Goal: Transaction & Acquisition: Purchase product/service

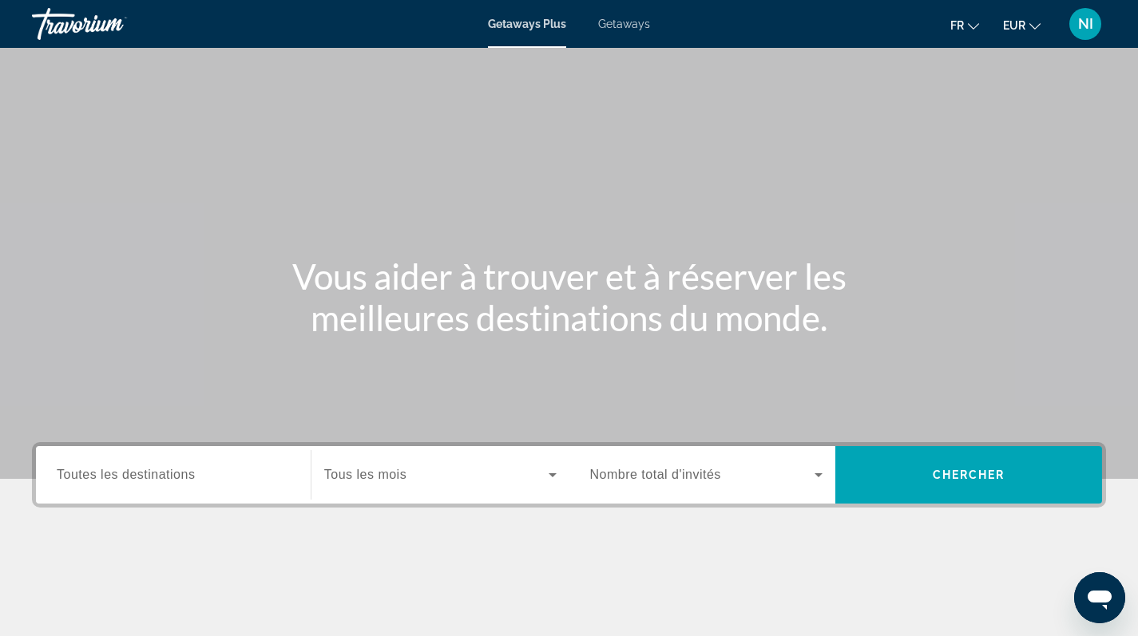
click at [147, 479] on span "Toutes les destinations" at bounding box center [126, 475] width 138 height 14
click at [147, 479] on input "Destination Toutes les destinations" at bounding box center [173, 475] width 233 height 19
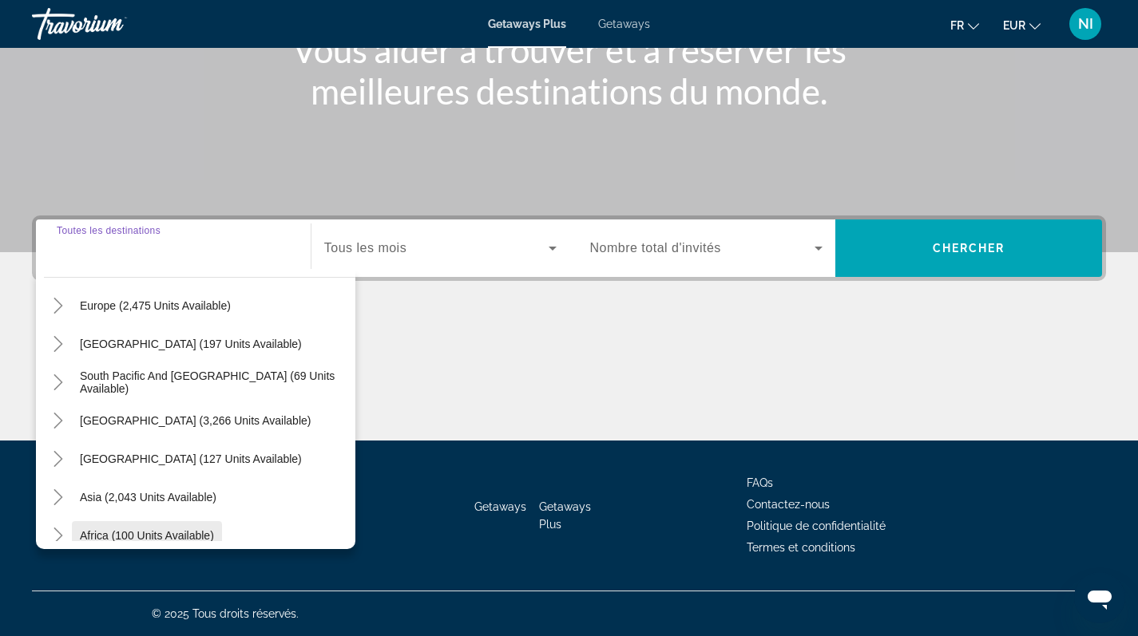
scroll to position [259, 0]
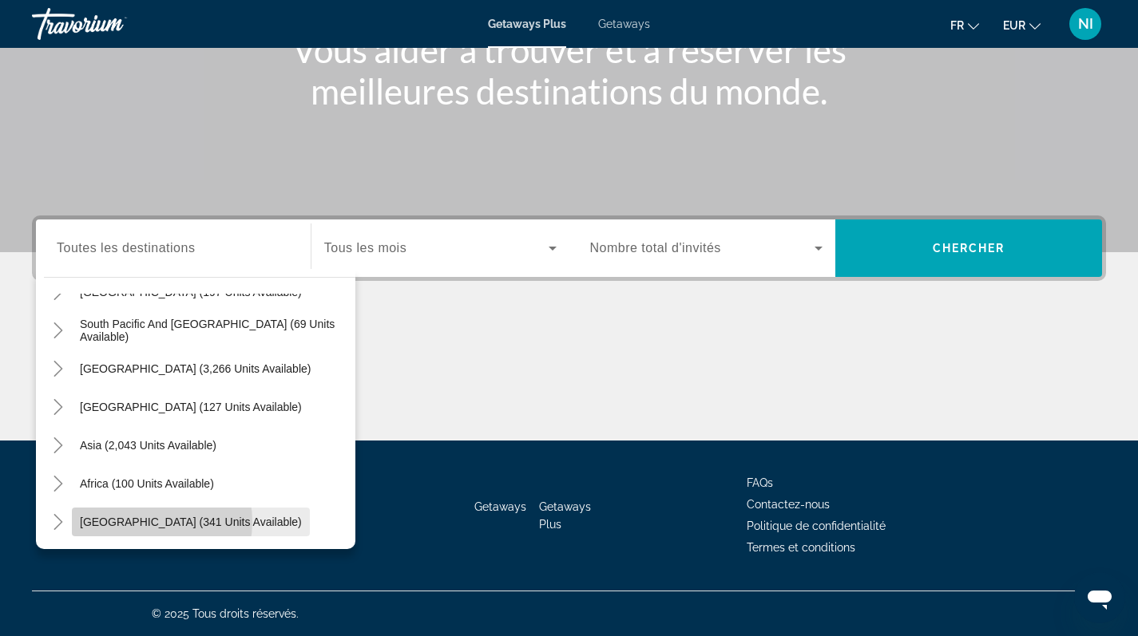
click at [145, 522] on span "Middle East (341 units available)" at bounding box center [191, 522] width 222 height 13
type input "**********"
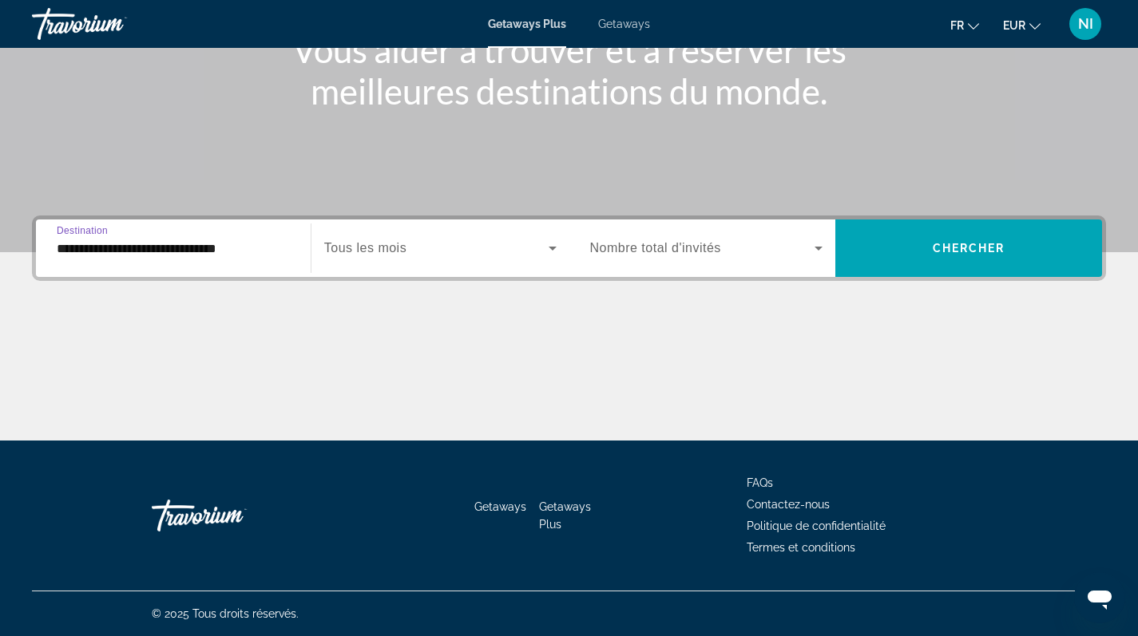
click at [406, 248] on span "Tous les mois" at bounding box center [365, 248] width 82 height 14
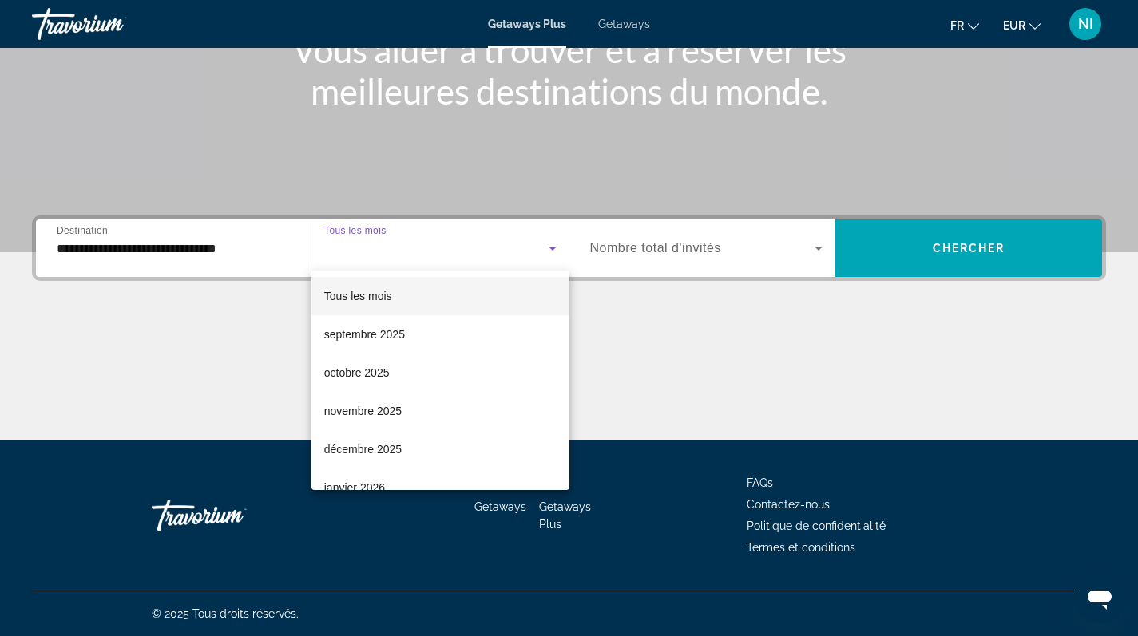
click at [613, 27] on div at bounding box center [569, 318] width 1138 height 636
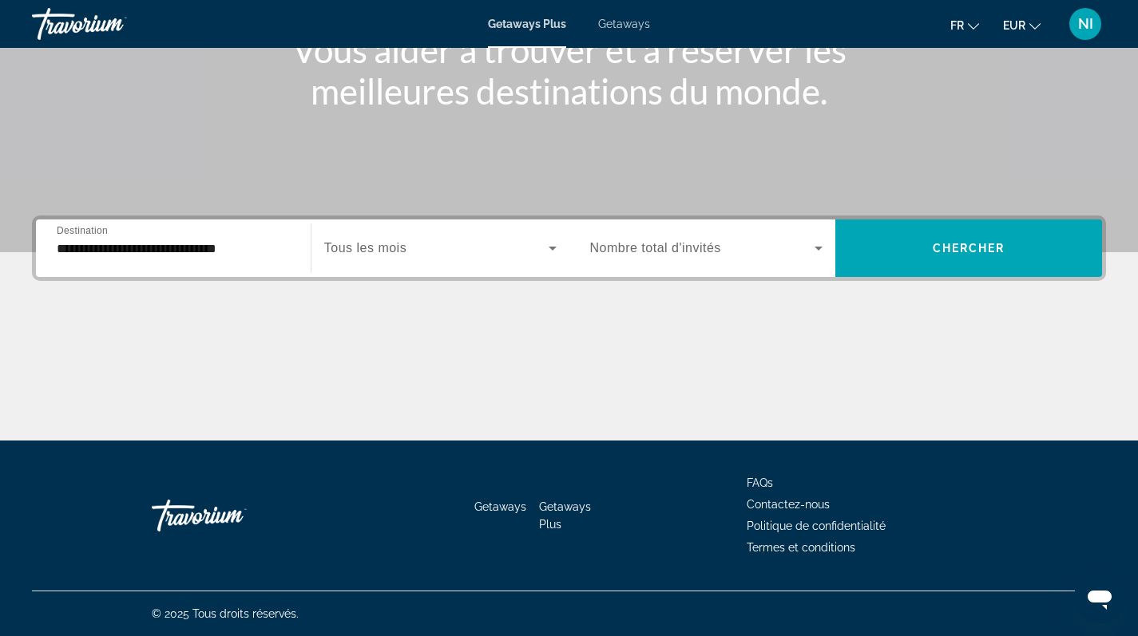
click at [630, 25] on span "Getaways" at bounding box center [624, 24] width 52 height 13
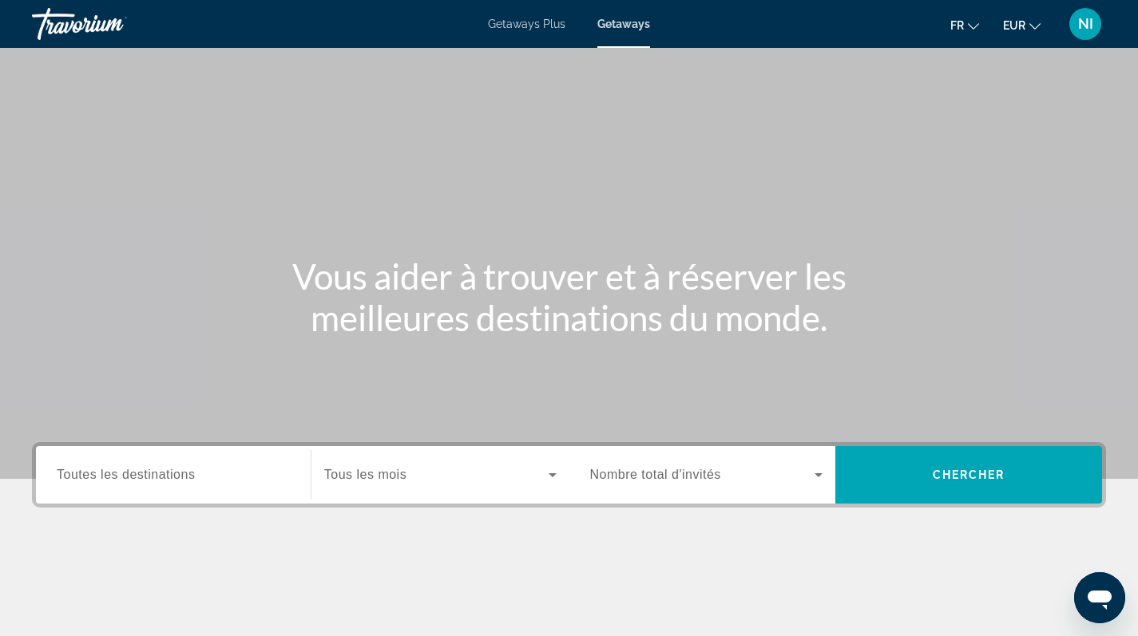
click at [145, 478] on span "Toutes les destinations" at bounding box center [126, 475] width 138 height 14
click at [145, 478] on input "Destination Toutes les destinations" at bounding box center [173, 475] width 233 height 19
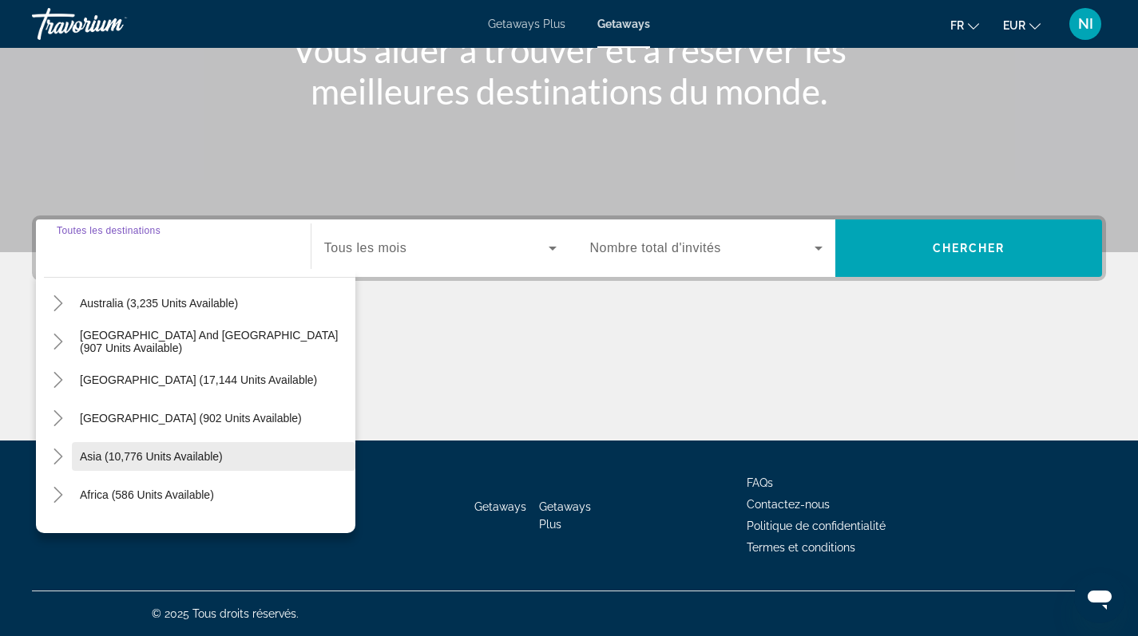
scroll to position [259, 0]
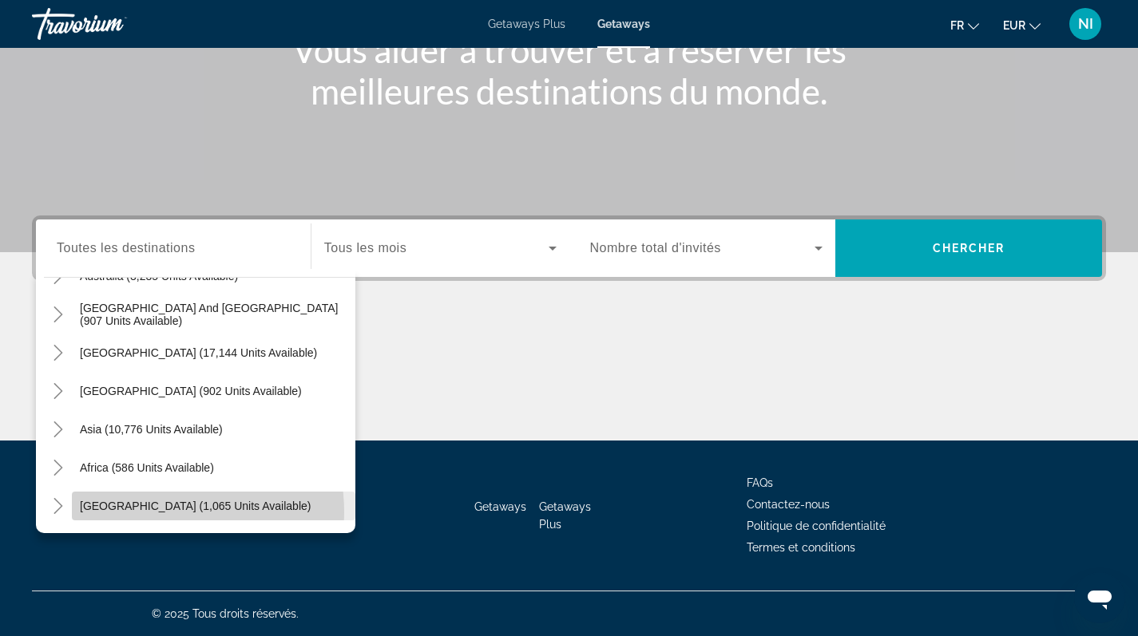
click at [144, 513] on span "Search widget" at bounding box center [213, 506] width 283 height 38
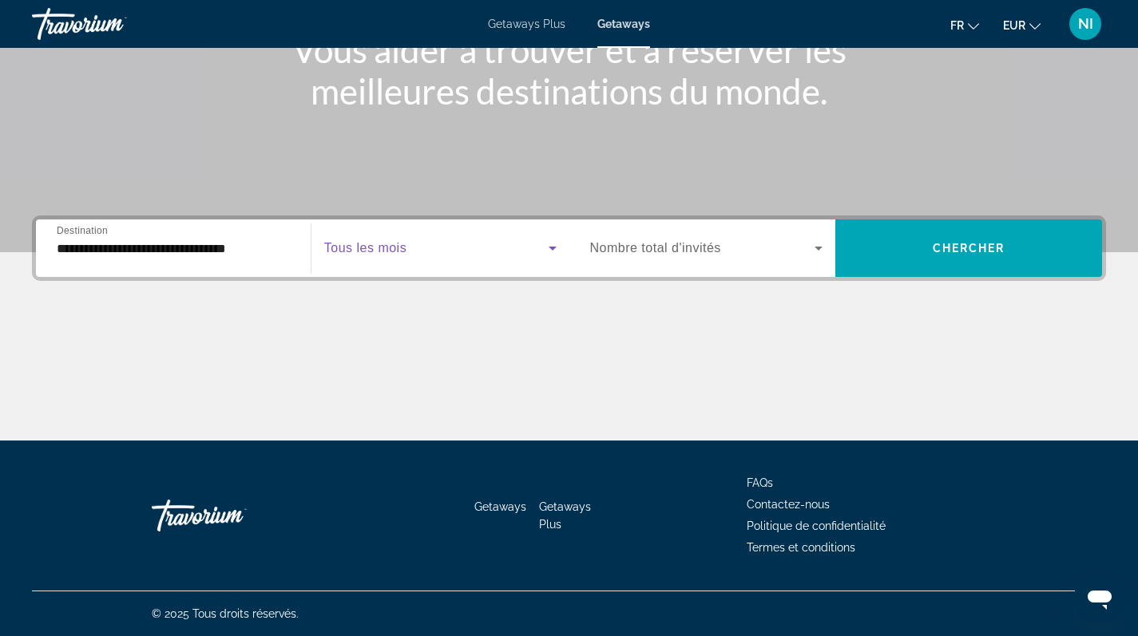
click at [422, 252] on span "Search widget" at bounding box center [436, 248] width 224 height 19
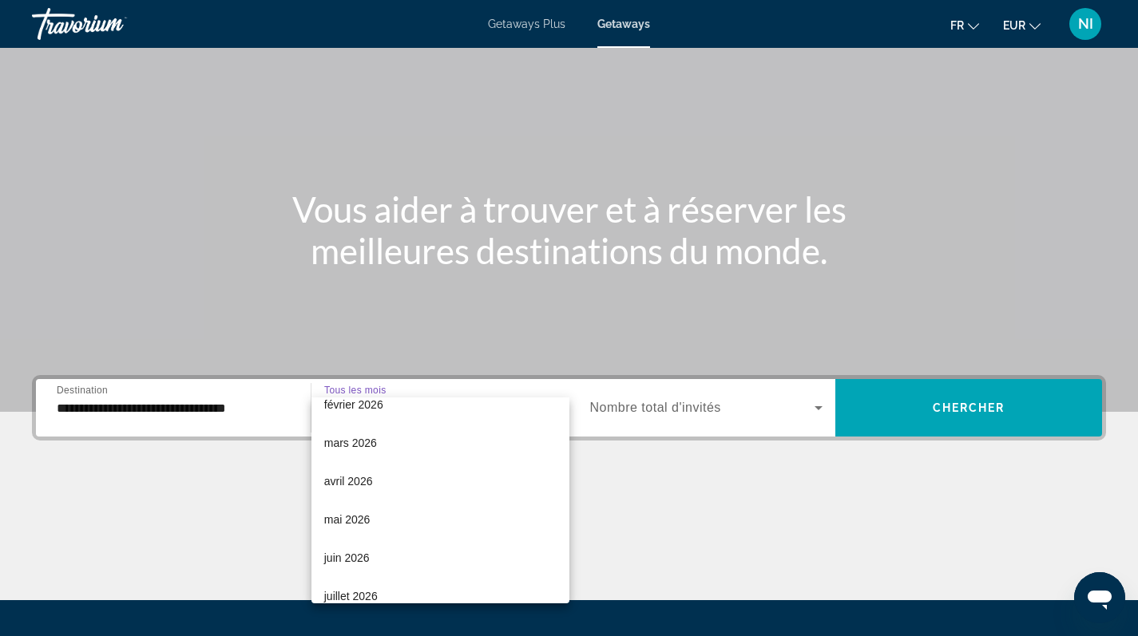
scroll to position [227, 0]
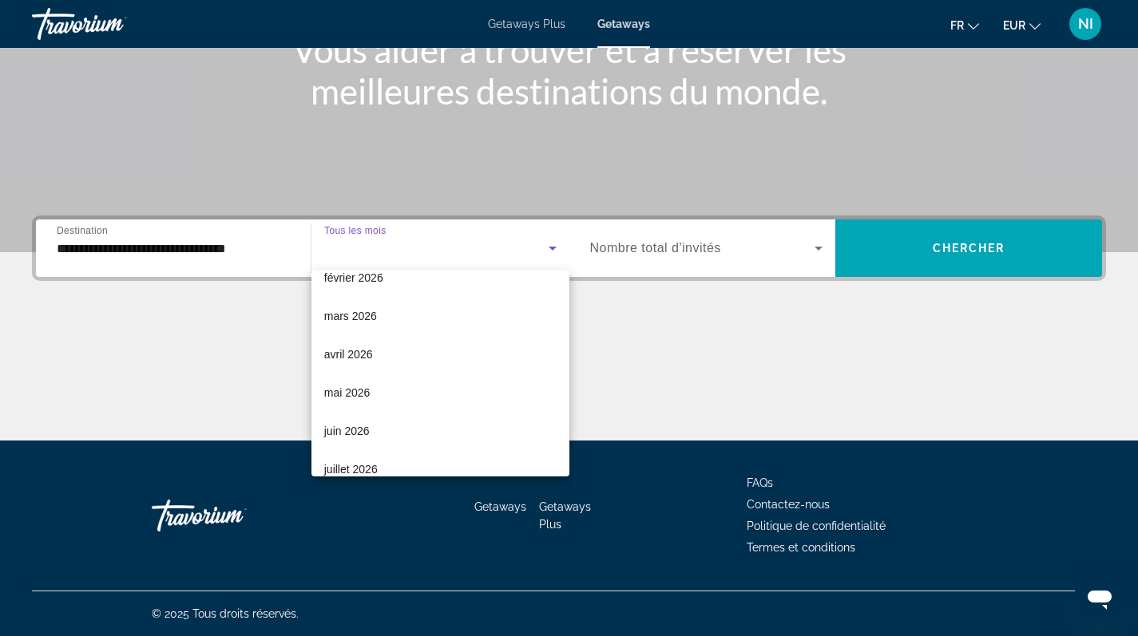
click at [257, 253] on div at bounding box center [569, 318] width 1138 height 636
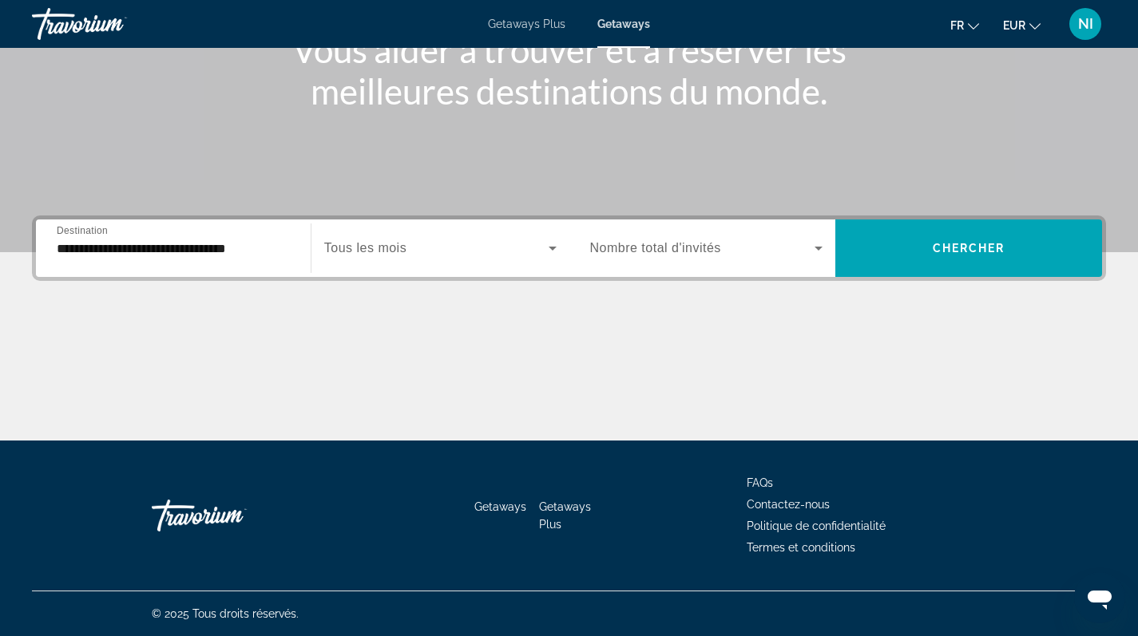
click at [179, 252] on input "**********" at bounding box center [173, 249] width 233 height 19
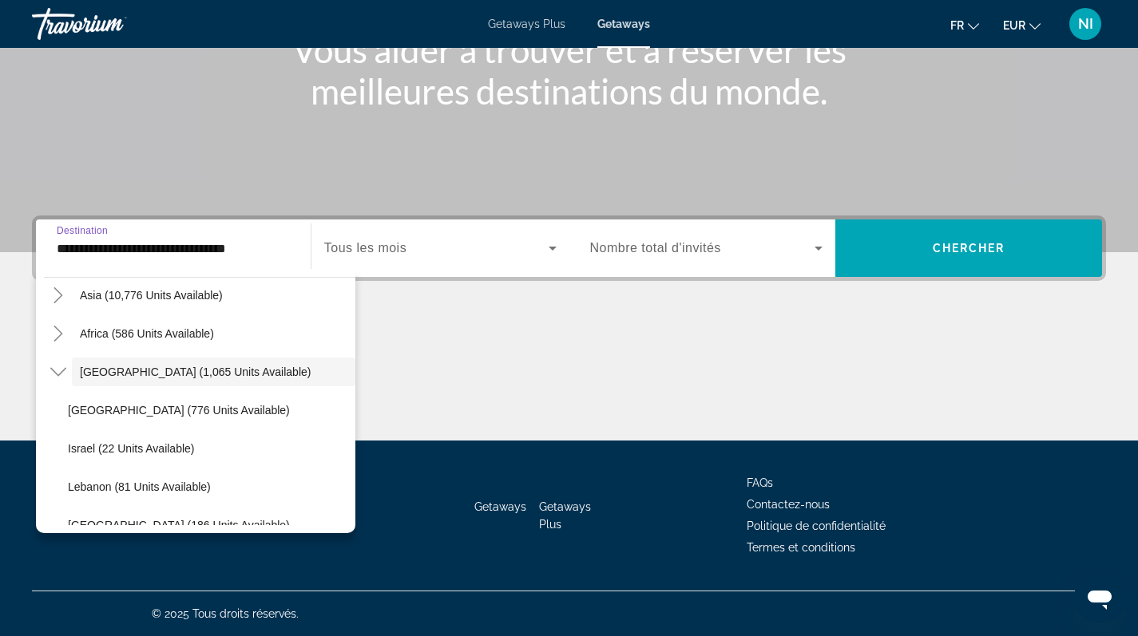
scroll to position [412, 0]
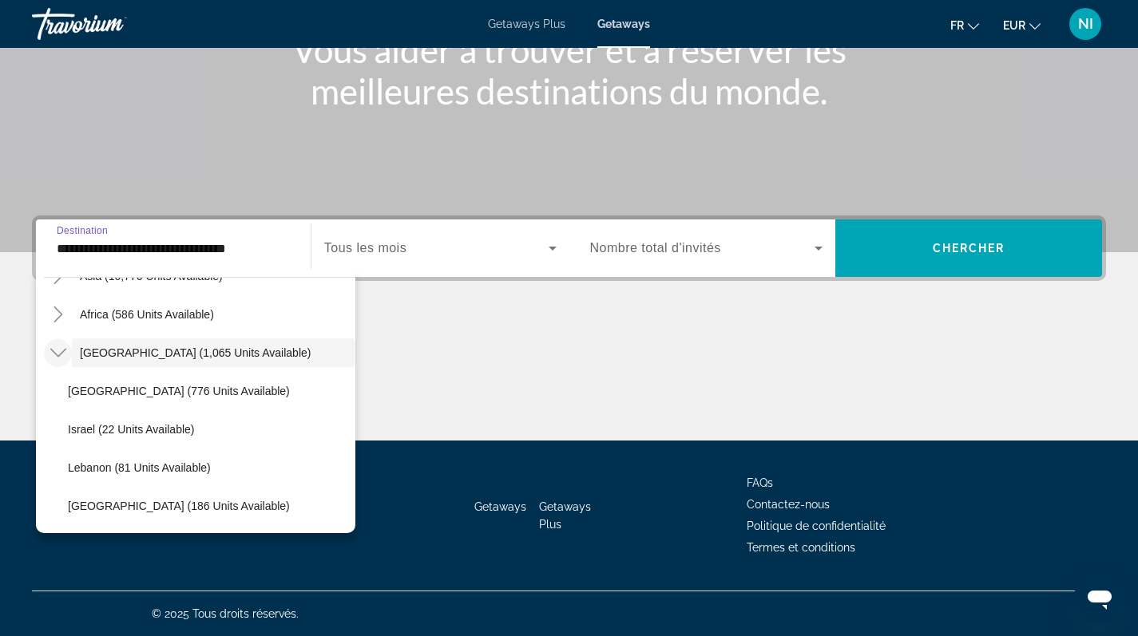
click at [52, 351] on icon "Toggle Middle East (1,065 units available)" at bounding box center [58, 353] width 16 height 9
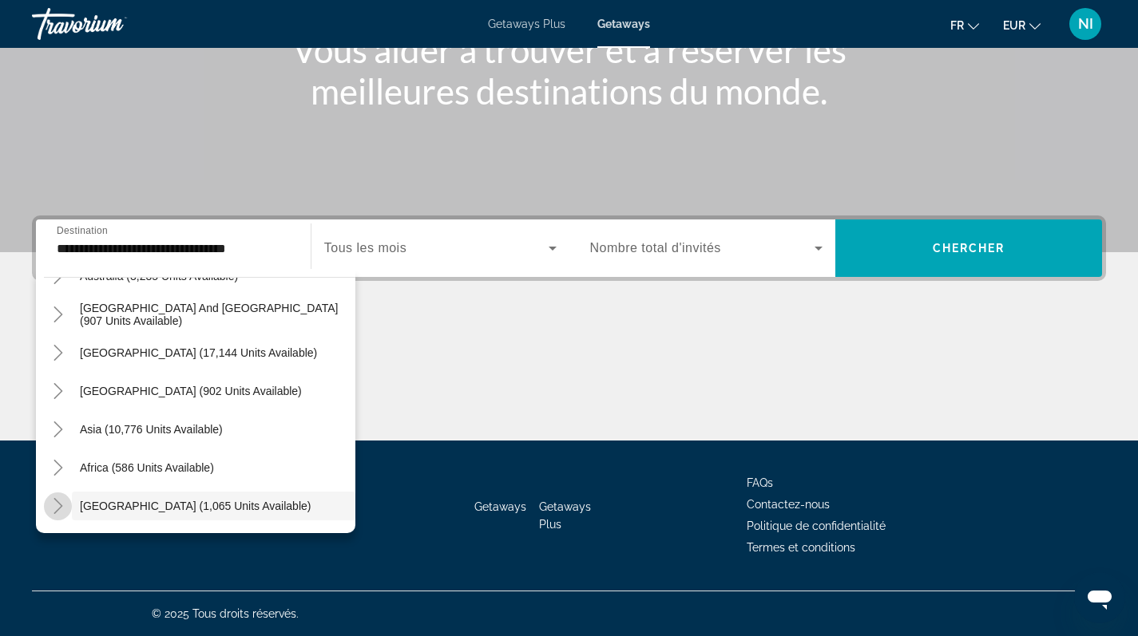
scroll to position [259, 0]
click at [57, 312] on icon "Toggle South Pacific and Oceania (907 units available)" at bounding box center [58, 315] width 16 height 16
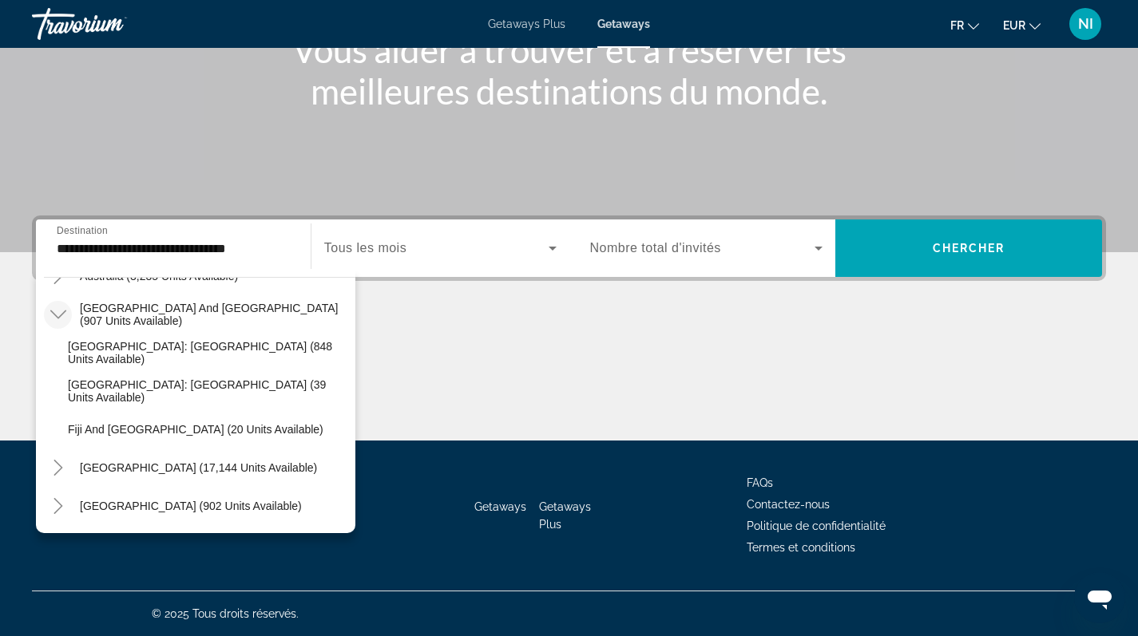
click at [53, 309] on icon "Toggle South Pacific and Oceania (907 units available)" at bounding box center [58, 315] width 16 height 16
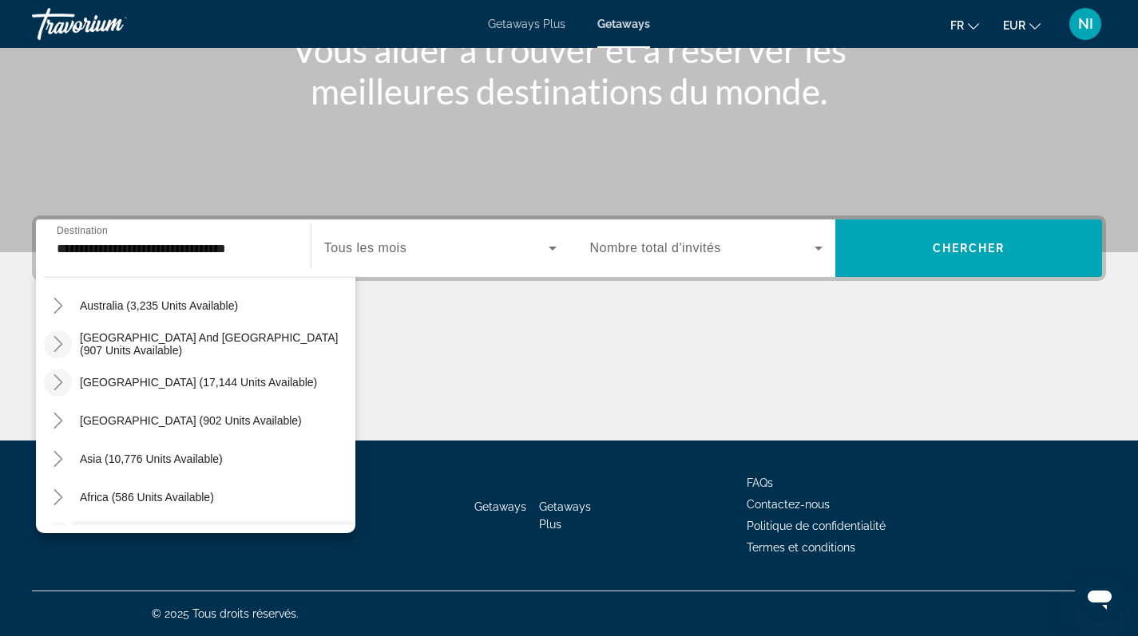
scroll to position [89, 0]
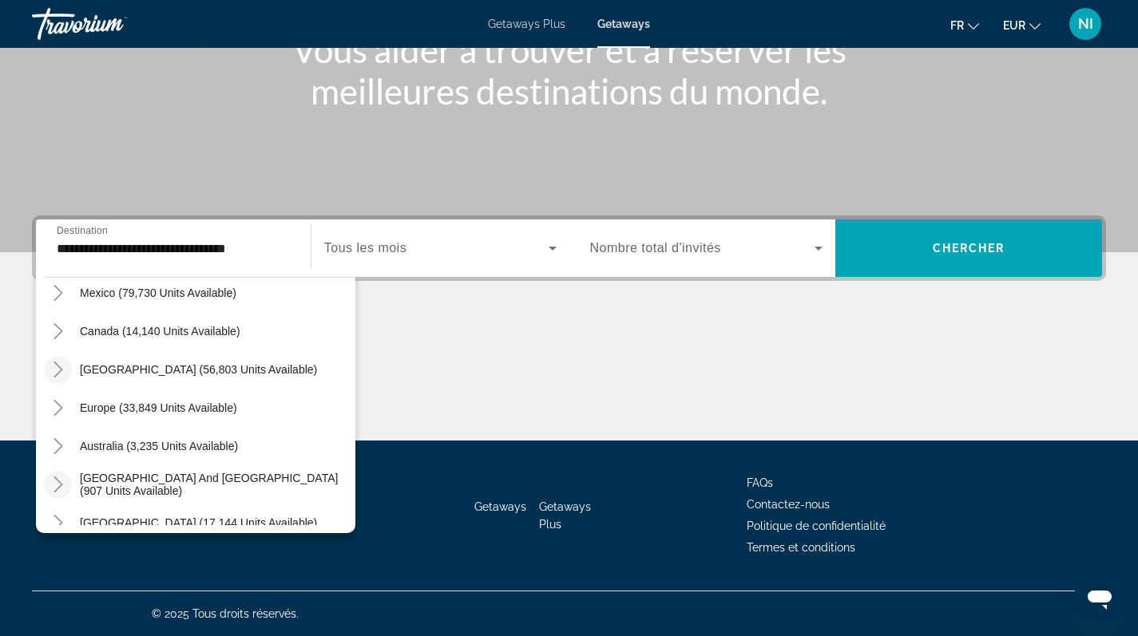
click at [50, 369] on icon "Toggle Caribbean & Atlantic Islands (56,803 units available)" at bounding box center [58, 370] width 16 height 16
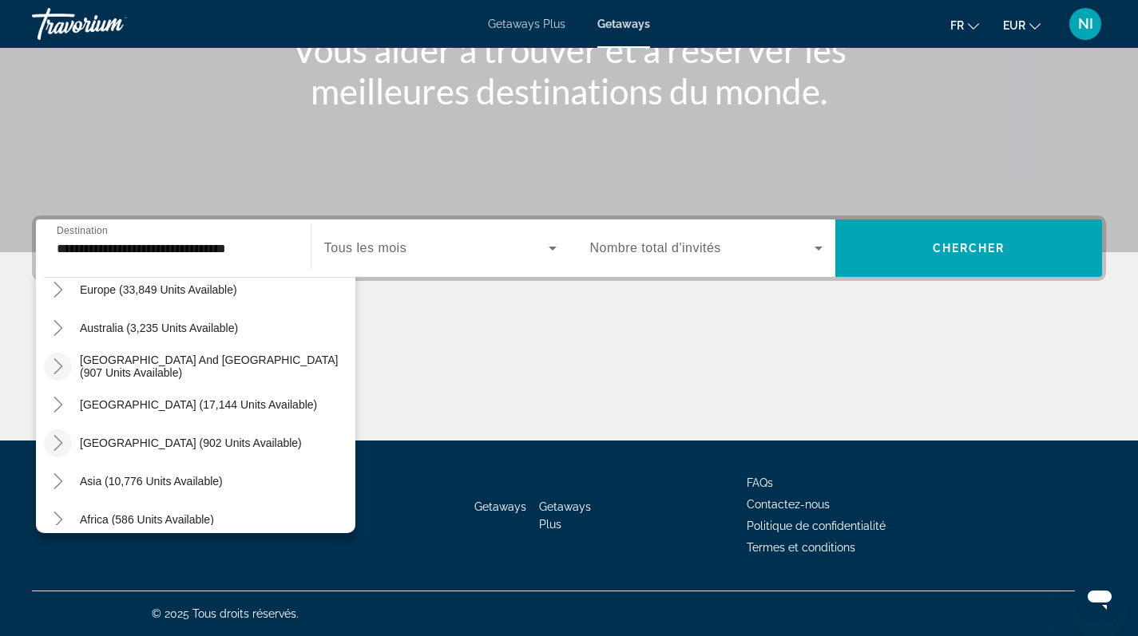
scroll to position [834, 0]
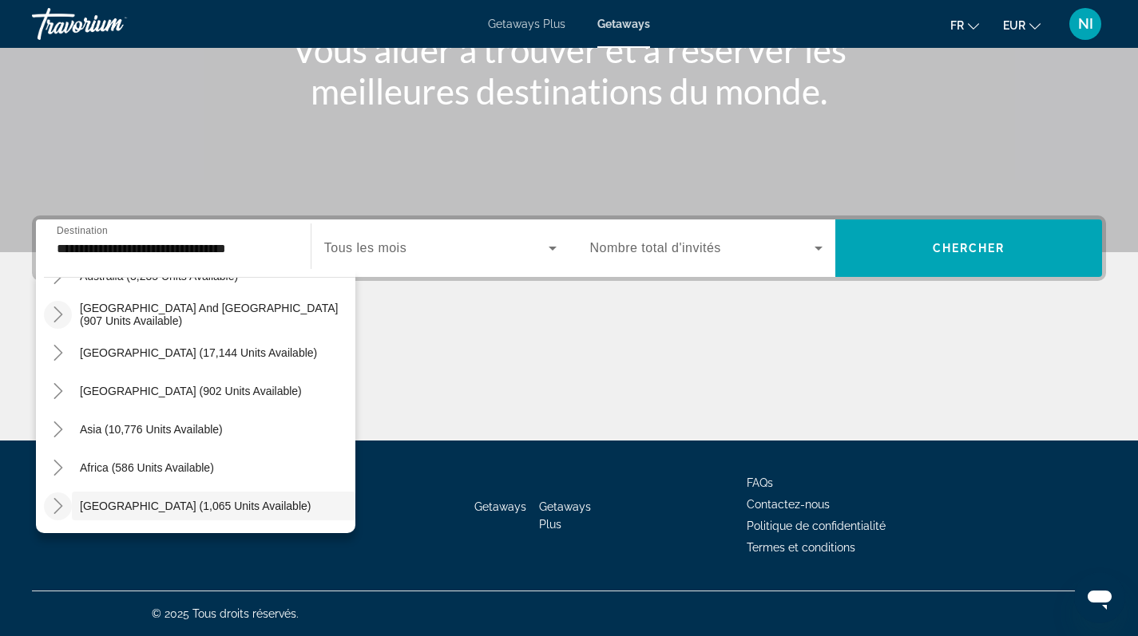
click at [57, 317] on icon "Toggle South Pacific and Oceania (907 units available)" at bounding box center [58, 315] width 16 height 16
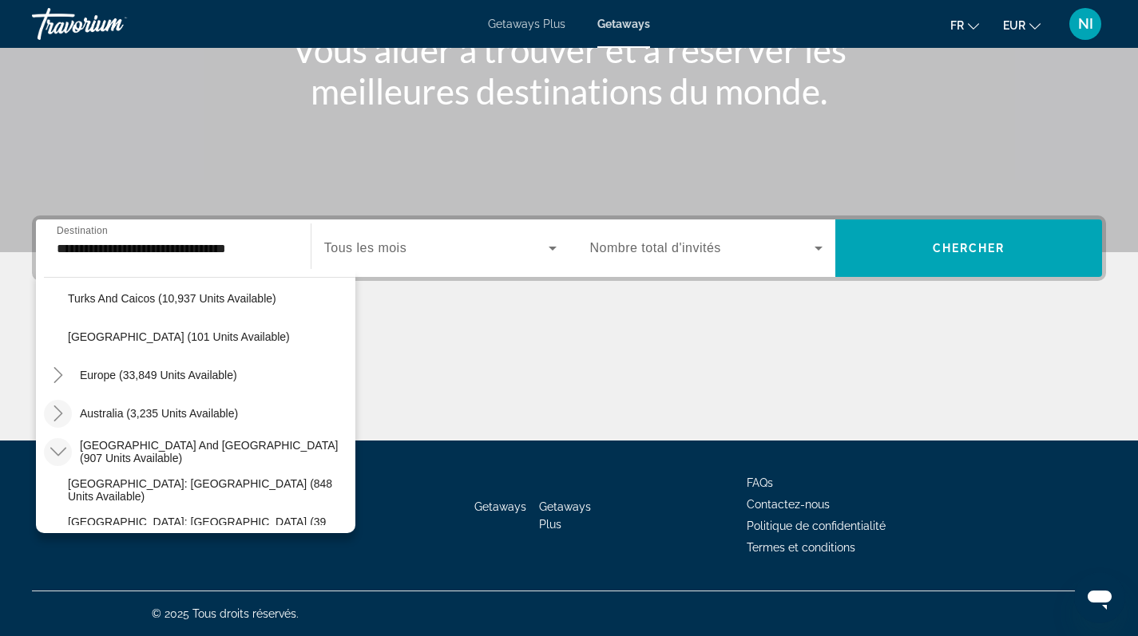
scroll to position [693, 0]
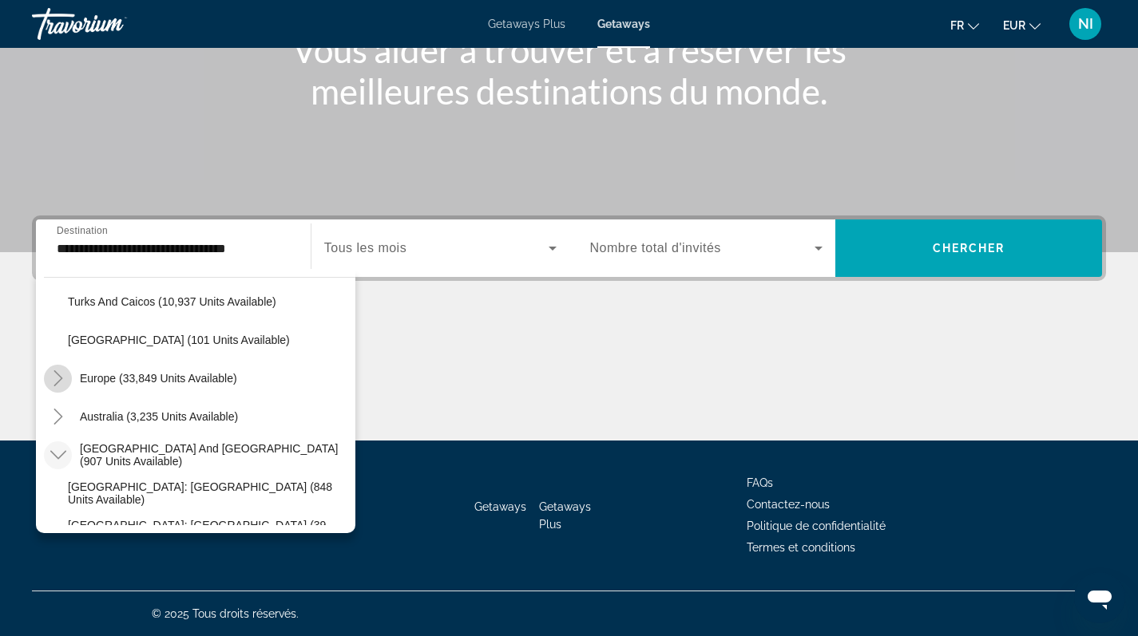
click at [60, 381] on icon "Toggle Europe (33,849 units available)" at bounding box center [58, 379] width 9 height 16
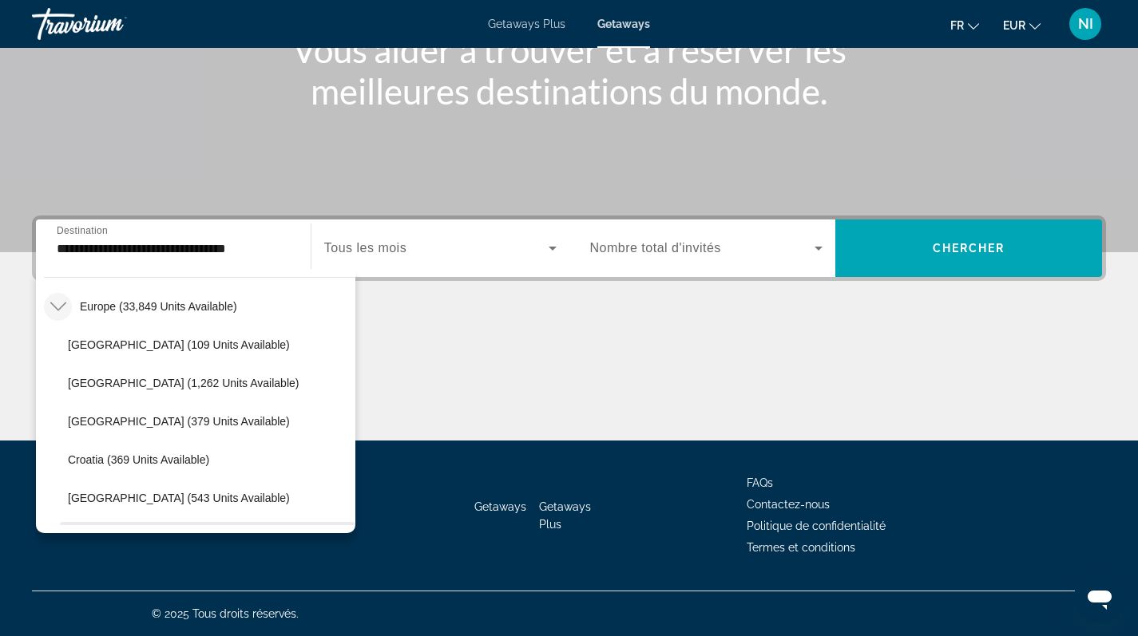
scroll to position [656, 0]
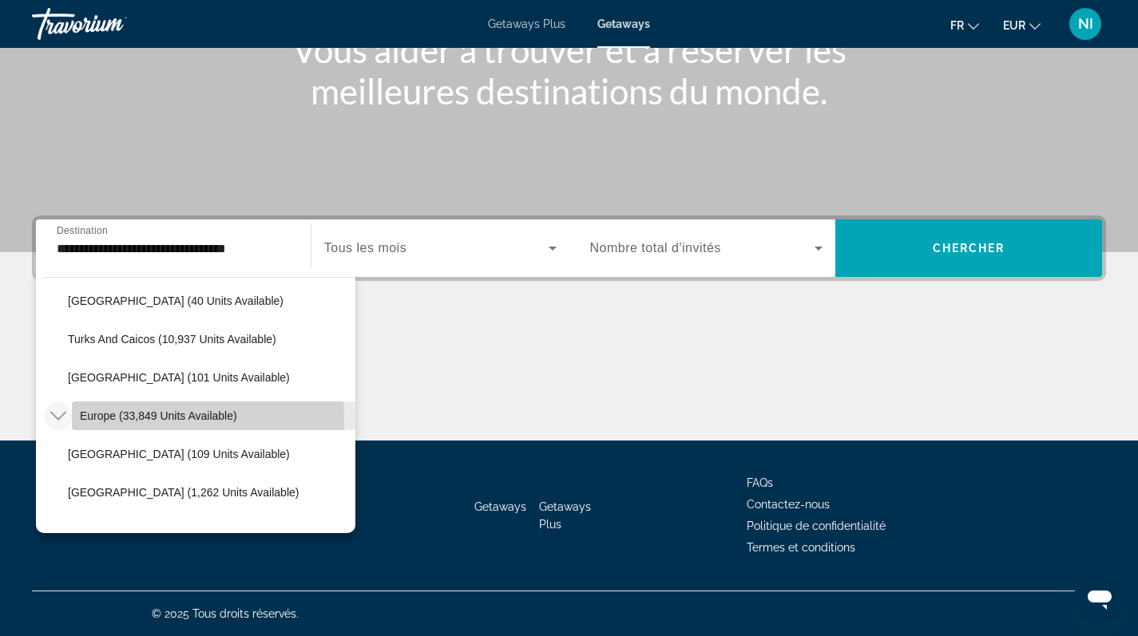
click at [138, 420] on span "Europe (33,849 units available)" at bounding box center [158, 416] width 157 height 13
type input "**********"
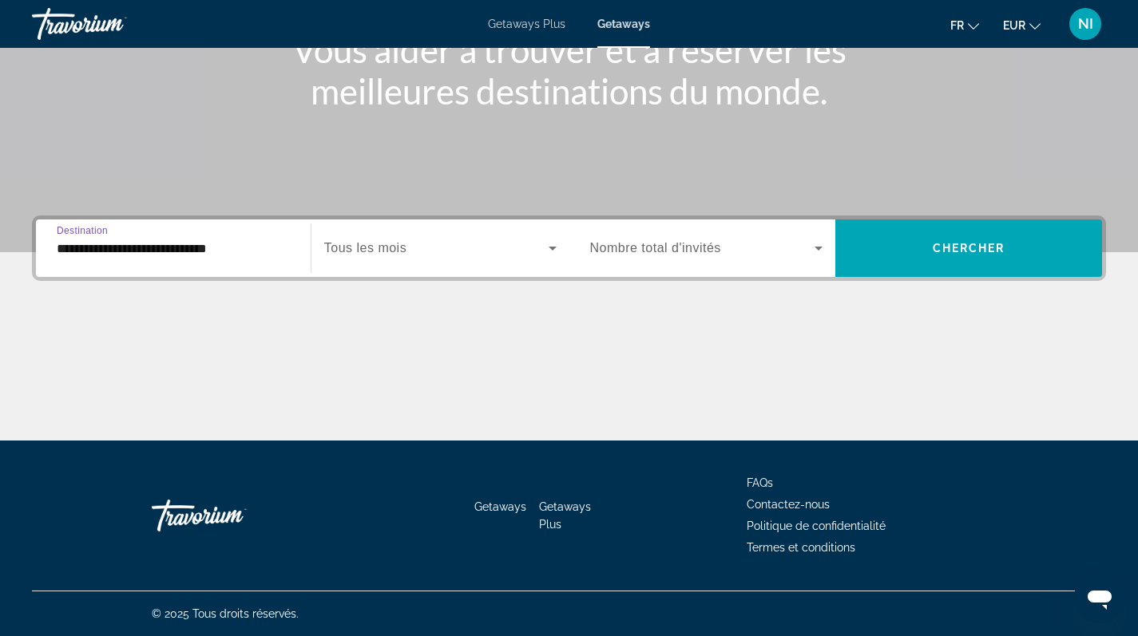
click at [400, 246] on span "Tous les mois" at bounding box center [365, 248] width 82 height 14
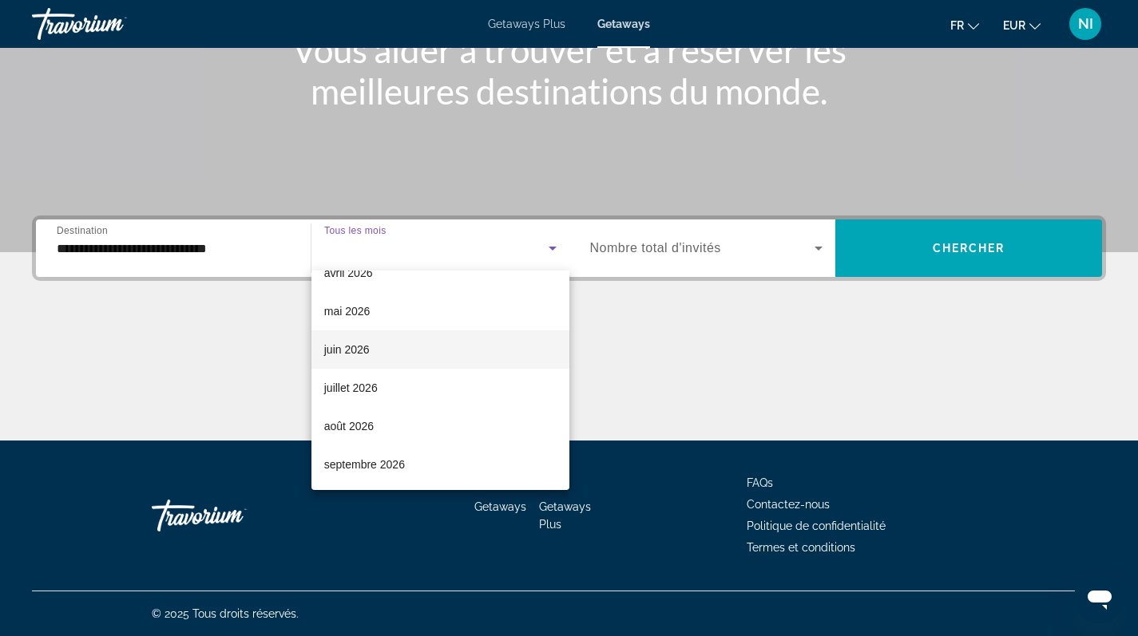
scroll to position [303, 0]
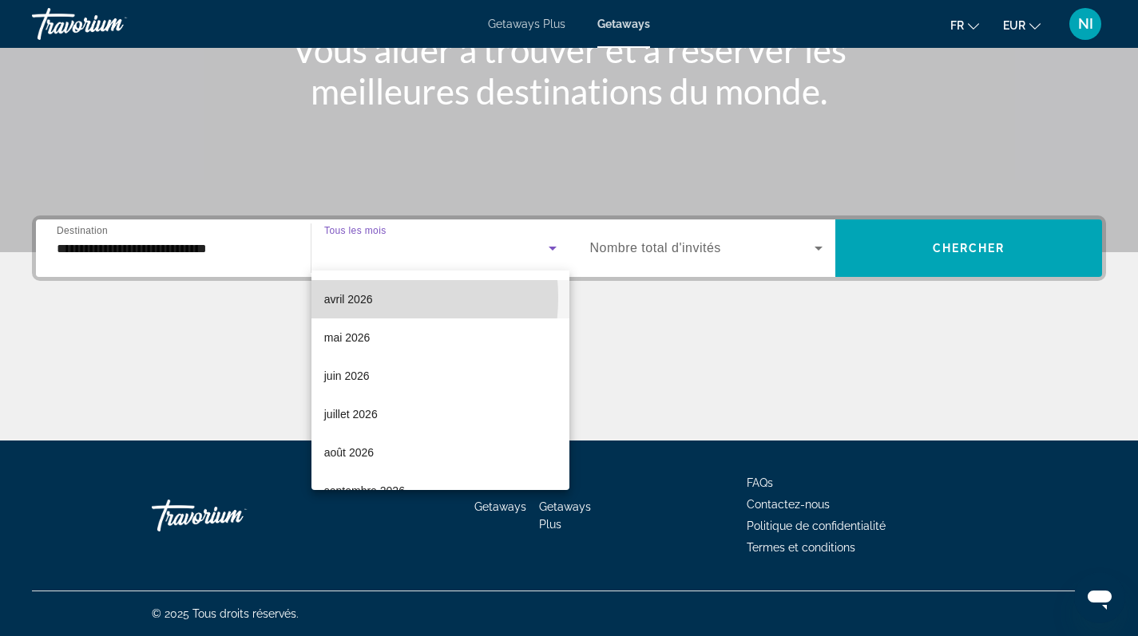
click at [355, 298] on span "avril 2026" at bounding box center [348, 299] width 49 height 19
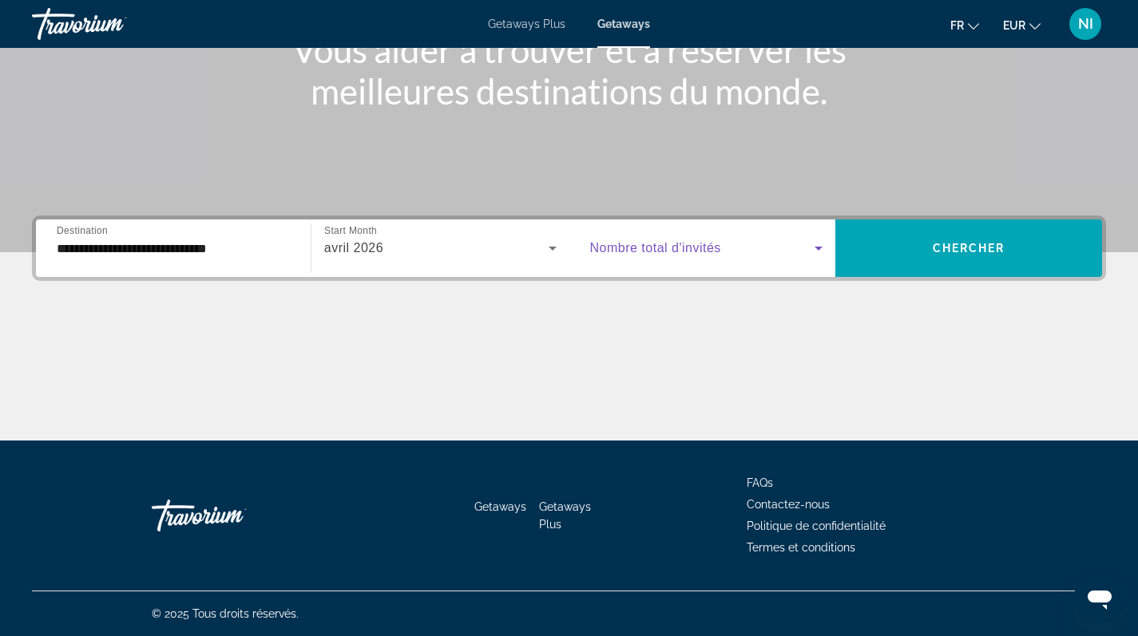
click at [799, 244] on span "Search widget" at bounding box center [702, 248] width 225 height 19
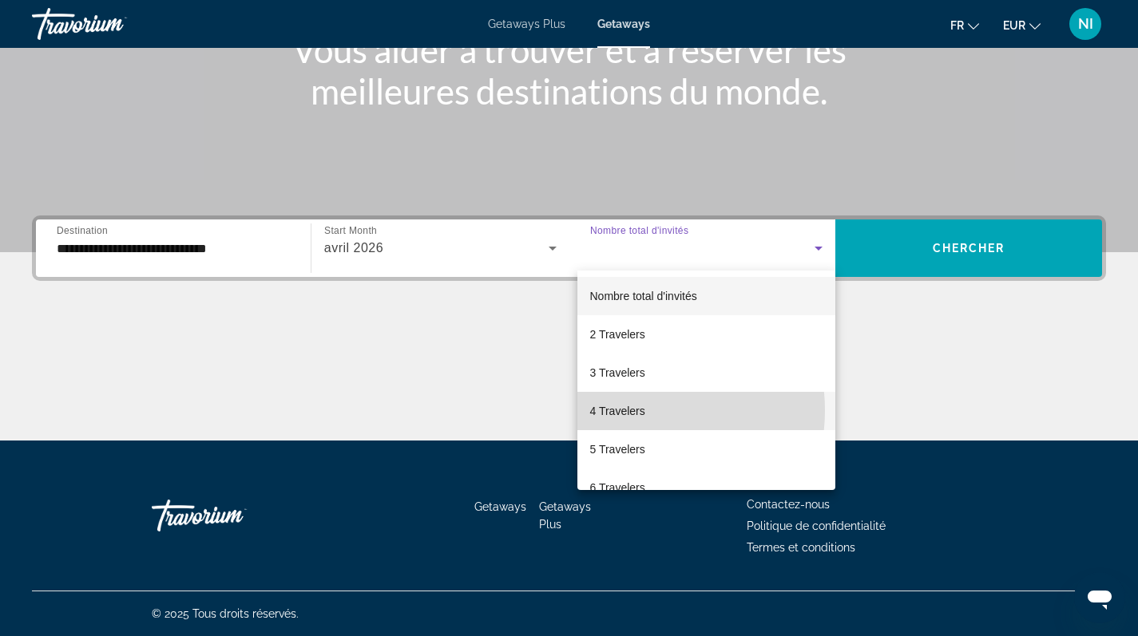
click at [635, 410] on span "4 Travelers" at bounding box center [617, 411] width 55 height 19
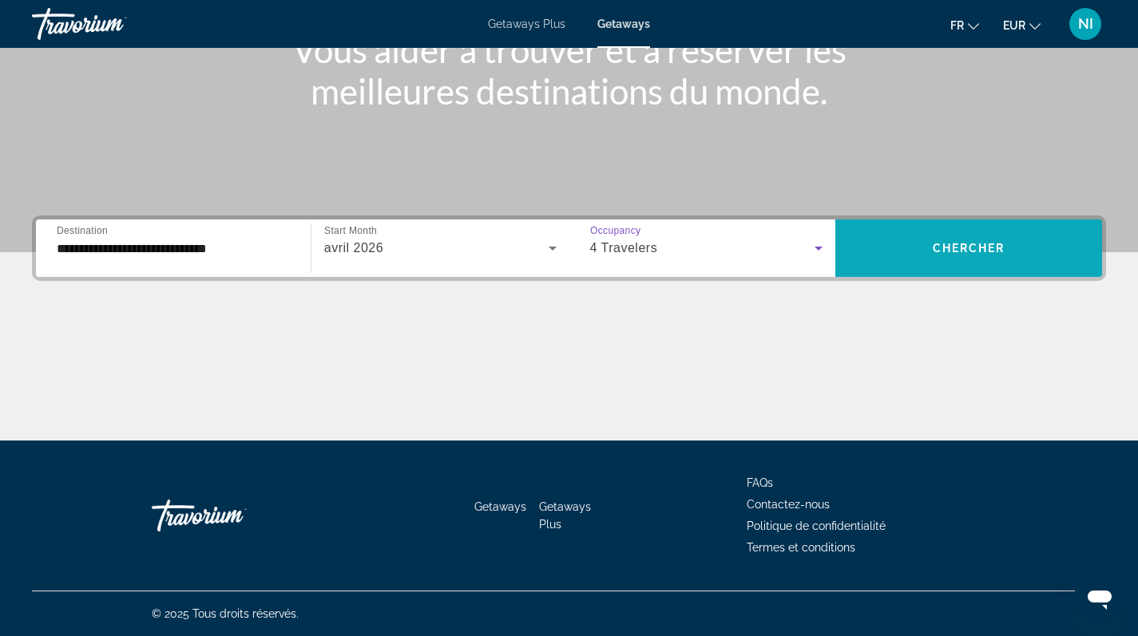
click at [891, 256] on span "Search widget" at bounding box center [968, 248] width 267 height 38
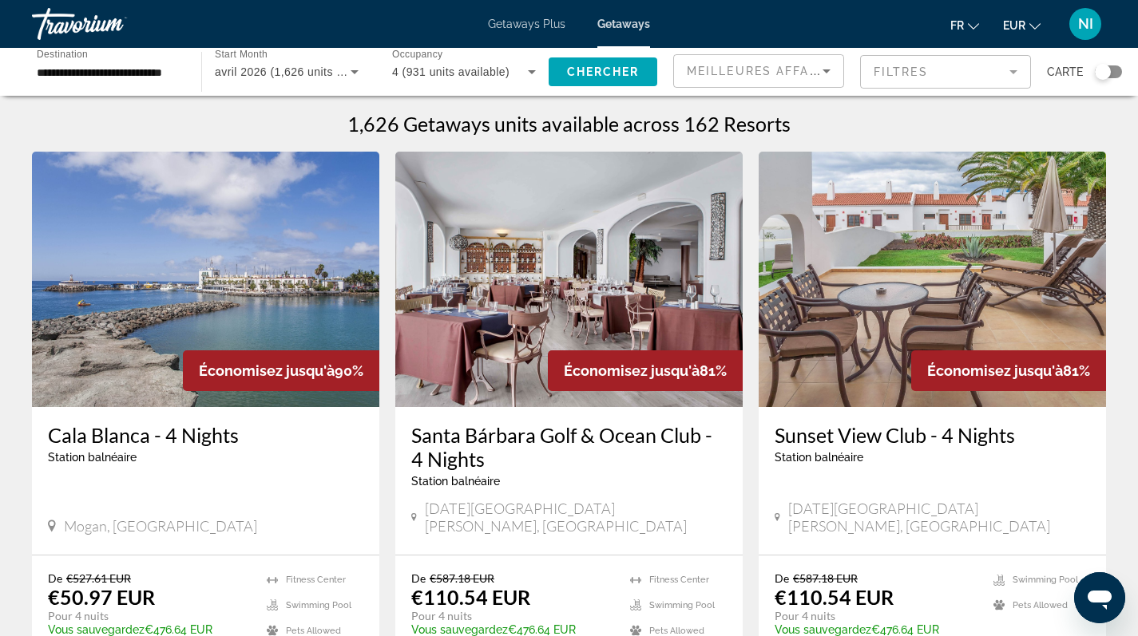
click at [974, 22] on icon "Change language" at bounding box center [973, 26] width 11 height 11
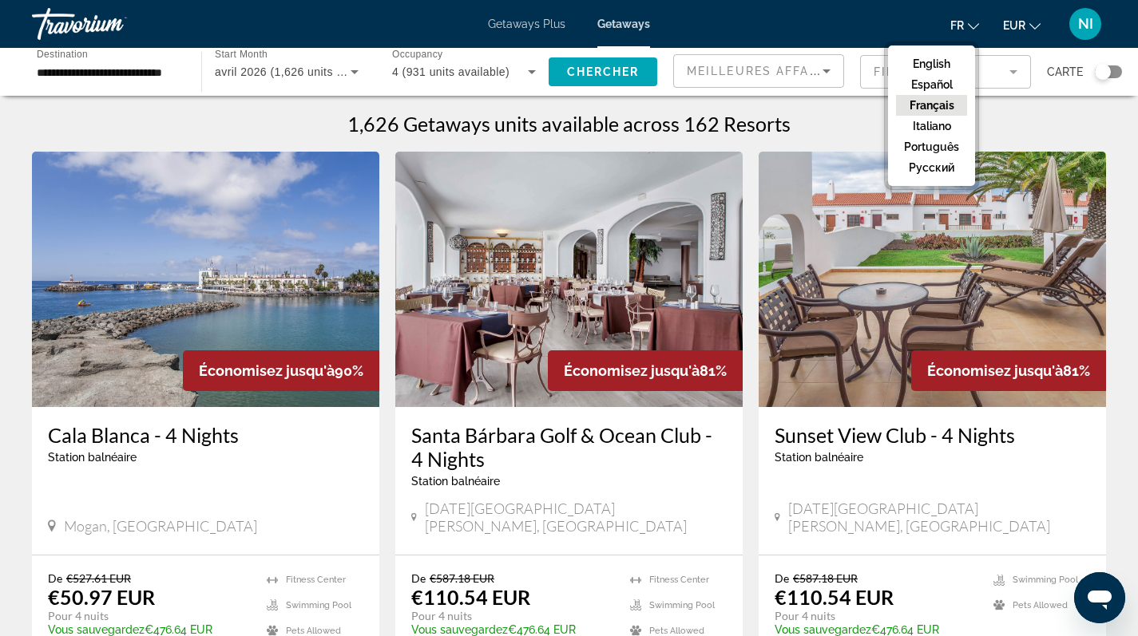
click at [926, 103] on button "Français" at bounding box center [931, 105] width 71 height 21
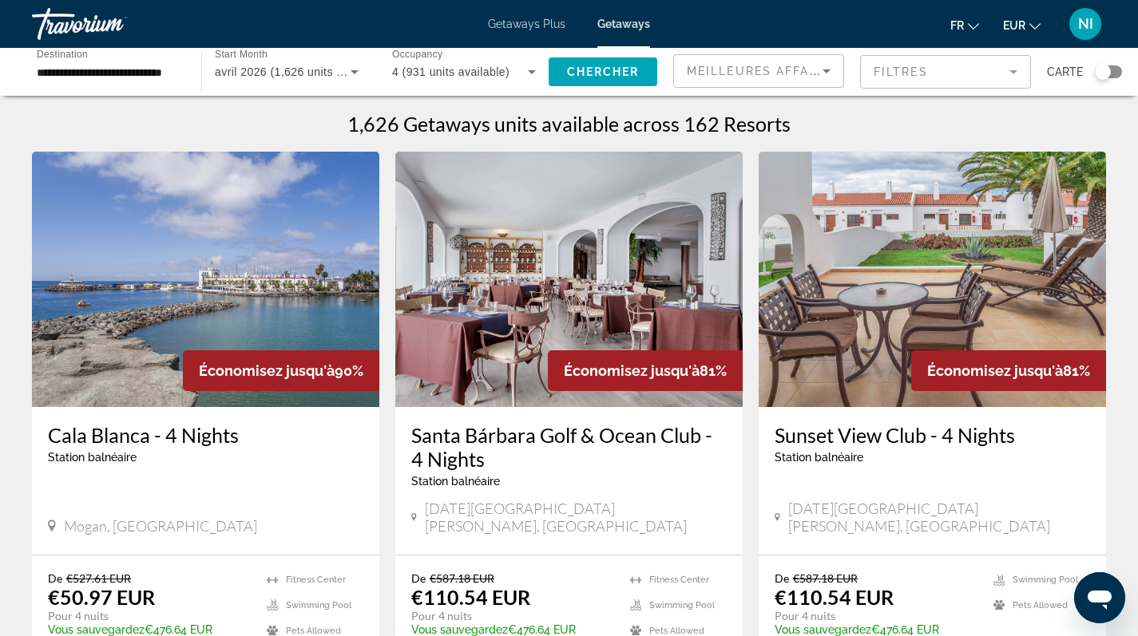
click at [1101, 71] on div "Search widget" at bounding box center [1103, 72] width 16 height 16
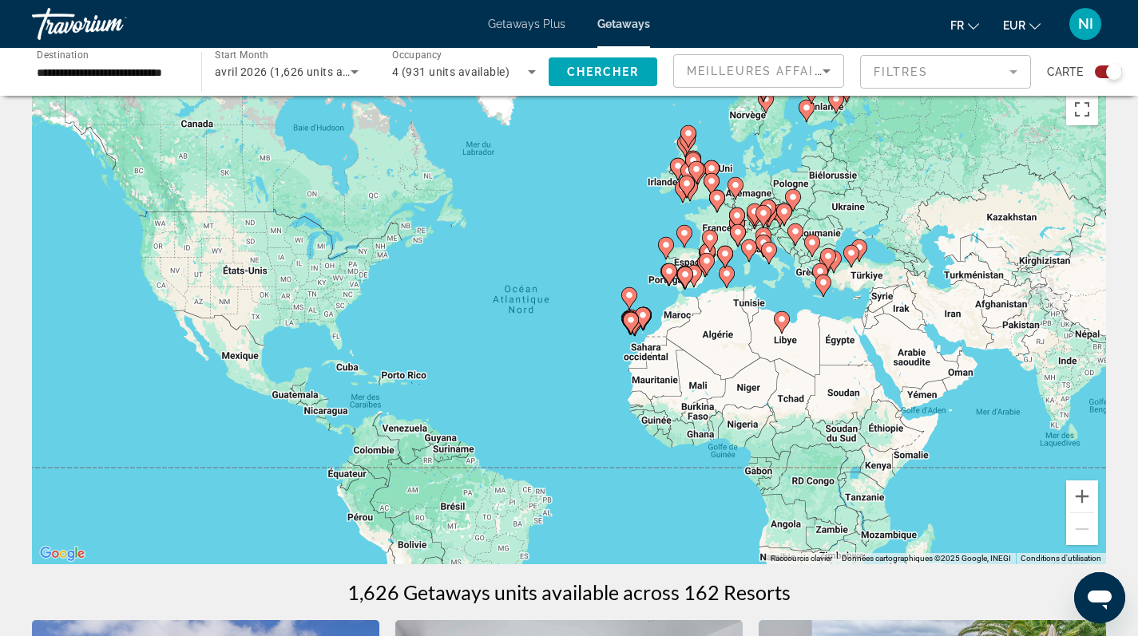
scroll to position [77, 0]
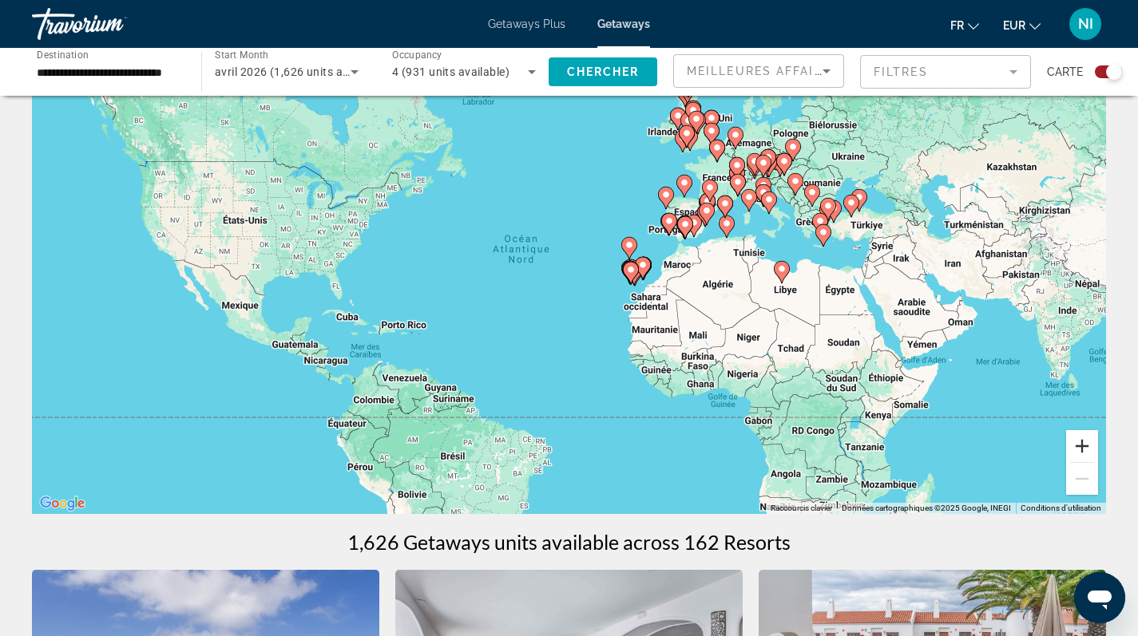
click at [1085, 446] on button "Zoom avant" at bounding box center [1082, 446] width 32 height 32
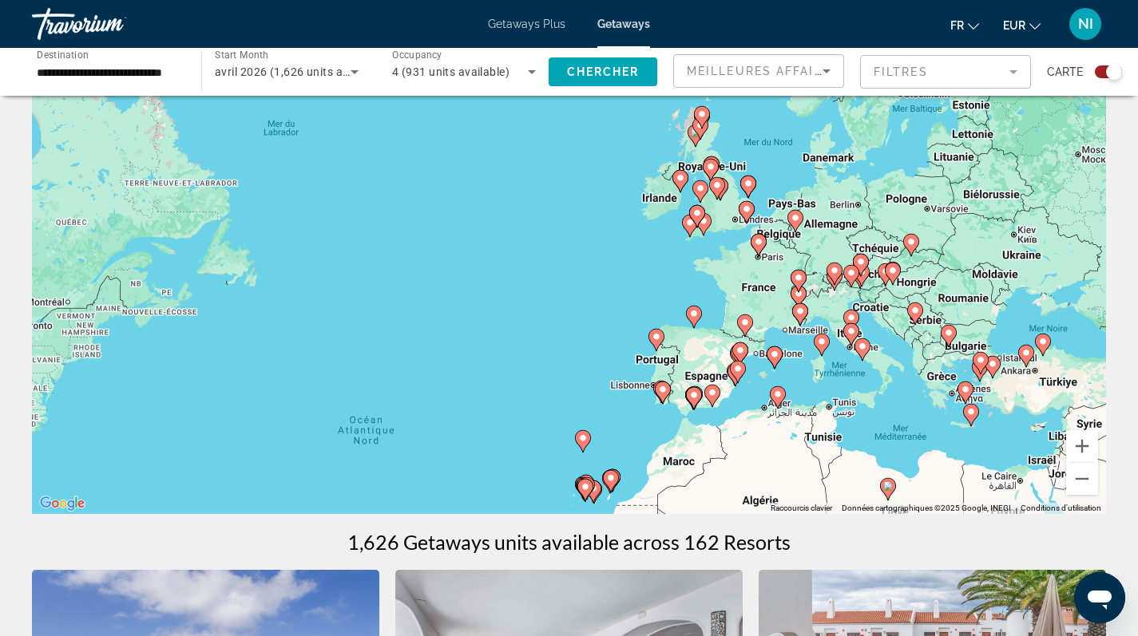
drag, startPoint x: 944, startPoint y: 239, endPoint x: 837, endPoint y: 450, distance: 237.1
click at [837, 450] on div "Pour activer le glissement avec le clavier, appuyez sur Alt+Entrée. Une fois ce…" at bounding box center [569, 274] width 1074 height 479
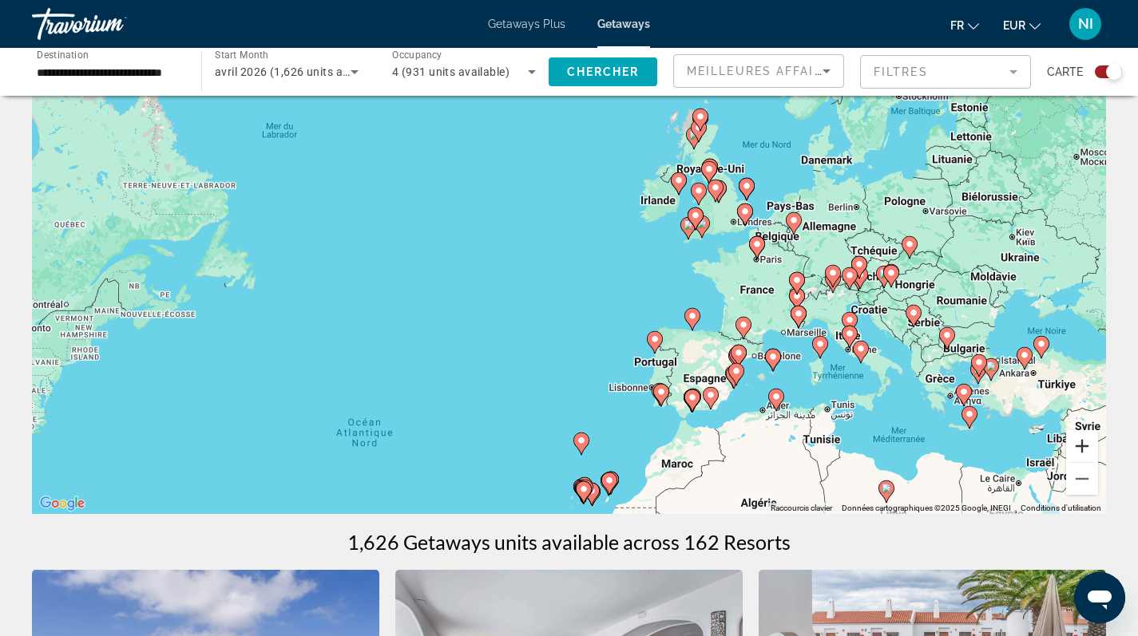
click at [1081, 438] on button "Zoom avant" at bounding box center [1082, 446] width 32 height 32
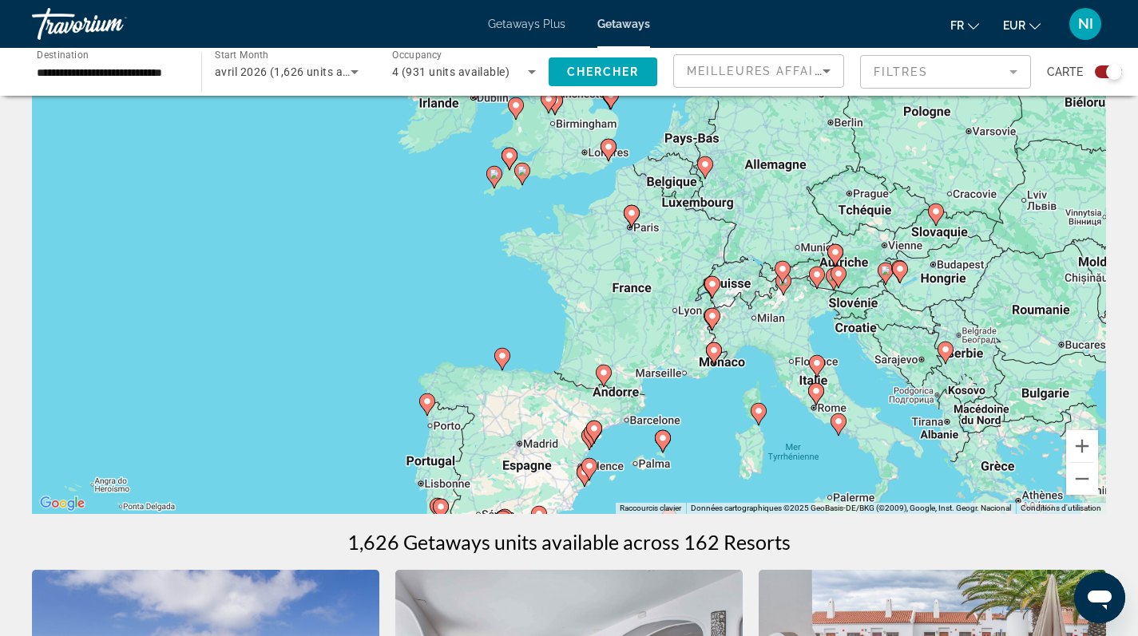
drag, startPoint x: 1006, startPoint y: 339, endPoint x: 691, endPoint y: 322, distance: 315.9
click at [691, 322] on div "Pour activer le glissement avec le clavier, appuyez sur Alt+Entrée. Une fois ce…" at bounding box center [569, 274] width 1074 height 479
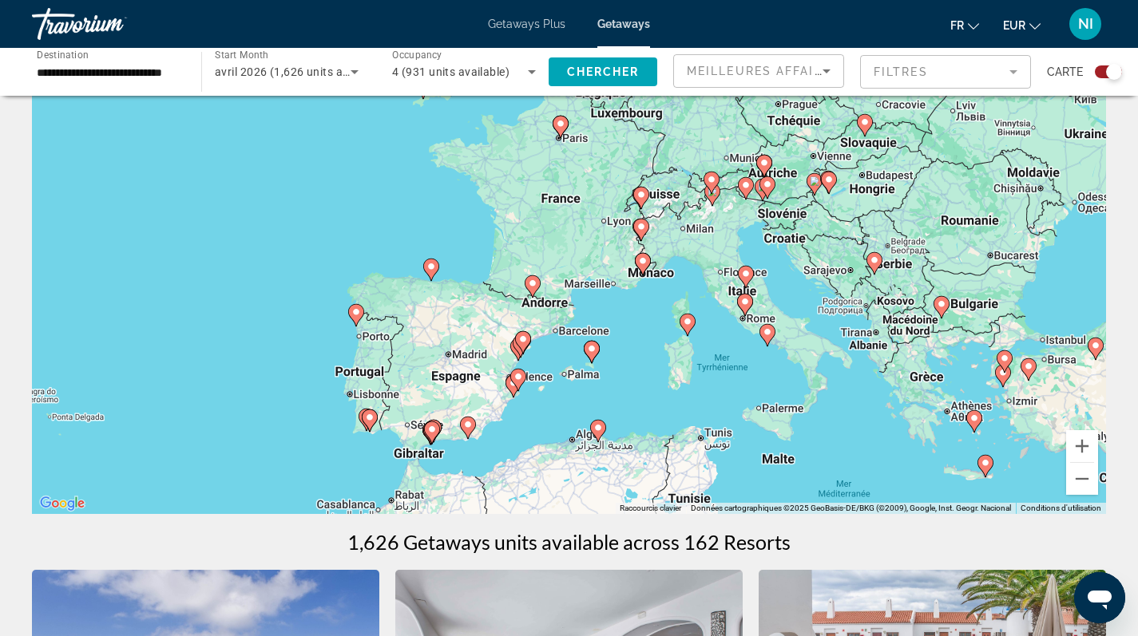
drag, startPoint x: 903, startPoint y: 393, endPoint x: 831, endPoint y: 296, distance: 120.9
click at [831, 296] on div "Pour activer le glissement avec le clavier, appuyez sur Alt+Entrée. Une fois ce…" at bounding box center [569, 274] width 1074 height 479
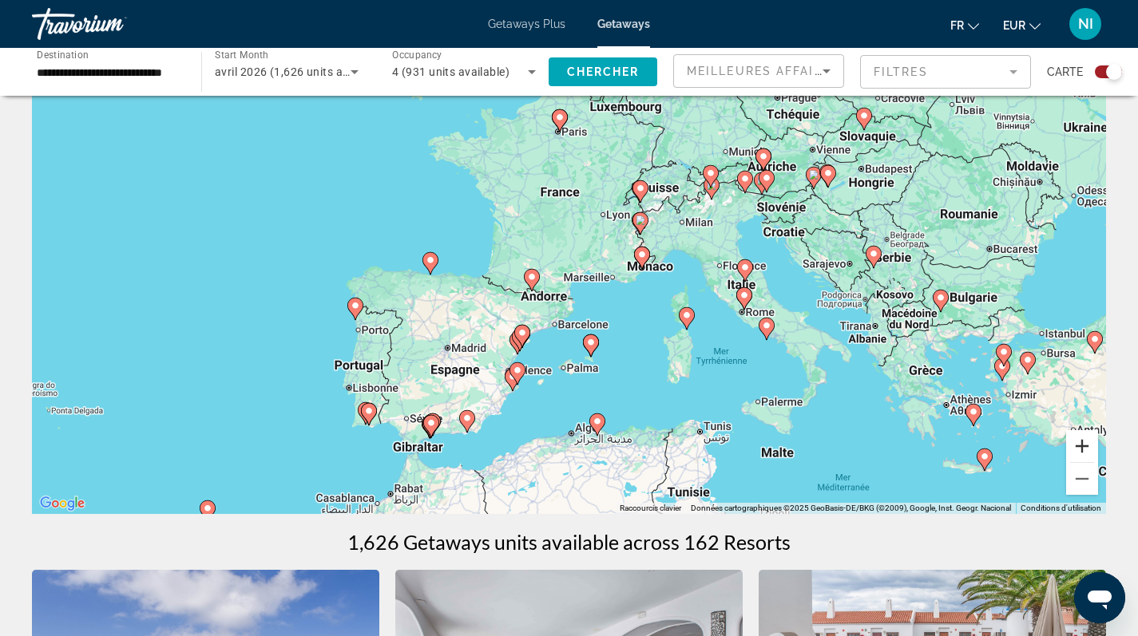
click at [1085, 443] on button "Zoom avant" at bounding box center [1082, 446] width 32 height 32
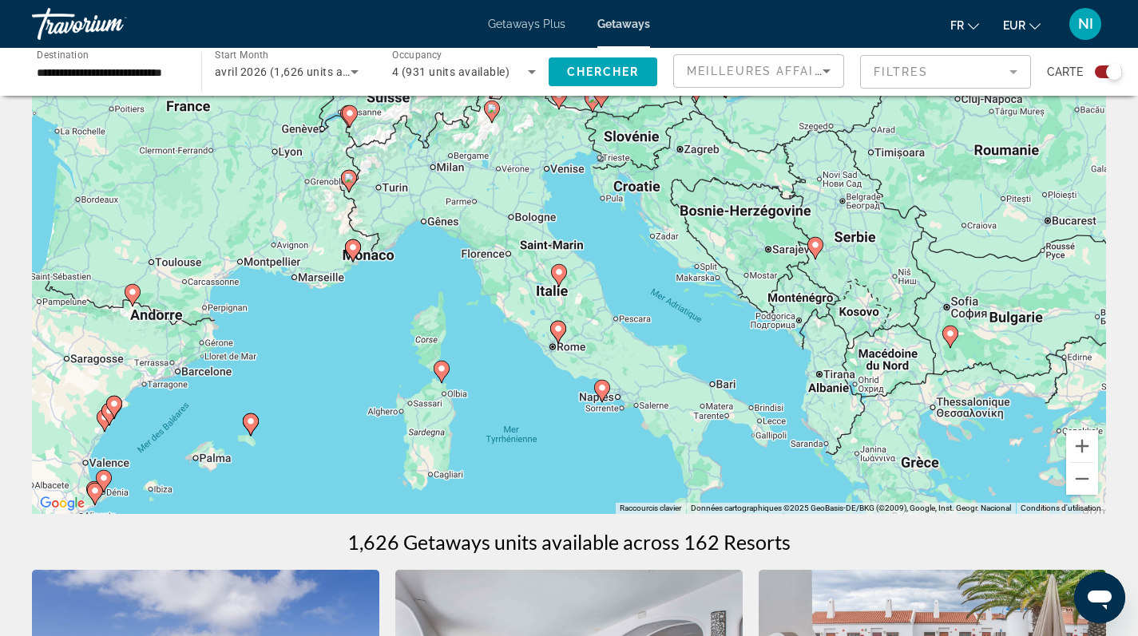
drag, startPoint x: 1001, startPoint y: 289, endPoint x: 637, endPoint y: 287, distance: 363.4
click at [637, 287] on div "Pour activer le glissement avec le clavier, appuyez sur Alt+Entrée. Une fois ce…" at bounding box center [569, 274] width 1074 height 479
click at [1081, 442] on button "Zoom avant" at bounding box center [1082, 446] width 32 height 32
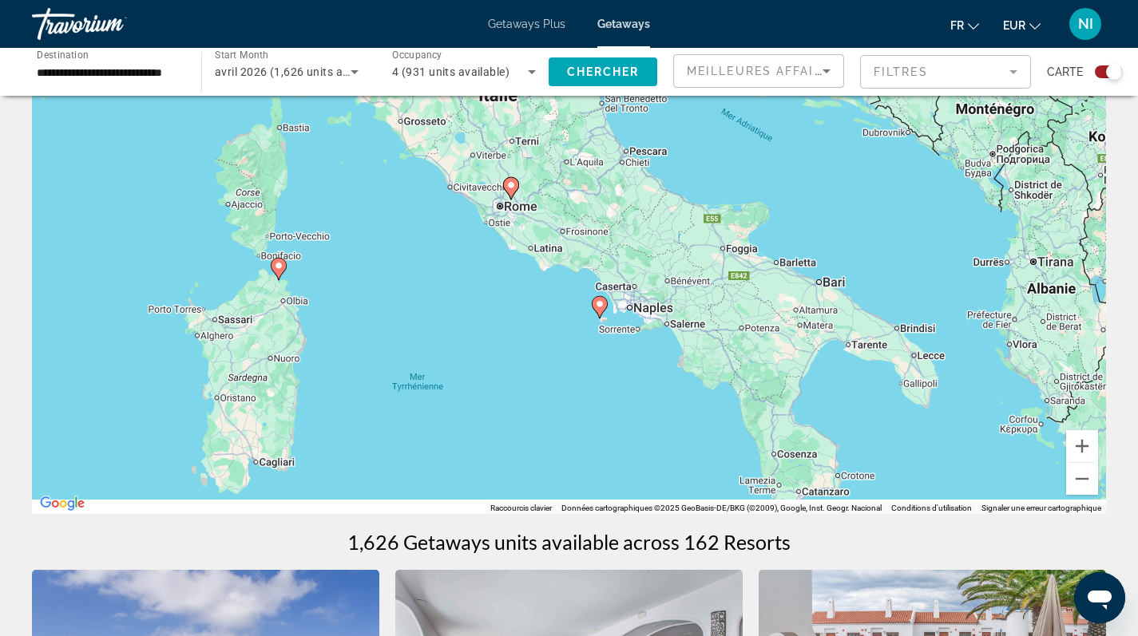
drag, startPoint x: 881, startPoint y: 408, endPoint x: 846, endPoint y: 182, distance: 228.7
click at [846, 185] on div "Pour activer le glissement avec le clavier, appuyez sur Alt+Entrée. Une fois ce…" at bounding box center [569, 274] width 1074 height 479
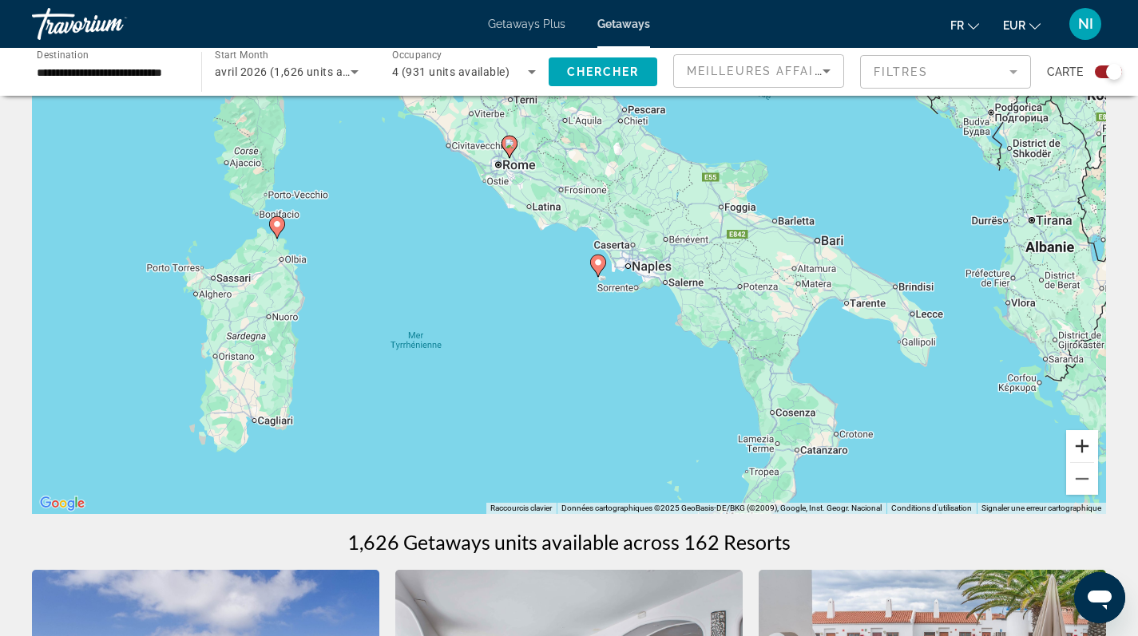
click at [1078, 443] on button "Zoom avant" at bounding box center [1082, 446] width 32 height 32
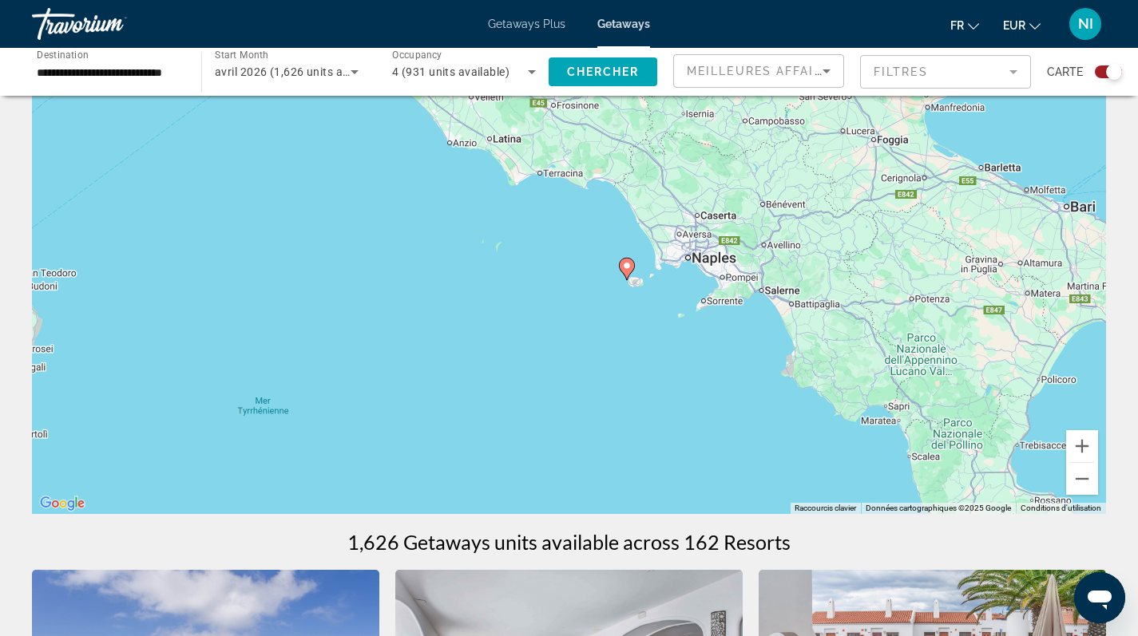
click at [626, 271] on icon "Main content" at bounding box center [626, 269] width 14 height 21
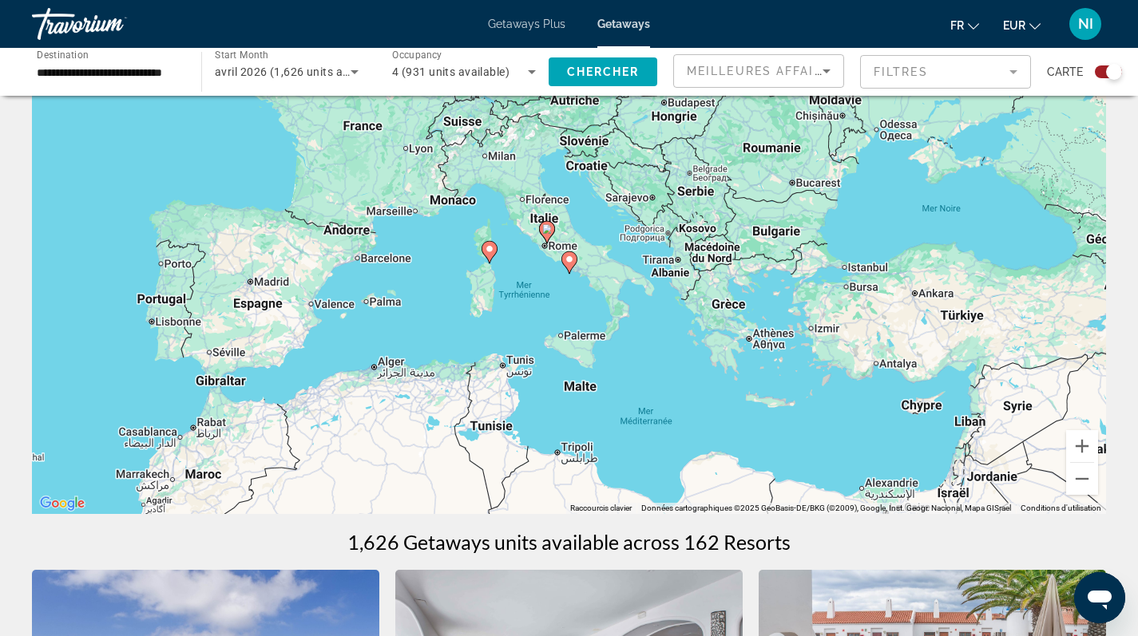
click at [569, 264] on image "Main content" at bounding box center [570, 260] width 10 height 10
type input "**********"
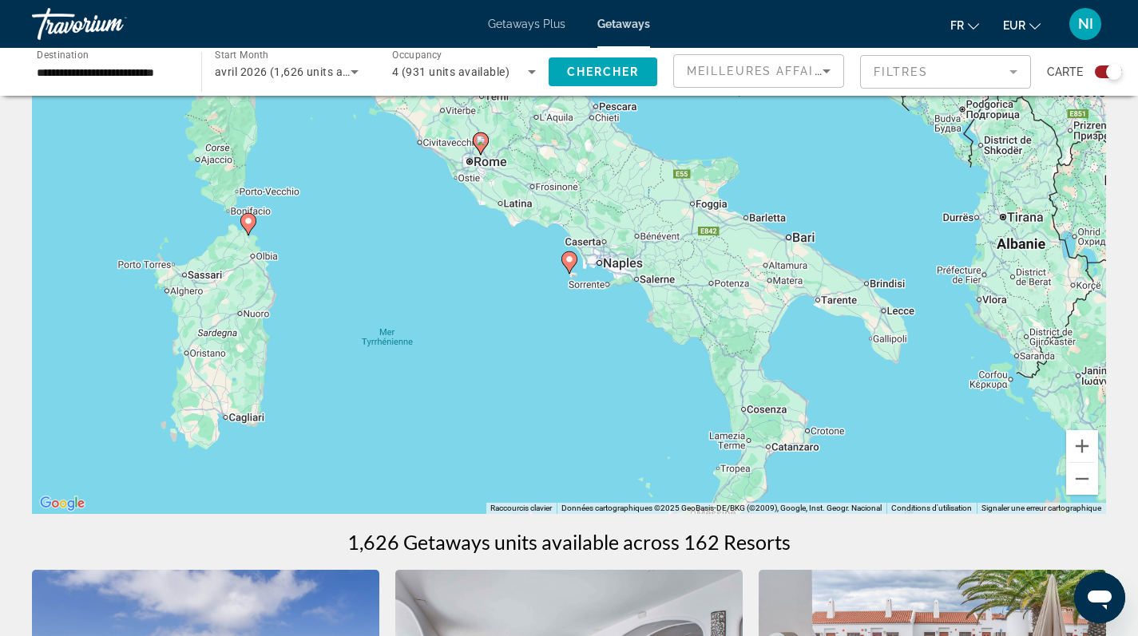
click at [569, 264] on image "Main content" at bounding box center [570, 260] width 10 height 10
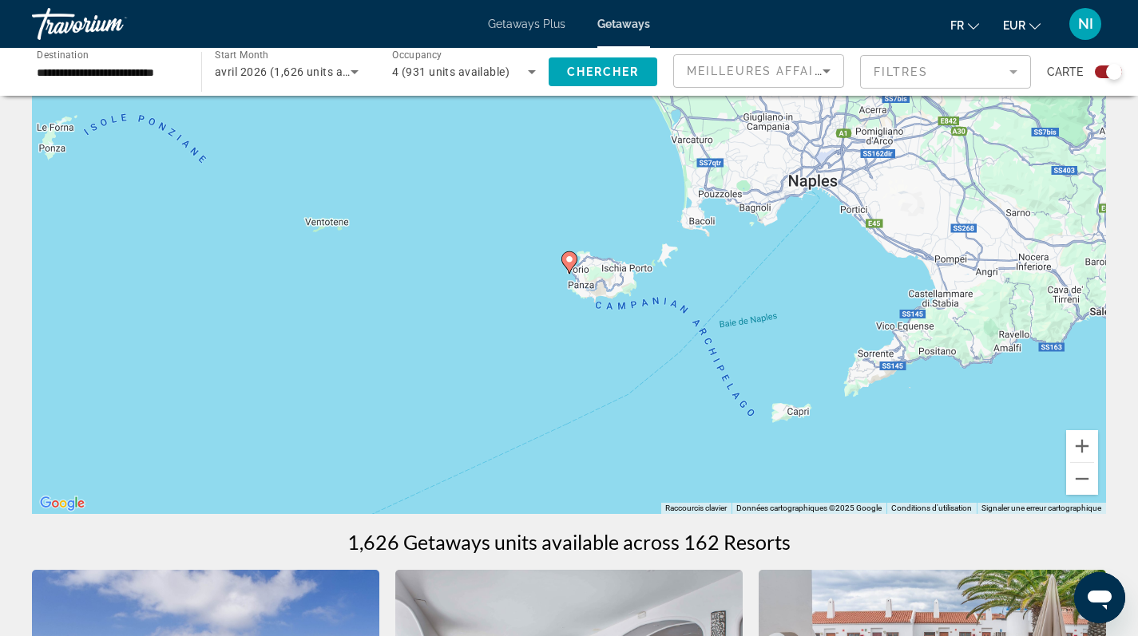
click at [569, 264] on image "Main content" at bounding box center [570, 260] width 10 height 10
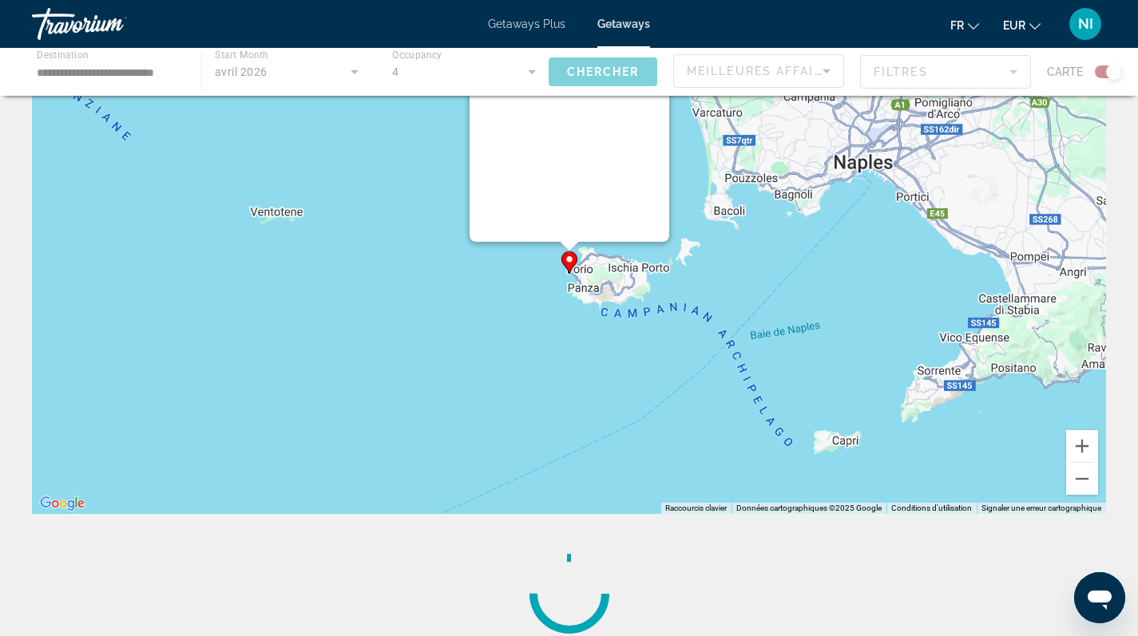
scroll to position [0, 0]
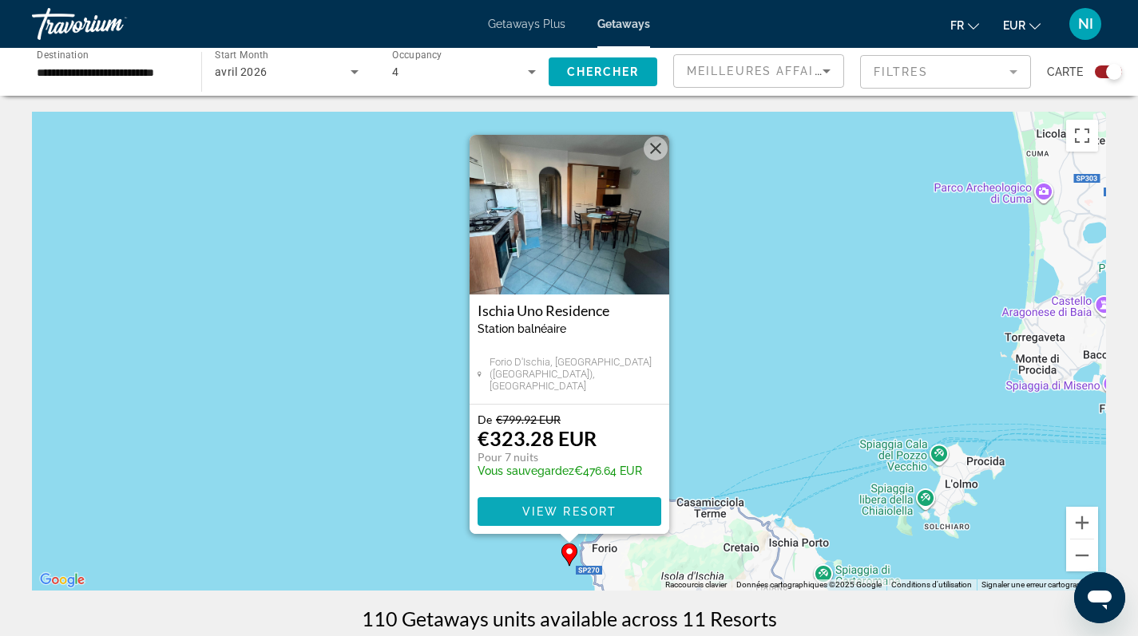
click at [546, 513] on span "View Resort" at bounding box center [568, 512] width 94 height 13
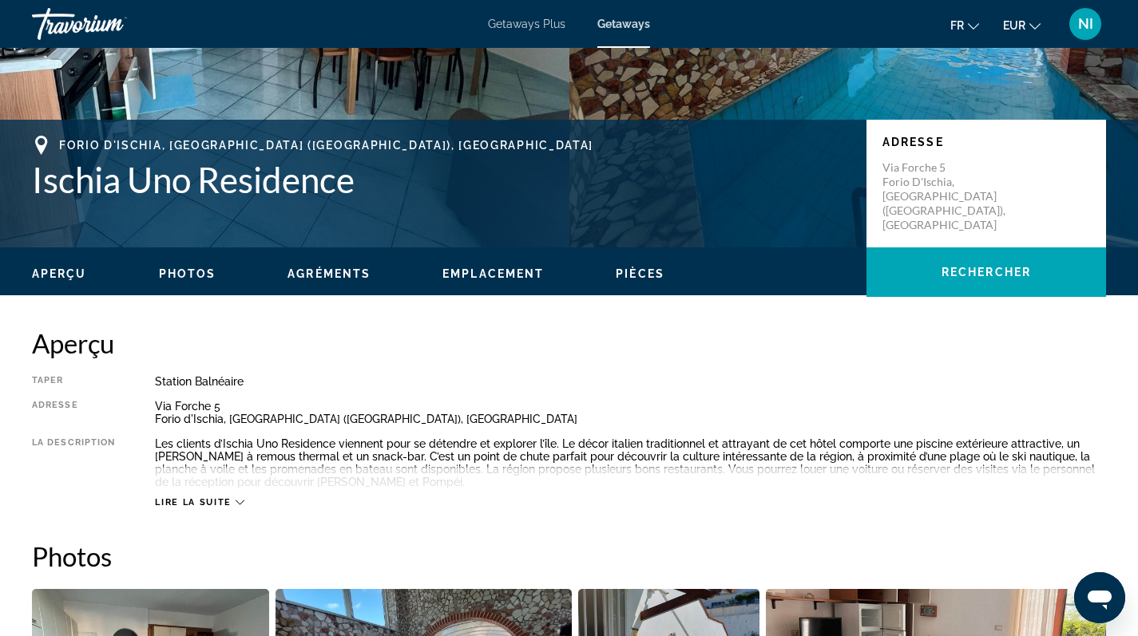
scroll to position [388, 0]
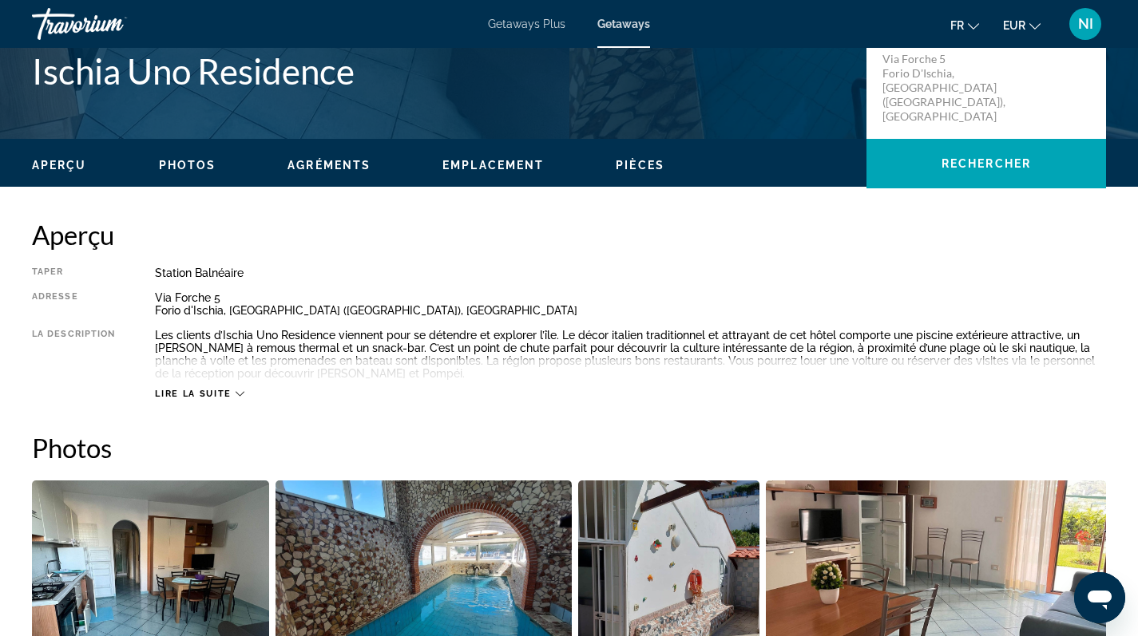
click at [241, 388] on button "Lire la suite" at bounding box center [199, 394] width 89 height 12
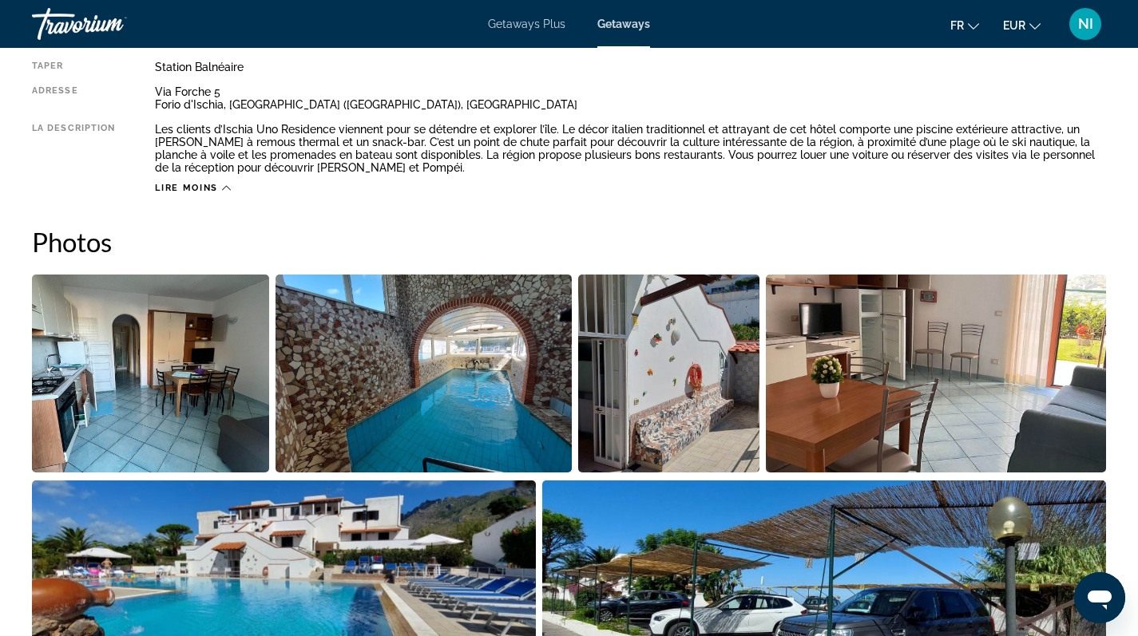
scroll to position [703, 0]
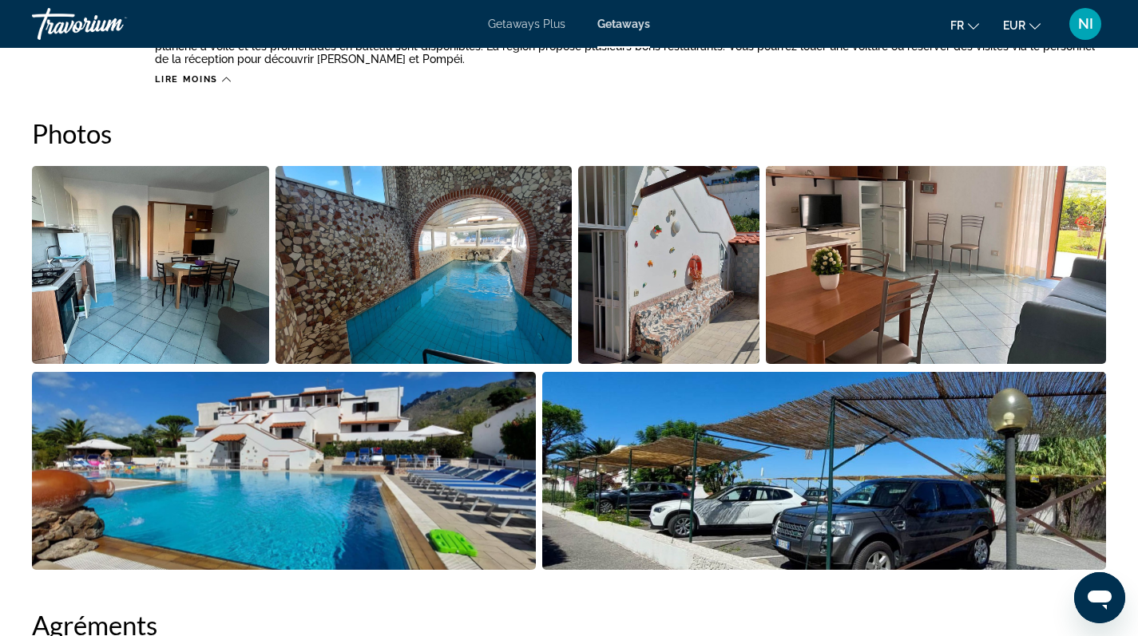
click at [160, 274] on img "Open full-screen image slider" at bounding box center [150, 265] width 237 height 198
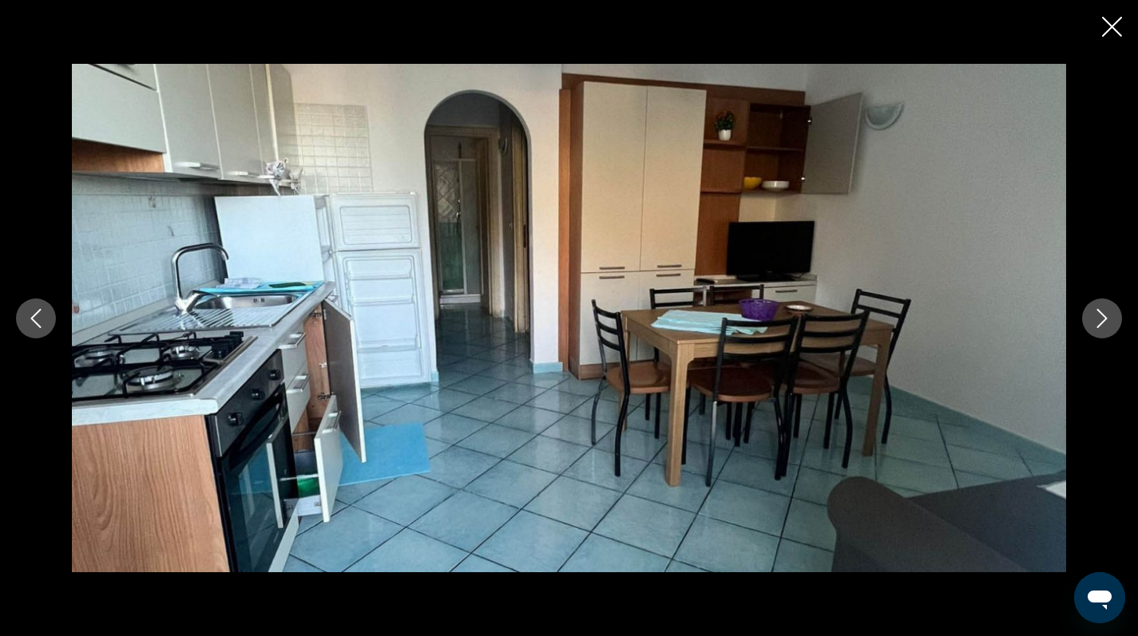
click at [1104, 315] on icon "Next image" at bounding box center [1101, 318] width 19 height 19
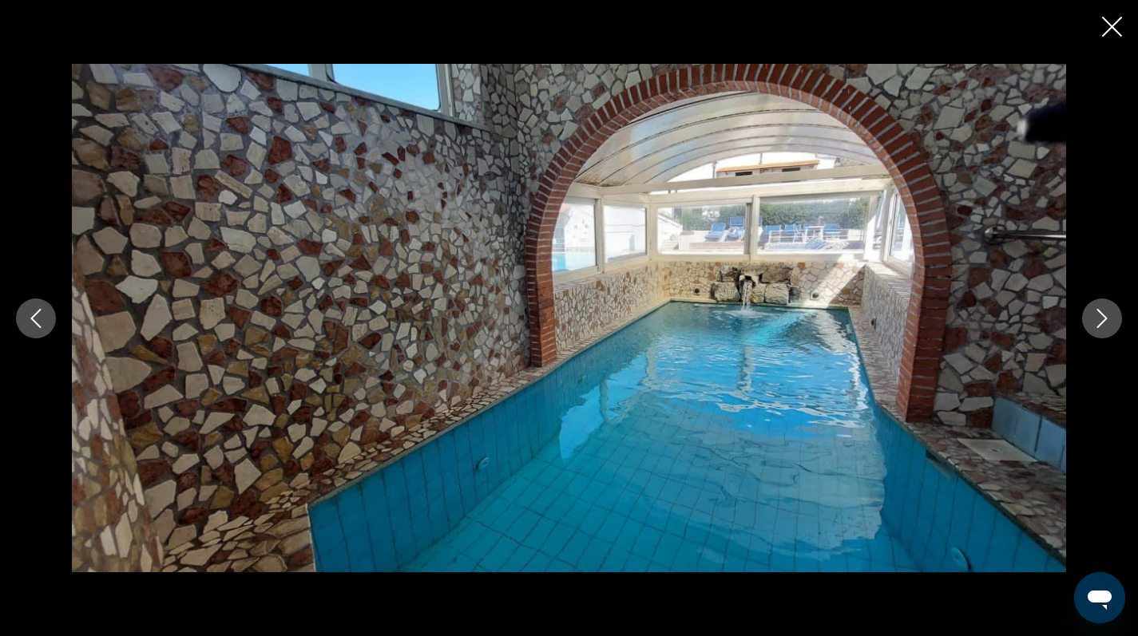
click at [1104, 315] on icon "Next image" at bounding box center [1101, 318] width 19 height 19
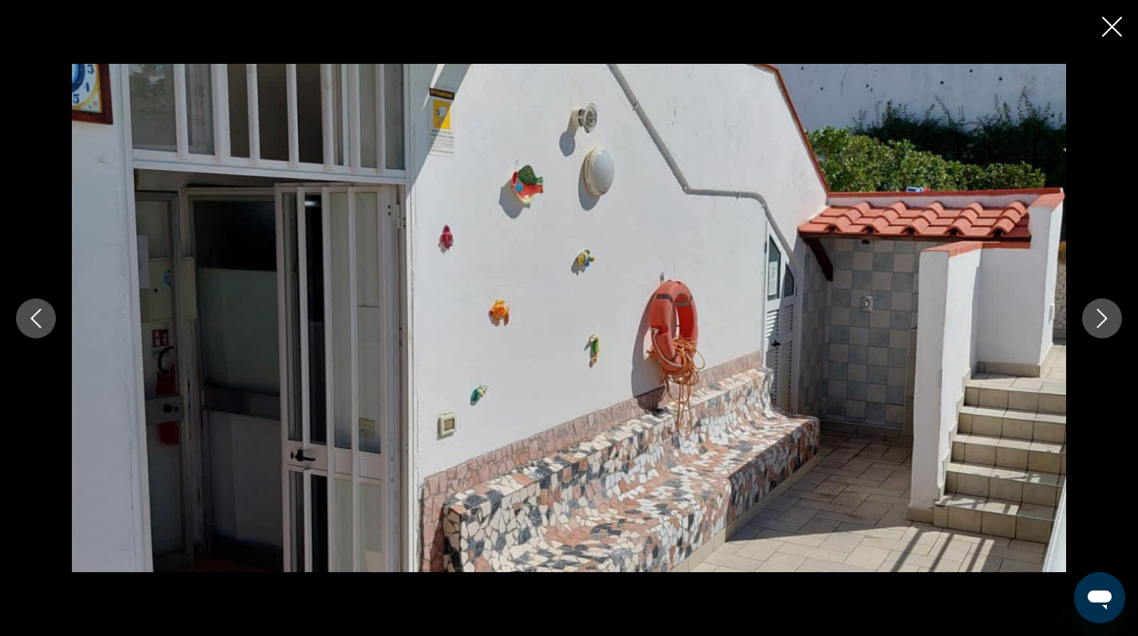
click at [1104, 315] on icon "Next image" at bounding box center [1101, 318] width 19 height 19
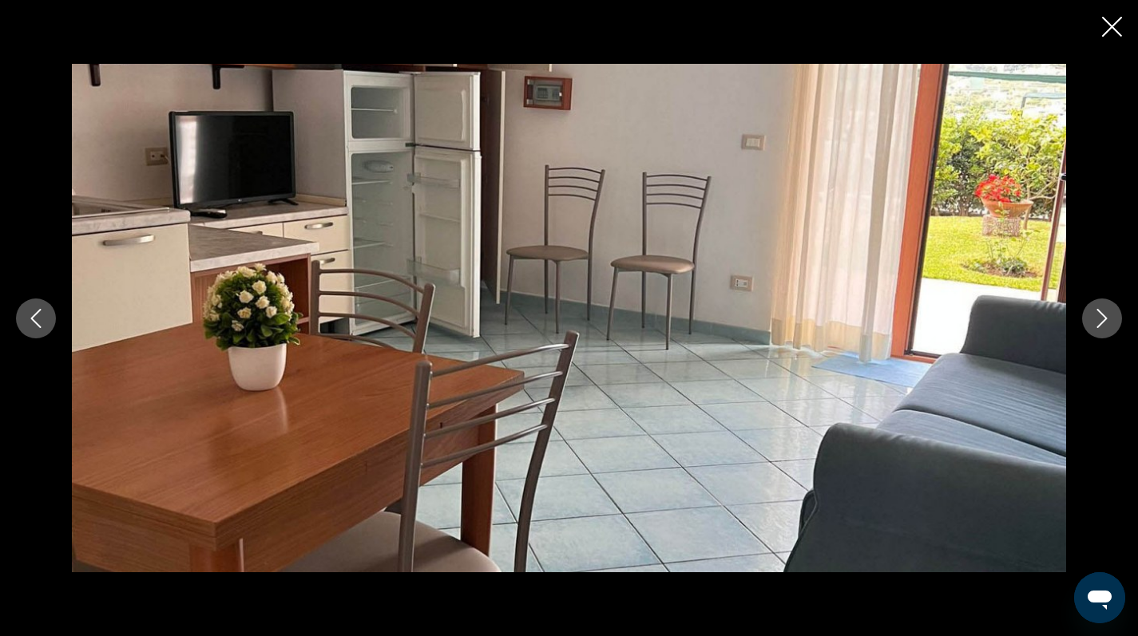
click at [1104, 315] on icon "Next image" at bounding box center [1101, 318] width 19 height 19
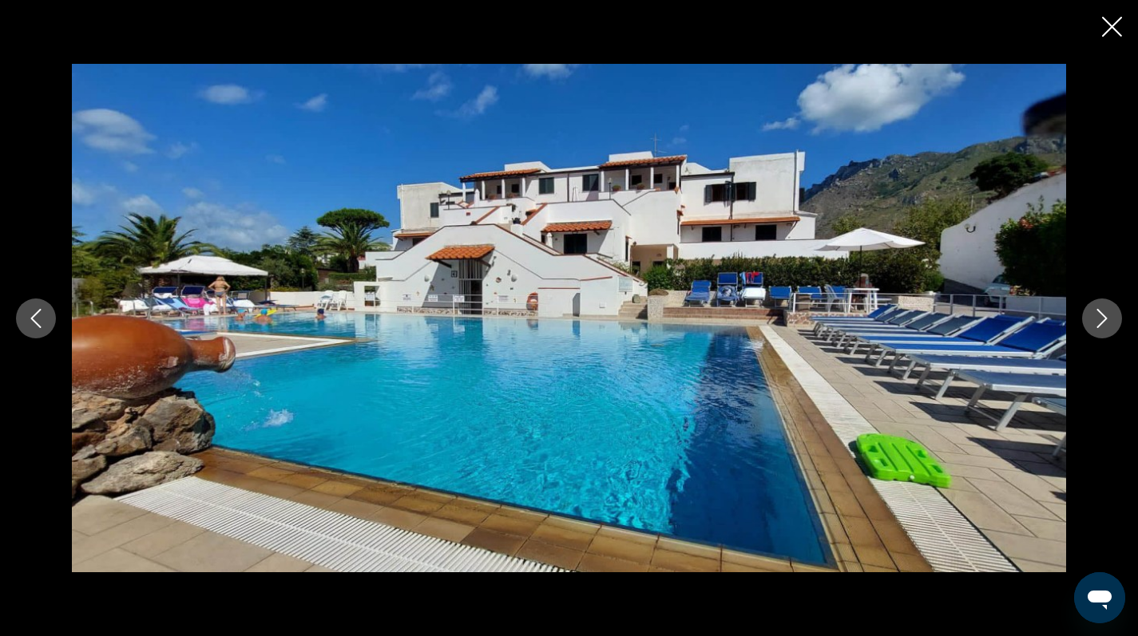
click at [1104, 315] on icon "Next image" at bounding box center [1101, 318] width 19 height 19
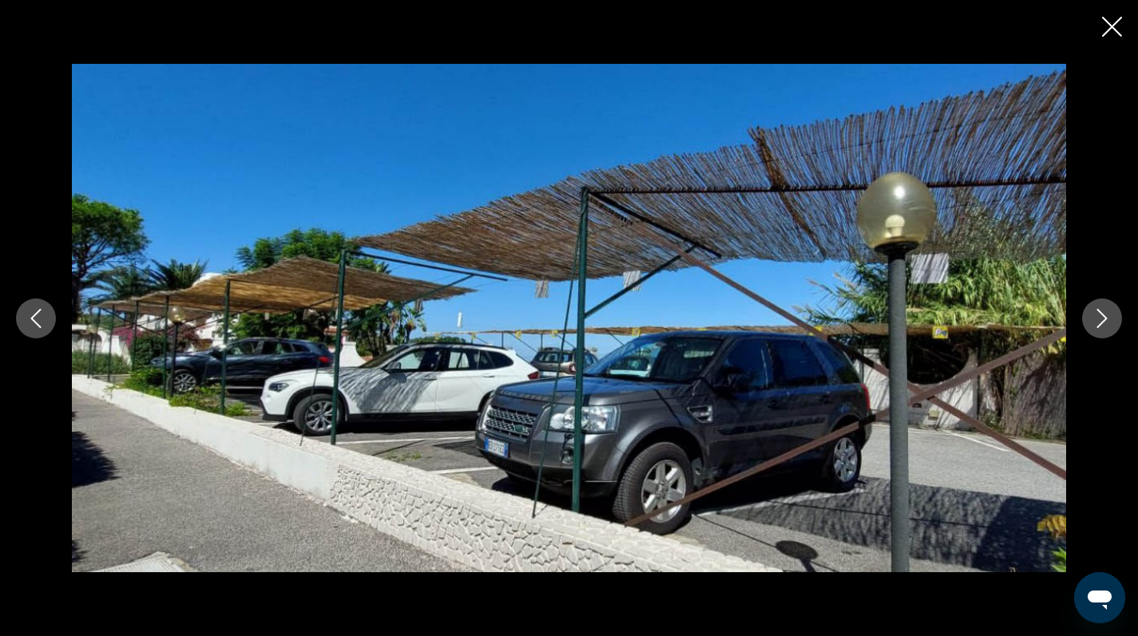
click at [1104, 315] on icon "Next image" at bounding box center [1101, 318] width 19 height 19
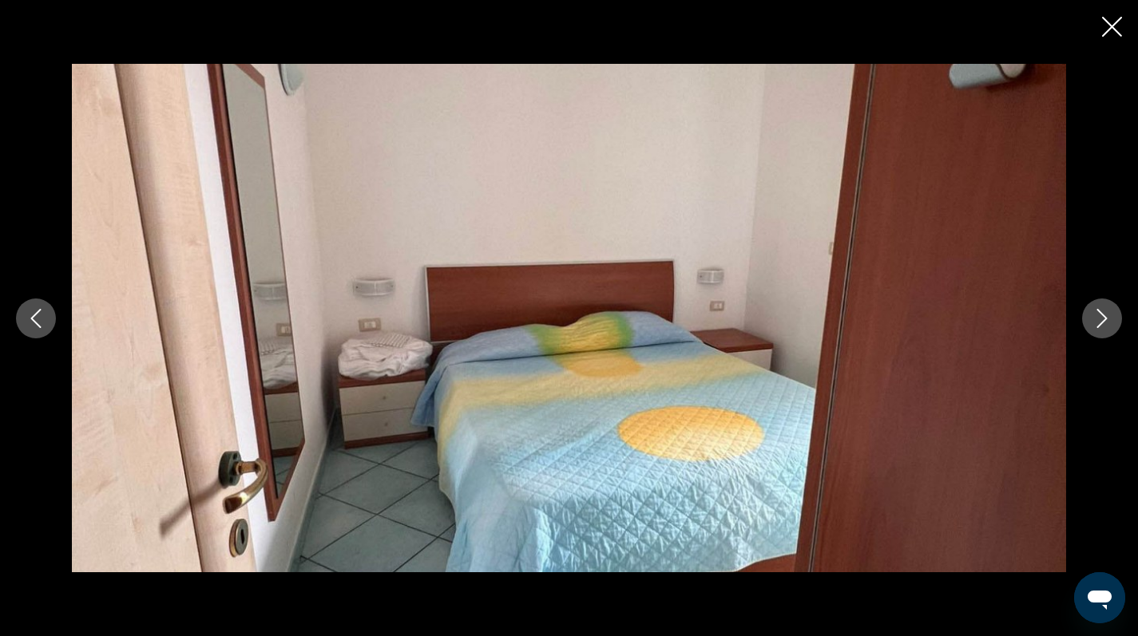
click at [1104, 315] on icon "Next image" at bounding box center [1101, 318] width 19 height 19
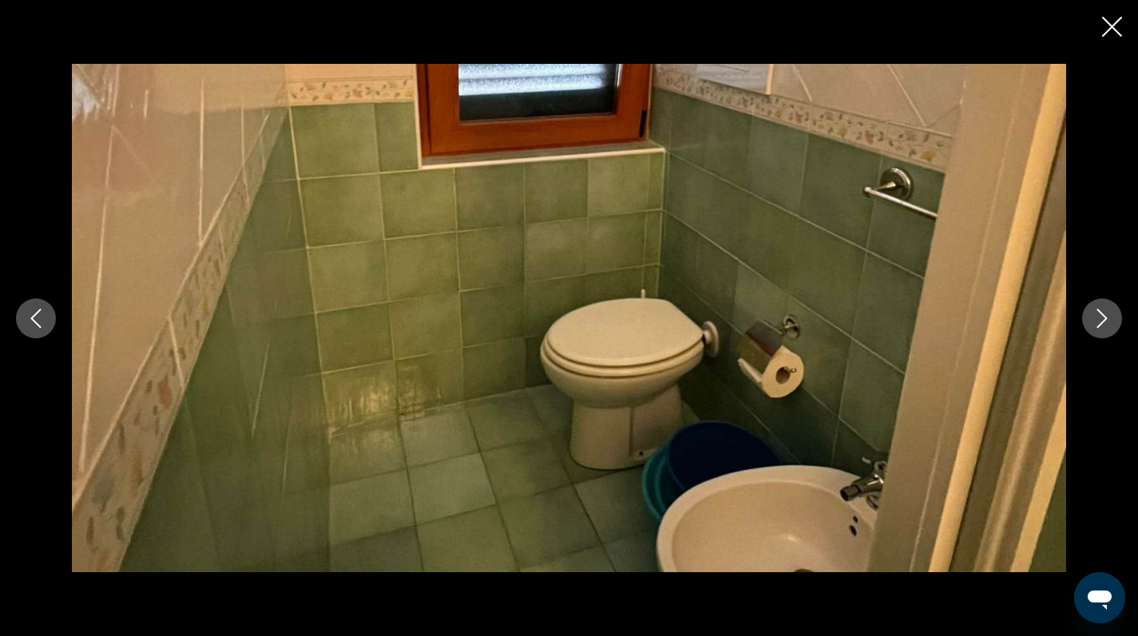
click at [1104, 315] on icon "Next image" at bounding box center [1101, 318] width 19 height 19
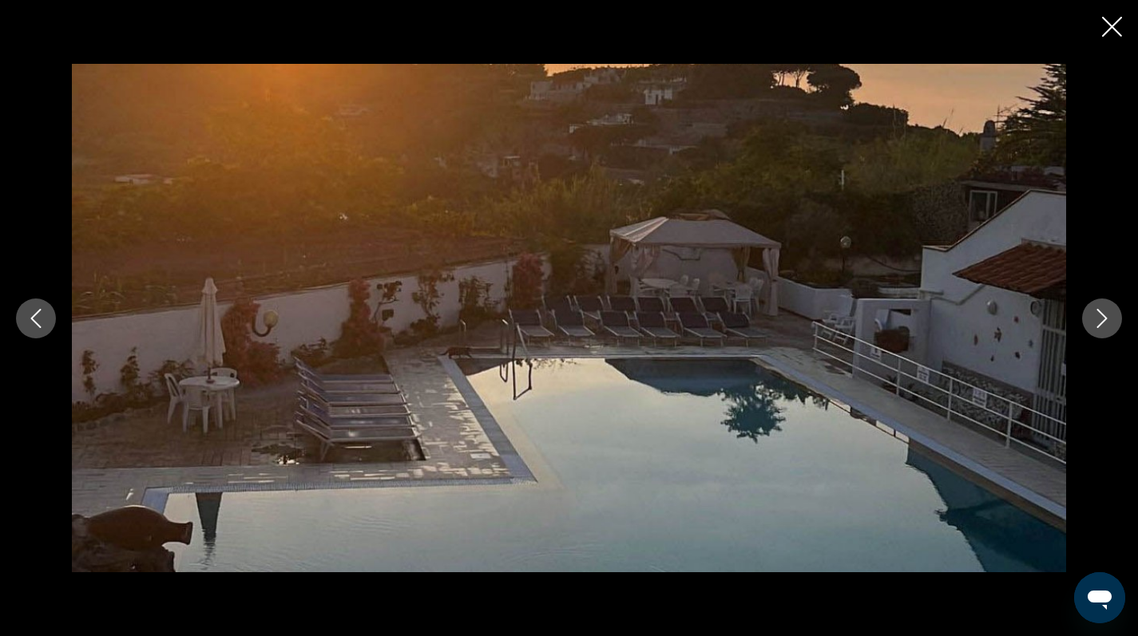
click at [1104, 315] on icon "Next image" at bounding box center [1101, 318] width 19 height 19
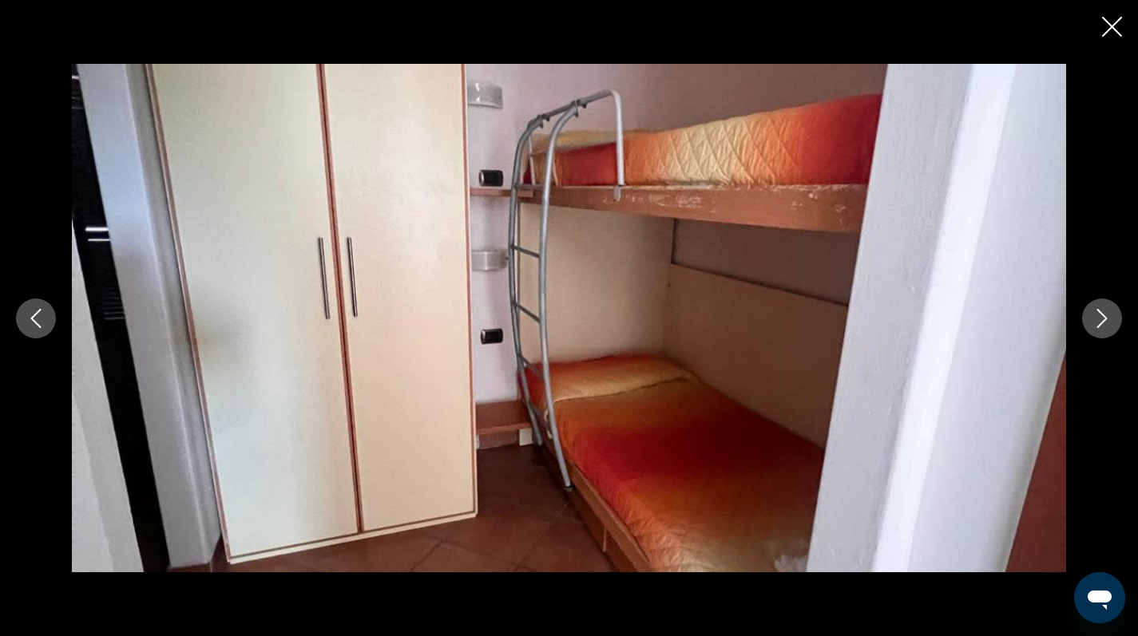
click at [1104, 315] on icon "Next image" at bounding box center [1101, 318] width 19 height 19
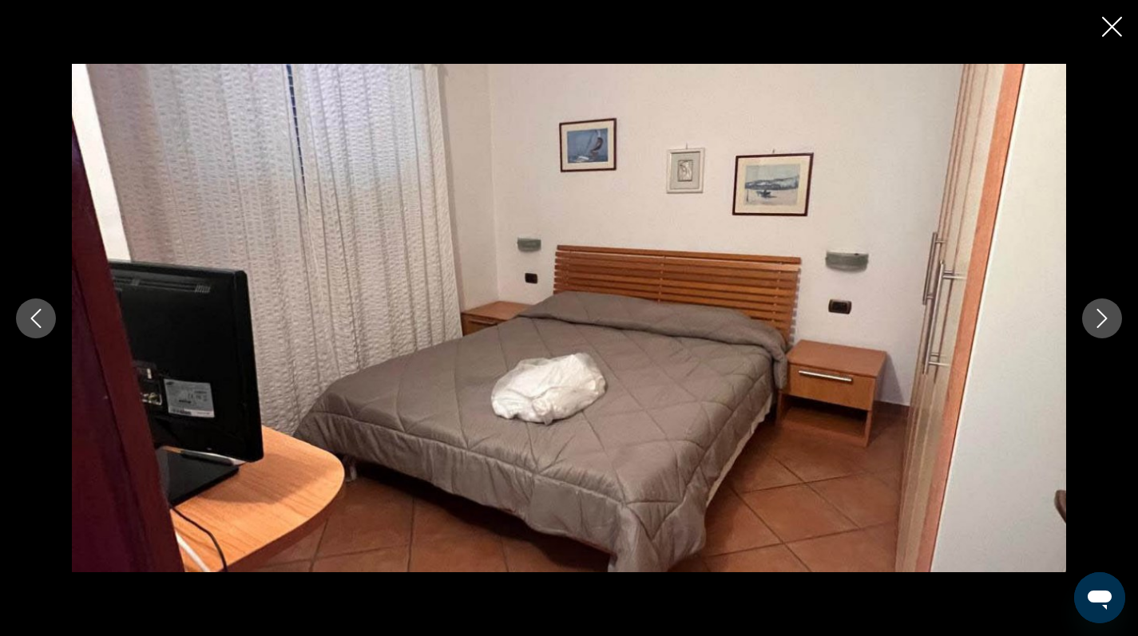
click at [1104, 315] on icon "Next image" at bounding box center [1101, 318] width 19 height 19
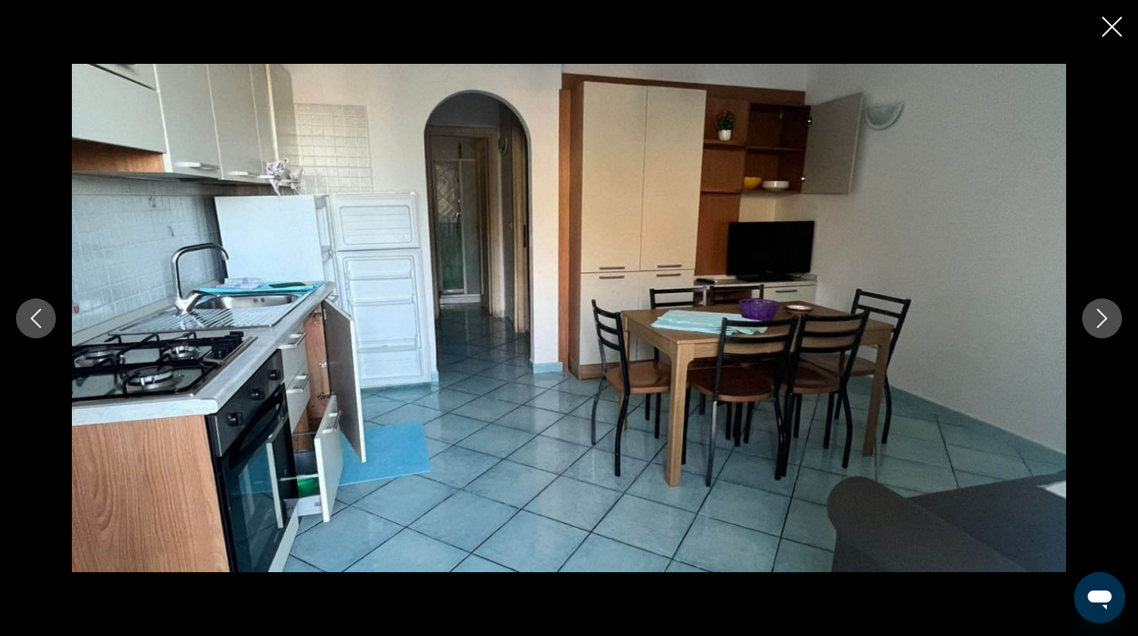
click at [1104, 315] on icon "Next image" at bounding box center [1101, 318] width 19 height 19
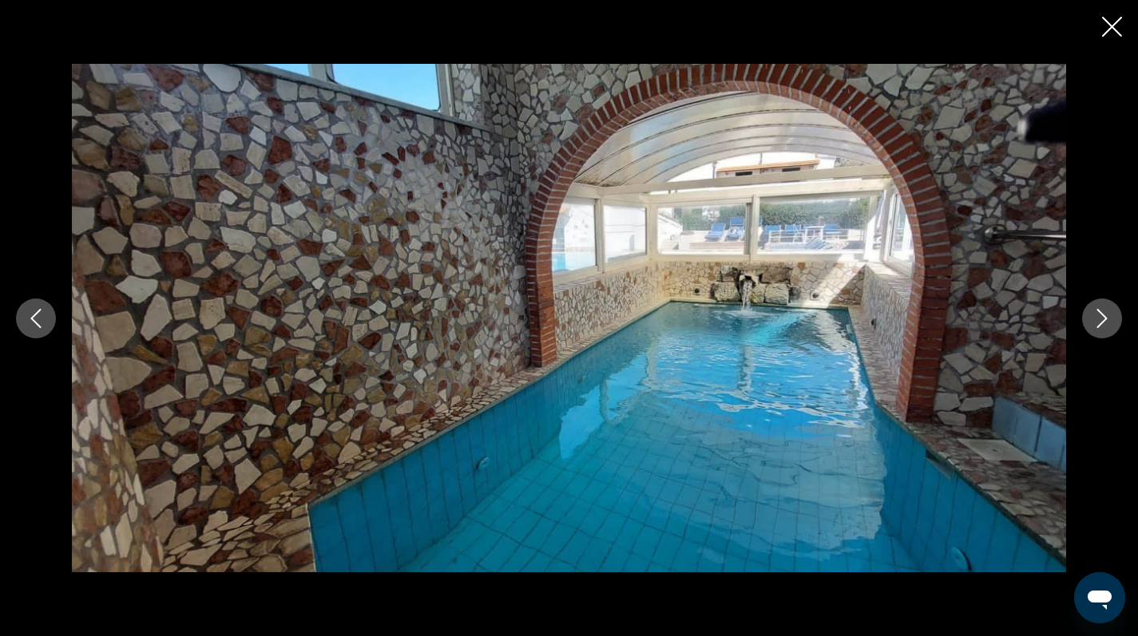
click at [1104, 315] on icon "Next image" at bounding box center [1101, 318] width 19 height 19
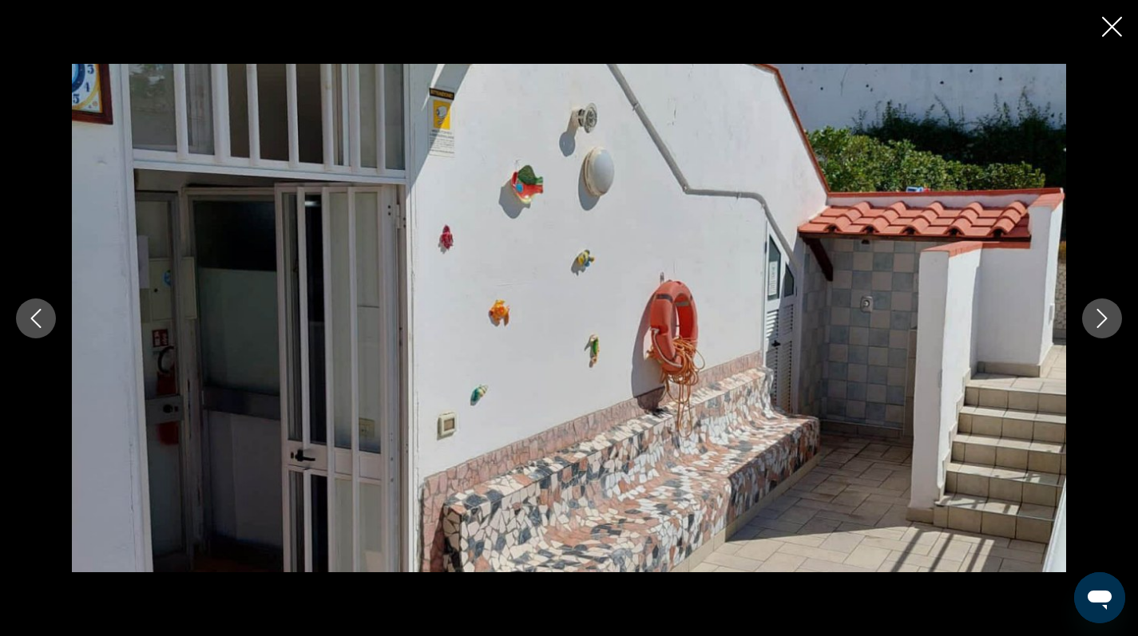
click at [1113, 27] on icon "Close slideshow" at bounding box center [1112, 27] width 20 height 20
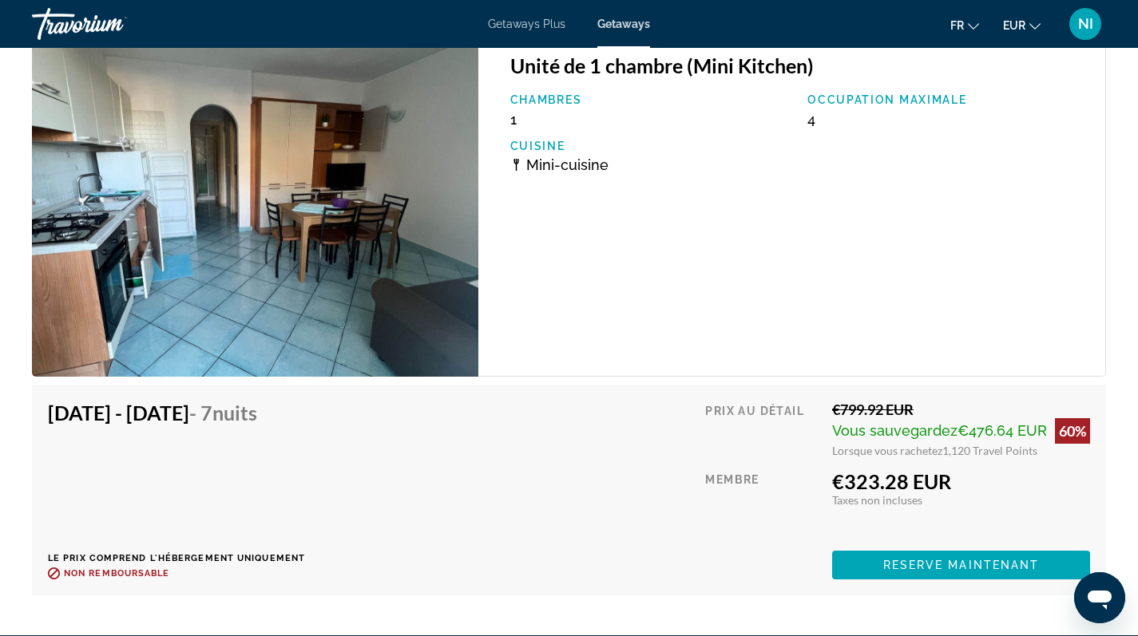
scroll to position [3023, 0]
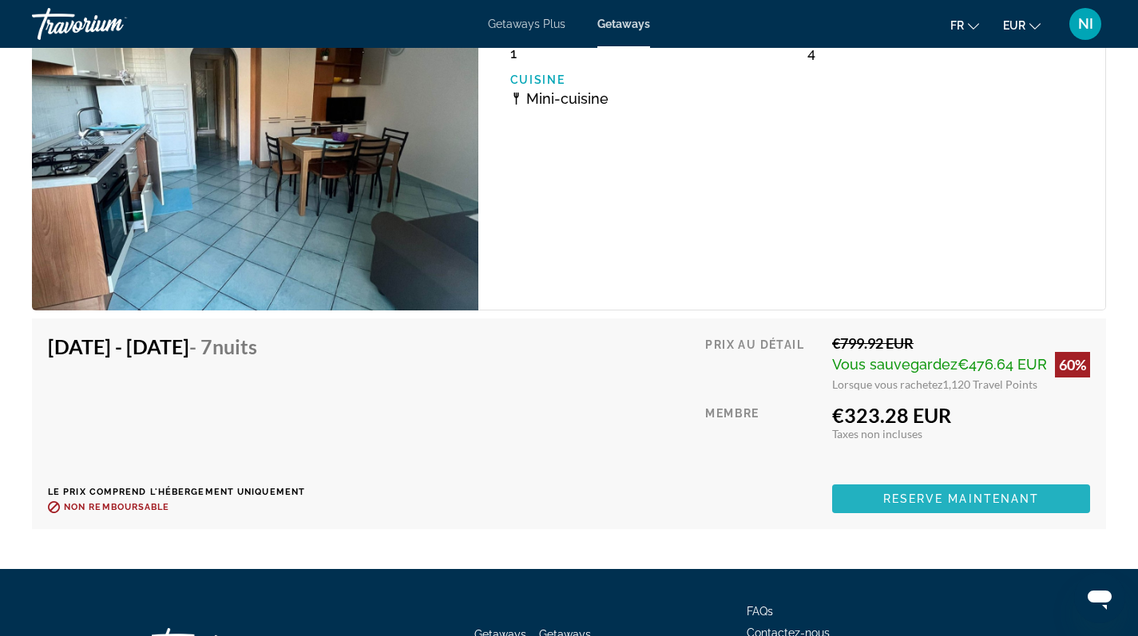
click at [922, 493] on span "Reserve maintenant" at bounding box center [961, 499] width 157 height 13
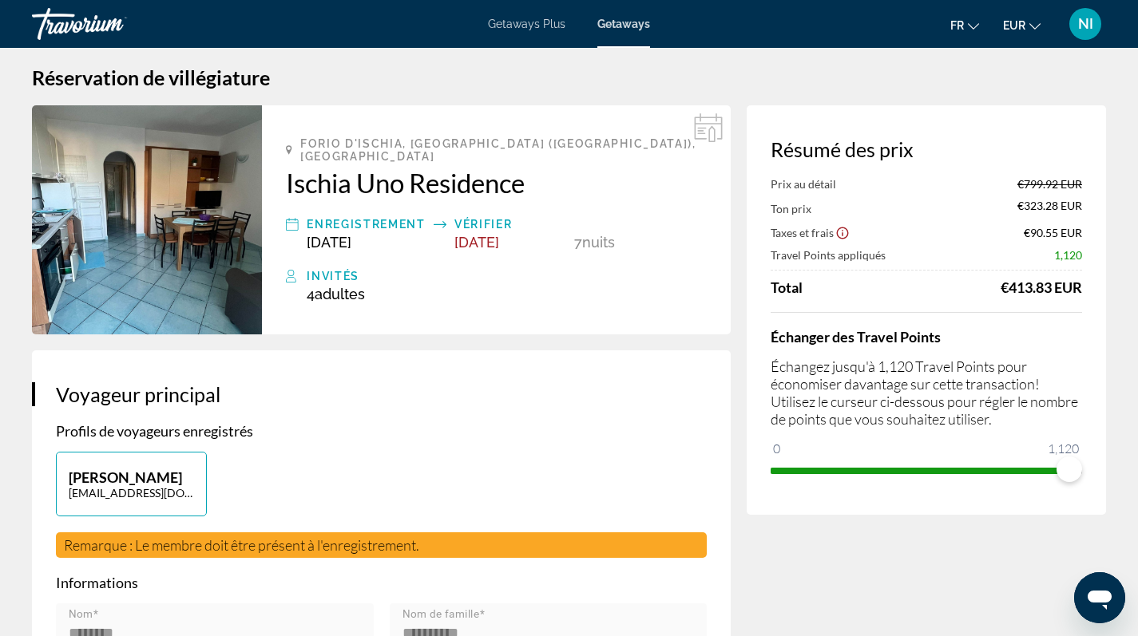
scroll to position [37, 0]
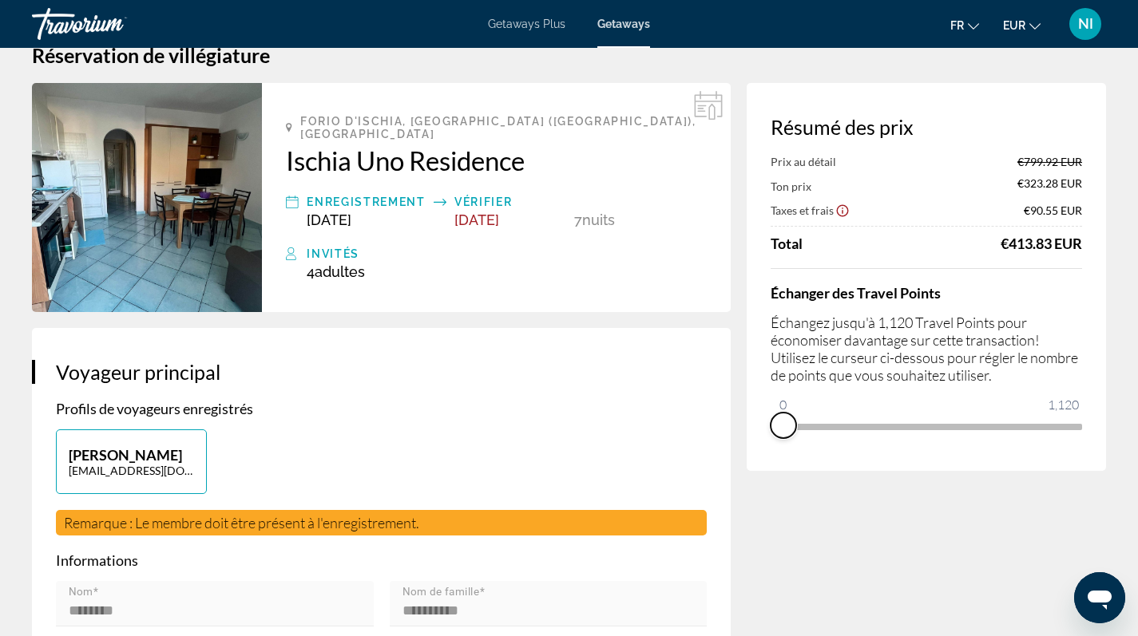
drag, startPoint x: 1068, startPoint y: 450, endPoint x: 754, endPoint y: 466, distance: 314.3
click at [754, 466] on div "Résumé des prix Prix au détail €799.92 EUR Ton prix €323.28 EUR Taxes et frais …" at bounding box center [926, 277] width 359 height 388
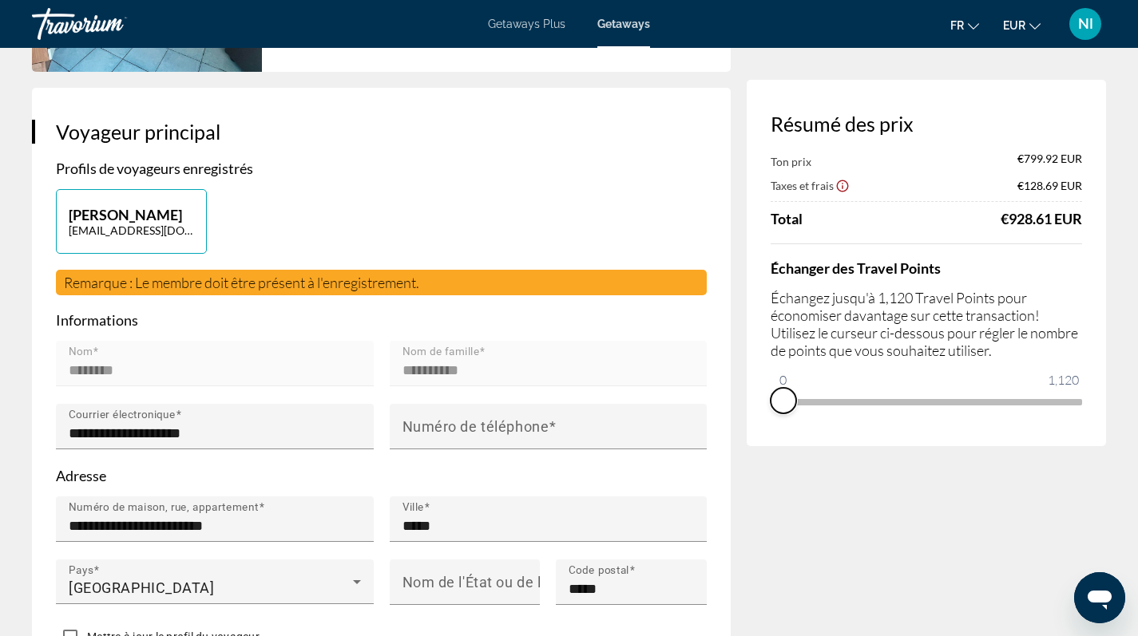
scroll to position [0, 0]
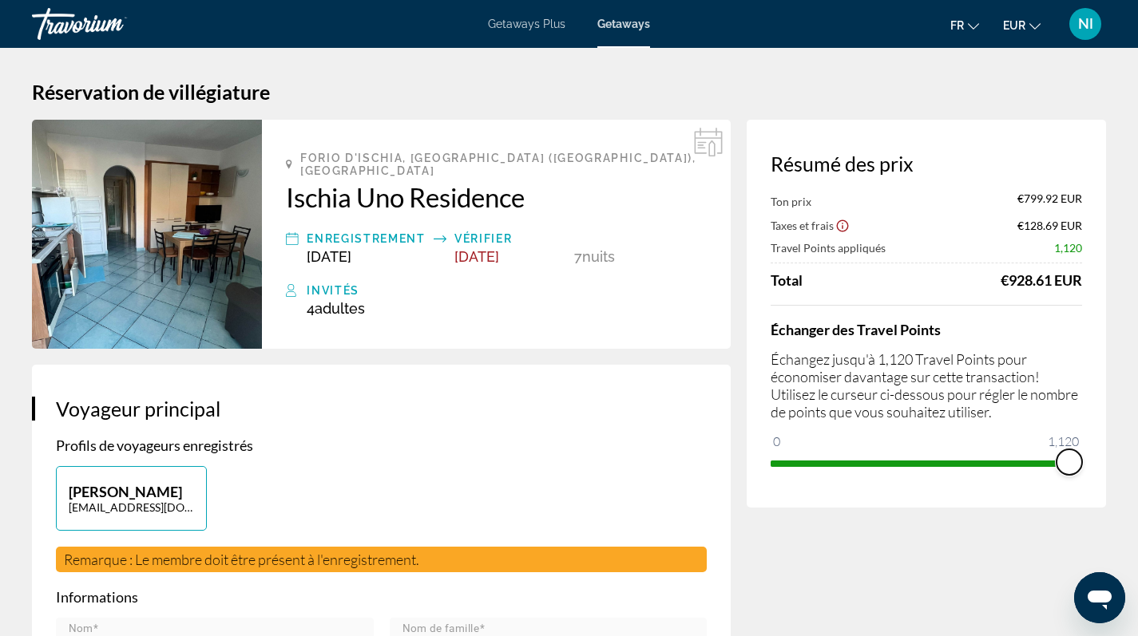
drag, startPoint x: 790, startPoint y: 446, endPoint x: 1088, endPoint y: 468, distance: 299.5
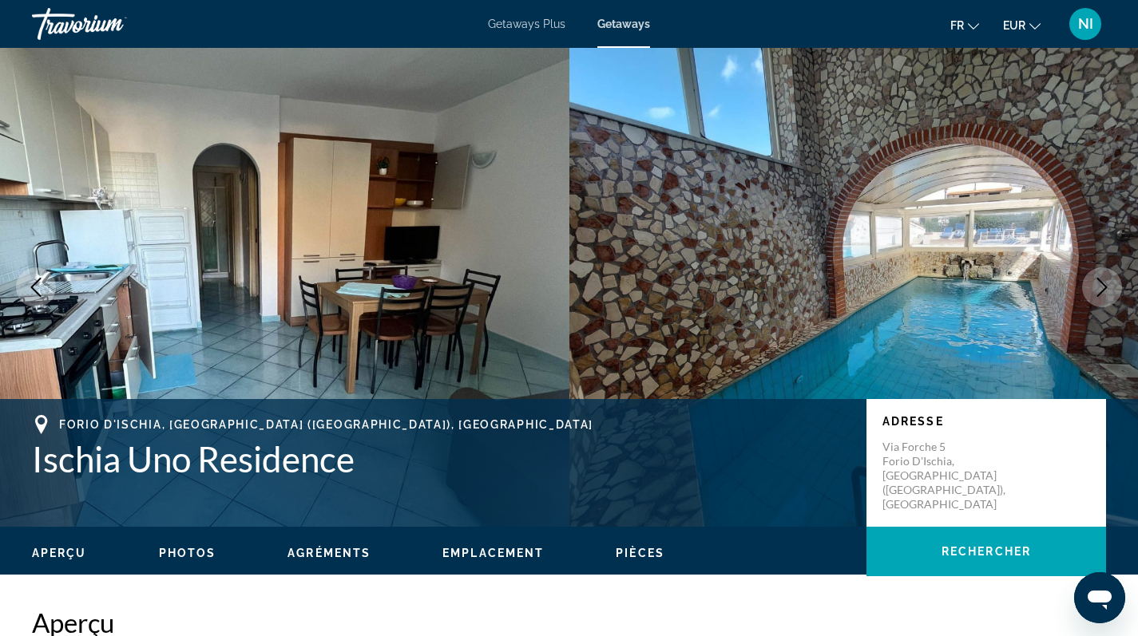
click at [178, 555] on span "Photos" at bounding box center [187, 553] width 57 height 13
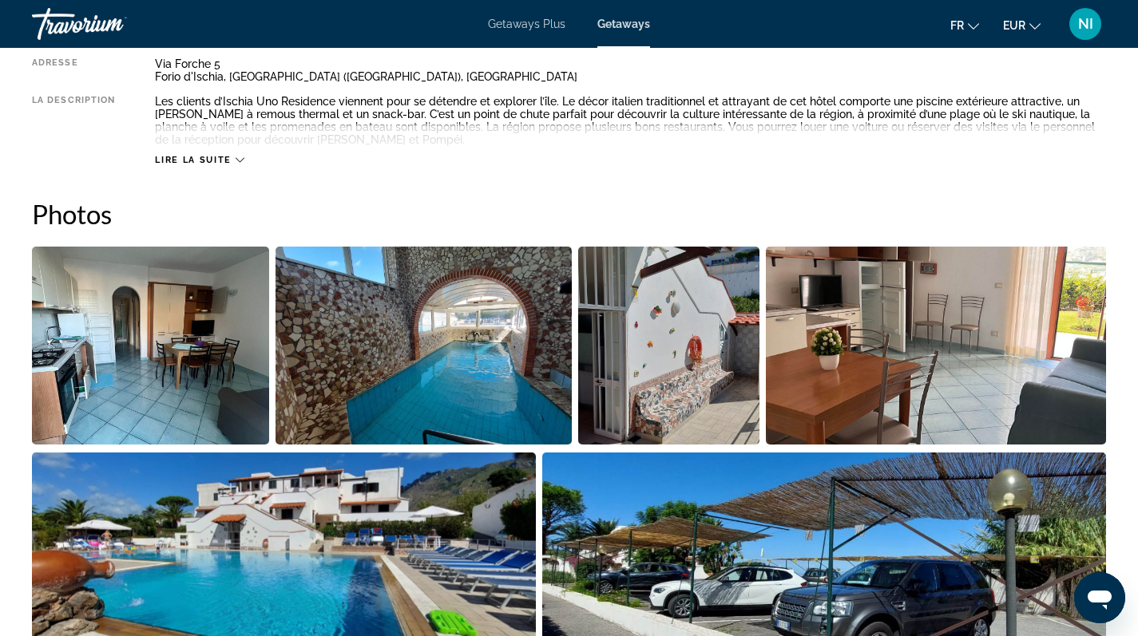
scroll to position [724, 0]
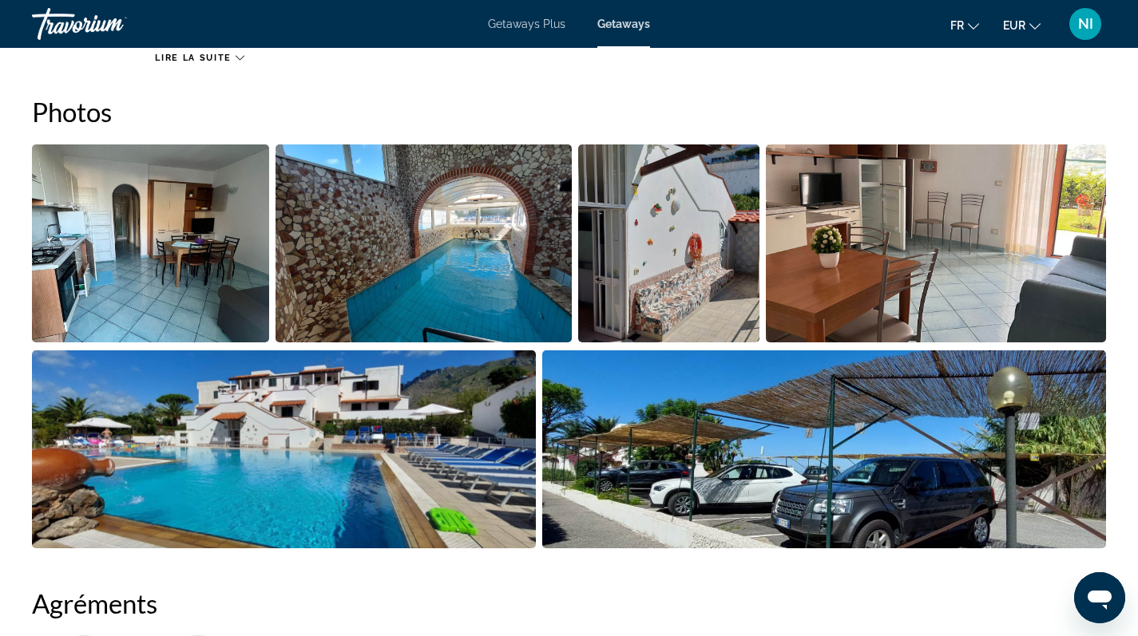
click at [142, 204] on img "Open full-screen image slider" at bounding box center [150, 244] width 237 height 198
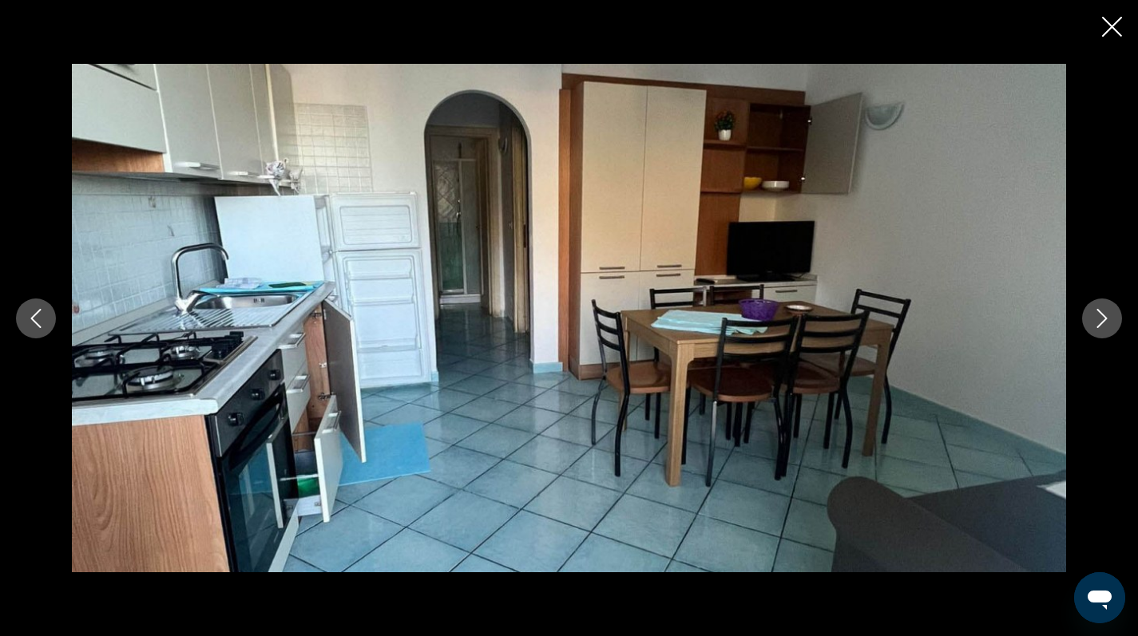
click at [1101, 320] on icon "Next image" at bounding box center [1101, 318] width 19 height 19
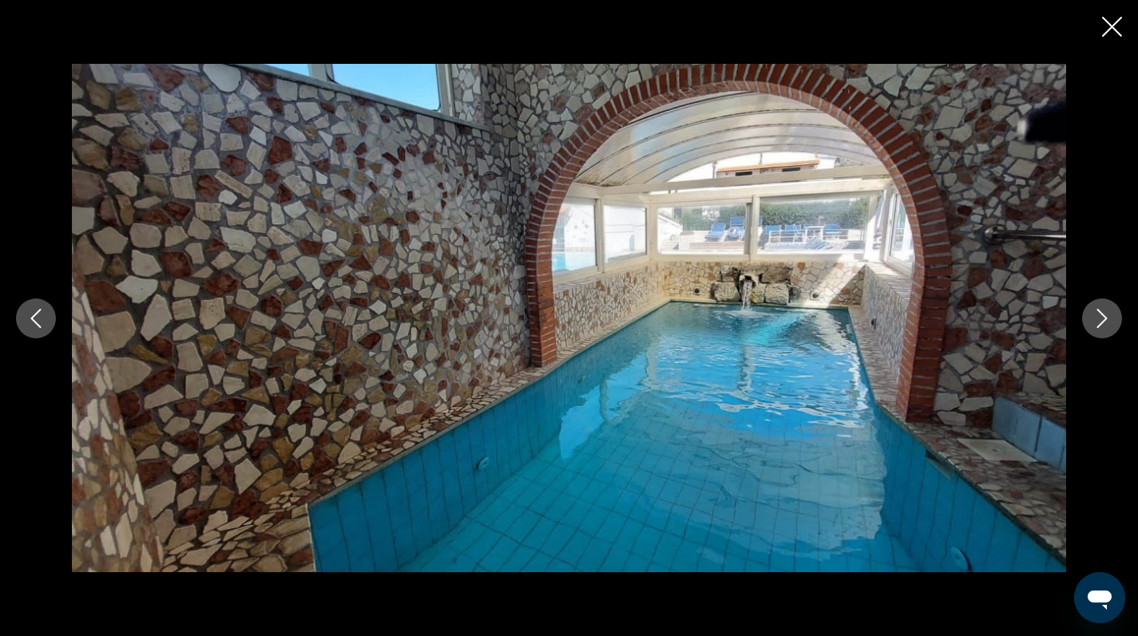
click at [1101, 320] on icon "Next image" at bounding box center [1101, 318] width 19 height 19
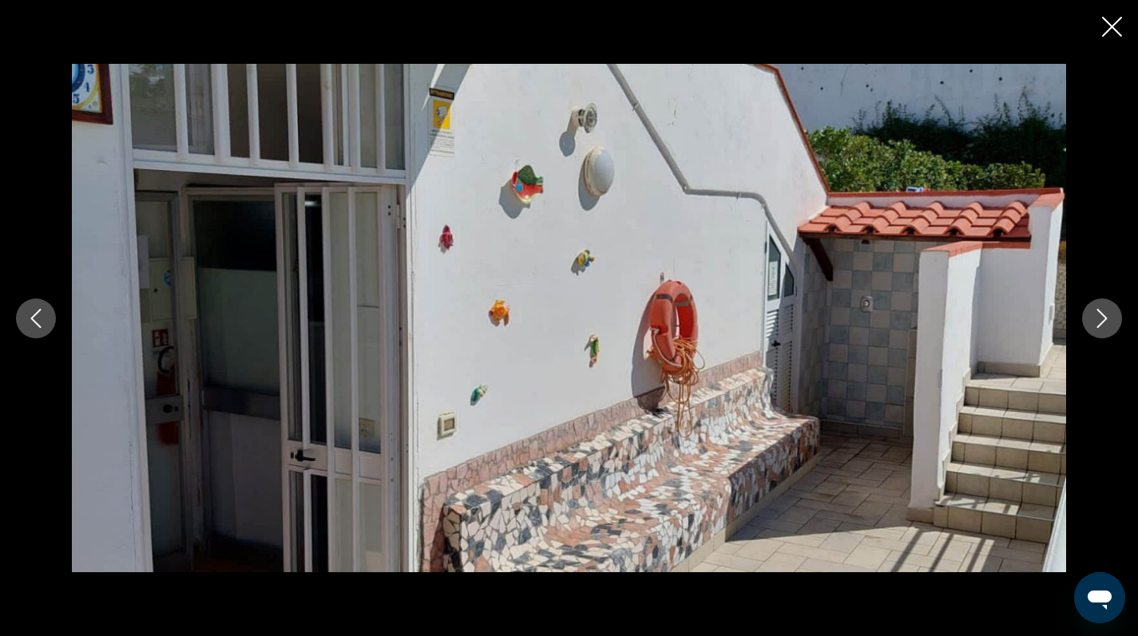
click at [1101, 320] on icon "Next image" at bounding box center [1101, 318] width 19 height 19
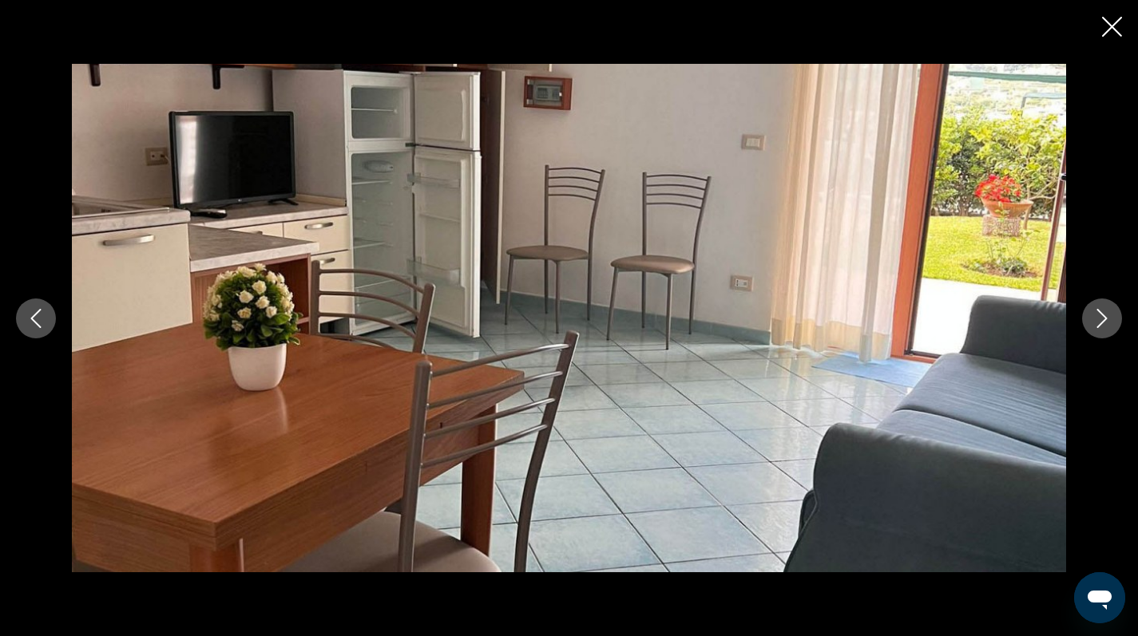
click at [1101, 320] on icon "Next image" at bounding box center [1101, 318] width 19 height 19
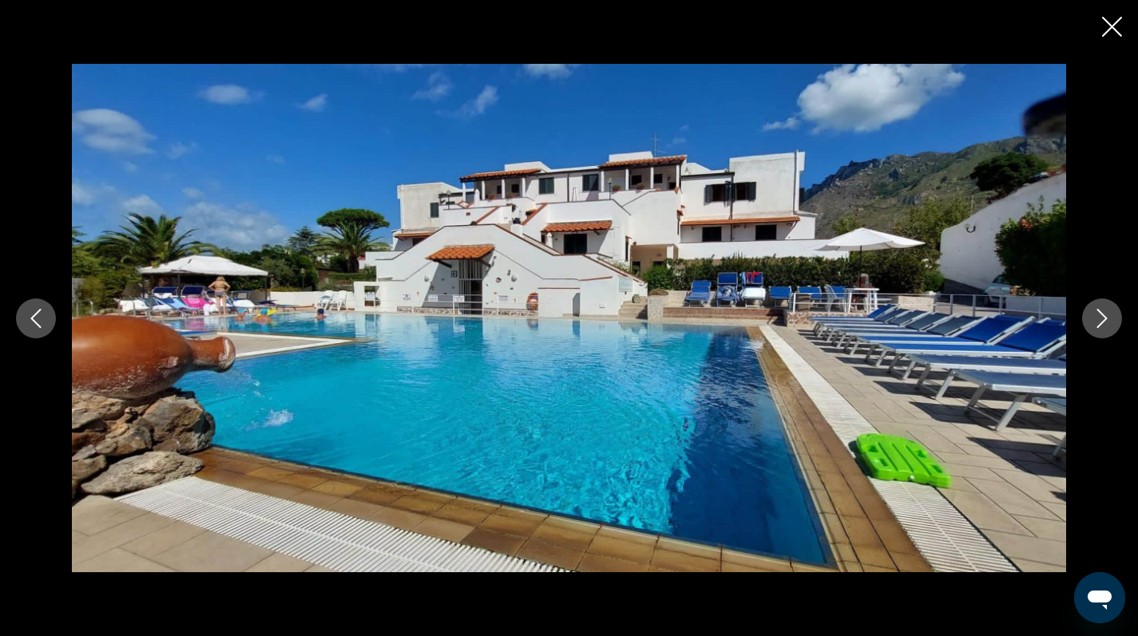
click at [1101, 320] on icon "Next image" at bounding box center [1101, 318] width 19 height 19
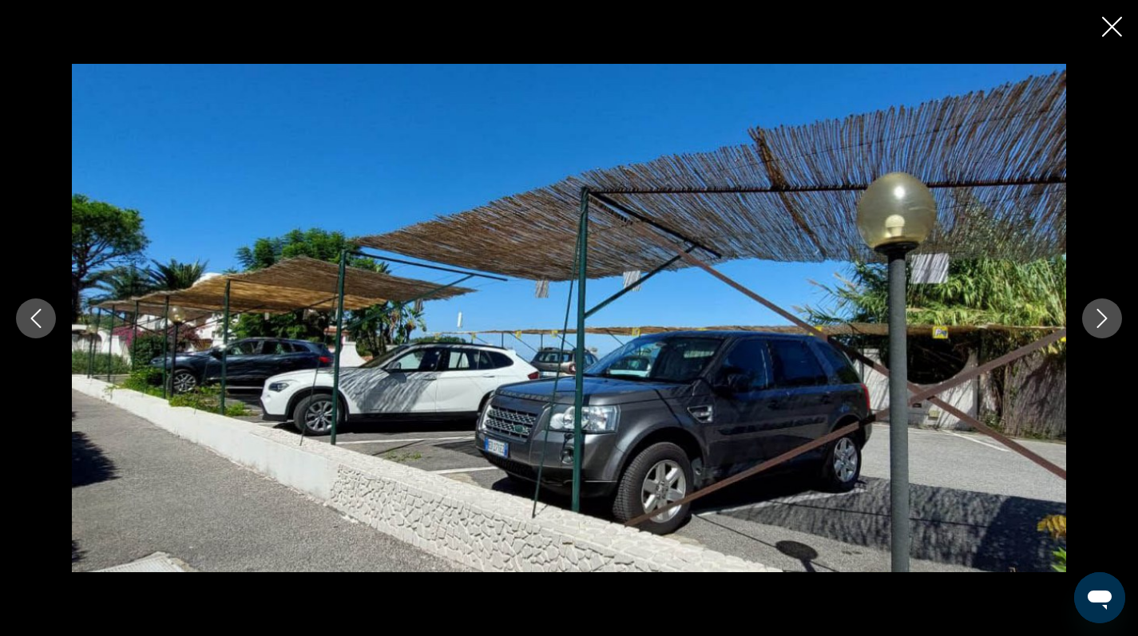
click at [1101, 320] on icon "Next image" at bounding box center [1101, 318] width 19 height 19
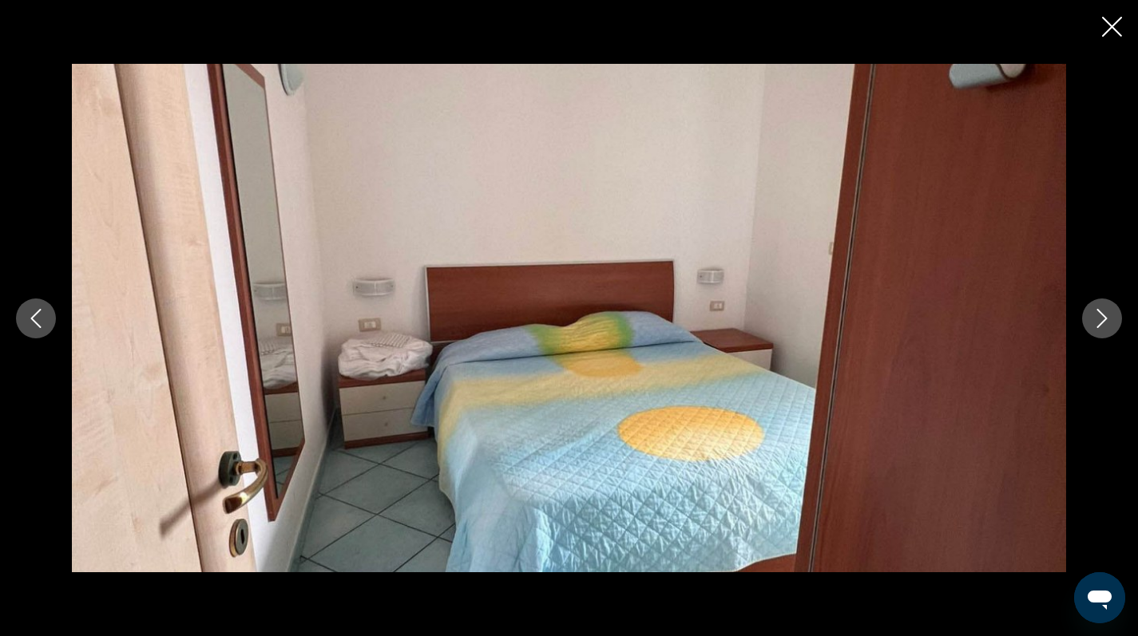
click at [1101, 320] on icon "Next image" at bounding box center [1101, 318] width 19 height 19
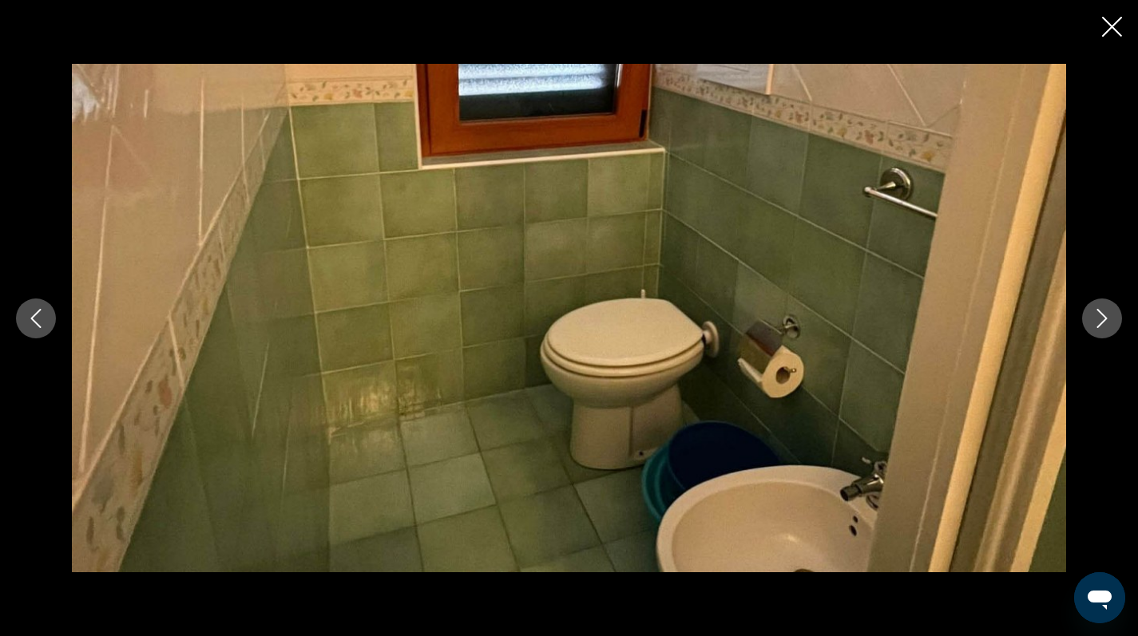
click at [1101, 320] on icon "Next image" at bounding box center [1101, 318] width 19 height 19
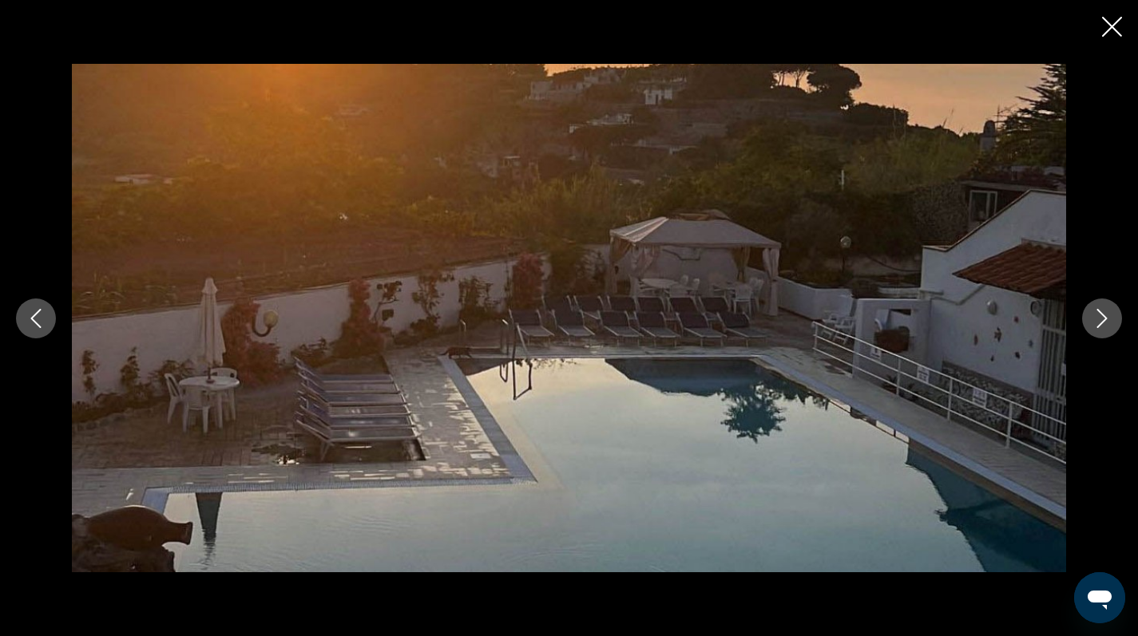
click at [1101, 320] on icon "Next image" at bounding box center [1101, 318] width 19 height 19
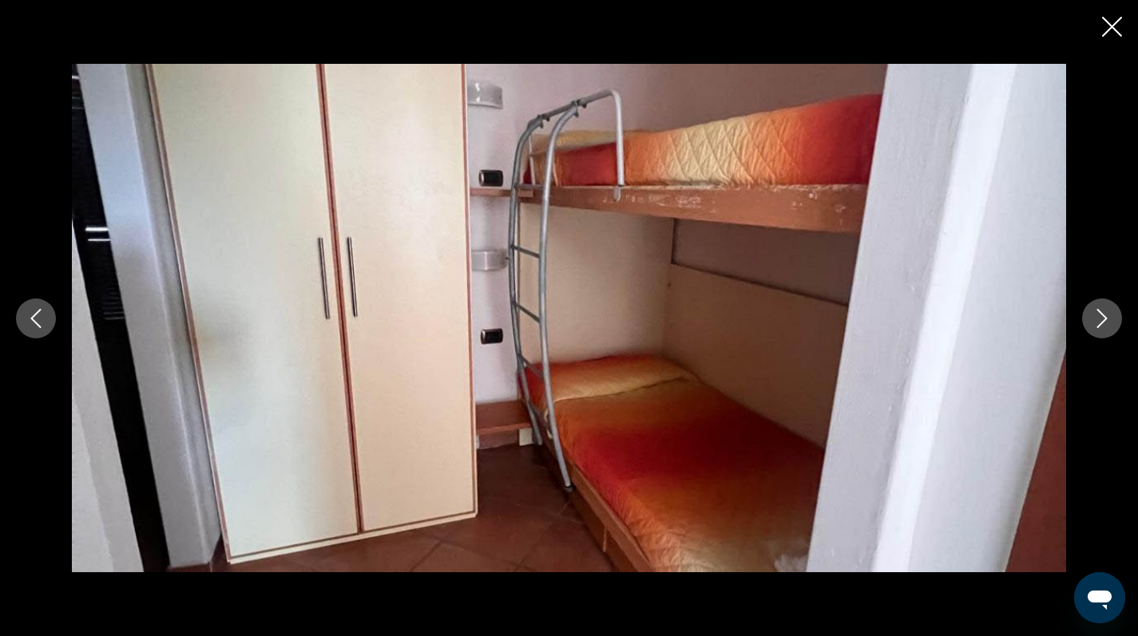
click at [1111, 26] on icon "Close slideshow" at bounding box center [1112, 27] width 20 height 20
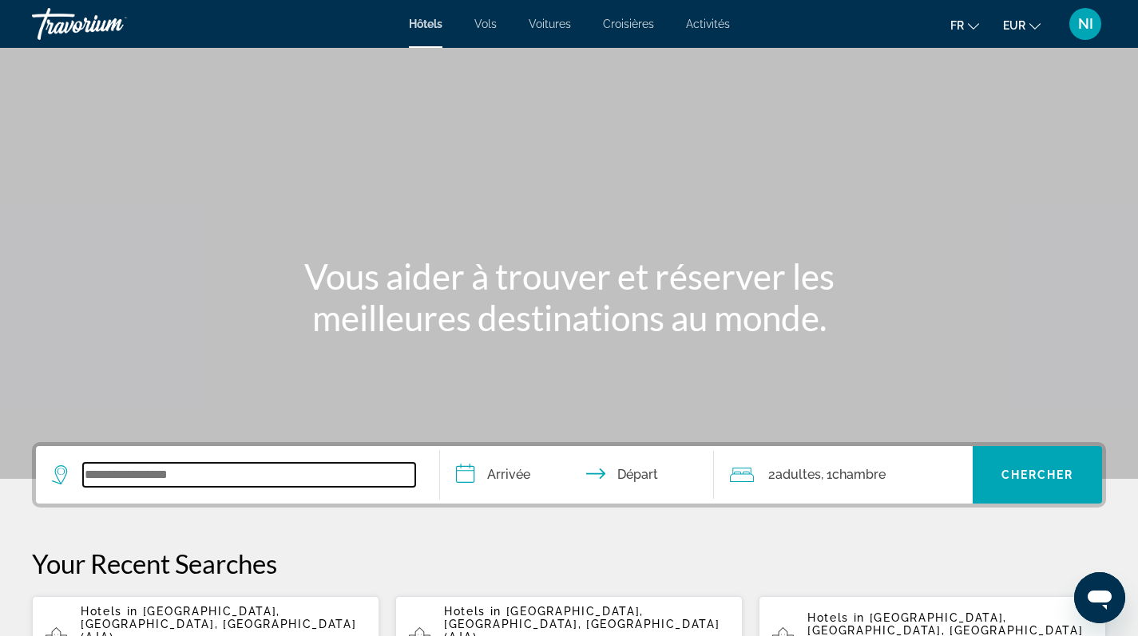
click at [163, 469] on input "Search widget" at bounding box center [249, 475] width 332 height 24
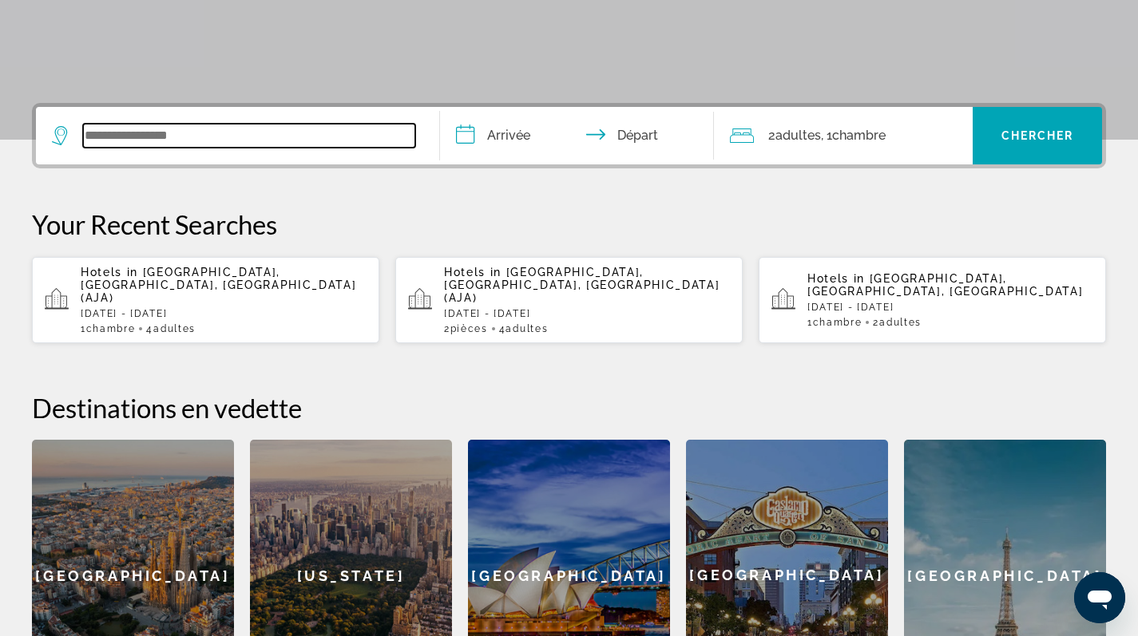
scroll to position [391, 0]
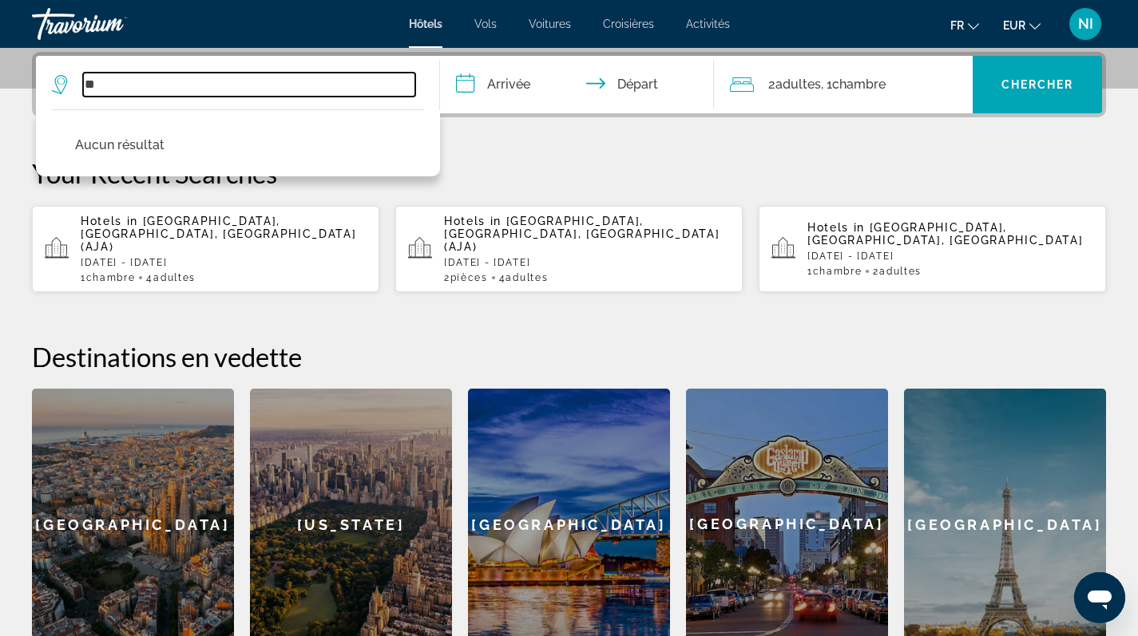
type input "*"
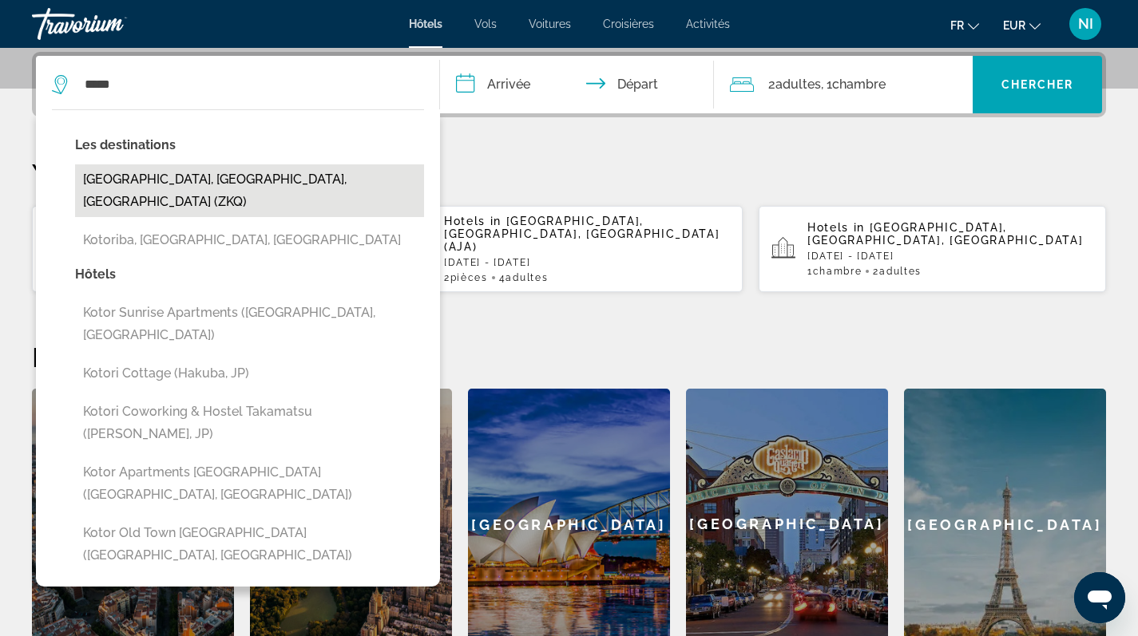
click at [199, 178] on button "[GEOGRAPHIC_DATA], [GEOGRAPHIC_DATA], [GEOGRAPHIC_DATA] (ZKQ)" at bounding box center [249, 191] width 349 height 53
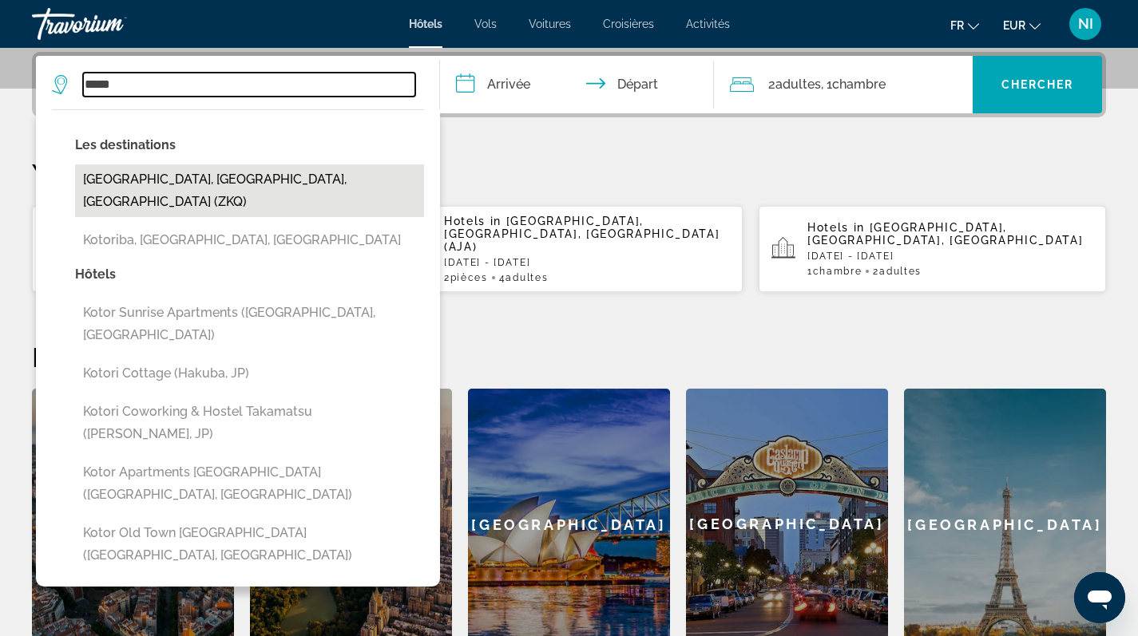
type input "**********"
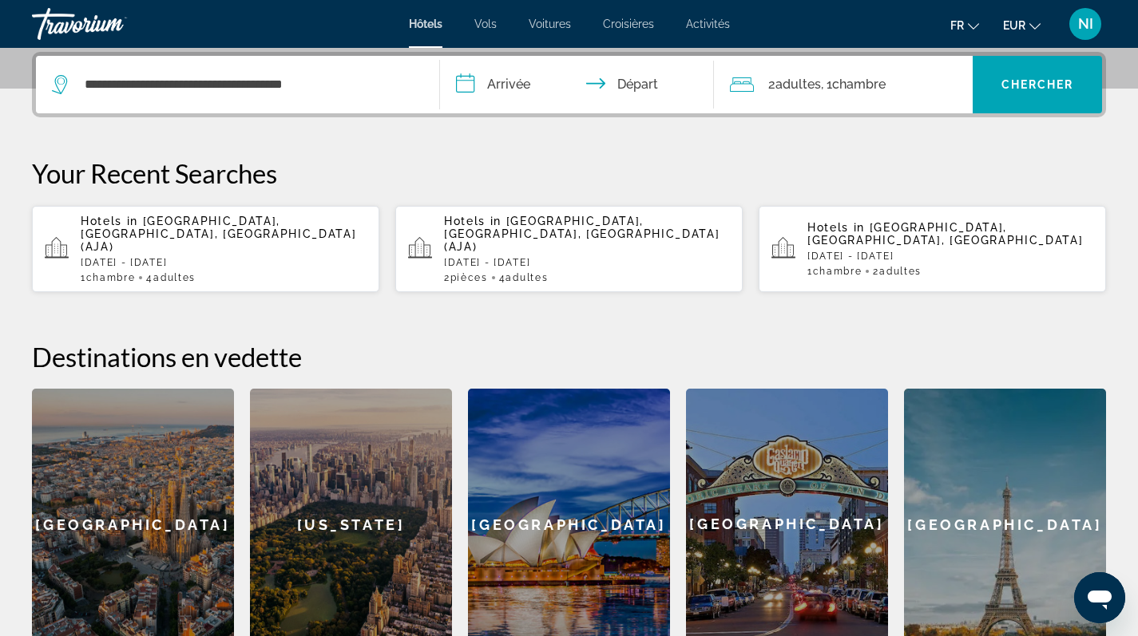
click at [513, 81] on input "**********" at bounding box center [580, 87] width 281 height 62
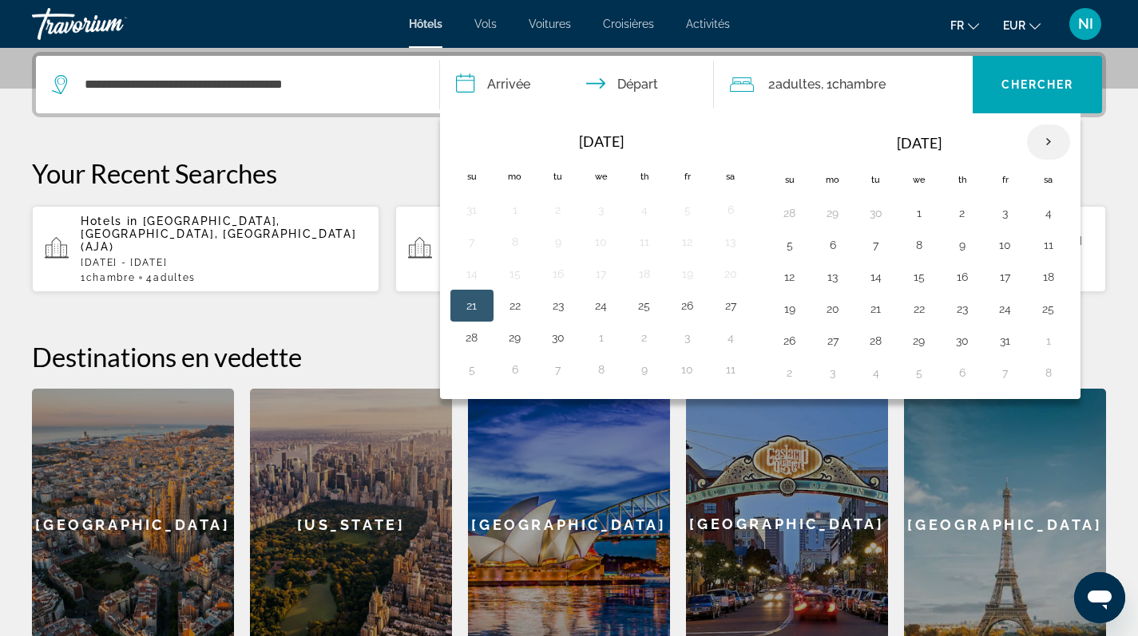
click at [1048, 139] on th "Next month" at bounding box center [1048, 142] width 43 height 35
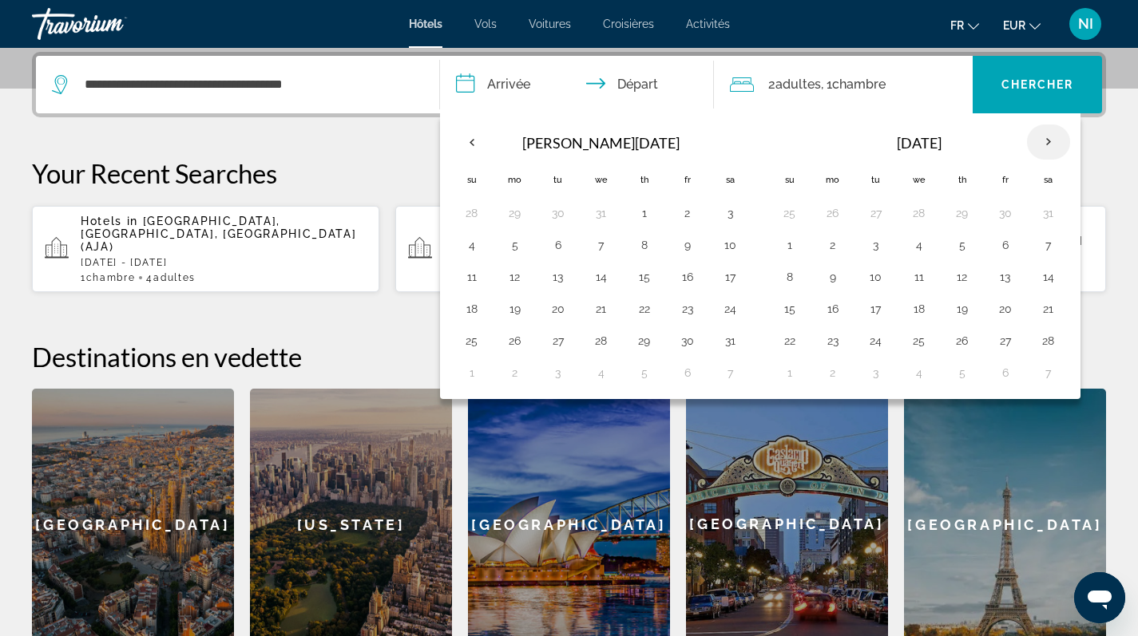
click at [1048, 139] on th "Next month" at bounding box center [1048, 142] width 43 height 35
click at [1052, 274] on button "18" at bounding box center [1049, 277] width 26 height 22
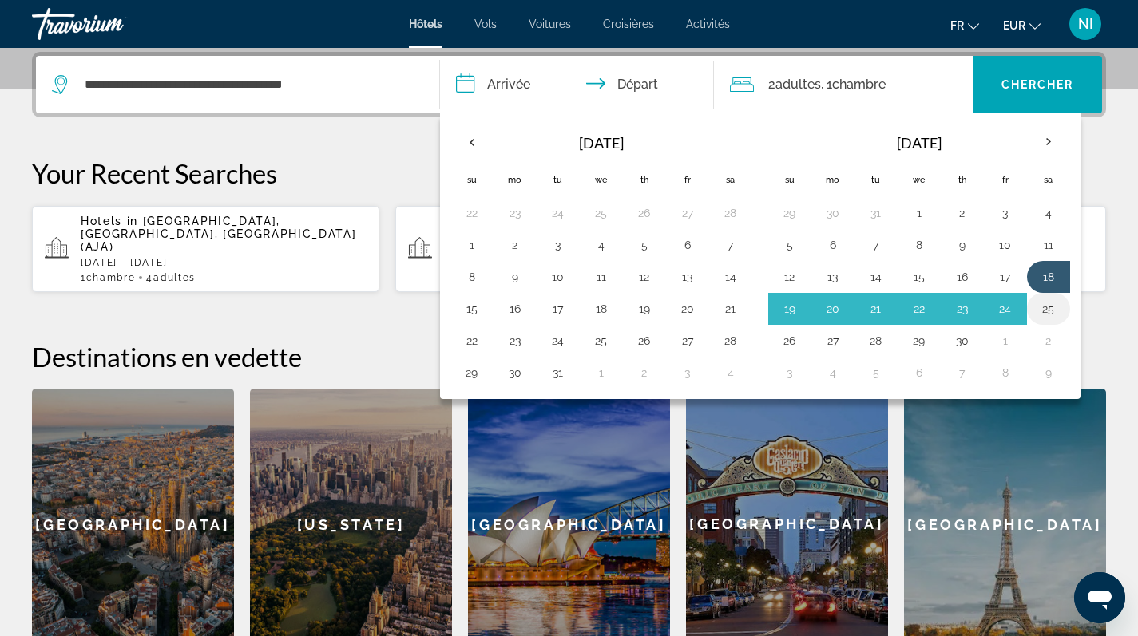
click at [1047, 311] on button "25" at bounding box center [1049, 309] width 26 height 22
type input "**********"
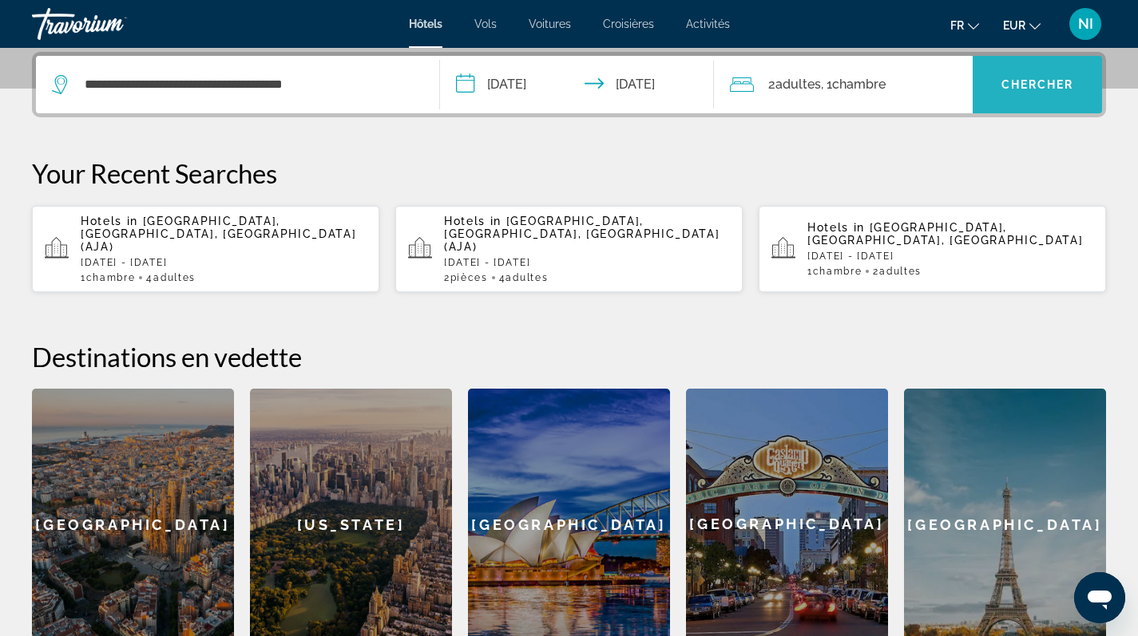
click at [993, 88] on span "Search widget" at bounding box center [1037, 84] width 129 height 38
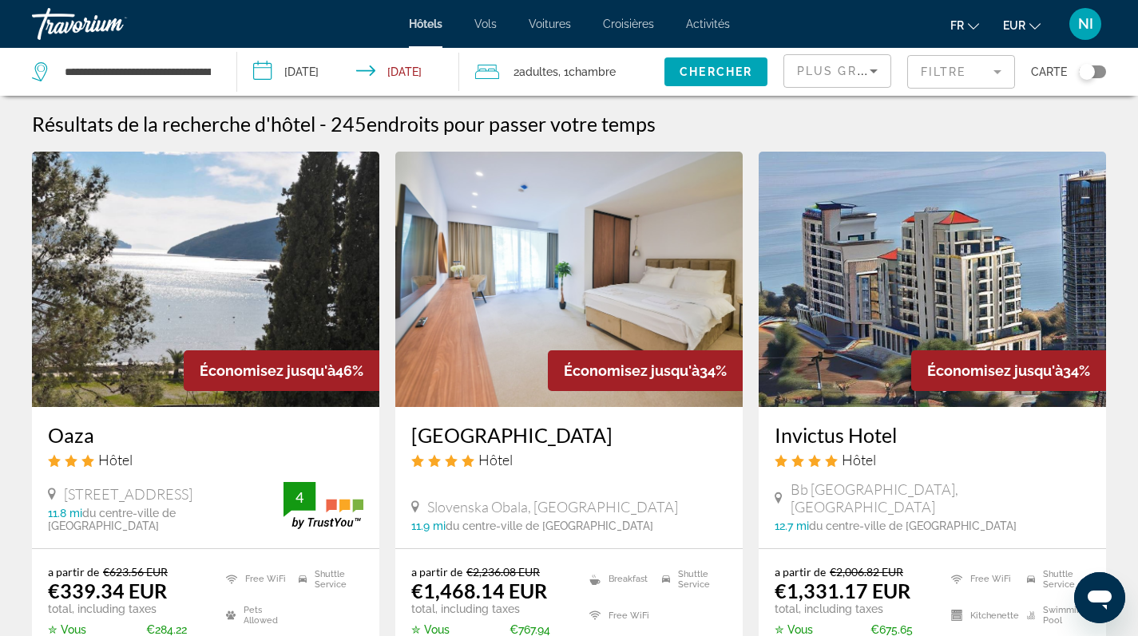
click at [1087, 71] on div "Toggle map" at bounding box center [1087, 72] width 16 height 16
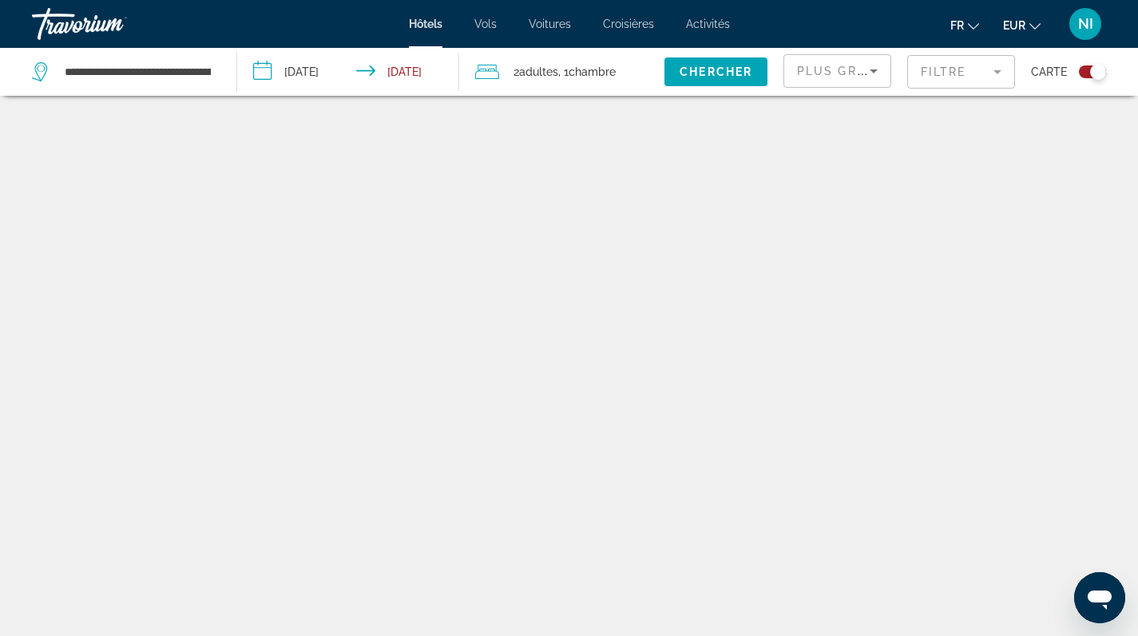
scroll to position [96, 0]
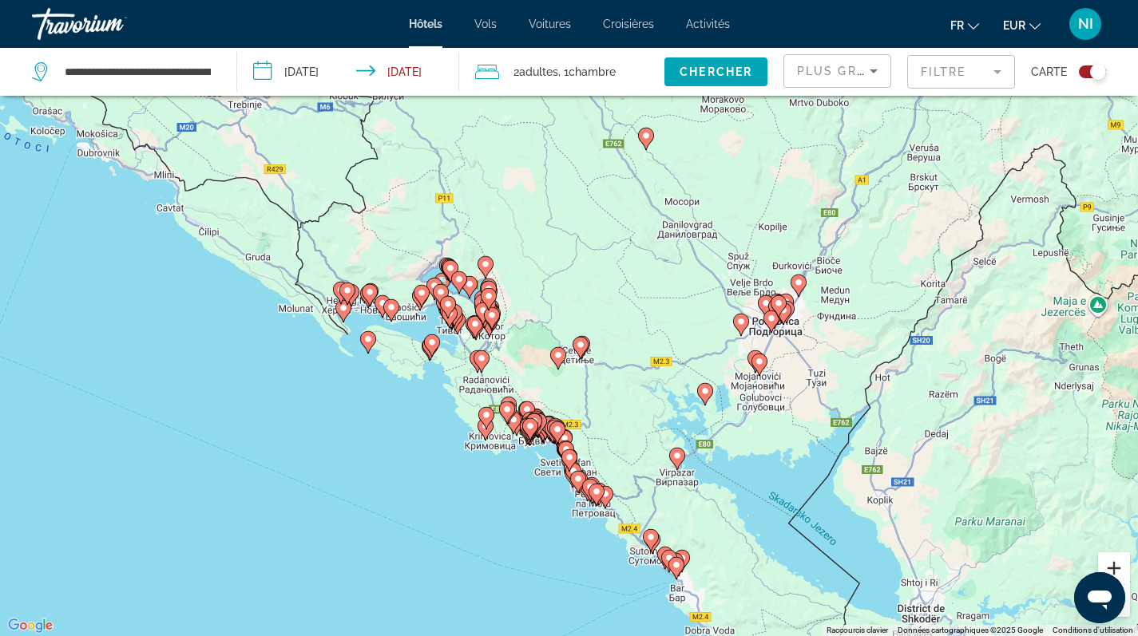
click at [1115, 565] on button "Zoom avant" at bounding box center [1114, 569] width 32 height 32
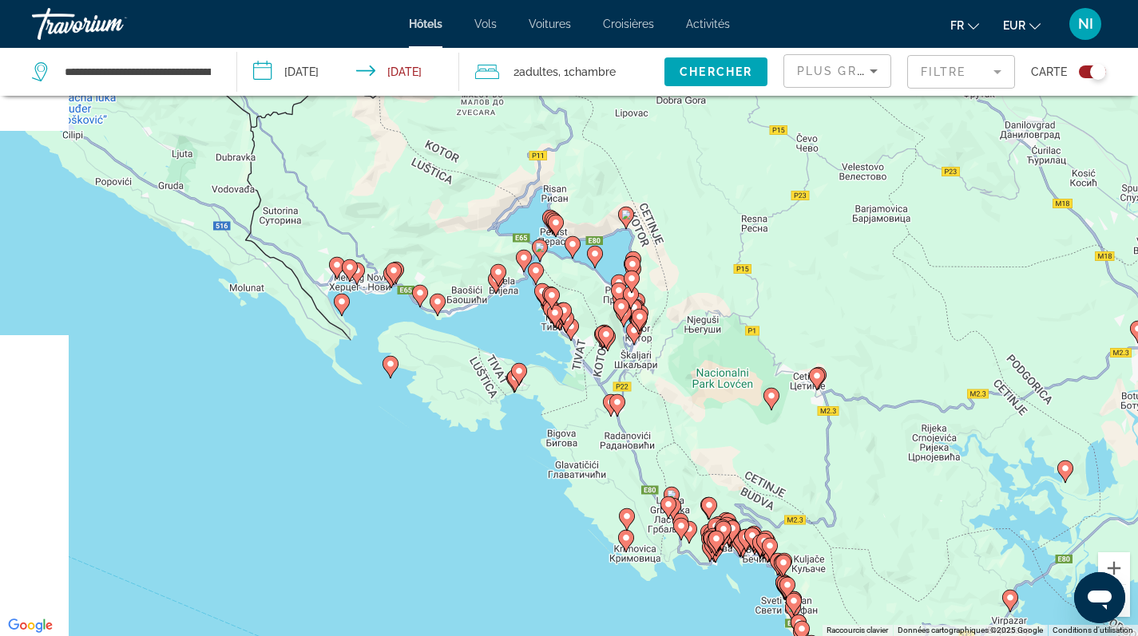
drag, startPoint x: 487, startPoint y: 386, endPoint x: 724, endPoint y: 375, distance: 237.4
click at [724, 375] on div "Pour activer le glissement avec le clavier, appuyez sur Alt+Entrée. Une fois ce…" at bounding box center [569, 318] width 1138 height 636
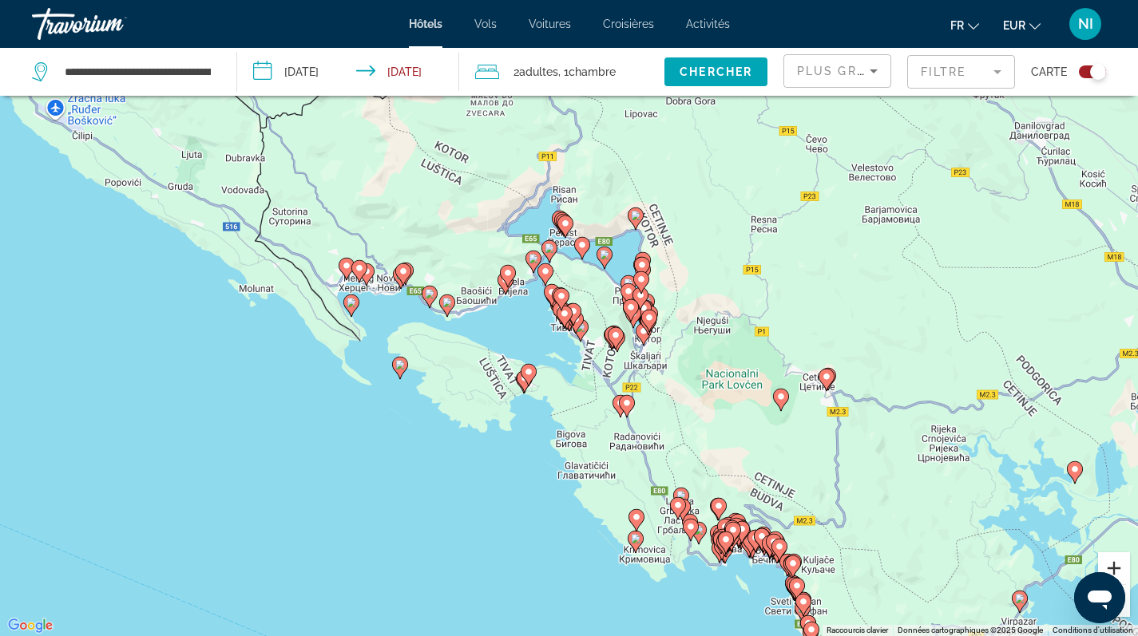
click at [1120, 566] on button "Zoom avant" at bounding box center [1114, 569] width 32 height 32
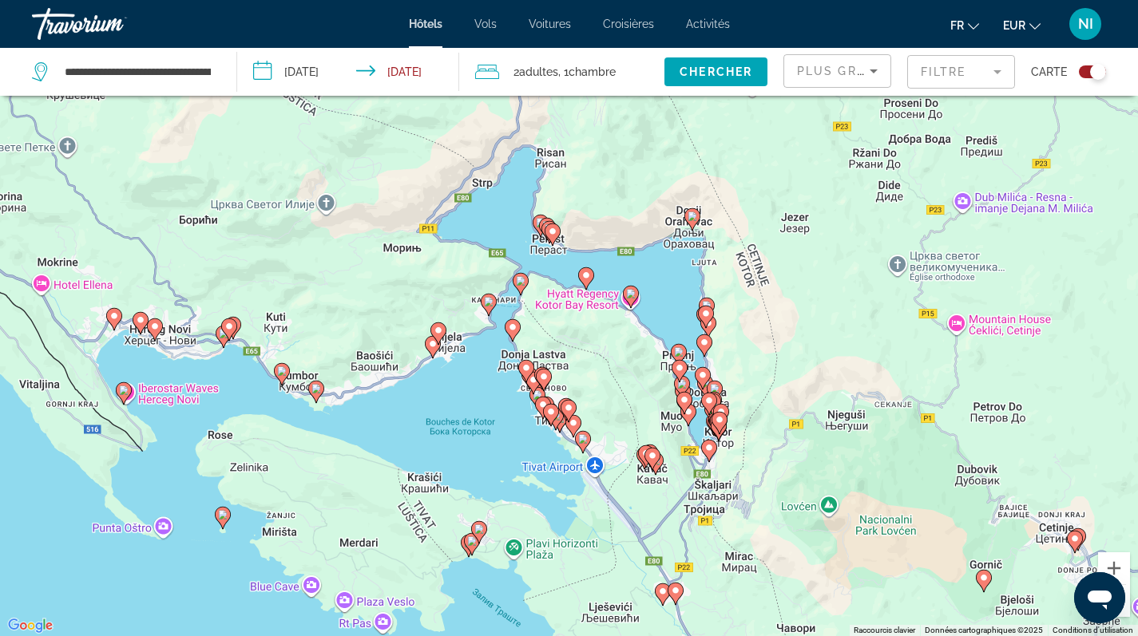
drag, startPoint x: 621, startPoint y: 298, endPoint x: 612, endPoint y: 406, distance: 108.2
click at [612, 406] on div "Pour activer le glissement avec le clavier, appuyez sur Alt+Entrée. Une fois ce…" at bounding box center [569, 318] width 1138 height 636
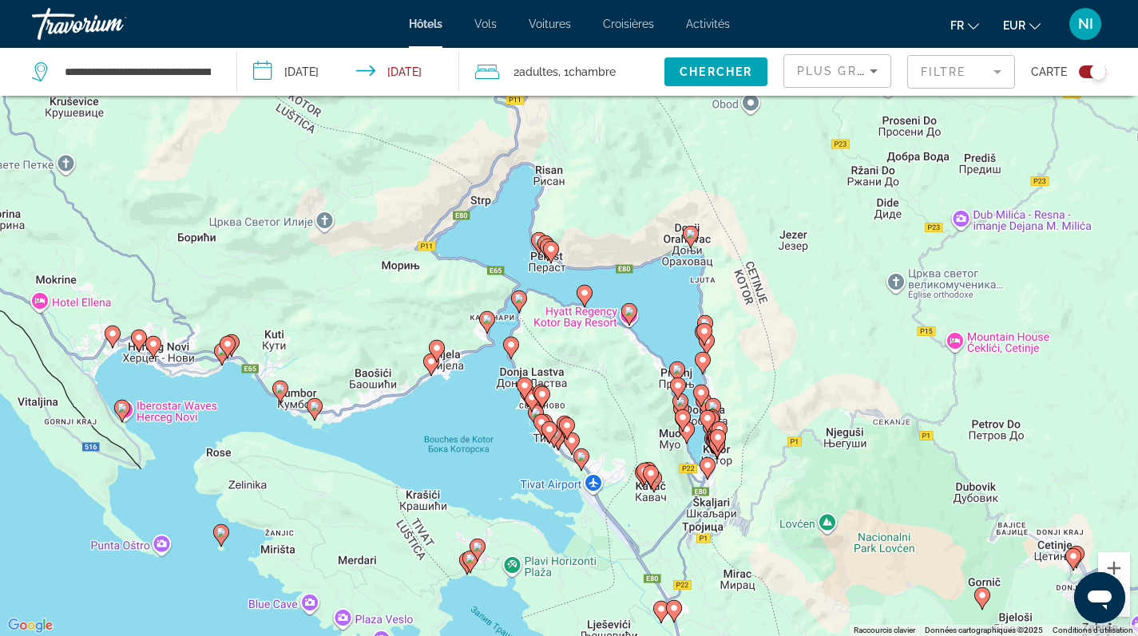
click at [688, 233] on image "Main content" at bounding box center [691, 234] width 10 height 10
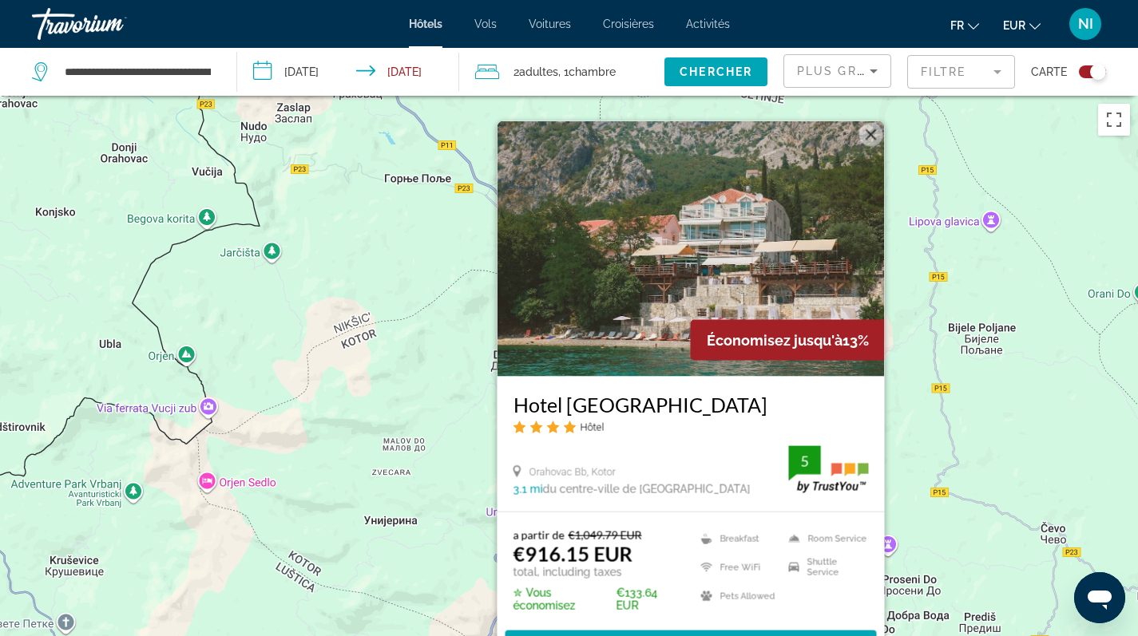
click at [962, 353] on div "Pour activer le glissement avec le clavier, appuyez sur Alt+Entrée. Une fois ce…" at bounding box center [569, 414] width 1138 height 636
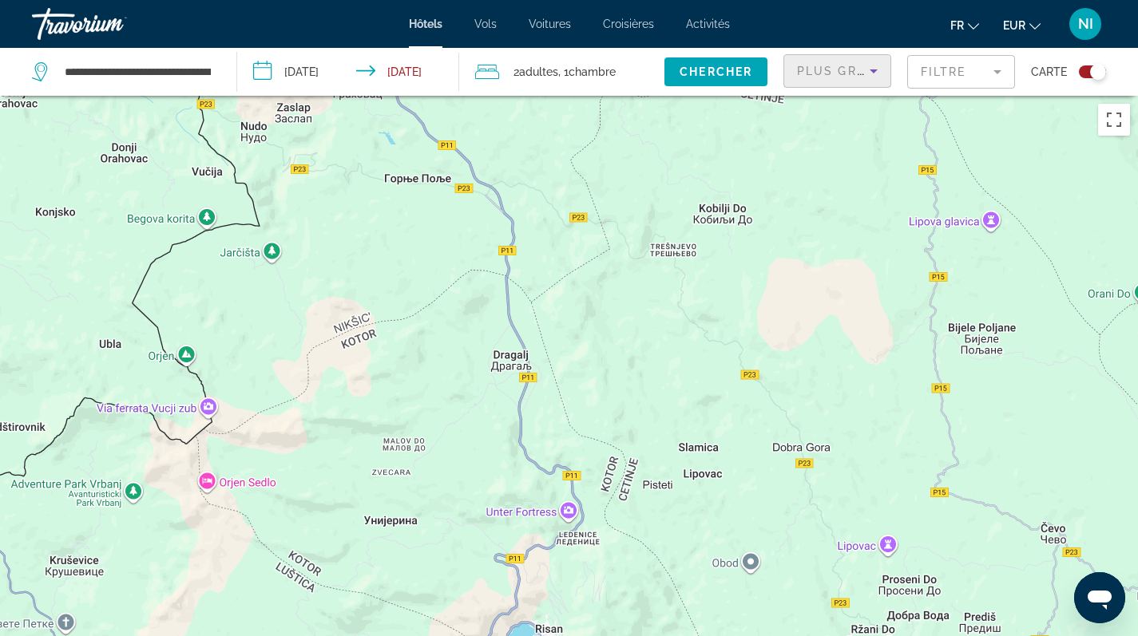
click at [866, 70] on icon "Sort by" at bounding box center [873, 70] width 19 height 19
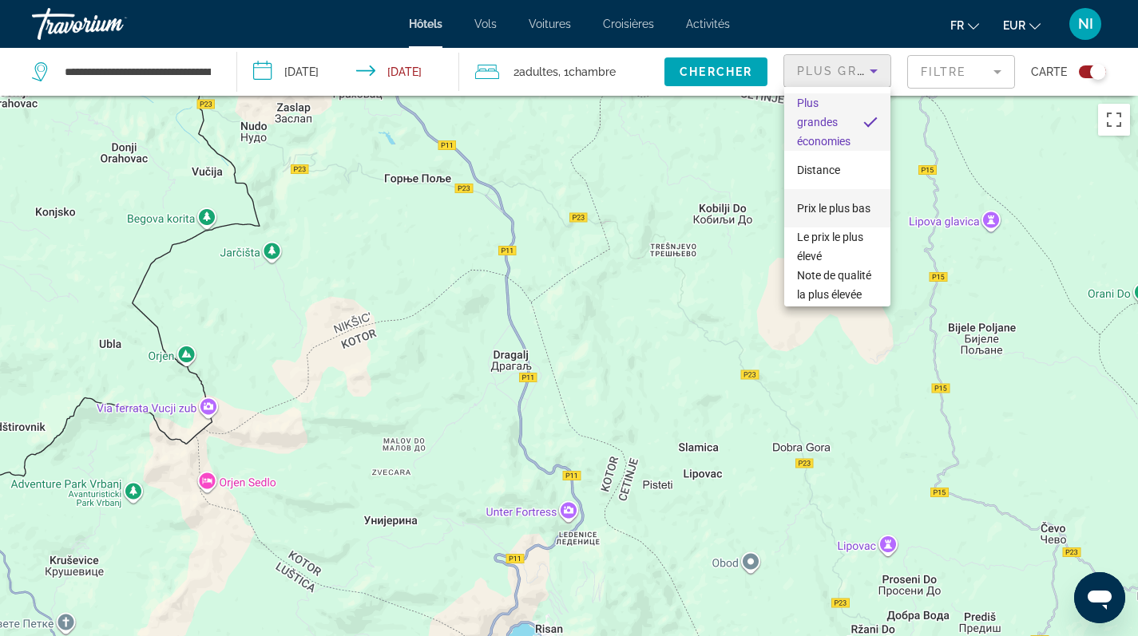
click at [809, 202] on span "Prix le plus bas" at bounding box center [833, 208] width 73 height 13
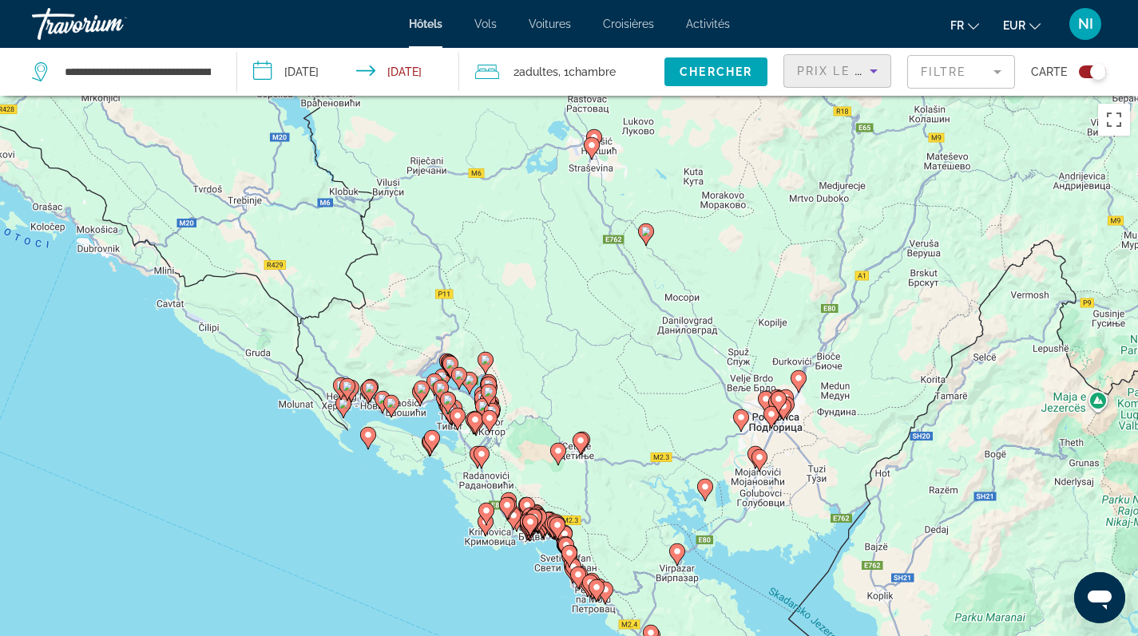
click at [486, 363] on image "Main content" at bounding box center [486, 360] width 10 height 10
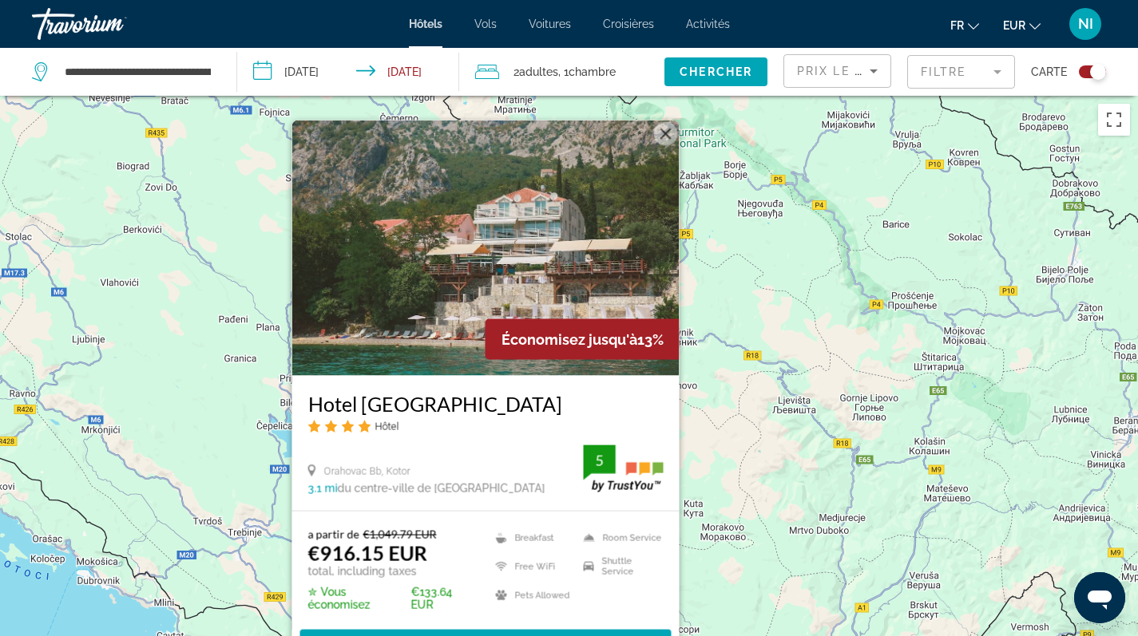
click at [825, 367] on div "Pour activer le glissement avec le clavier, appuyez sur Alt+Entrée. Une fois ce…" at bounding box center [569, 414] width 1138 height 636
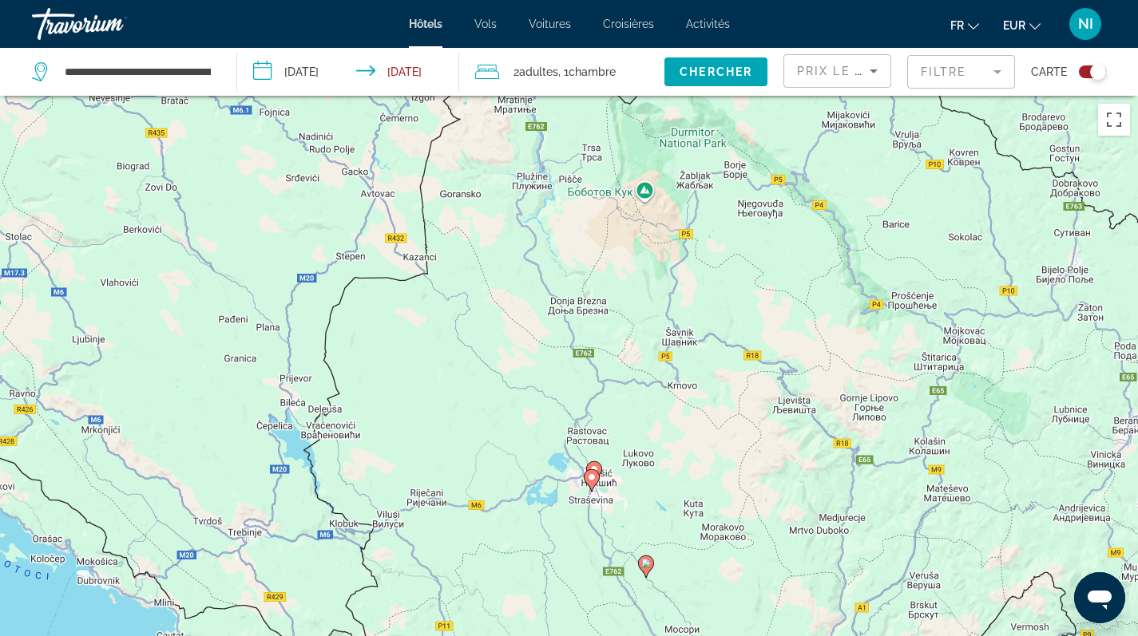
click at [1092, 73] on div "Toggle map" at bounding box center [1098, 72] width 16 height 16
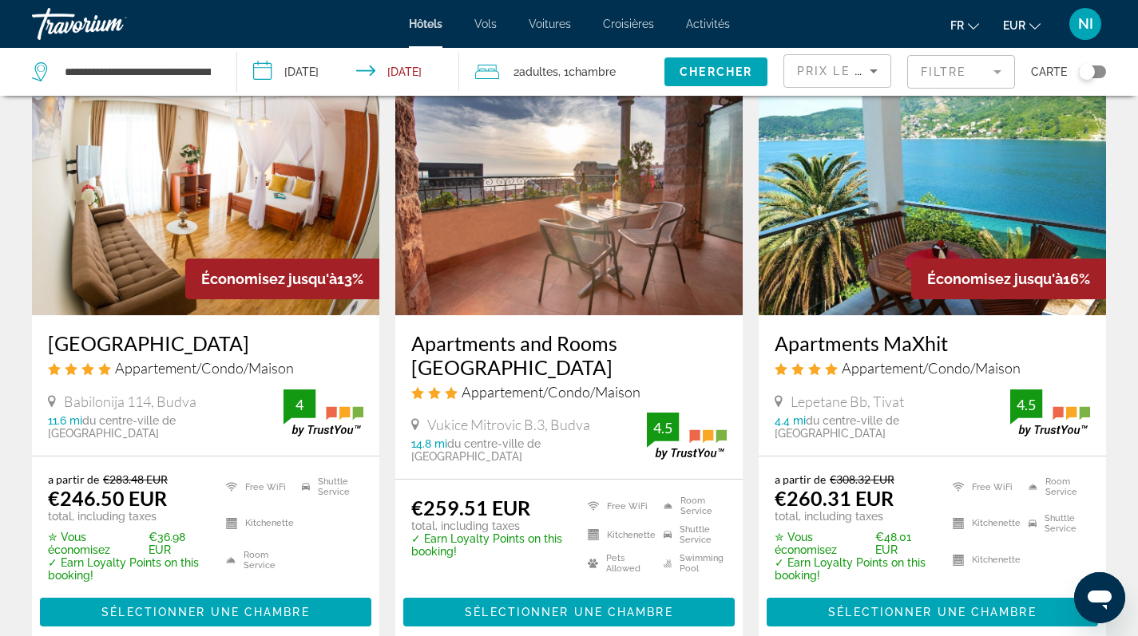
scroll to position [595, 0]
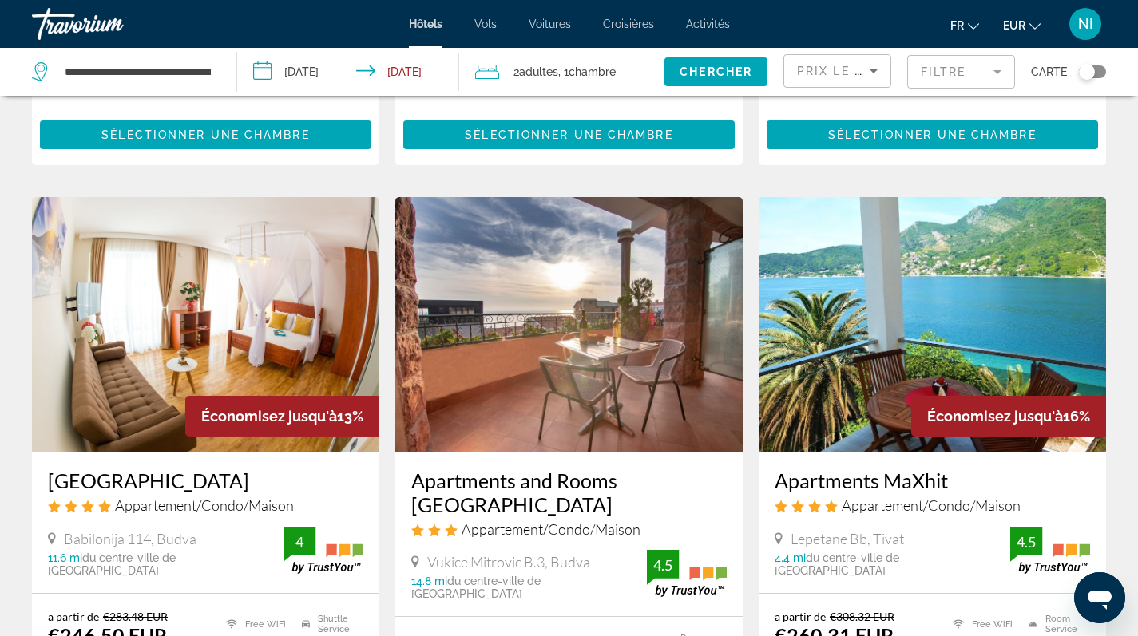
click at [599, 77] on span "Chambre" at bounding box center [592, 71] width 47 height 13
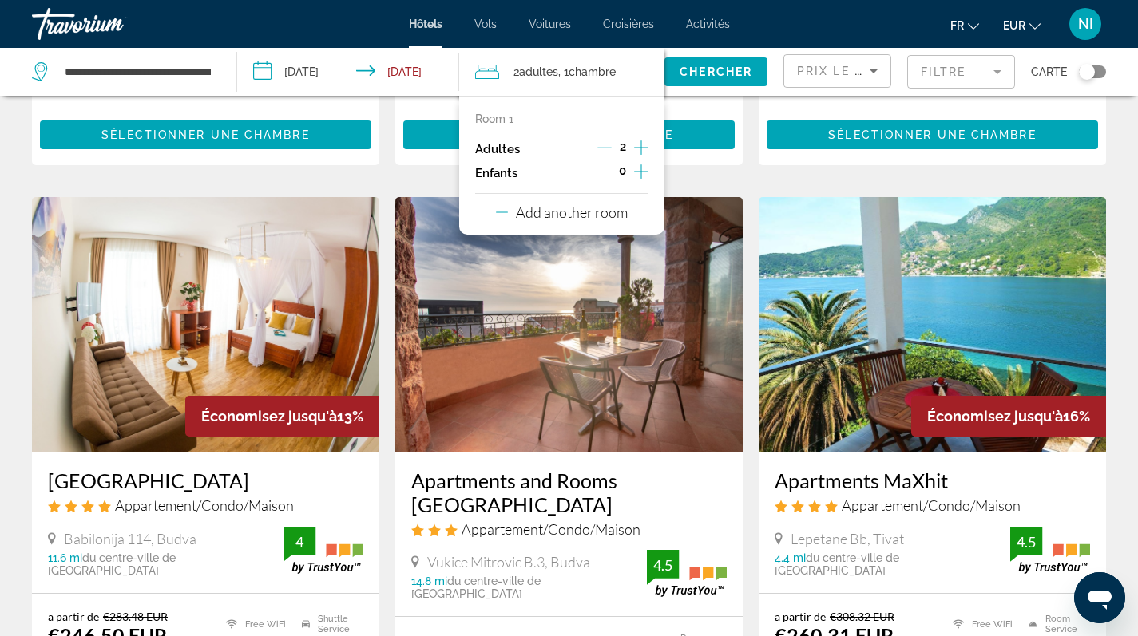
click at [640, 148] on icon "Increment adults" at bounding box center [641, 147] width 14 height 19
click at [706, 64] on span "Search widget" at bounding box center [715, 72] width 103 height 38
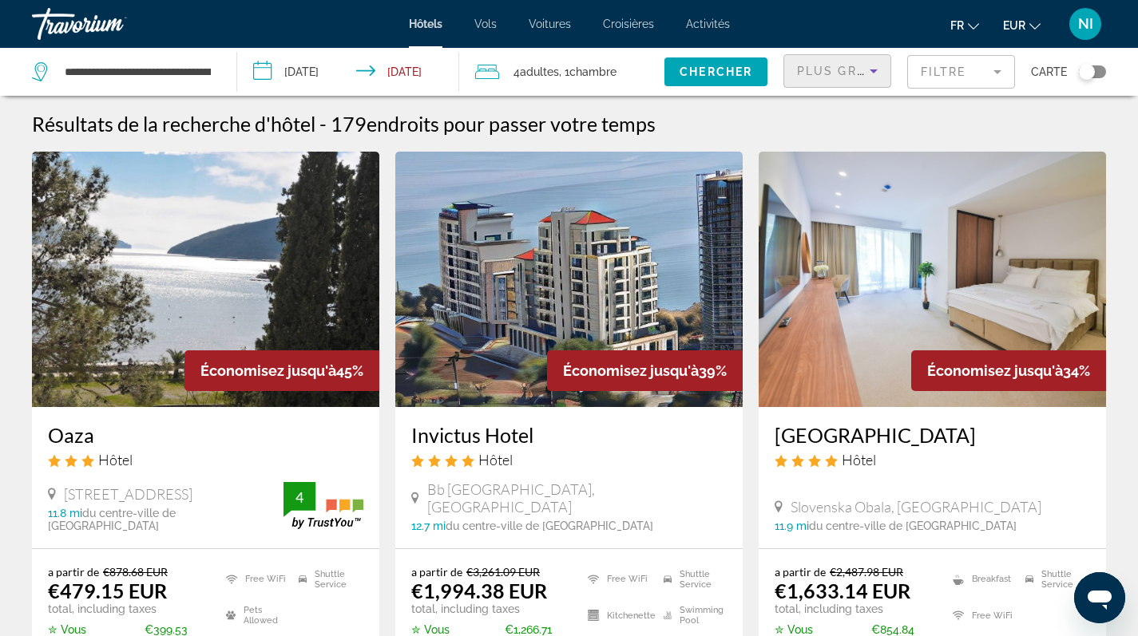
click at [867, 69] on icon "Sort by" at bounding box center [873, 70] width 19 height 19
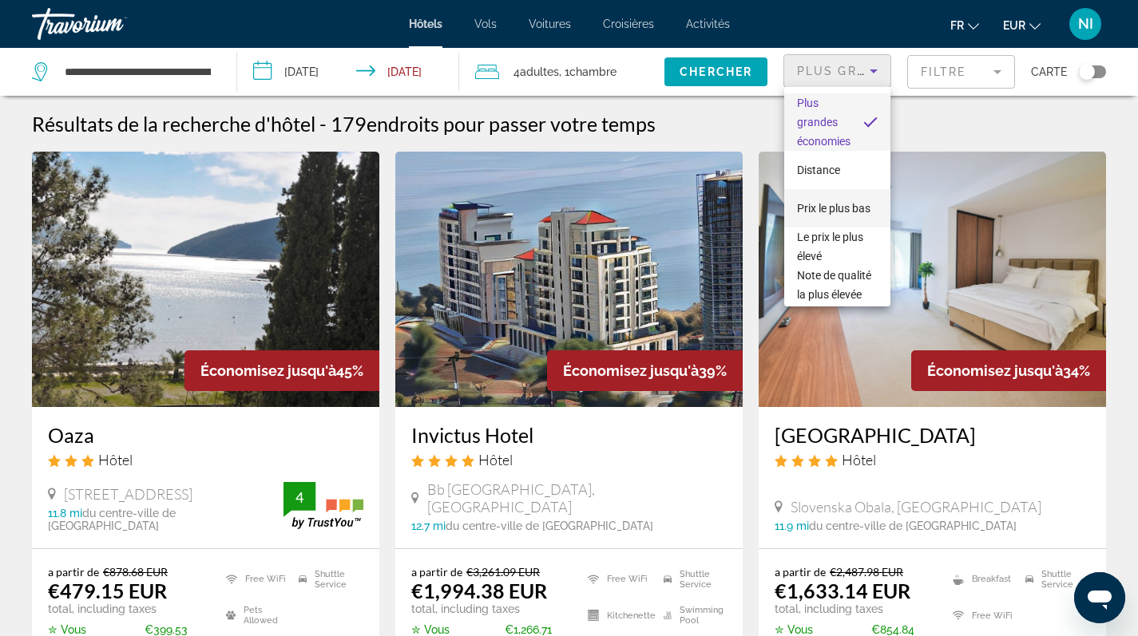
click at [819, 202] on span "Prix le plus bas" at bounding box center [833, 208] width 73 height 13
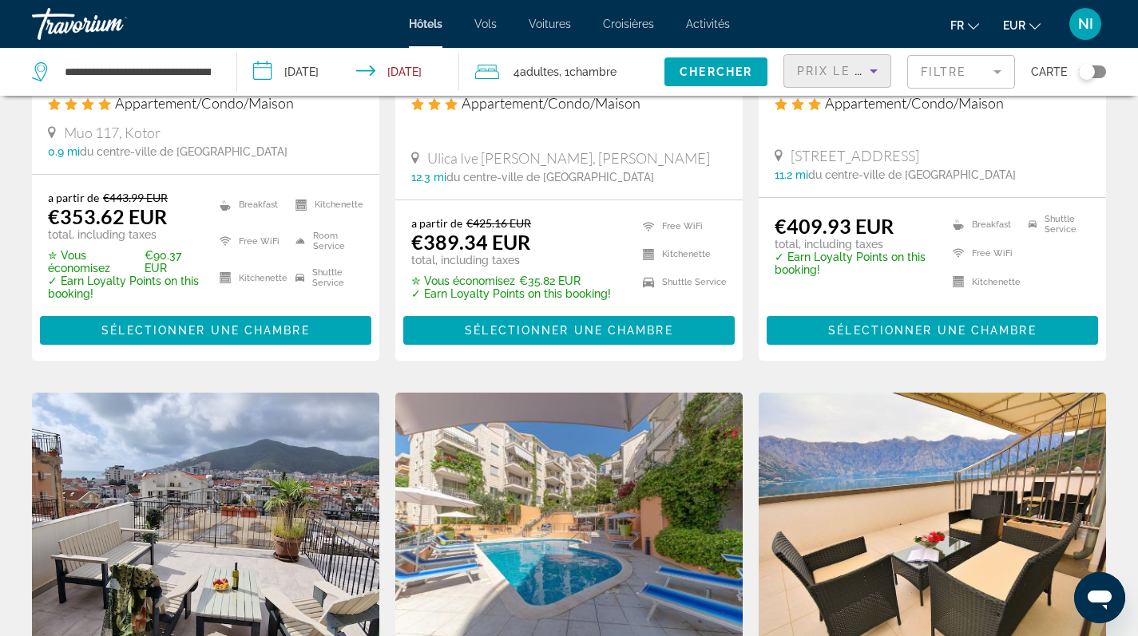
scroll to position [1079, 0]
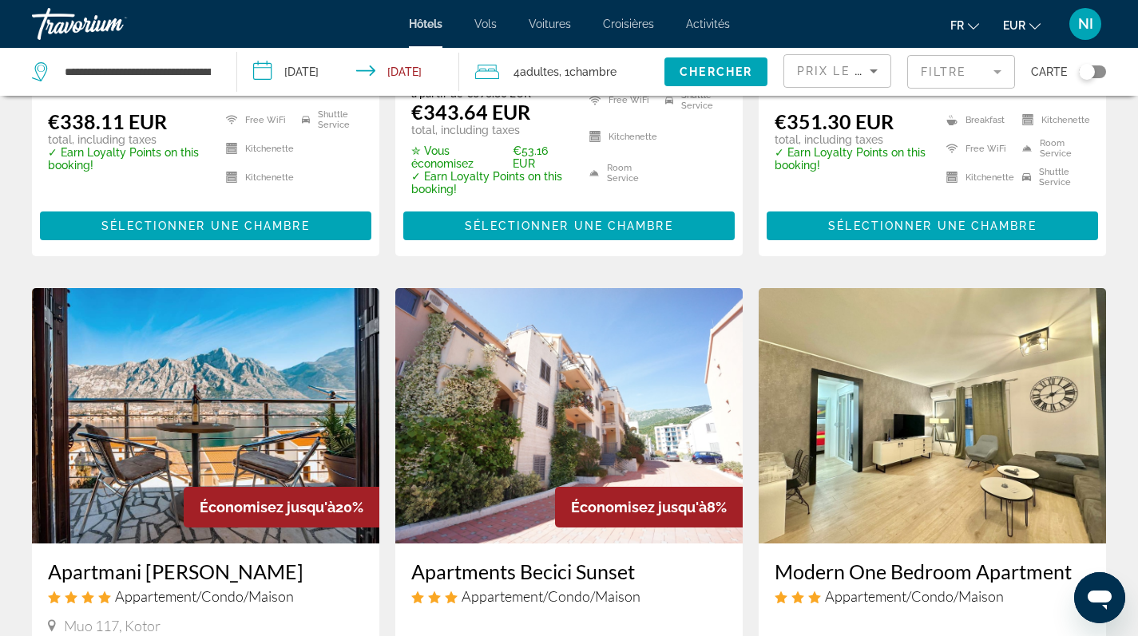
click at [278, 336] on img "Main content" at bounding box center [205, 416] width 347 height 256
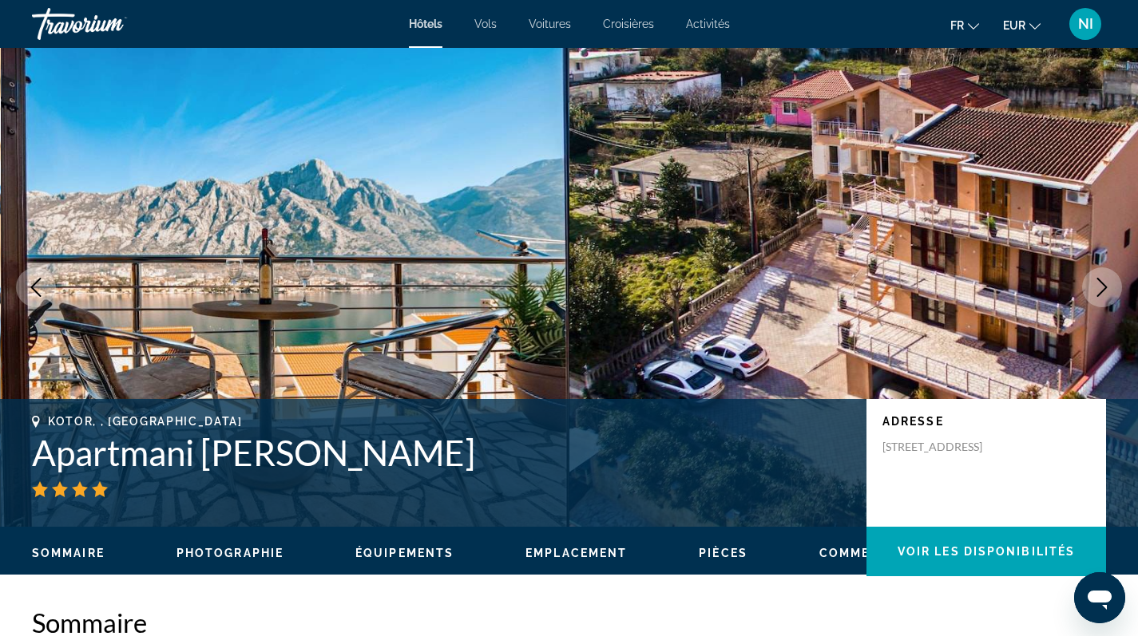
click at [213, 557] on span "Photographie" at bounding box center [229, 553] width 107 height 13
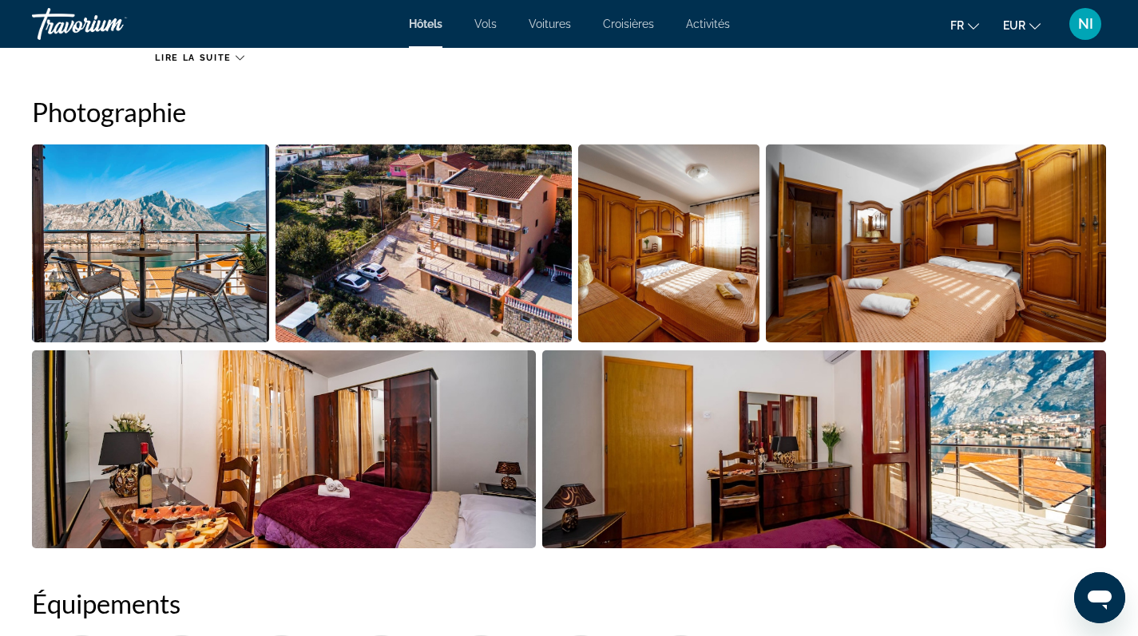
click at [164, 217] on img "Open full-screen image slider" at bounding box center [150, 244] width 237 height 198
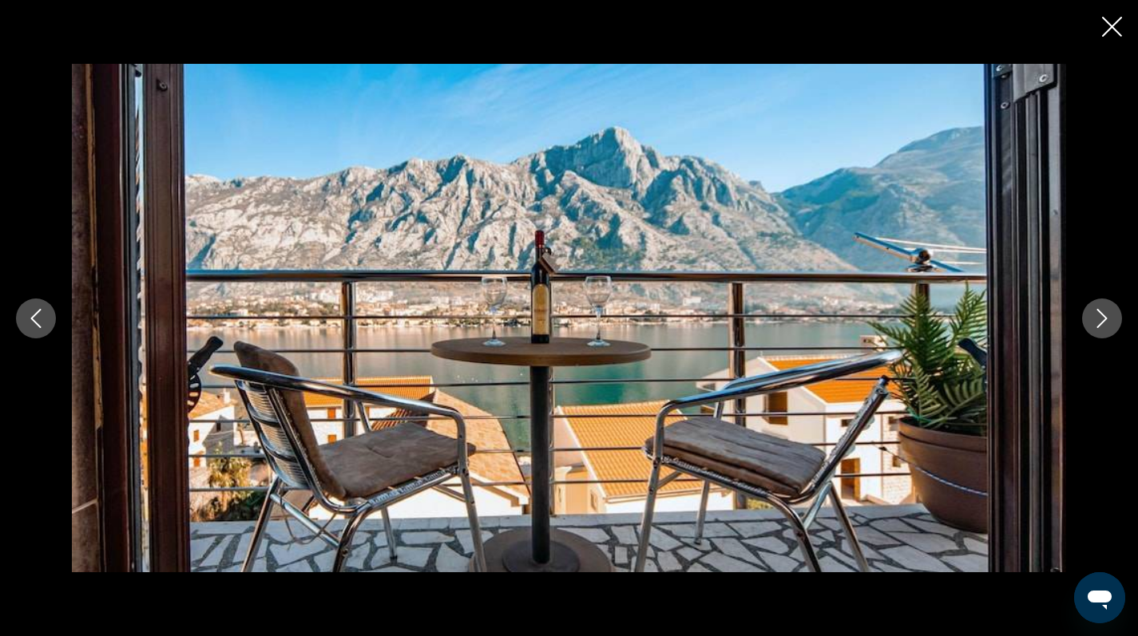
click at [1100, 317] on icon "Next image" at bounding box center [1101, 318] width 19 height 19
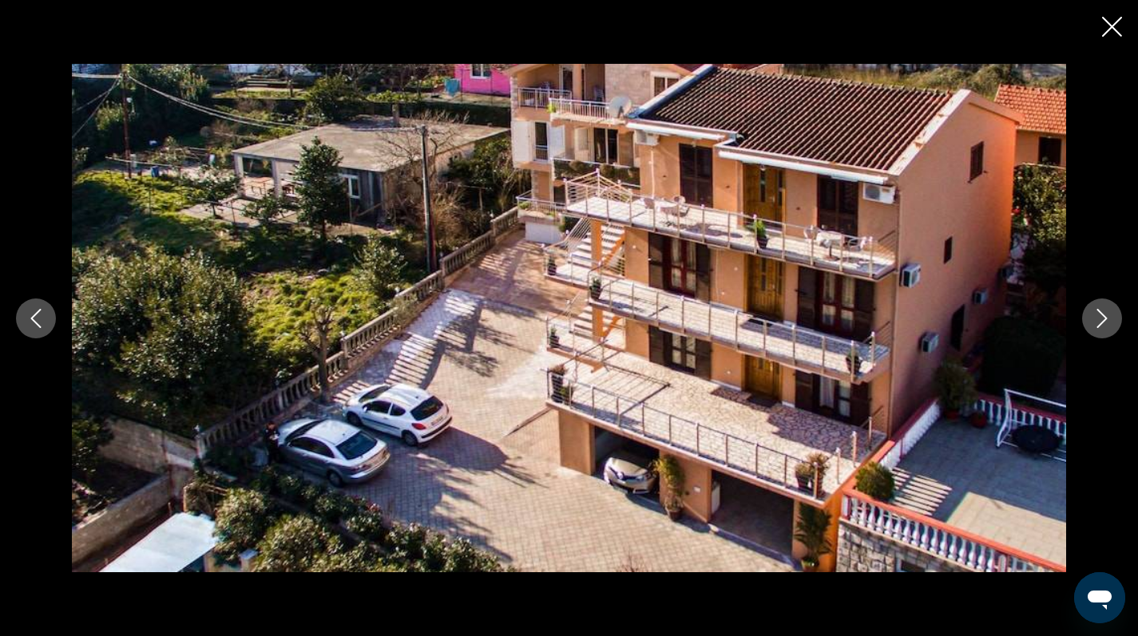
click at [1100, 317] on icon "Next image" at bounding box center [1101, 318] width 19 height 19
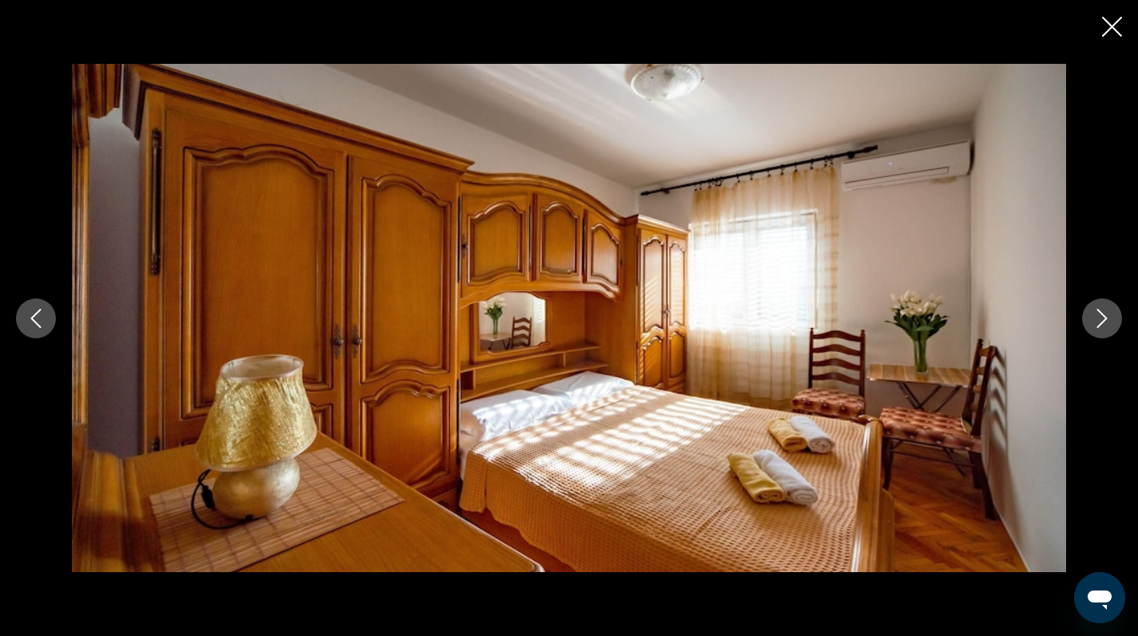
click at [1100, 317] on icon "Next image" at bounding box center [1101, 318] width 19 height 19
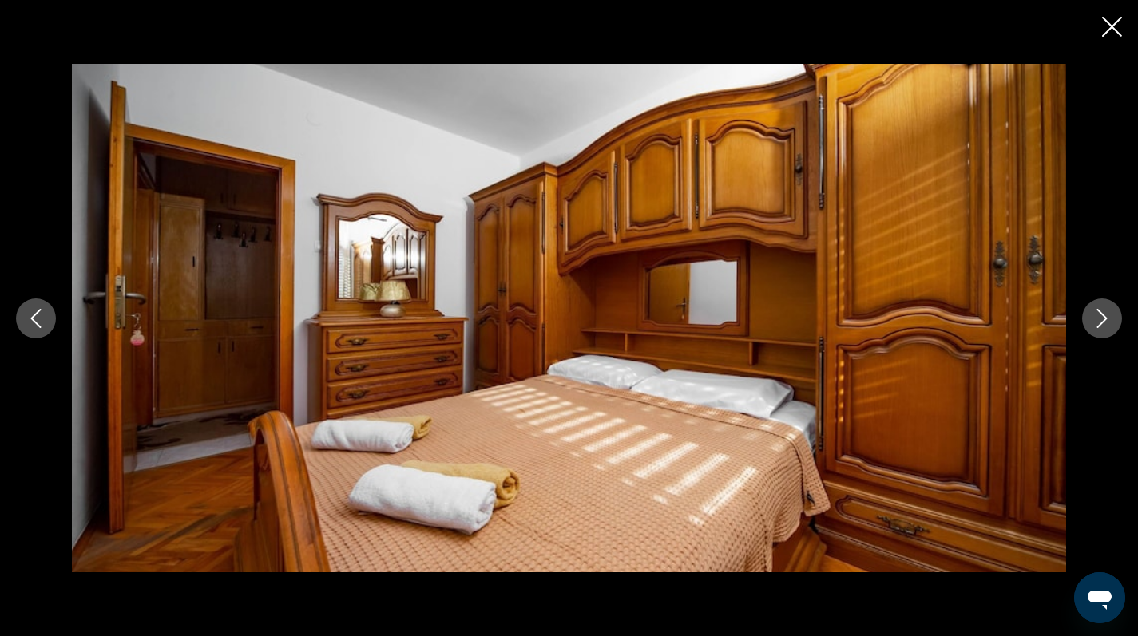
click at [1100, 317] on icon "Next image" at bounding box center [1101, 318] width 19 height 19
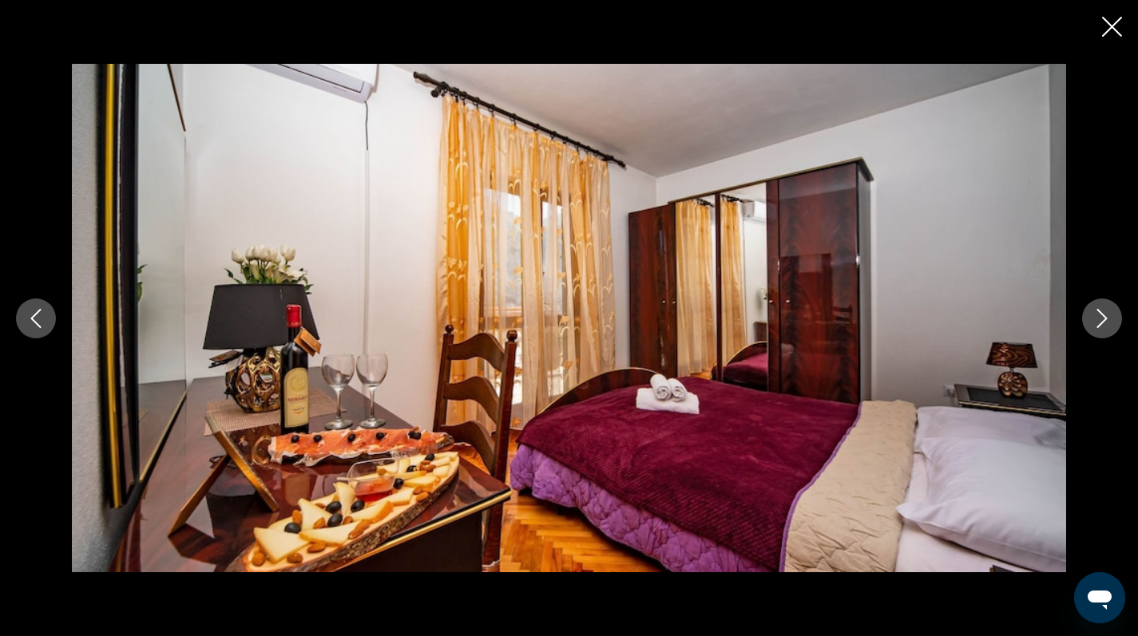
click at [1100, 317] on icon "Next image" at bounding box center [1101, 318] width 19 height 19
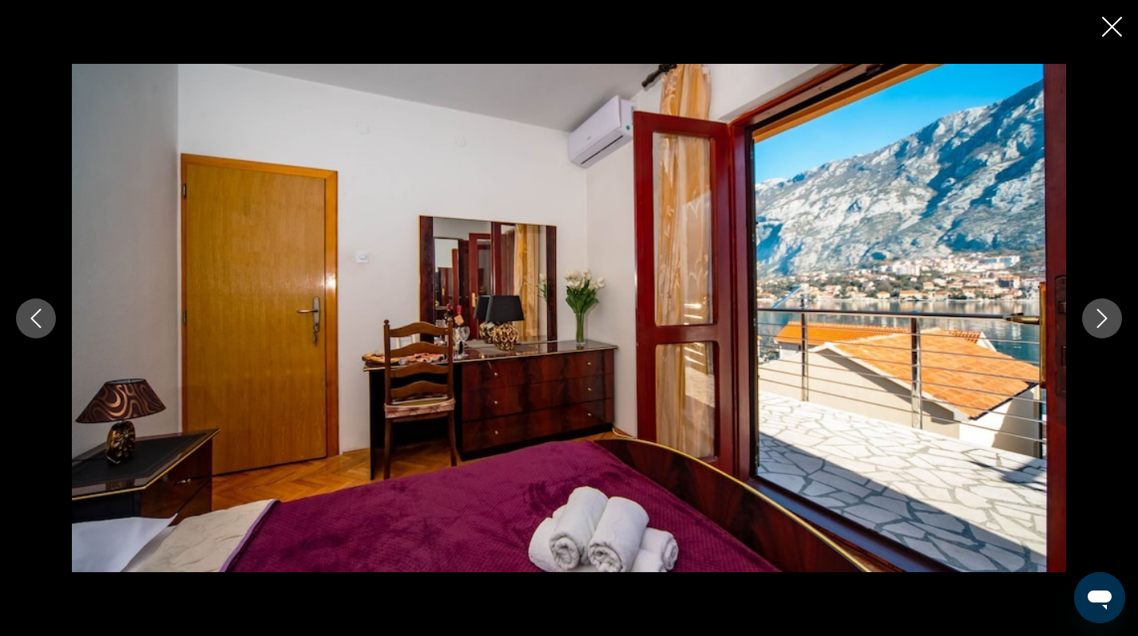
click at [1100, 317] on icon "Next image" at bounding box center [1101, 318] width 19 height 19
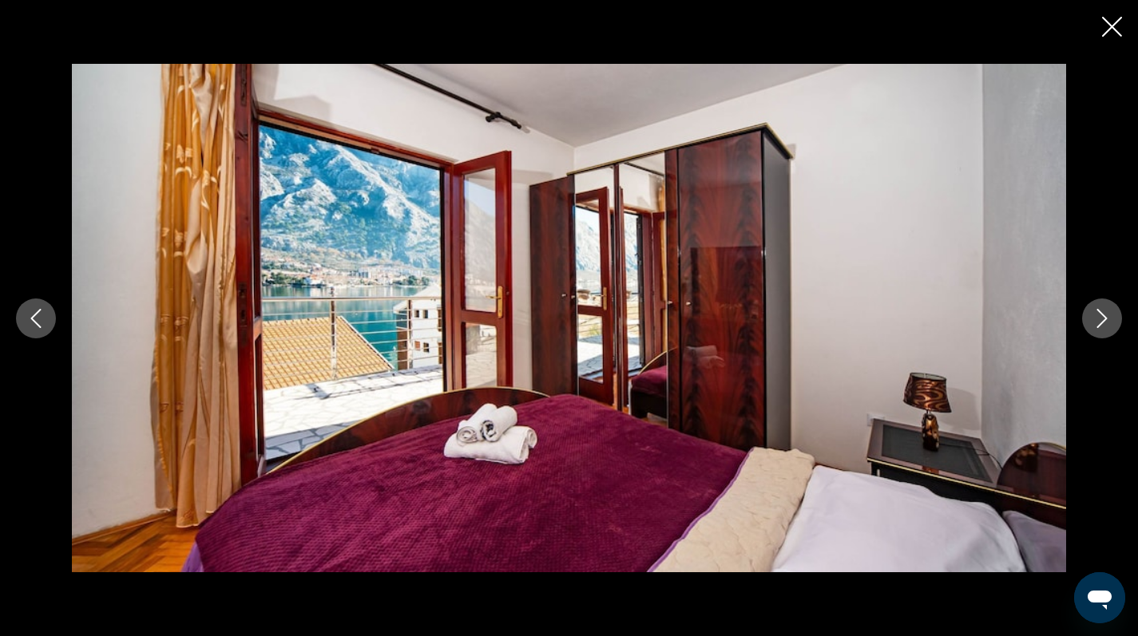
click at [1100, 317] on icon "Next image" at bounding box center [1101, 318] width 19 height 19
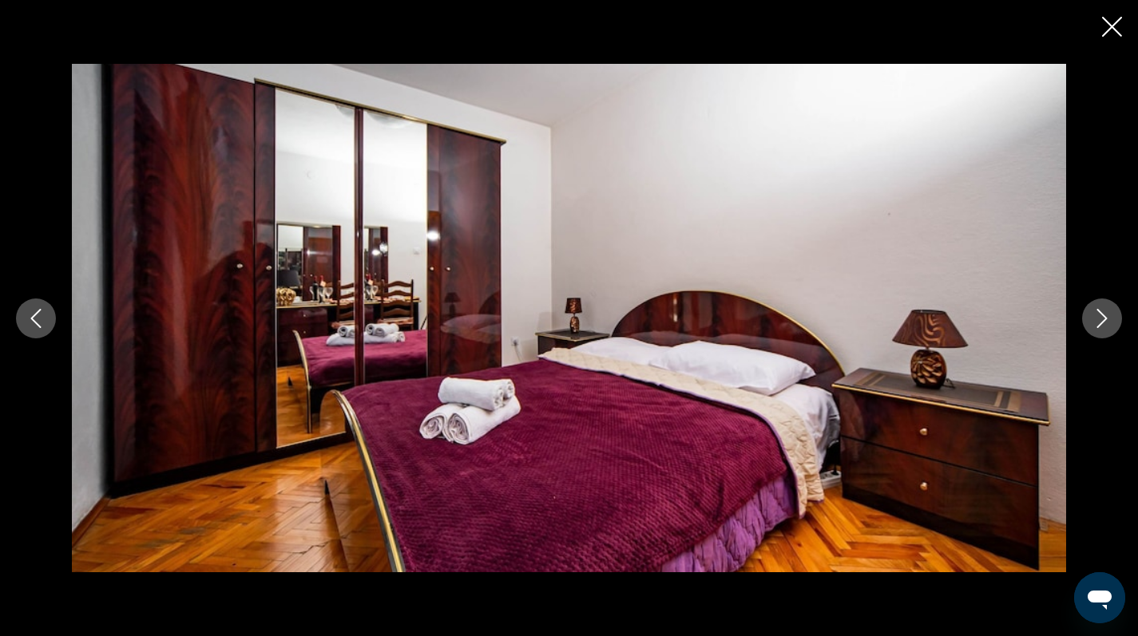
click at [1100, 317] on icon "Next image" at bounding box center [1101, 318] width 19 height 19
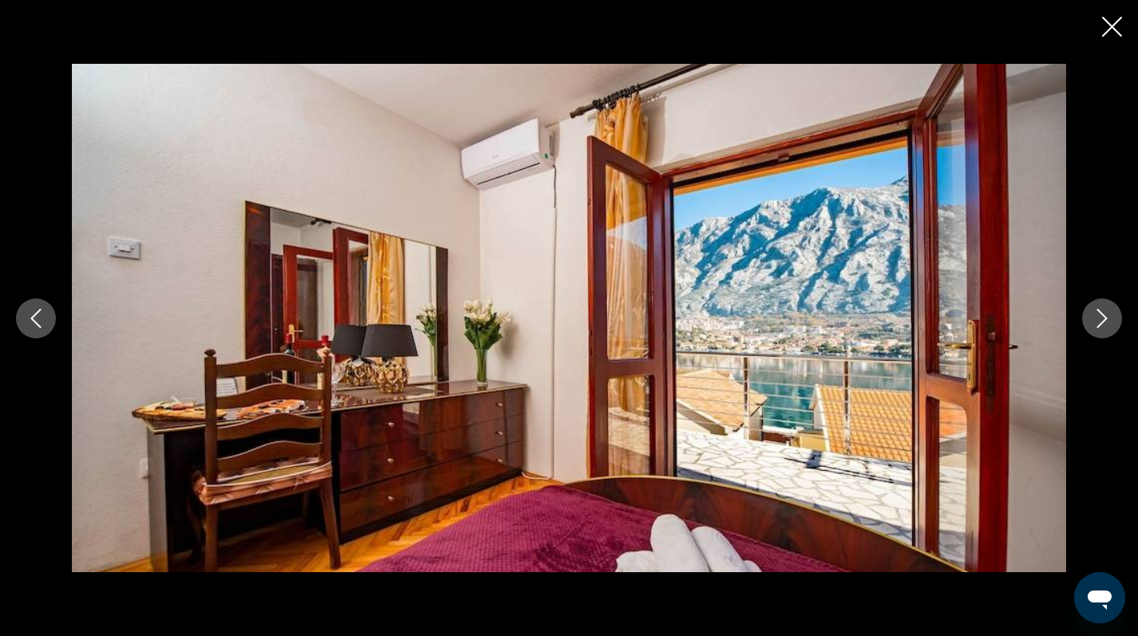
click at [1100, 317] on icon "Next image" at bounding box center [1101, 318] width 19 height 19
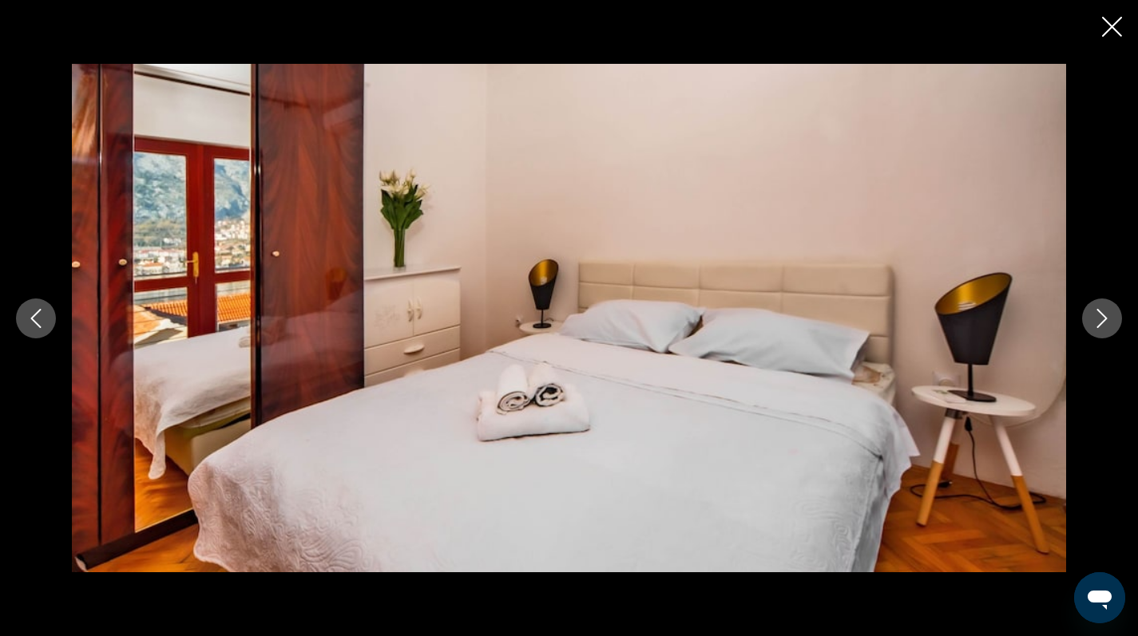
click at [1100, 317] on icon "Next image" at bounding box center [1101, 318] width 19 height 19
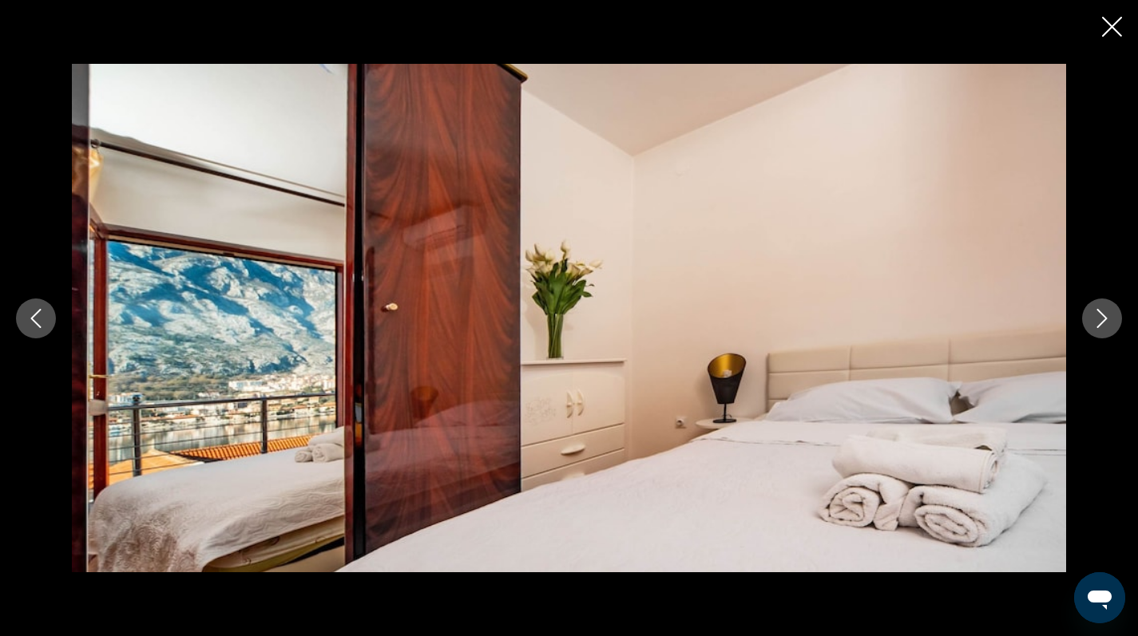
click at [1100, 317] on icon "Next image" at bounding box center [1101, 318] width 19 height 19
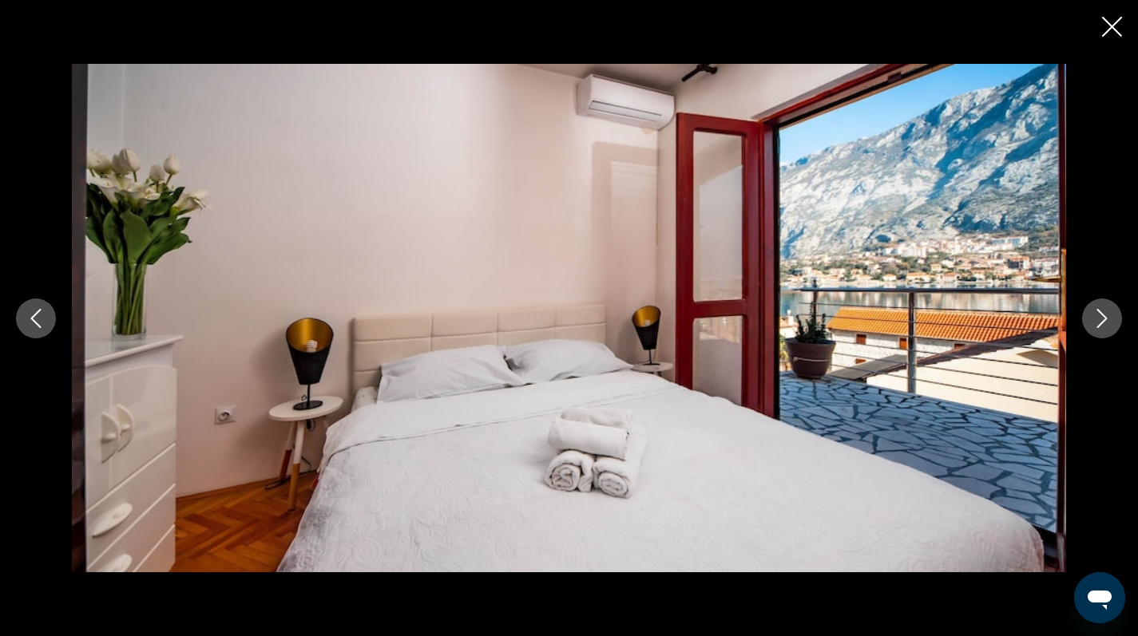
click at [1100, 317] on icon "Next image" at bounding box center [1101, 318] width 19 height 19
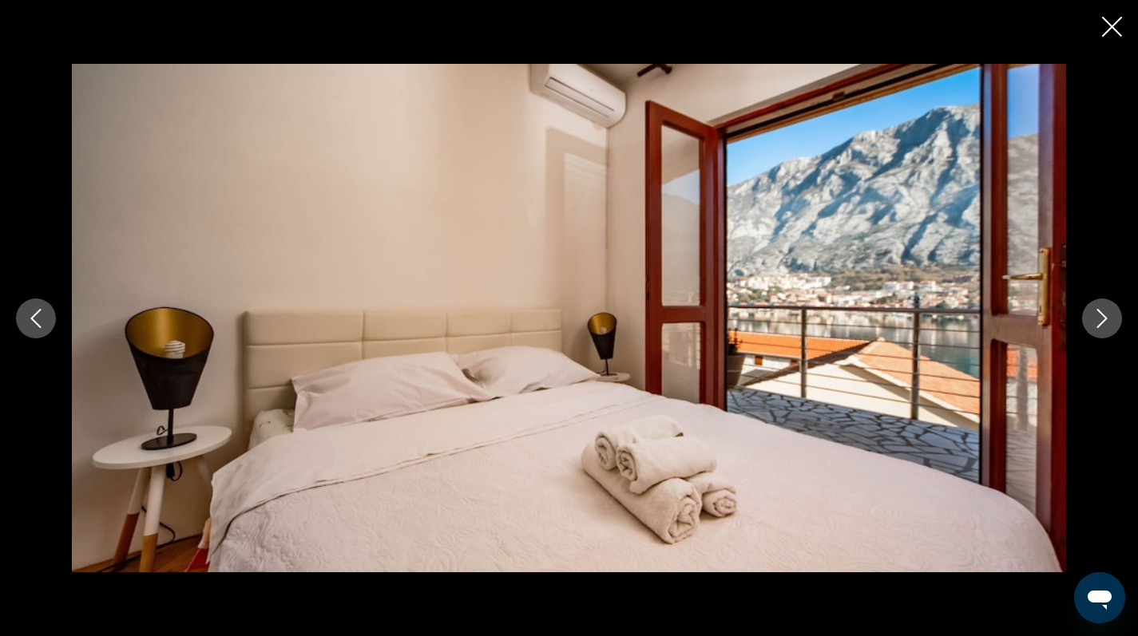
click at [1100, 317] on icon "Next image" at bounding box center [1101, 318] width 19 height 19
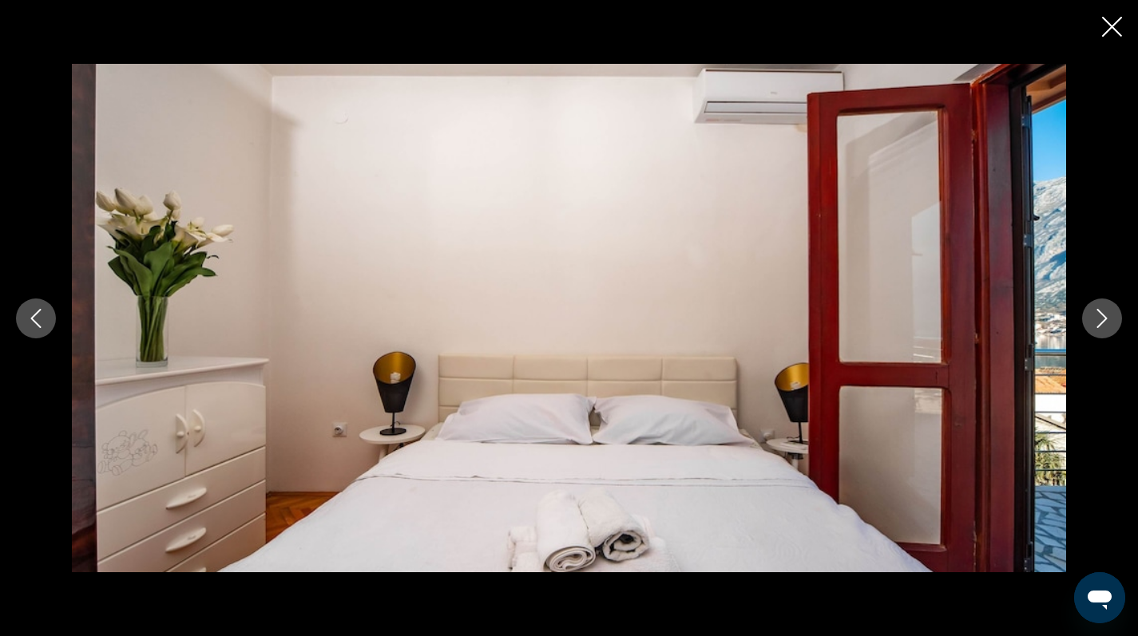
click at [1100, 317] on icon "Next image" at bounding box center [1101, 318] width 19 height 19
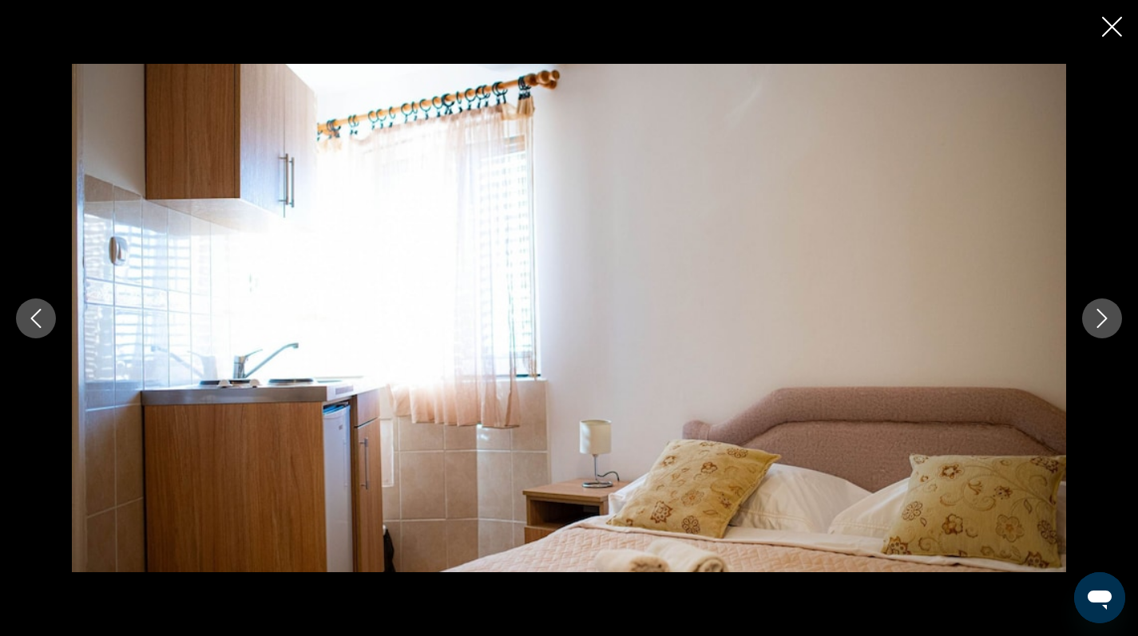
click at [1100, 317] on icon "Next image" at bounding box center [1101, 318] width 19 height 19
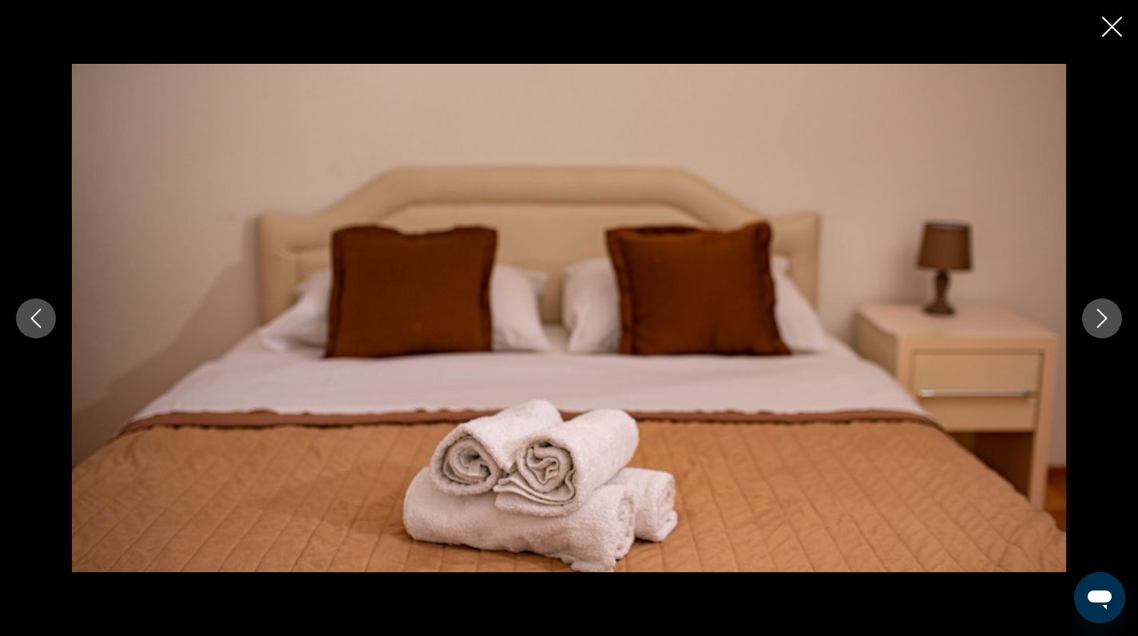
click at [1100, 317] on icon "Next image" at bounding box center [1101, 318] width 19 height 19
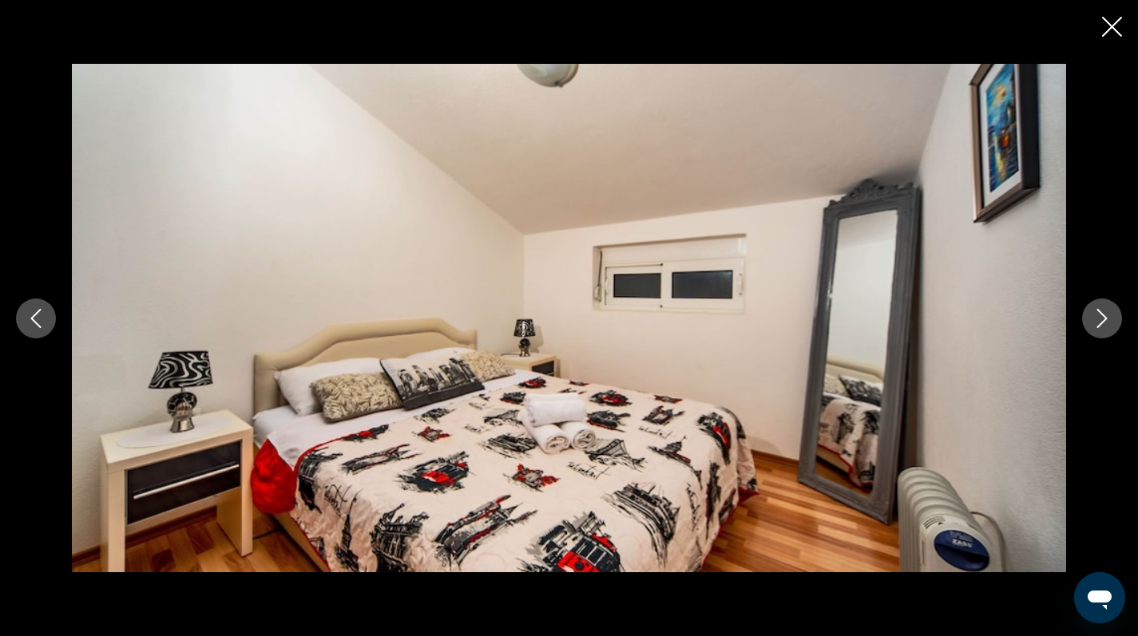
click at [1100, 317] on icon "Next image" at bounding box center [1101, 318] width 19 height 19
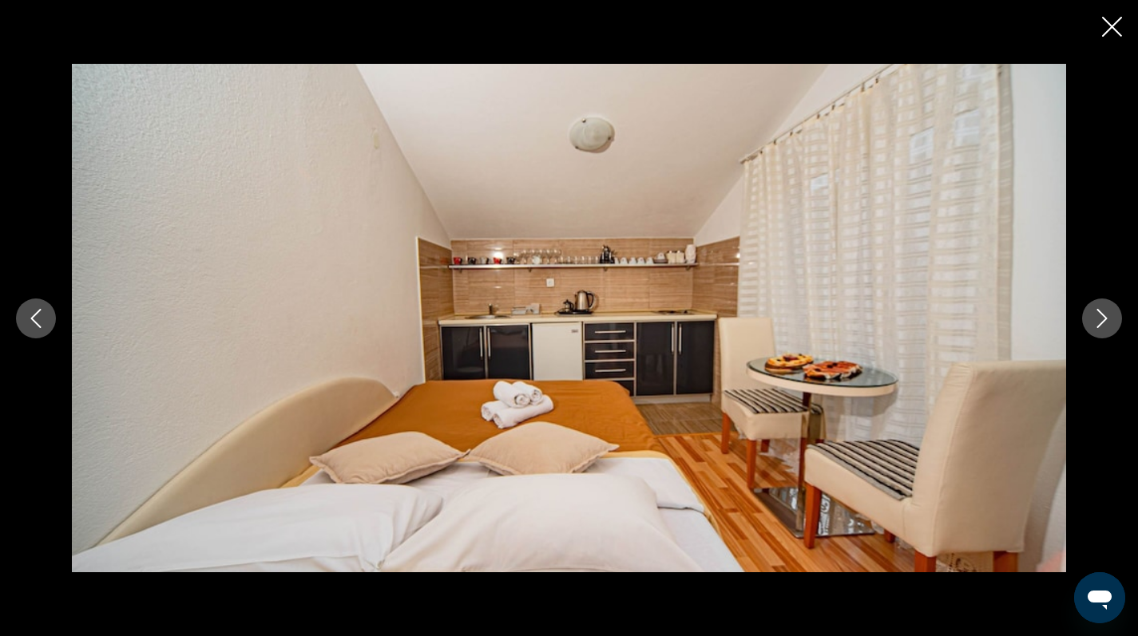
click at [1100, 317] on icon "Next image" at bounding box center [1101, 318] width 19 height 19
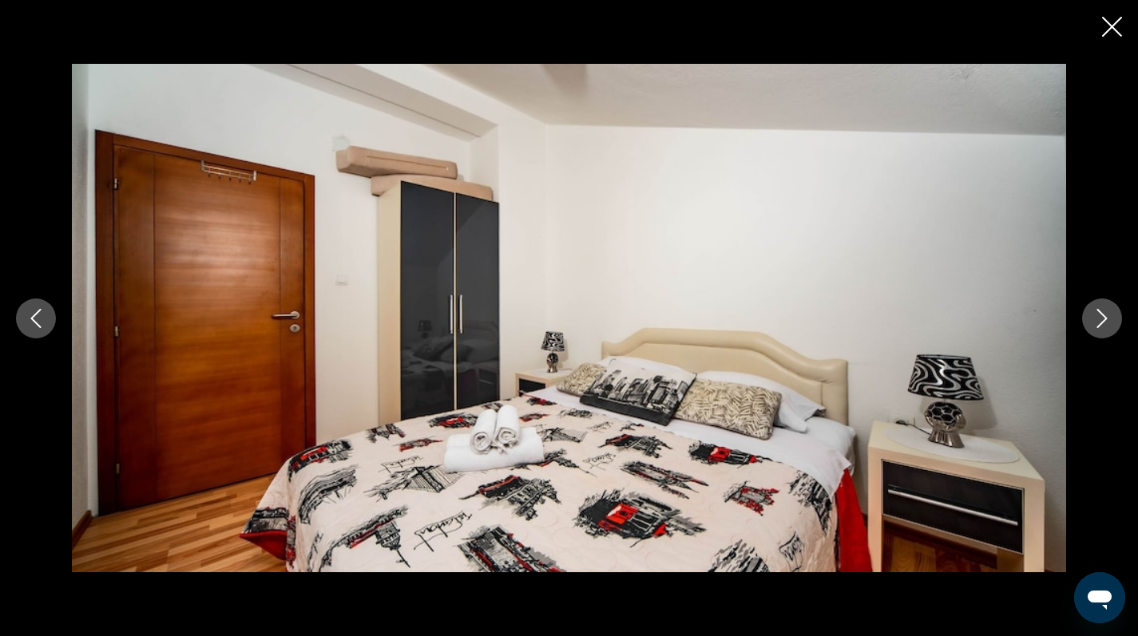
click at [42, 317] on icon "Previous image" at bounding box center [35, 318] width 19 height 19
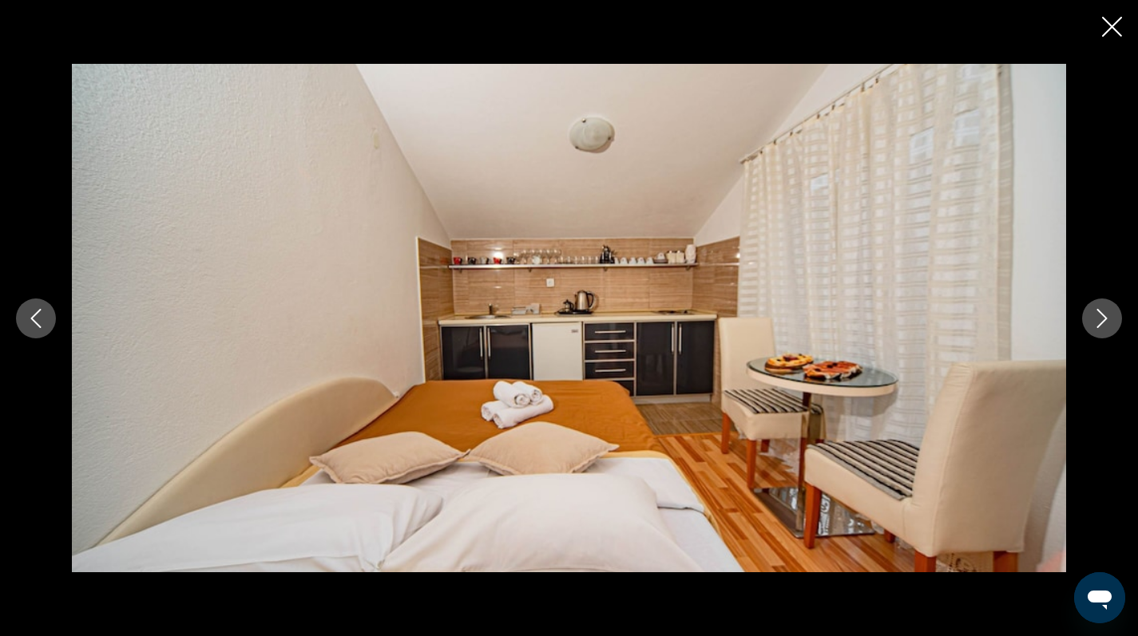
click at [1104, 319] on icon "Next image" at bounding box center [1101, 318] width 19 height 19
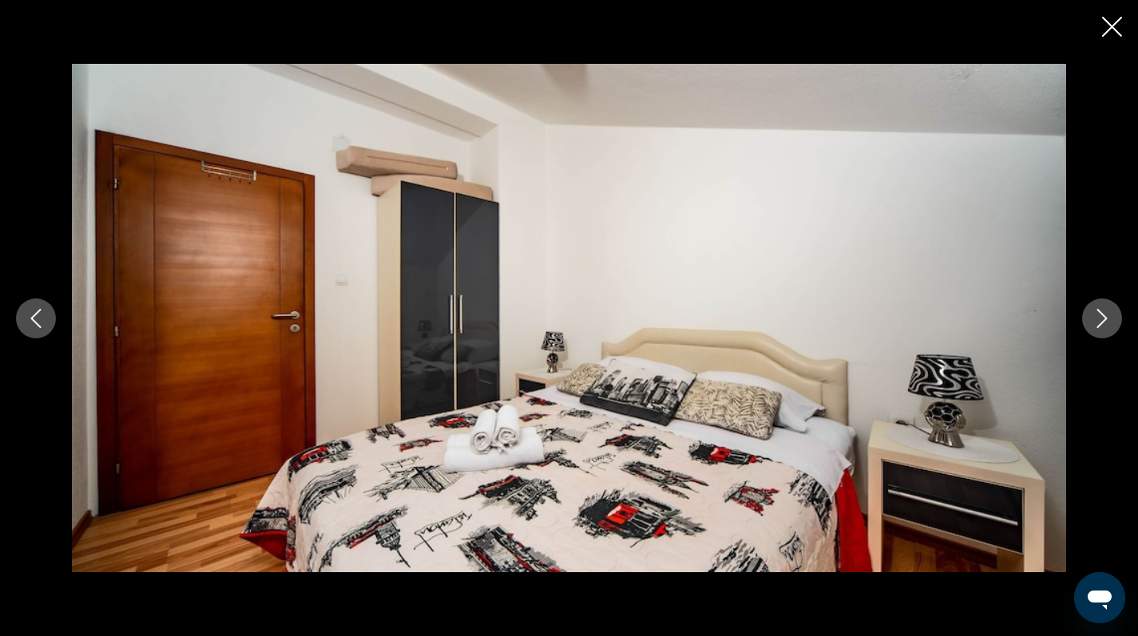
click at [1104, 319] on icon "Next image" at bounding box center [1101, 318] width 19 height 19
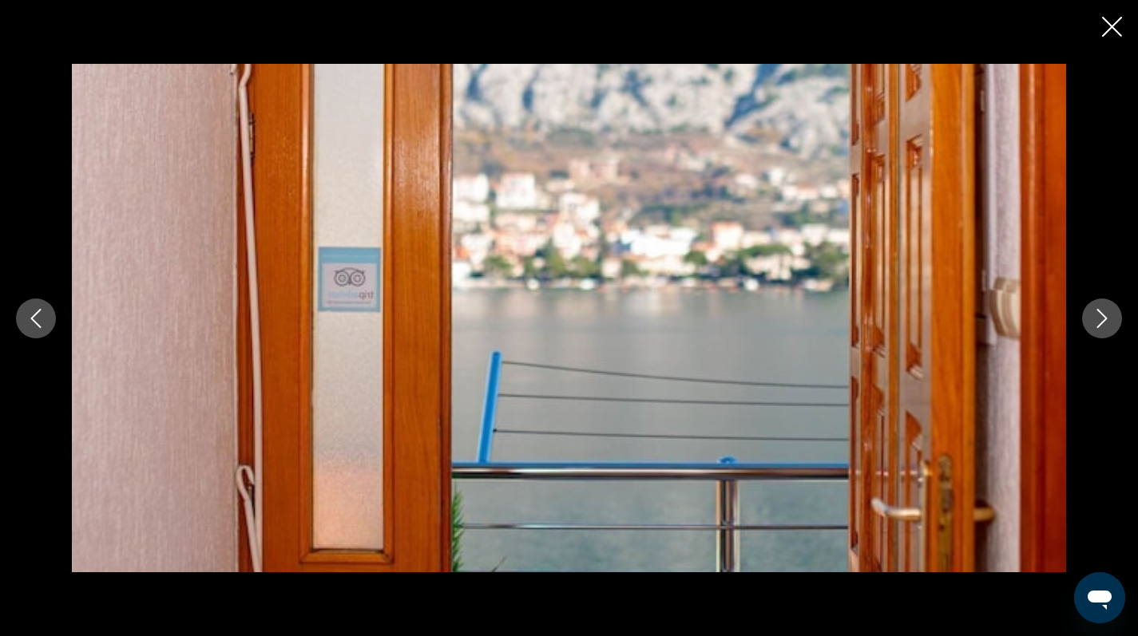
click at [1104, 319] on icon "Next image" at bounding box center [1101, 318] width 19 height 19
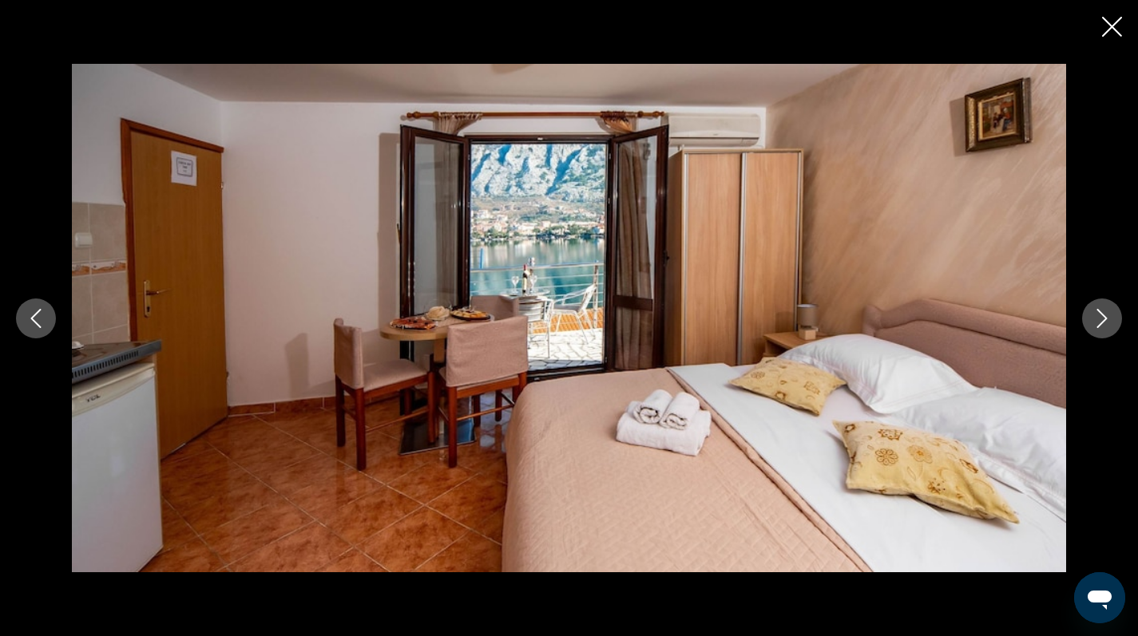
click at [1112, 26] on icon "Close slideshow" at bounding box center [1112, 27] width 20 height 20
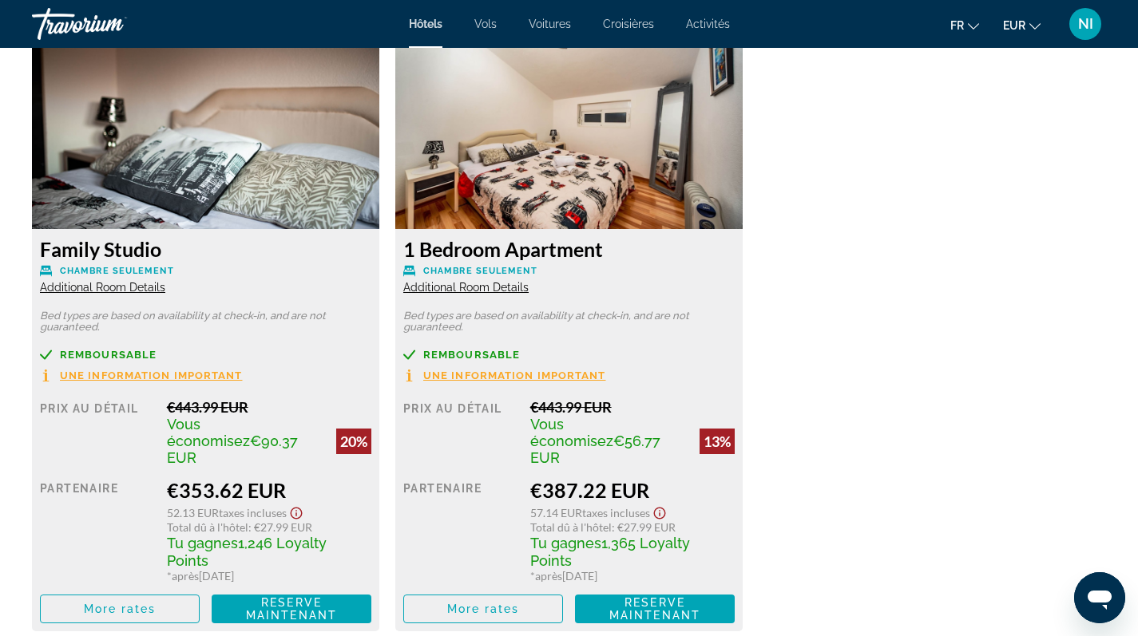
scroll to position [2444, 0]
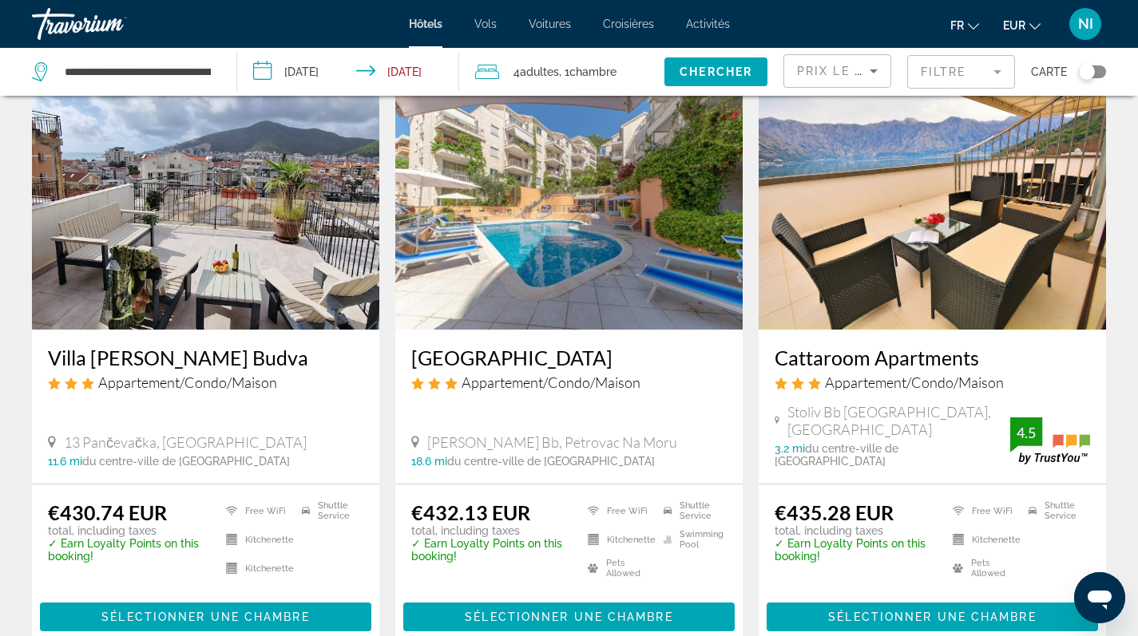
scroll to position [1957, 0]
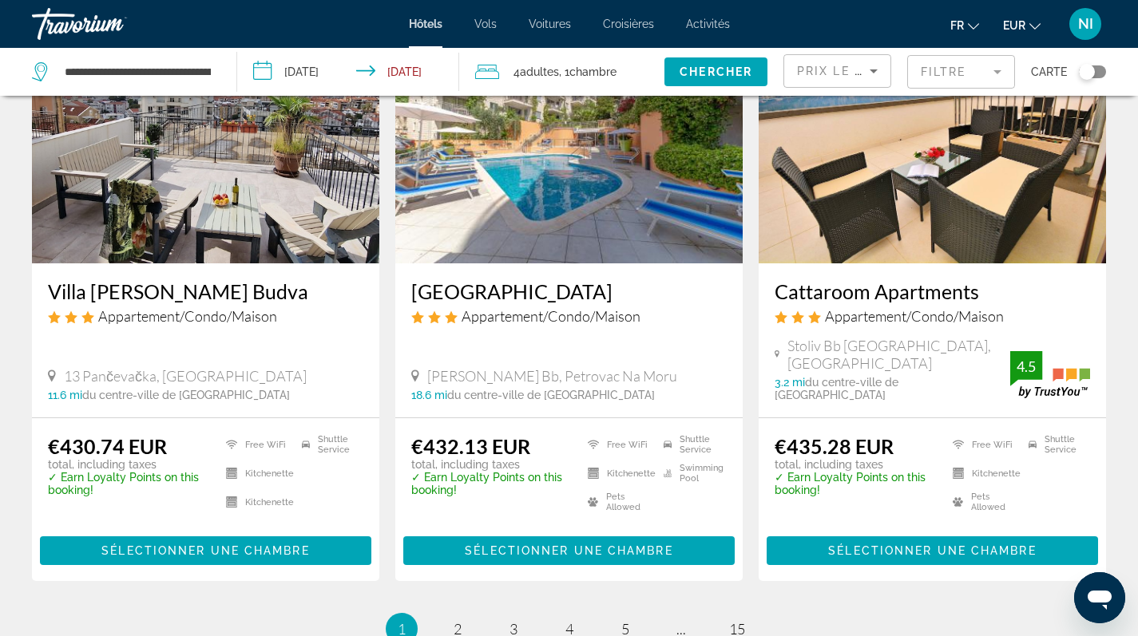
click at [886, 180] on img "Main content" at bounding box center [932, 136] width 347 height 256
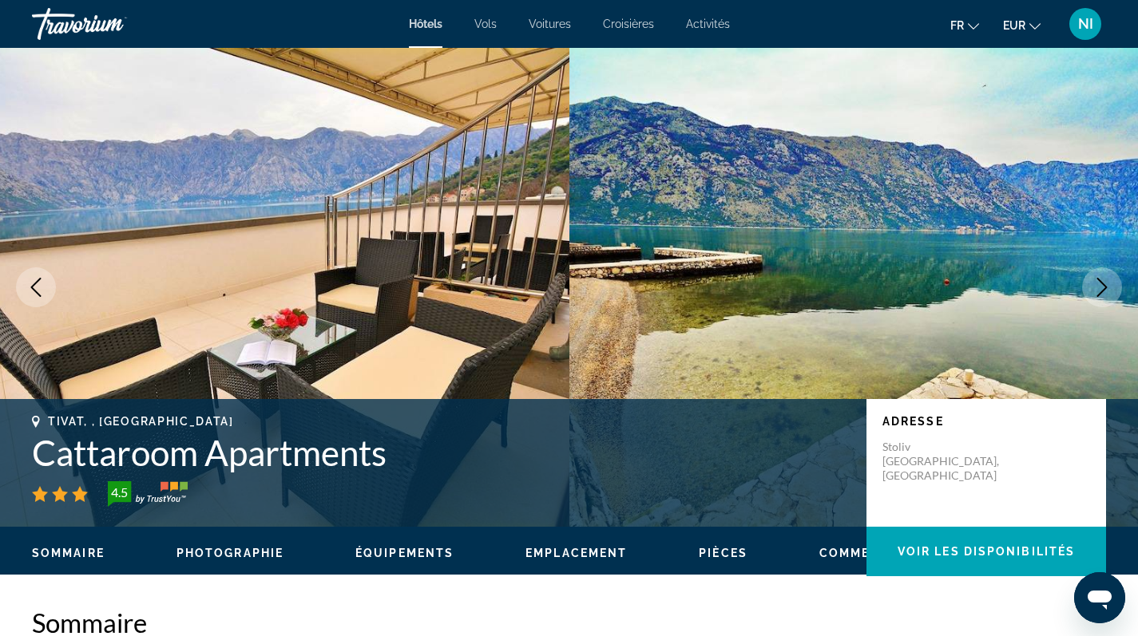
click at [251, 559] on span "Photographie" at bounding box center [229, 553] width 107 height 13
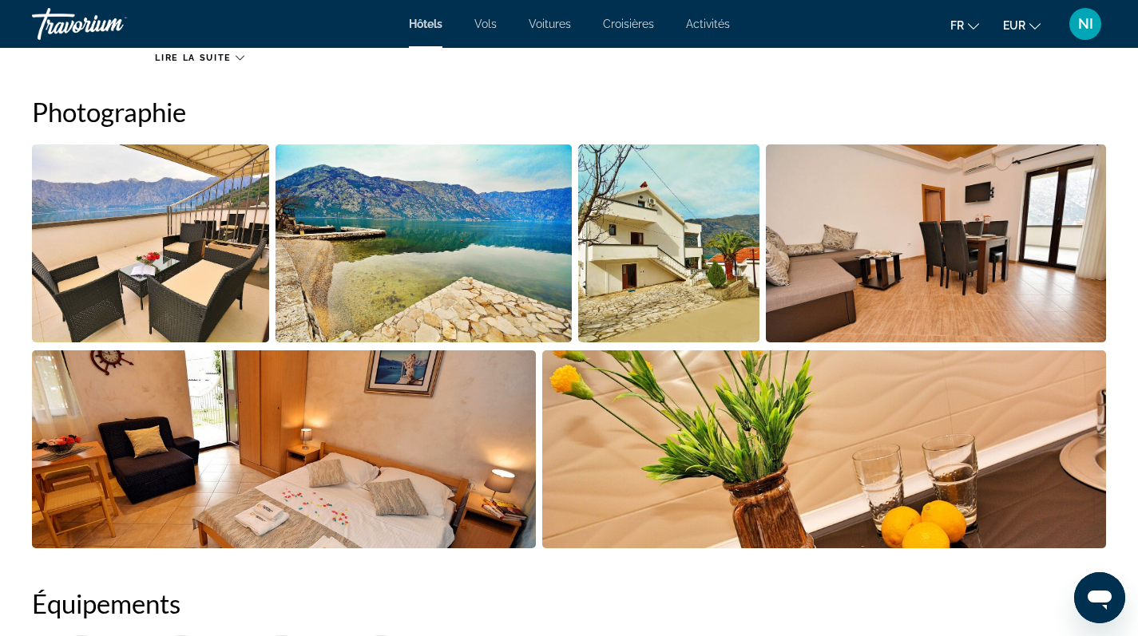
click at [167, 211] on img "Open full-screen image slider" at bounding box center [150, 244] width 237 height 198
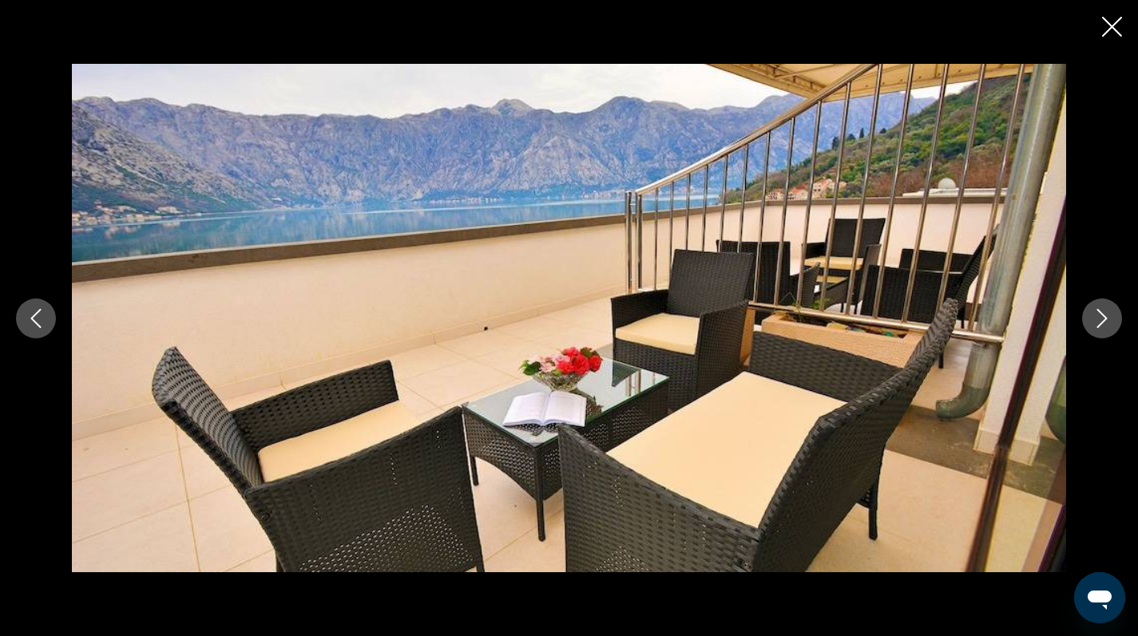
click at [1095, 315] on icon "Next image" at bounding box center [1101, 318] width 19 height 19
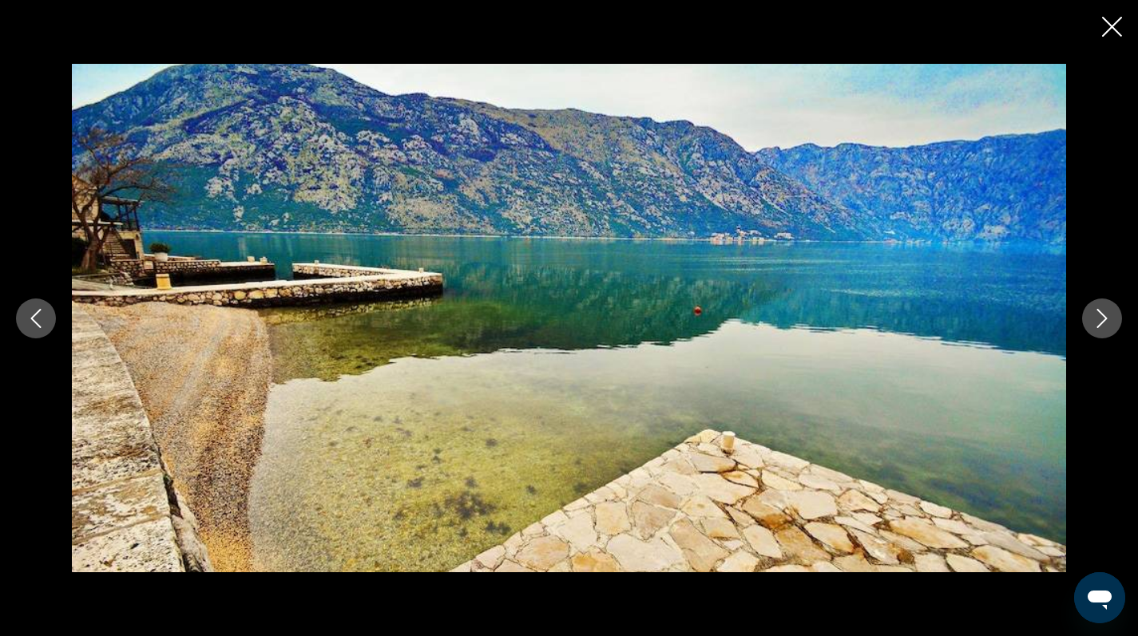
click at [1095, 315] on icon "Next image" at bounding box center [1101, 318] width 19 height 19
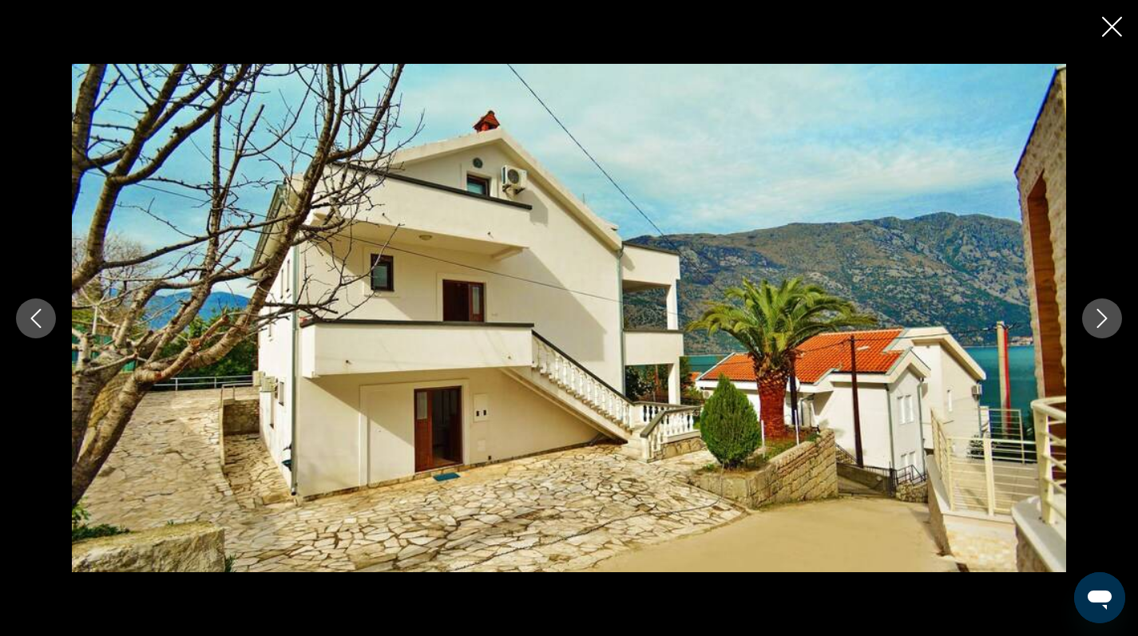
click at [1095, 315] on icon "Next image" at bounding box center [1101, 318] width 19 height 19
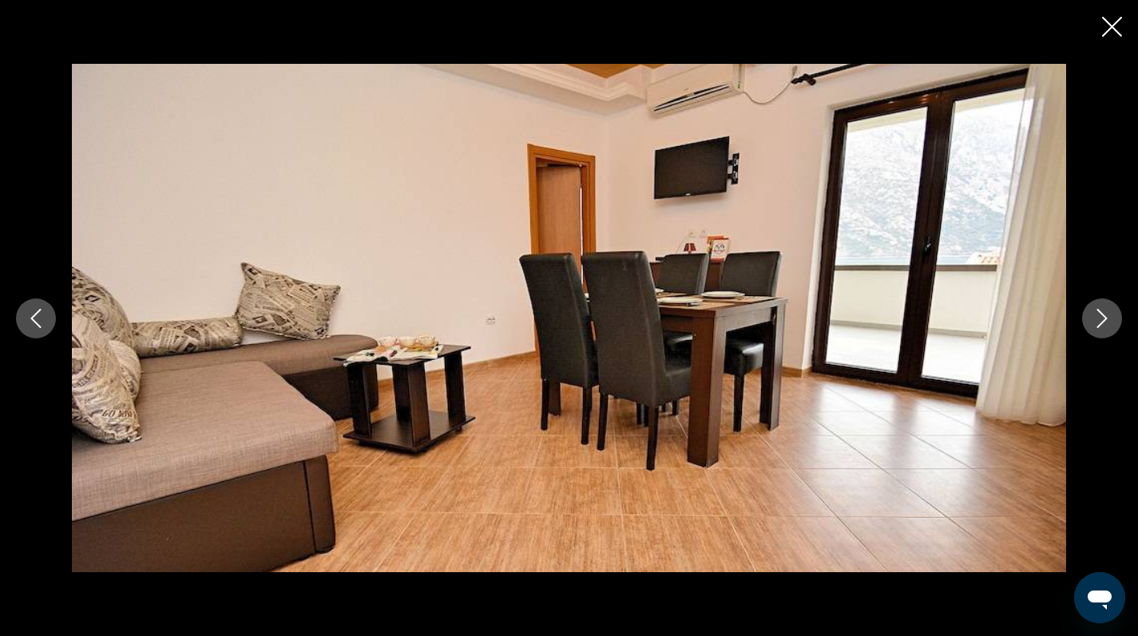
click at [1095, 315] on icon "Next image" at bounding box center [1101, 318] width 19 height 19
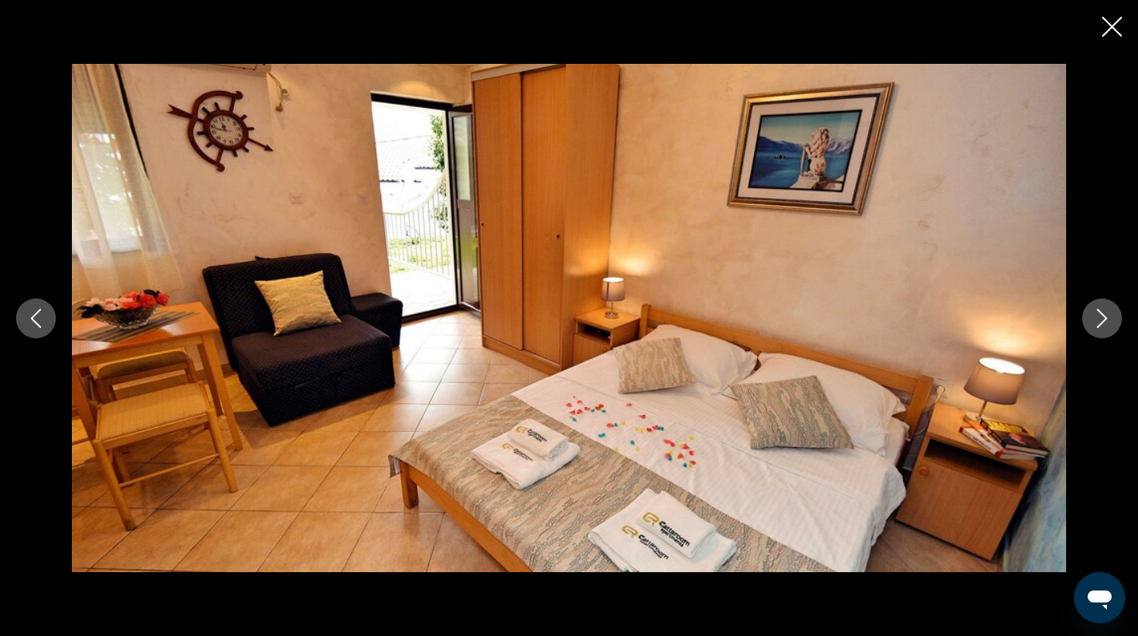
click at [1095, 315] on icon "Next image" at bounding box center [1101, 318] width 19 height 19
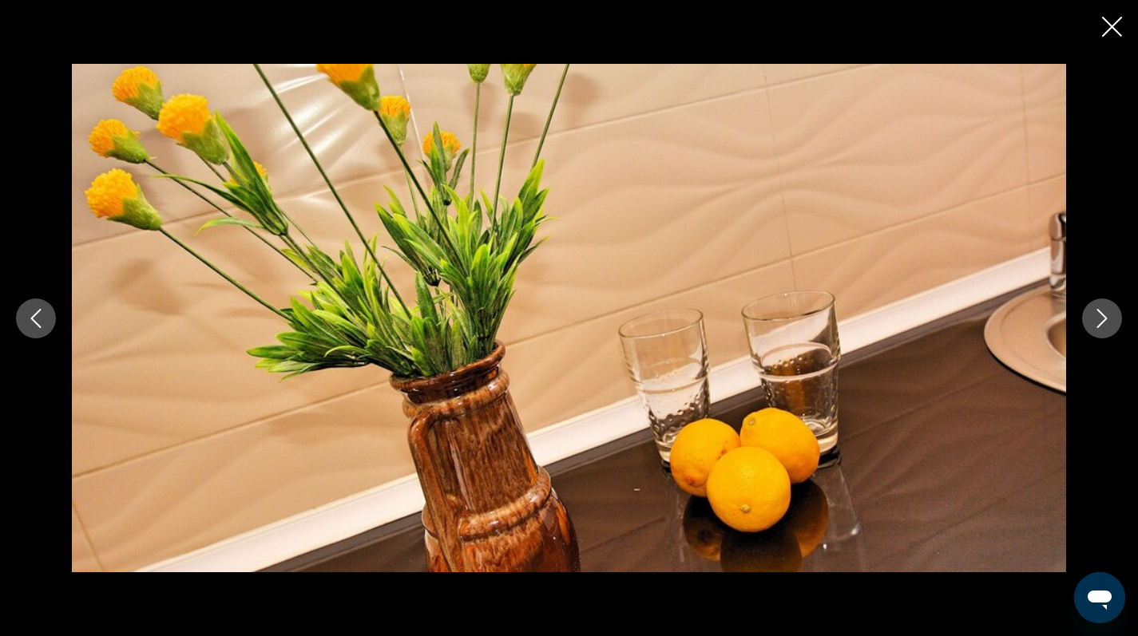
click at [1095, 315] on icon "Next image" at bounding box center [1101, 318] width 19 height 19
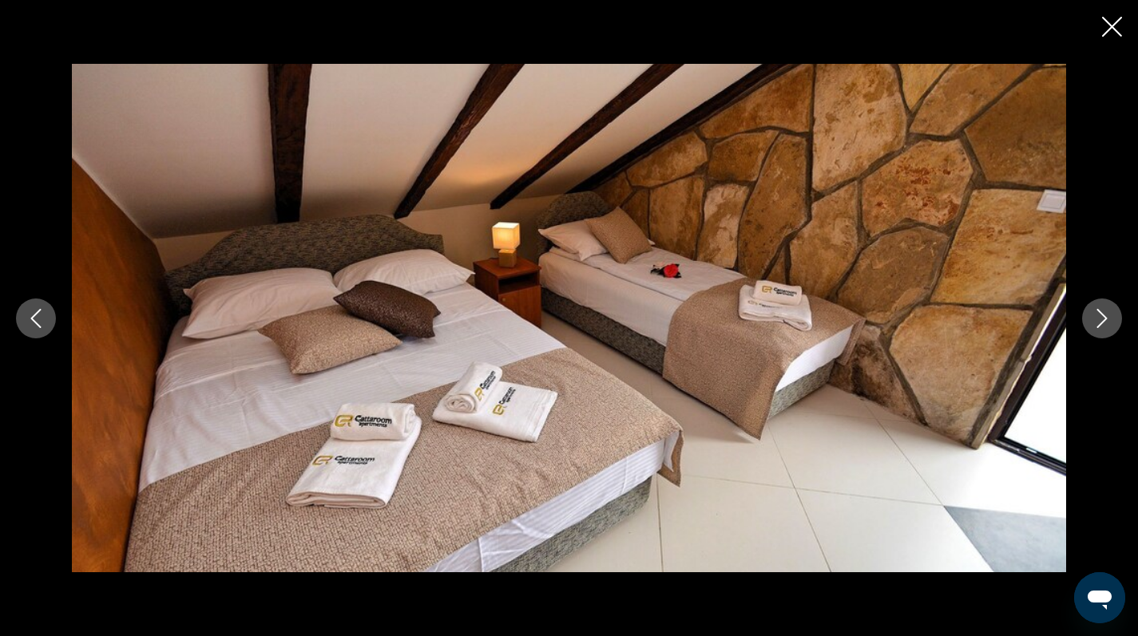
click at [1095, 315] on icon "Next image" at bounding box center [1101, 318] width 19 height 19
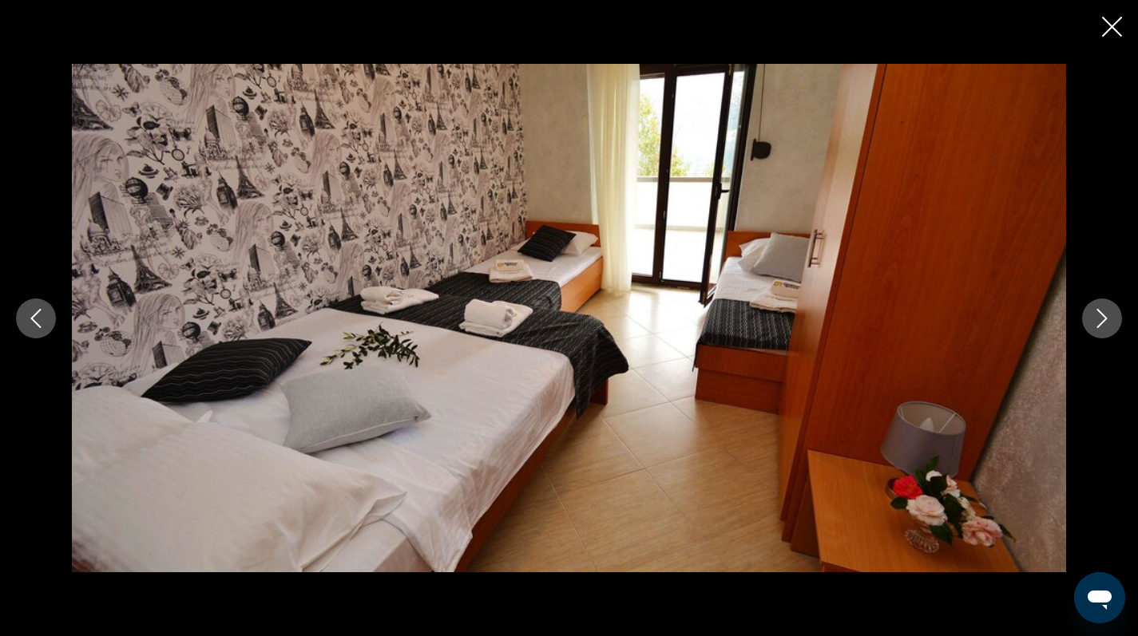
click at [1095, 315] on icon "Next image" at bounding box center [1101, 318] width 19 height 19
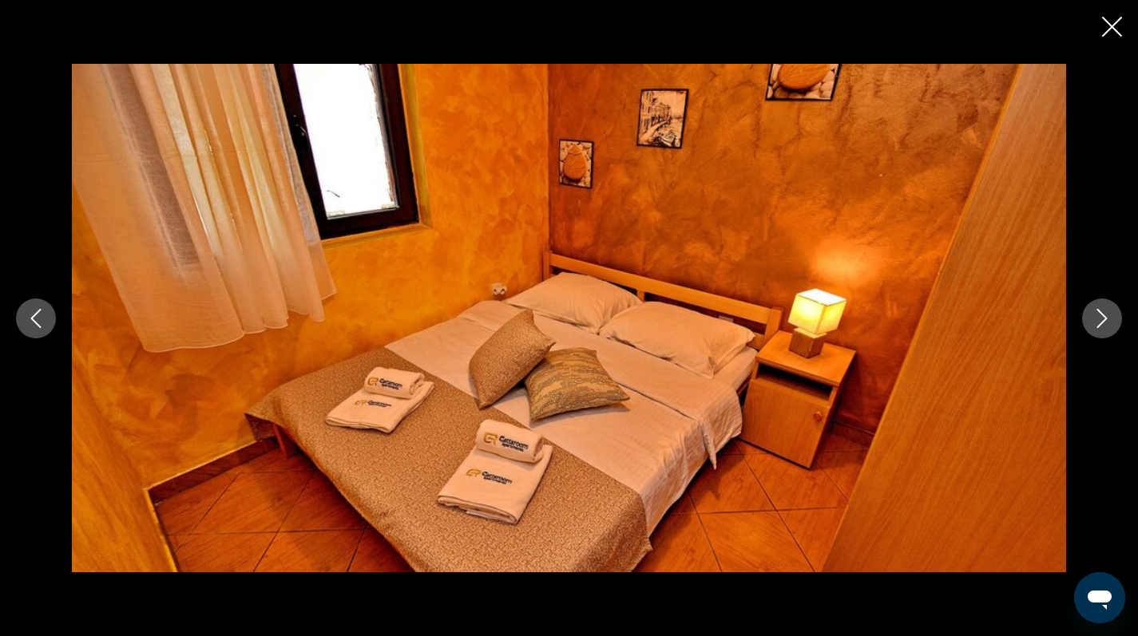
click at [1095, 315] on icon "Next image" at bounding box center [1101, 318] width 19 height 19
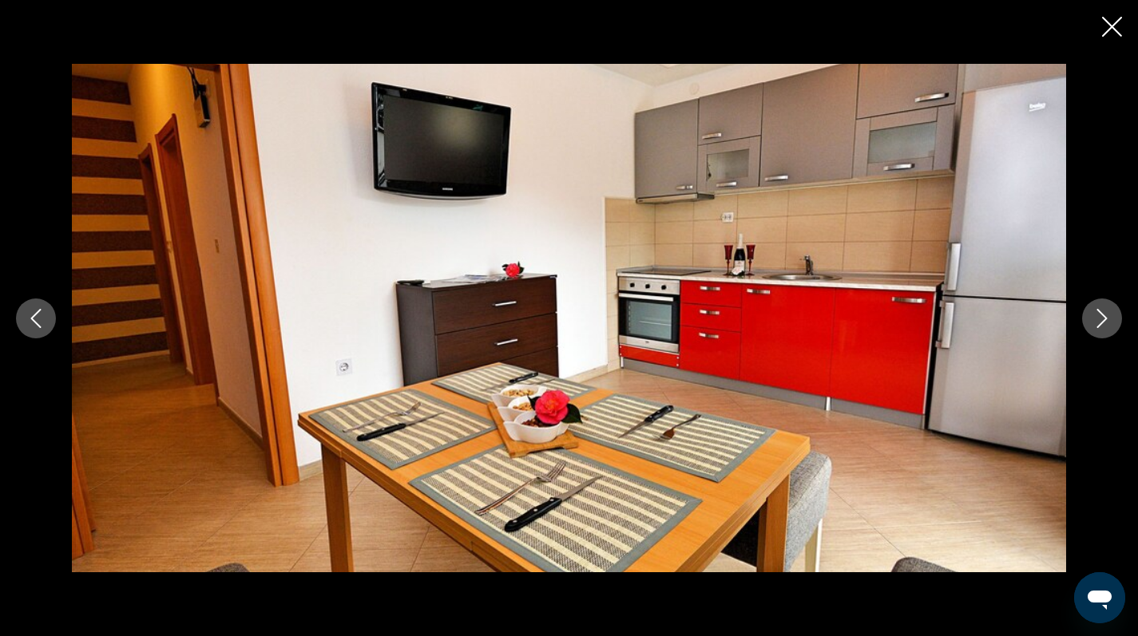
click at [1095, 315] on icon "Next image" at bounding box center [1101, 318] width 19 height 19
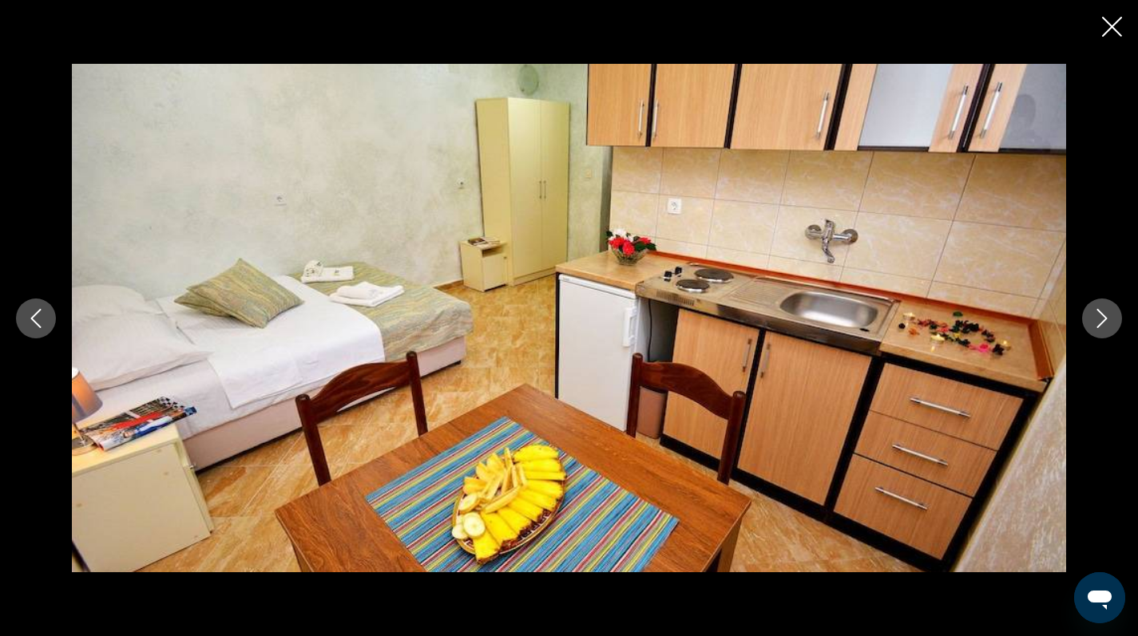
click at [1095, 315] on icon "Next image" at bounding box center [1101, 318] width 19 height 19
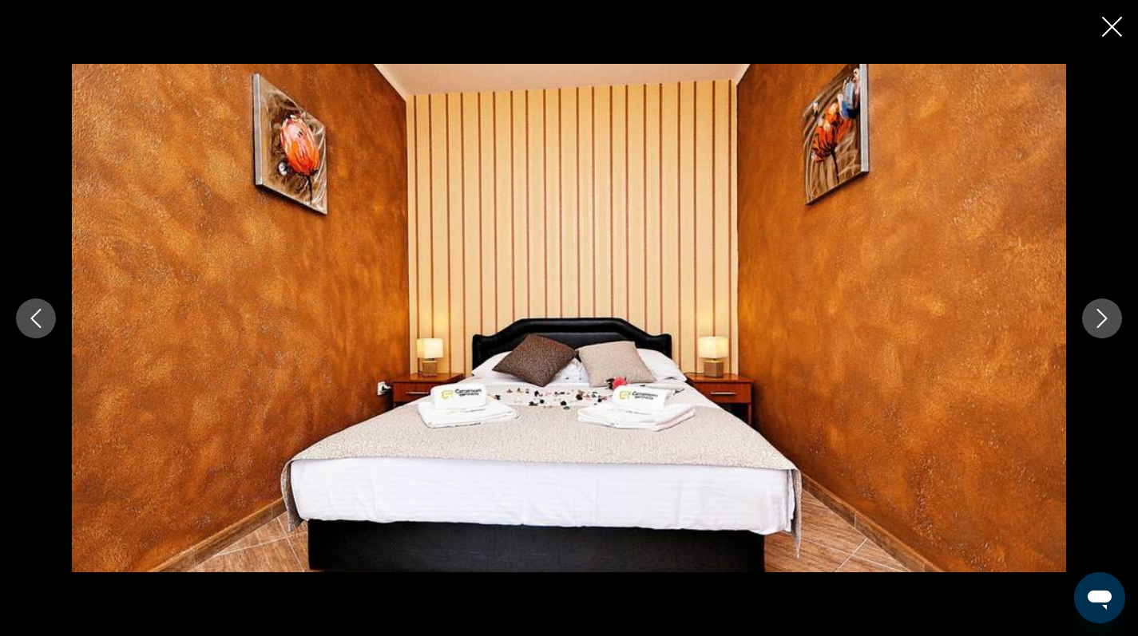
click at [1095, 315] on icon "Next image" at bounding box center [1101, 318] width 19 height 19
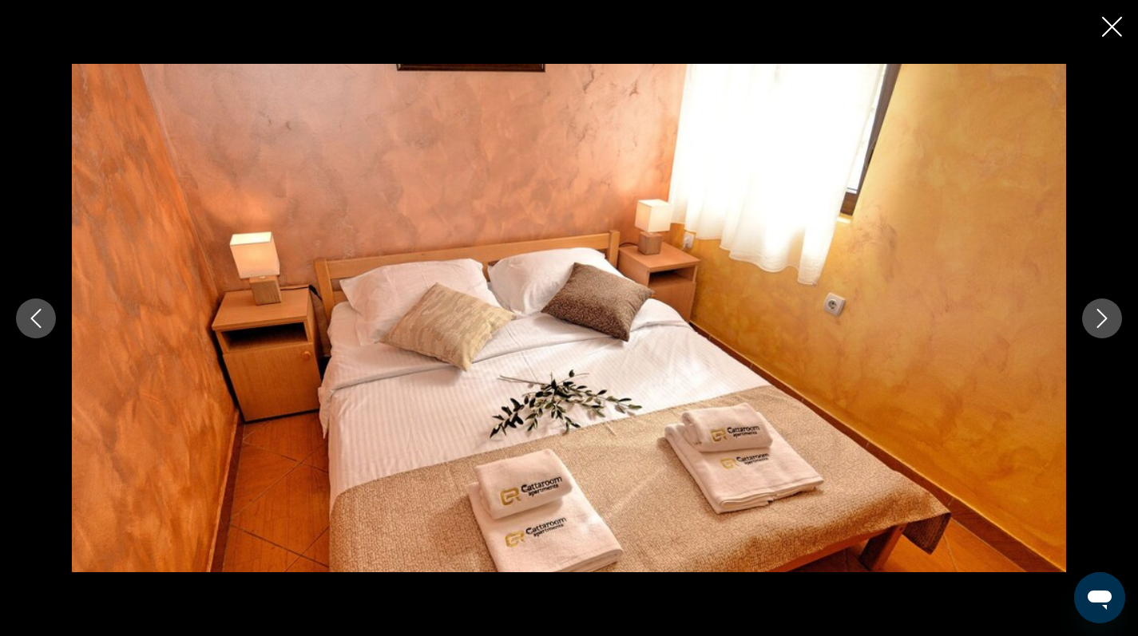
click at [1095, 315] on icon "Next image" at bounding box center [1101, 318] width 19 height 19
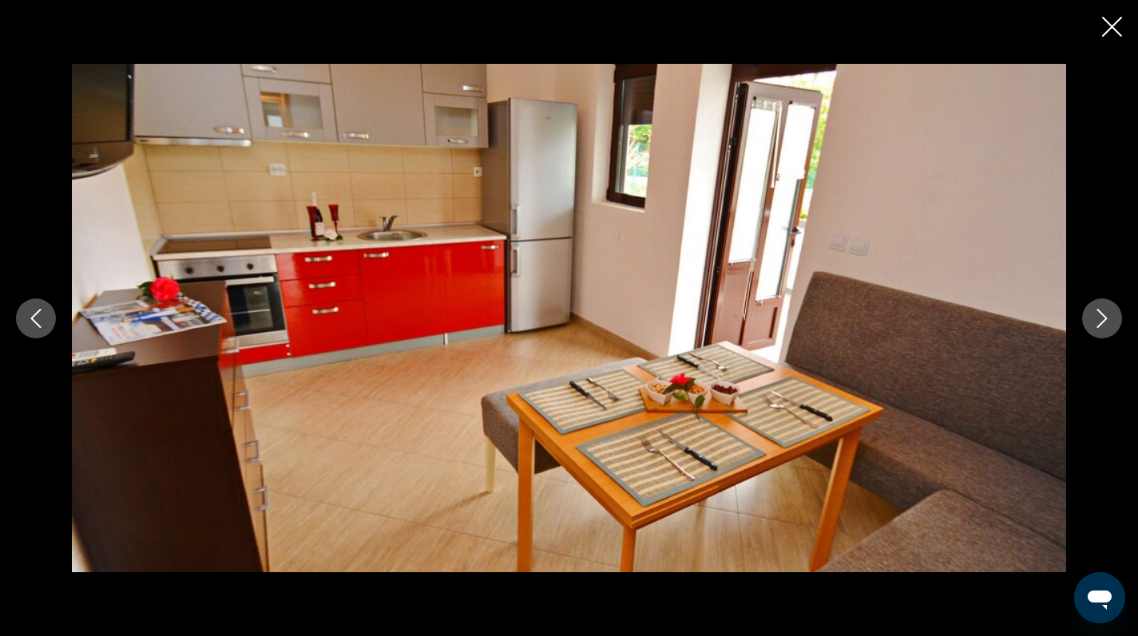
click at [1095, 315] on icon "Next image" at bounding box center [1101, 318] width 19 height 19
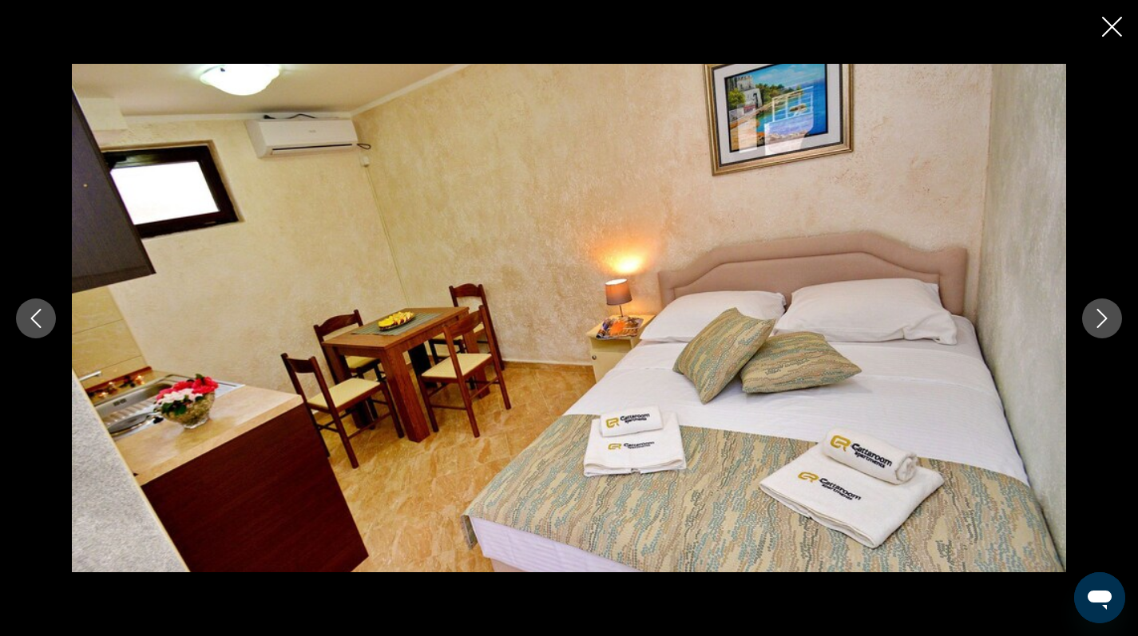
click at [1095, 315] on icon "Next image" at bounding box center [1101, 318] width 19 height 19
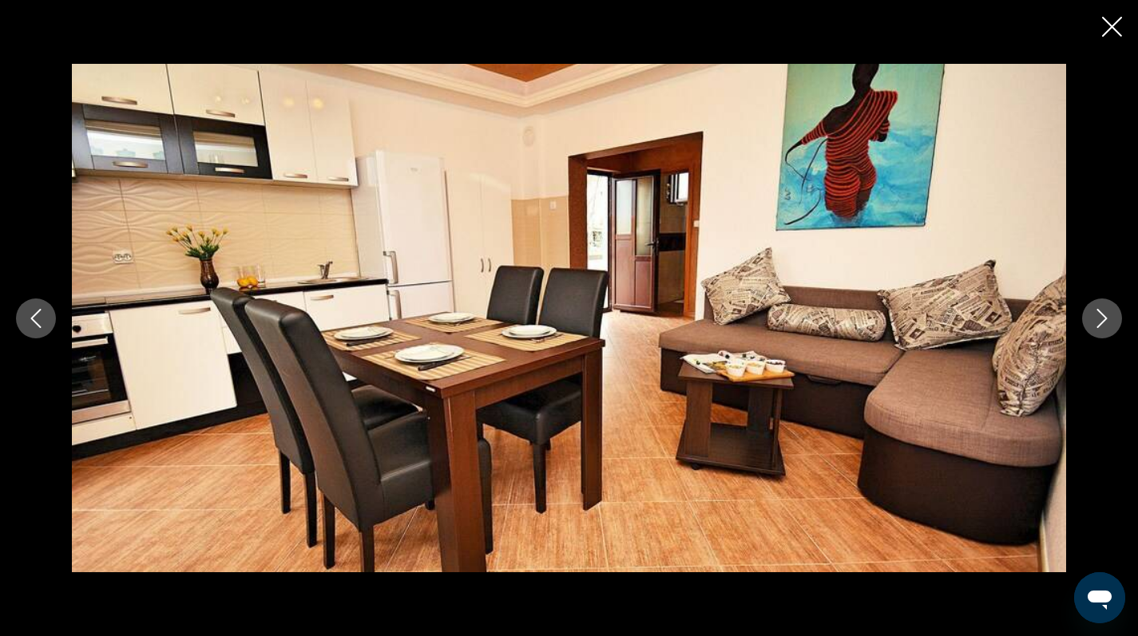
click at [1095, 315] on icon "Next image" at bounding box center [1101, 318] width 19 height 19
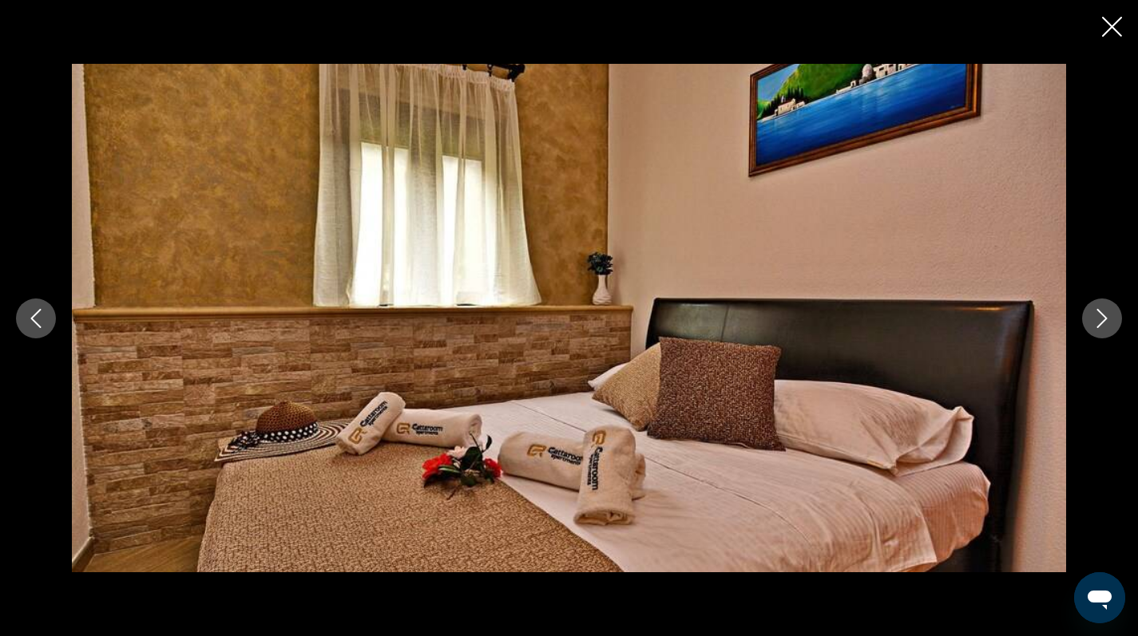
click at [1095, 315] on icon "Next image" at bounding box center [1101, 318] width 19 height 19
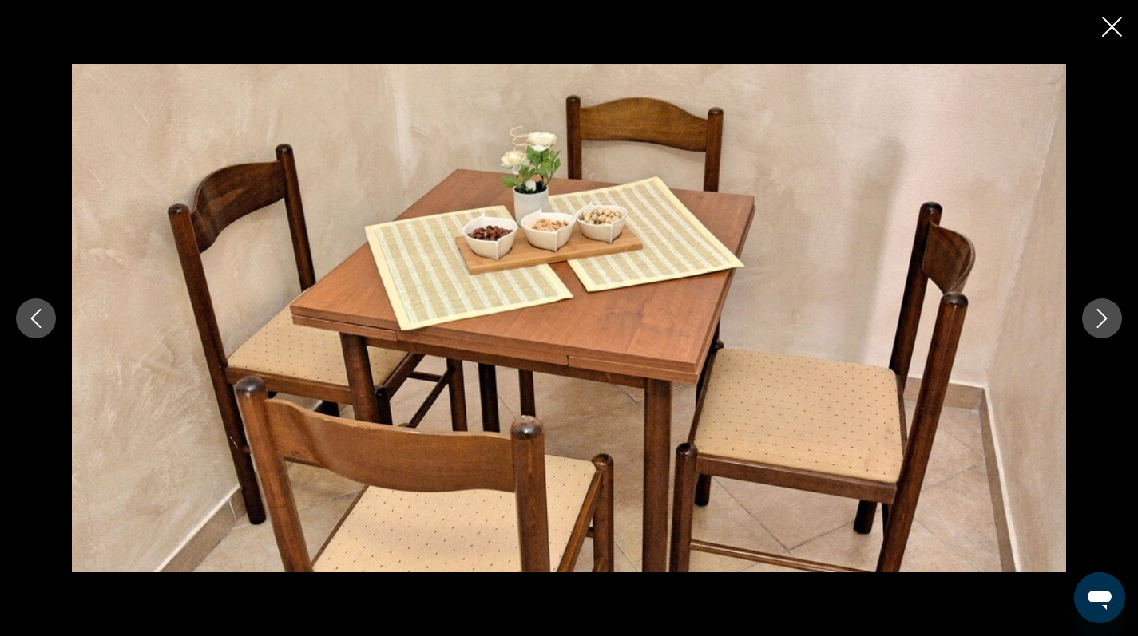
click at [1095, 315] on icon "Next image" at bounding box center [1101, 318] width 19 height 19
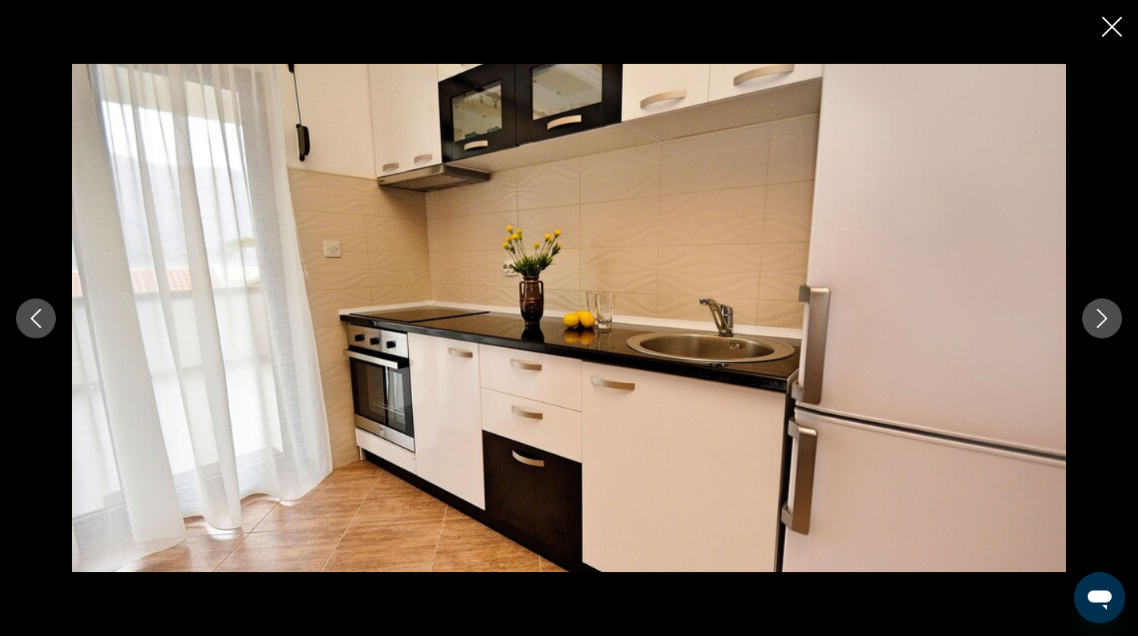
click at [1095, 315] on icon "Next image" at bounding box center [1101, 318] width 19 height 19
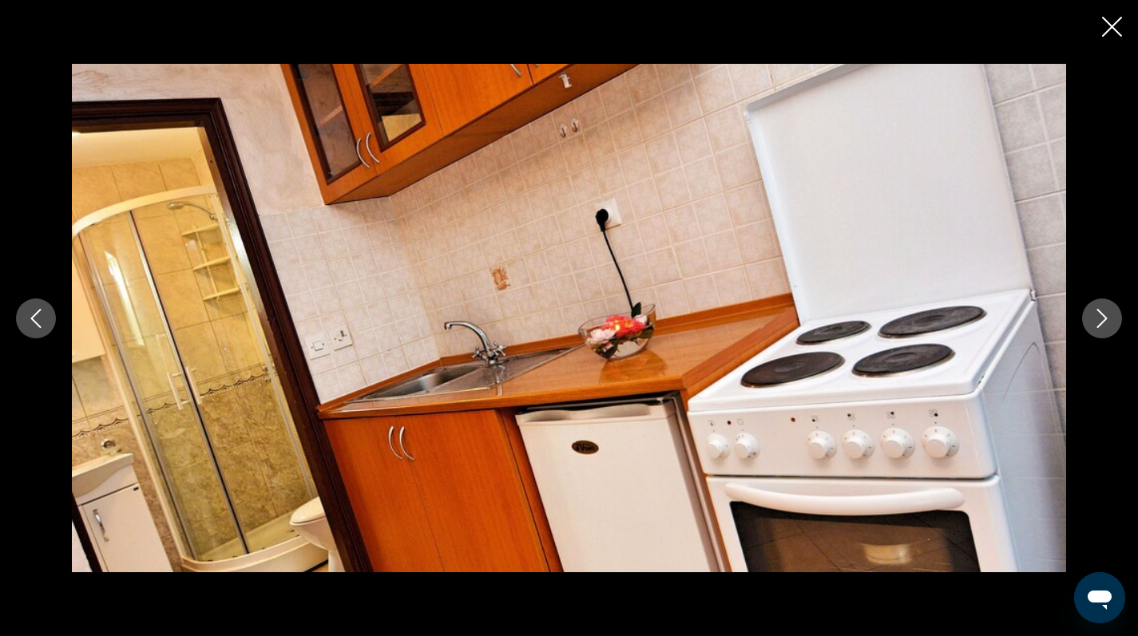
click at [1095, 315] on icon "Next image" at bounding box center [1101, 318] width 19 height 19
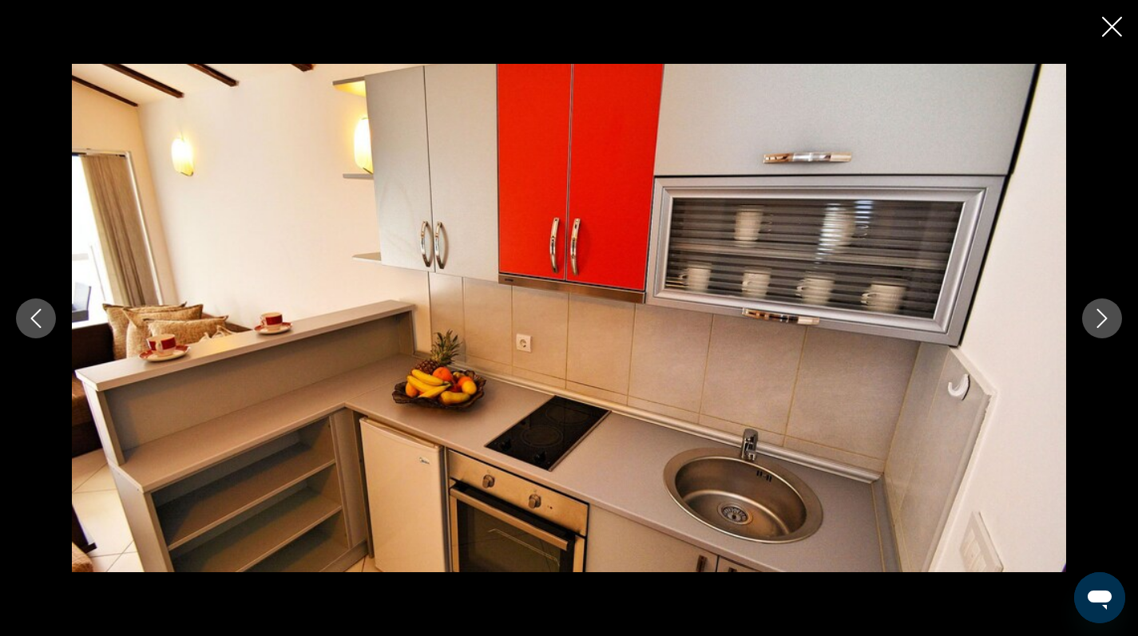
click at [1095, 315] on icon "Next image" at bounding box center [1101, 318] width 19 height 19
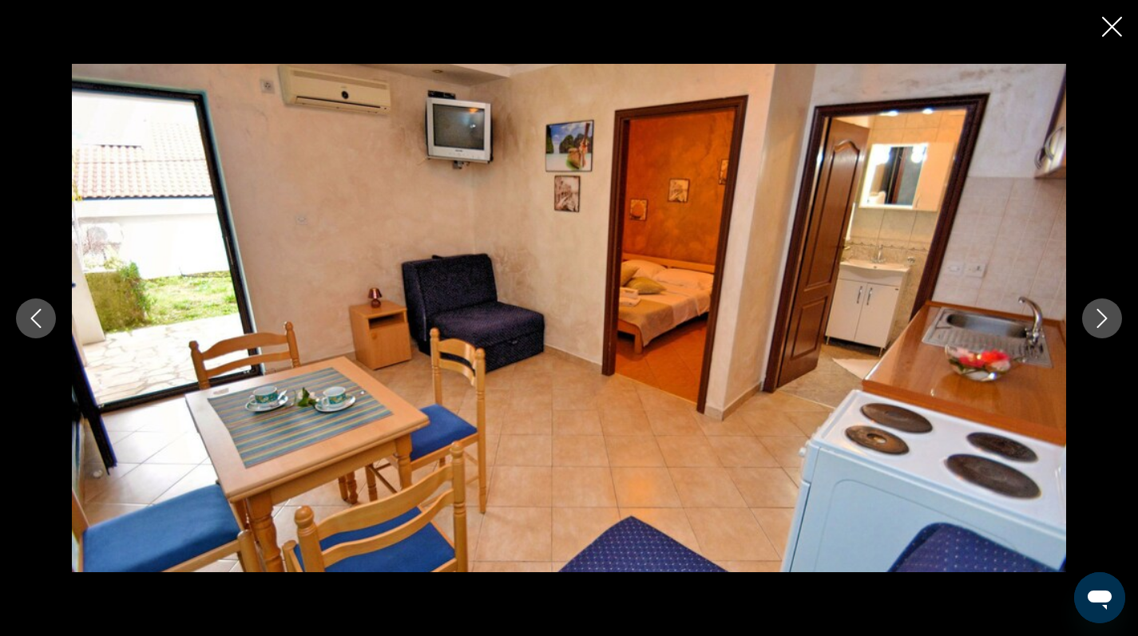
click at [1095, 315] on icon "Next image" at bounding box center [1101, 318] width 19 height 19
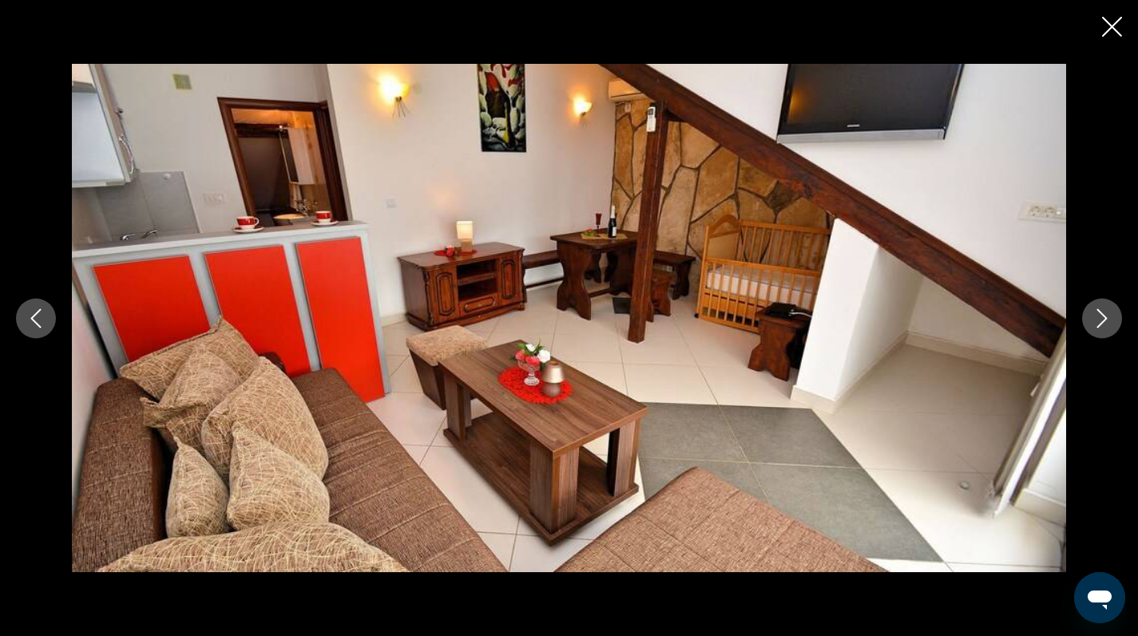
click at [1095, 315] on icon "Next image" at bounding box center [1101, 318] width 19 height 19
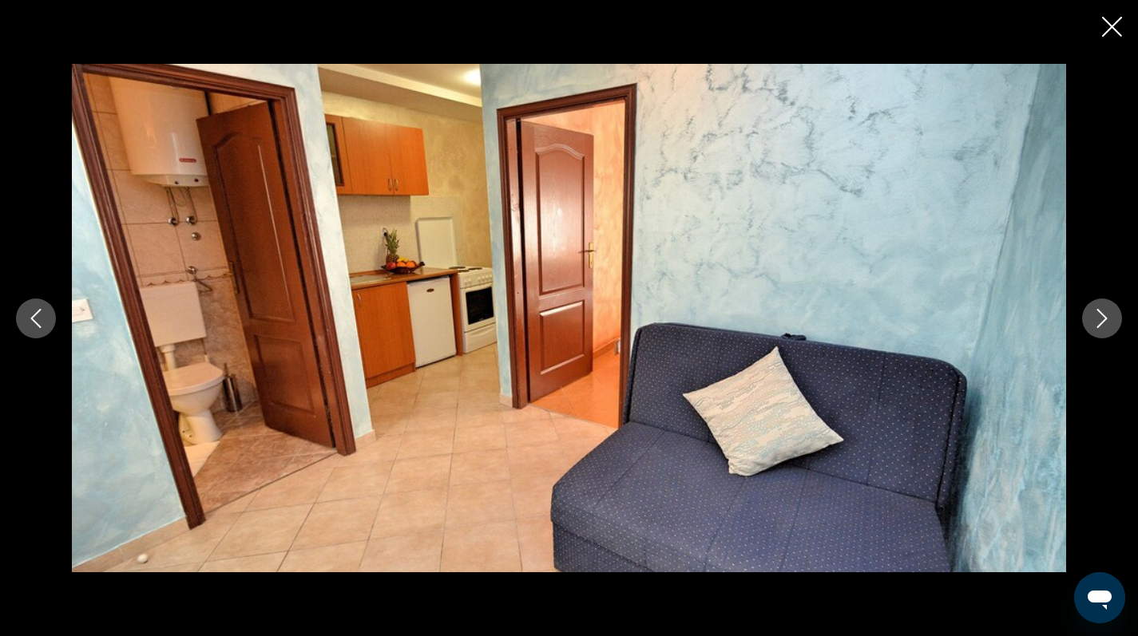
click at [1095, 315] on icon "Next image" at bounding box center [1101, 318] width 19 height 19
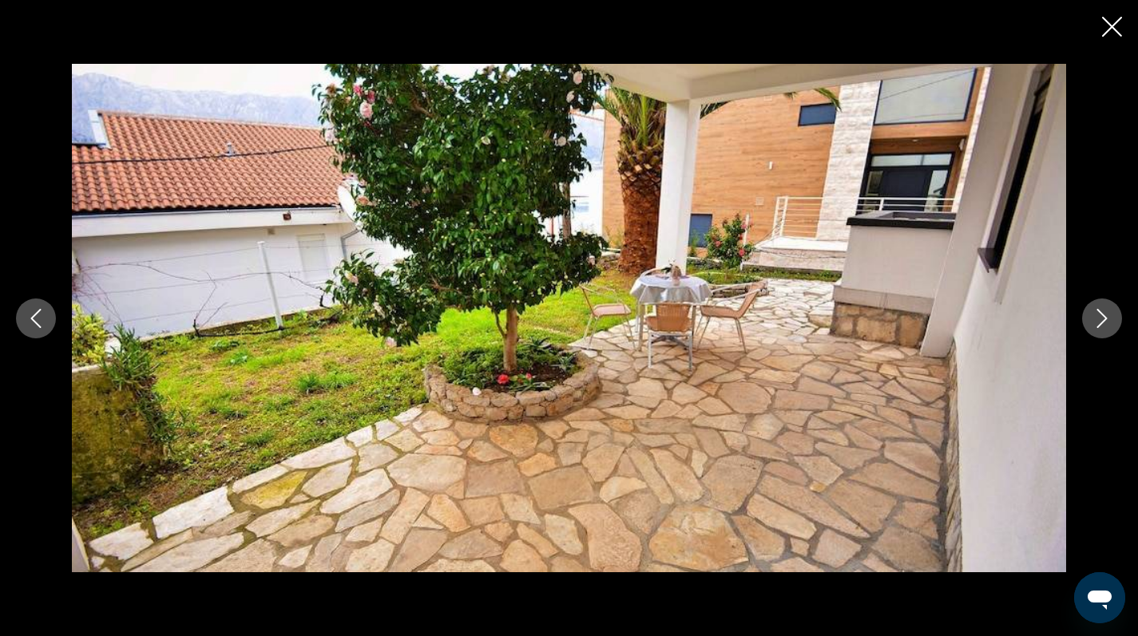
click at [1095, 315] on icon "Next image" at bounding box center [1101, 318] width 19 height 19
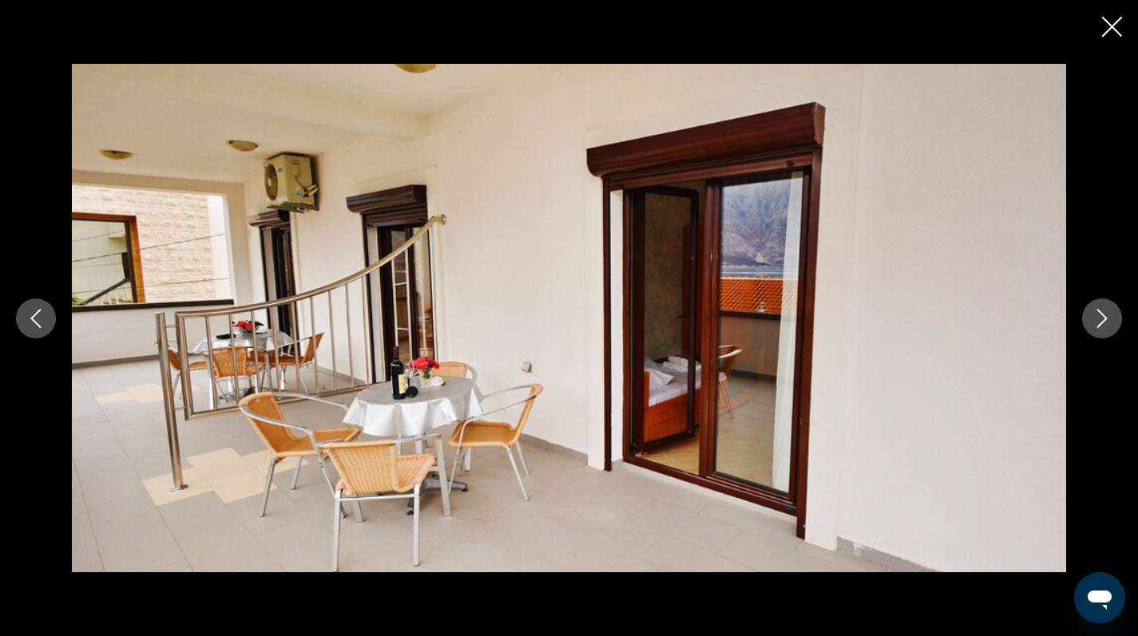
click at [1095, 315] on icon "Next image" at bounding box center [1101, 318] width 19 height 19
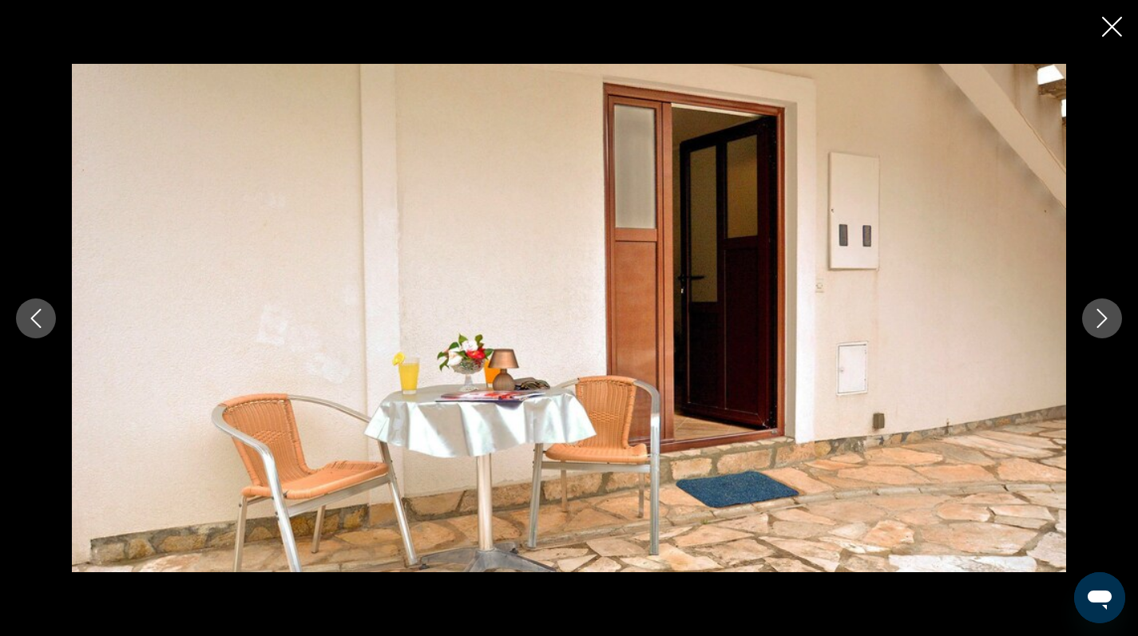
click at [1114, 26] on icon "Close slideshow" at bounding box center [1112, 27] width 20 height 20
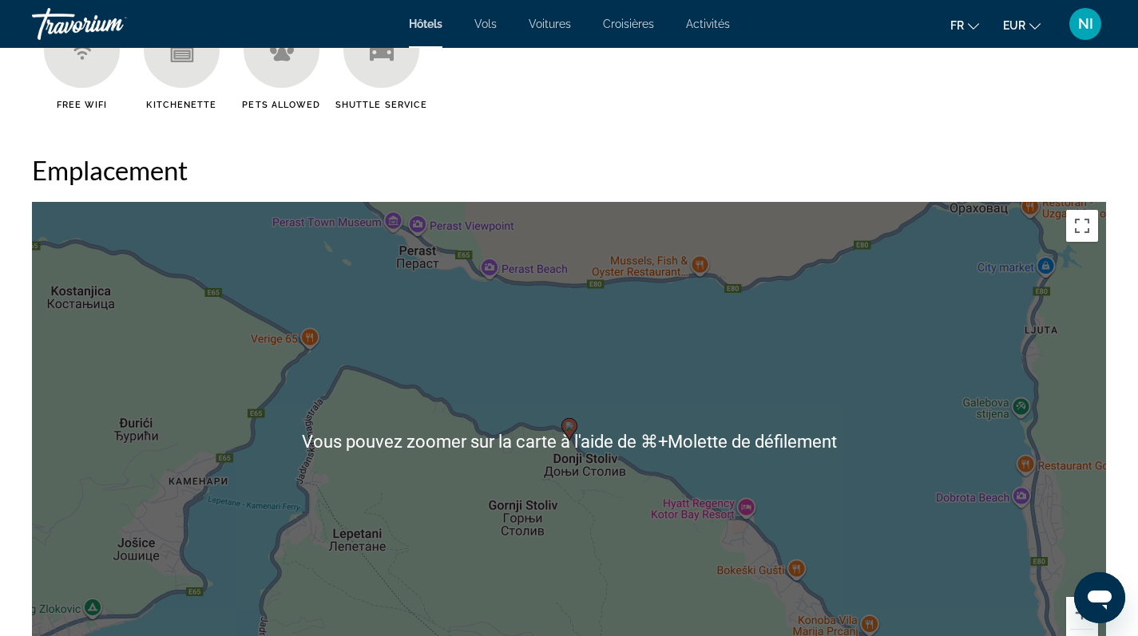
scroll to position [1680, 0]
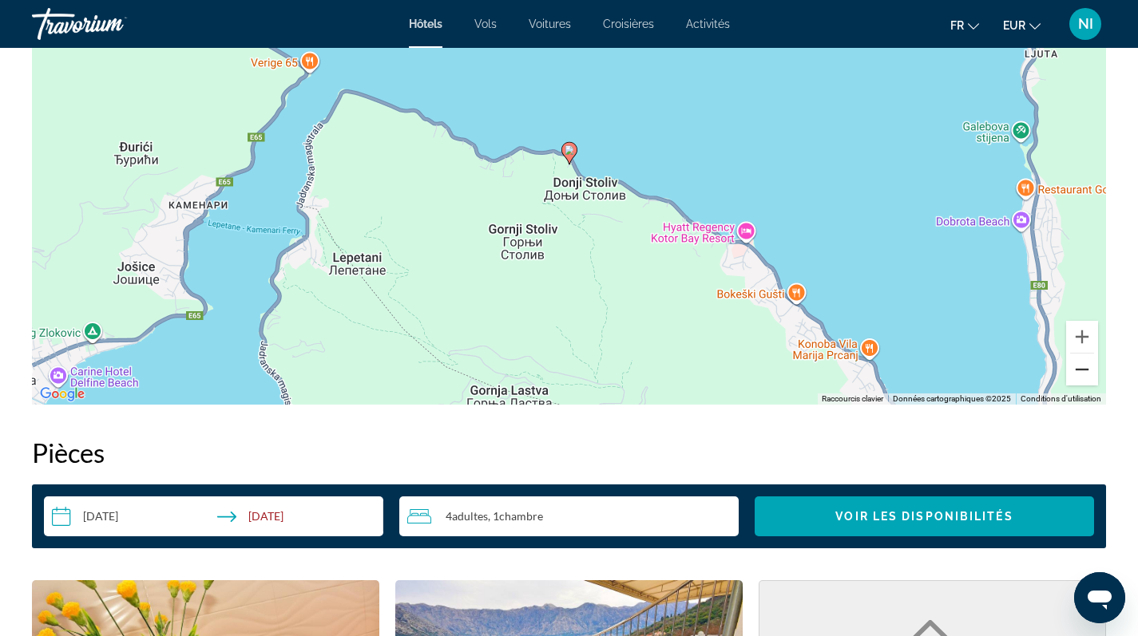
click at [1081, 371] on button "Zoom arrière" at bounding box center [1082, 370] width 32 height 32
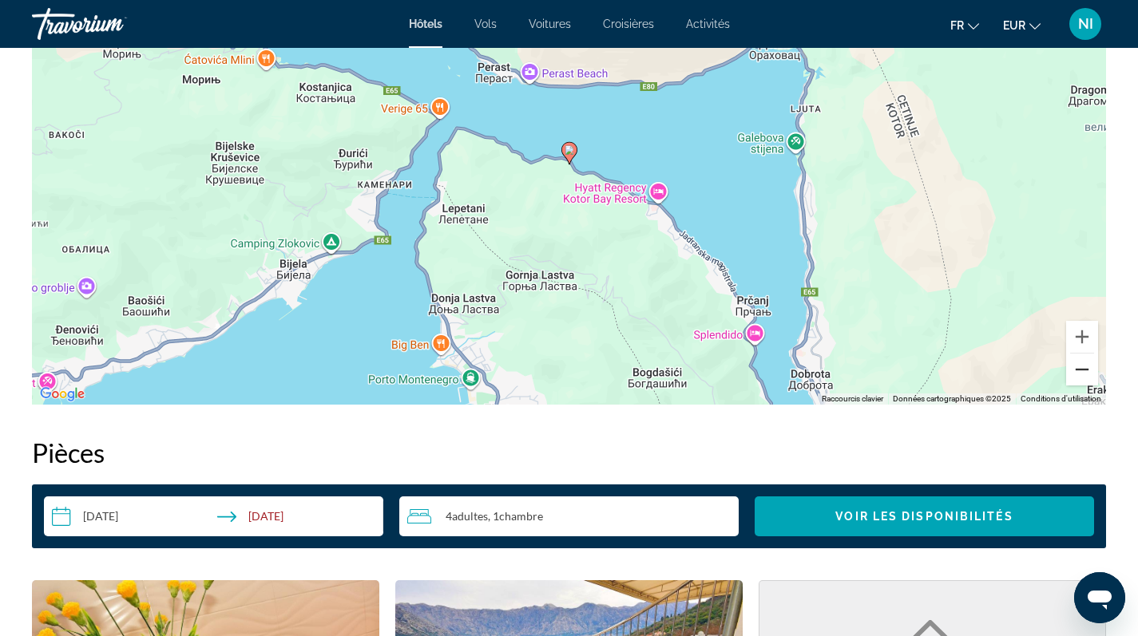
click at [1081, 371] on button "Zoom arrière" at bounding box center [1082, 370] width 32 height 32
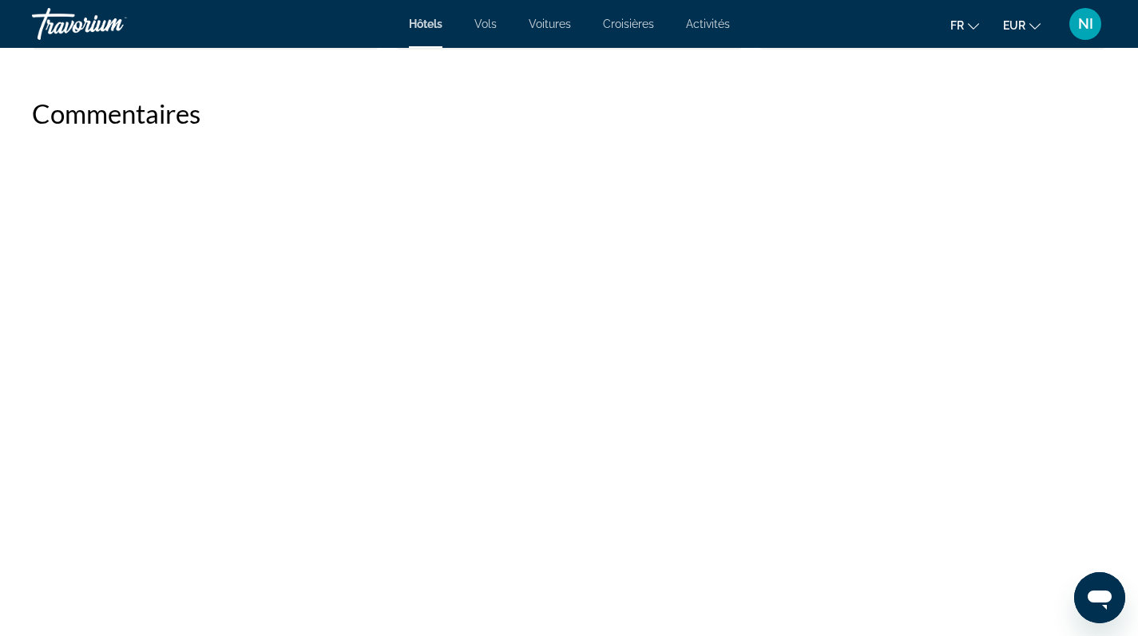
scroll to position [2171, 0]
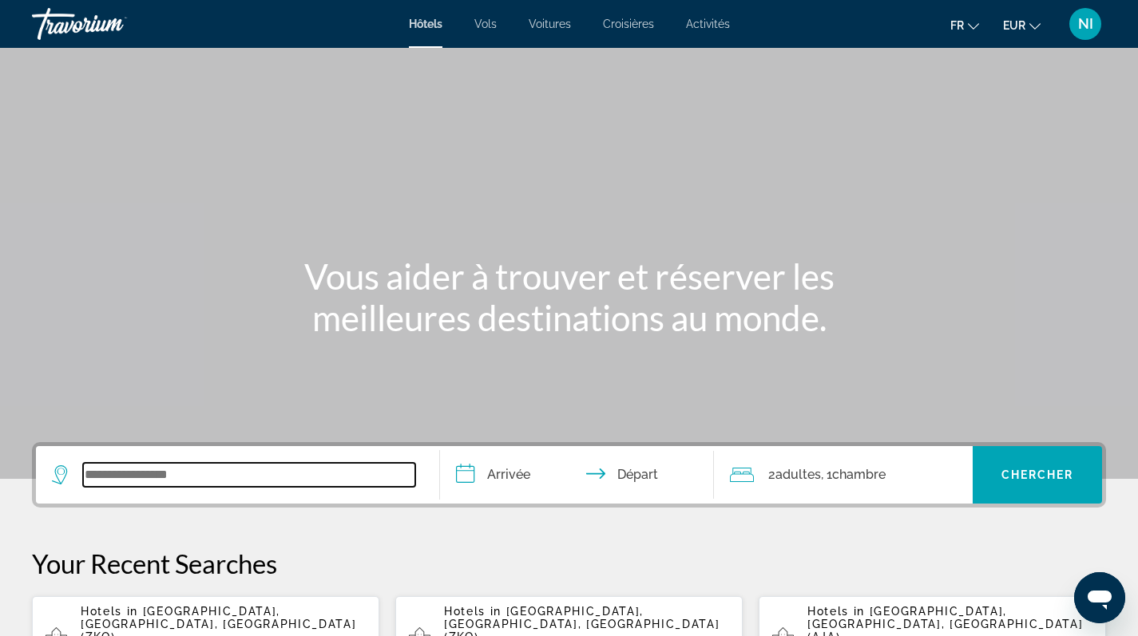
click at [197, 465] on input "Search widget" at bounding box center [249, 475] width 332 height 24
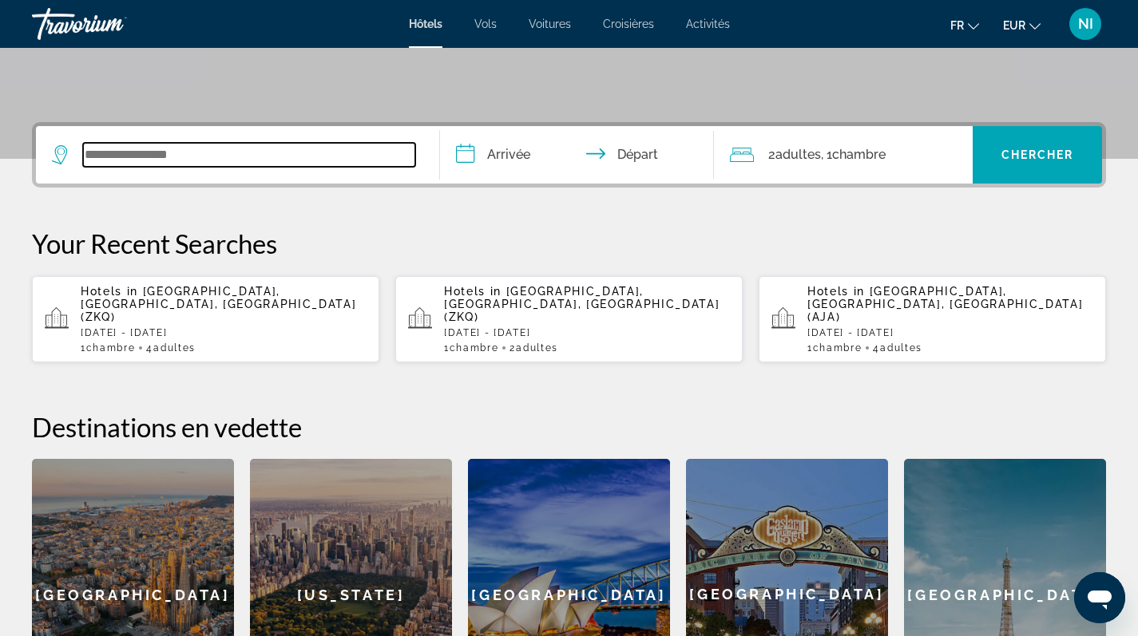
scroll to position [391, 0]
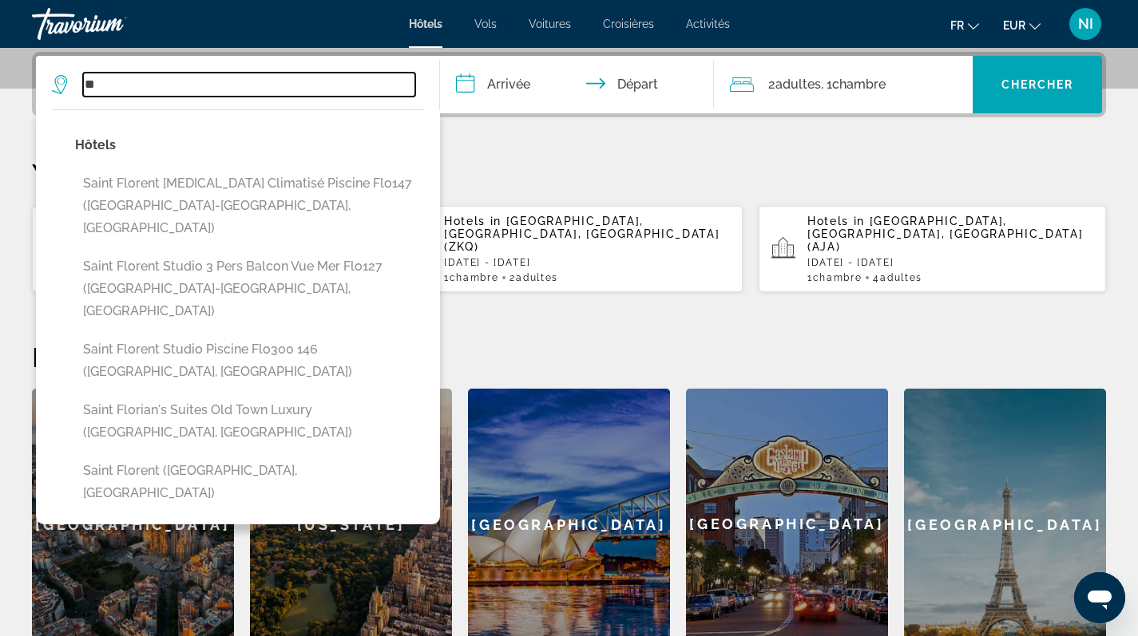
type input "*"
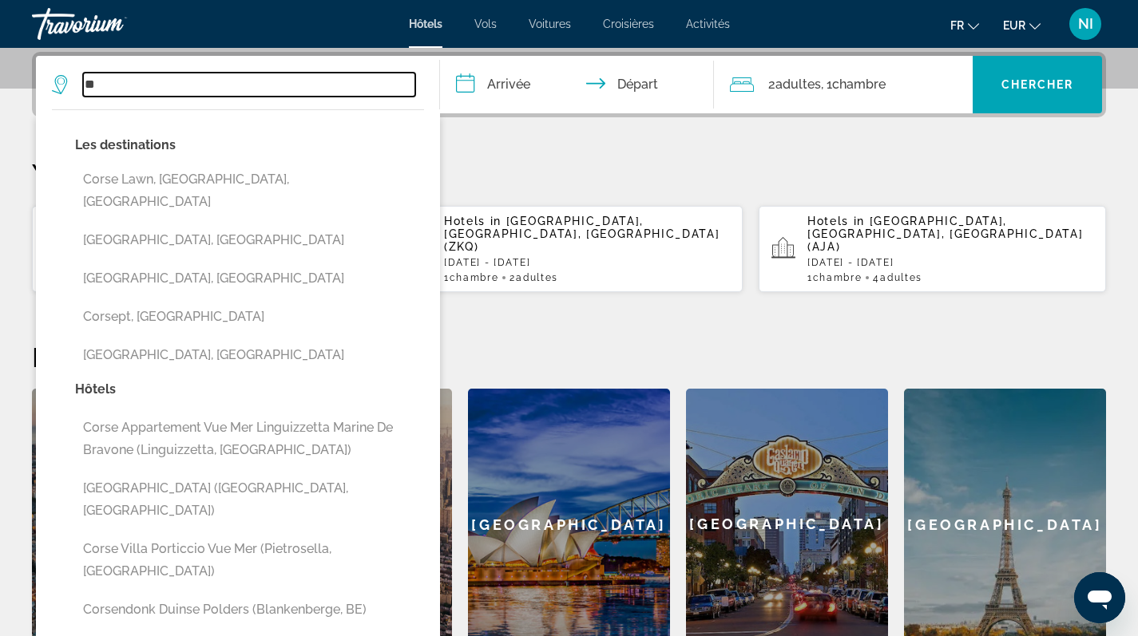
type input "*"
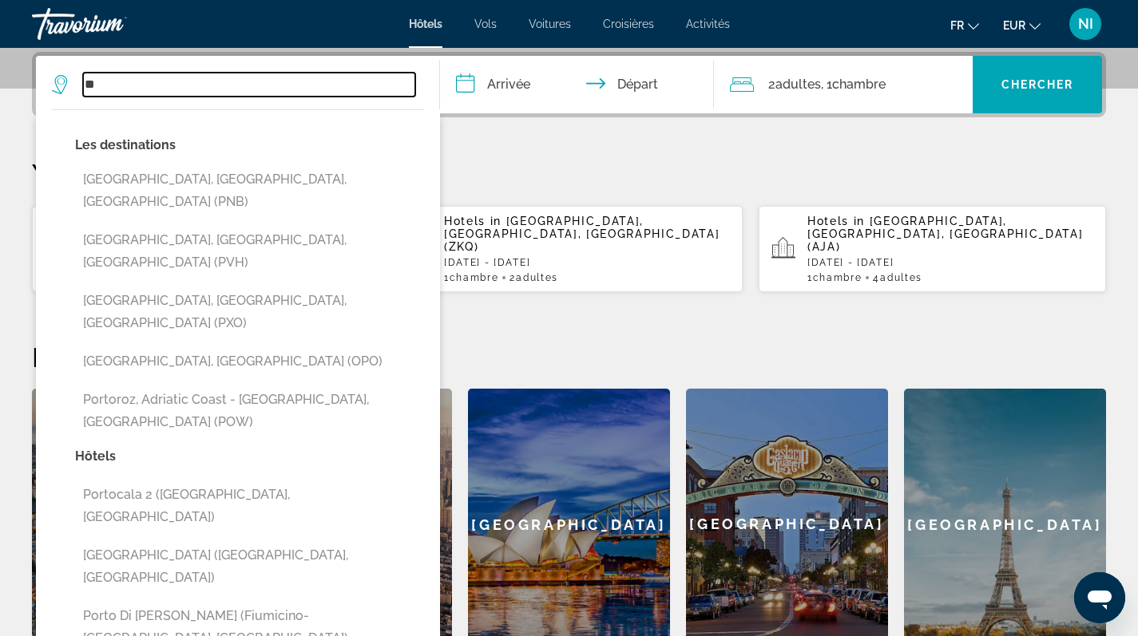
type input "*"
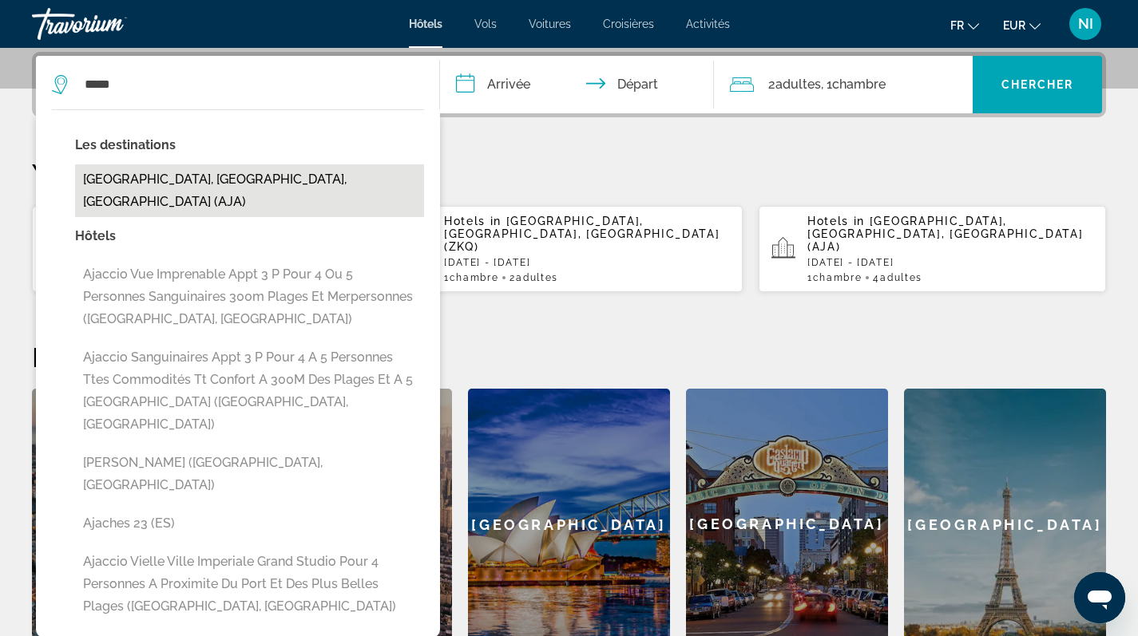
drag, startPoint x: 197, startPoint y: 465, endPoint x: 169, endPoint y: 178, distance: 288.1
click at [169, 178] on button "[GEOGRAPHIC_DATA], [GEOGRAPHIC_DATA], [GEOGRAPHIC_DATA] (AJA)" at bounding box center [249, 191] width 349 height 53
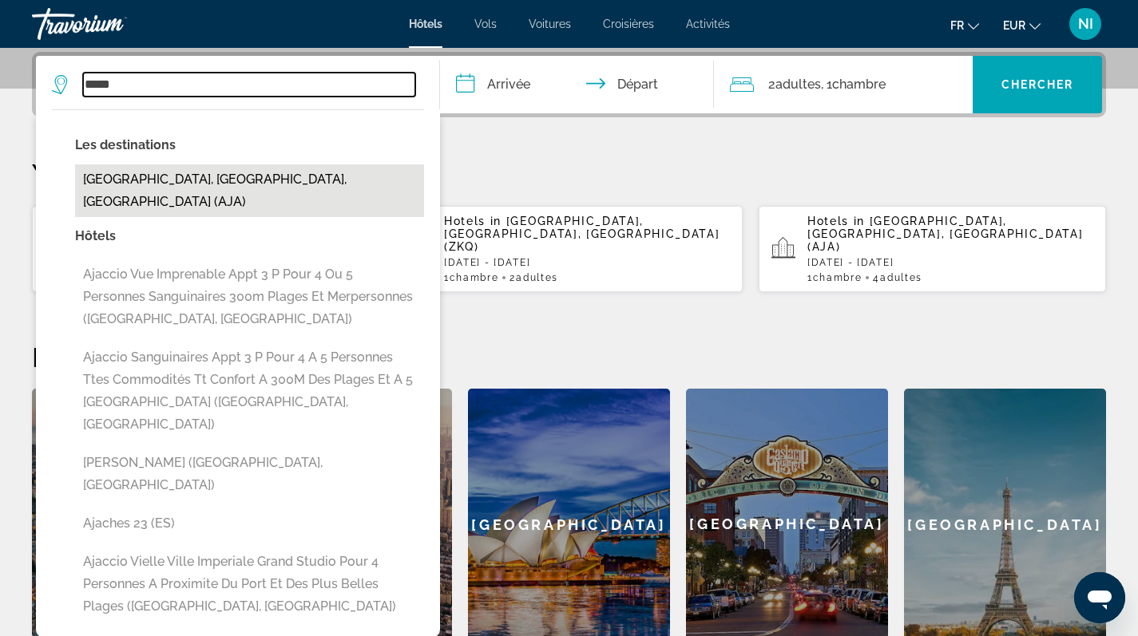
type input "**********"
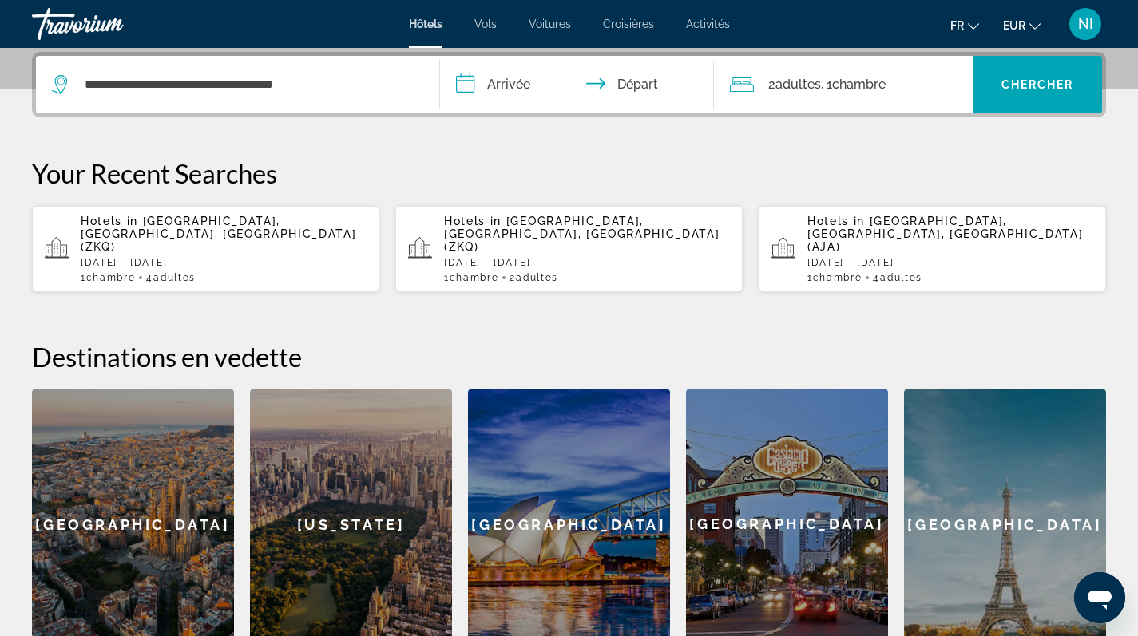
click at [510, 85] on input "**********" at bounding box center [580, 87] width 281 height 62
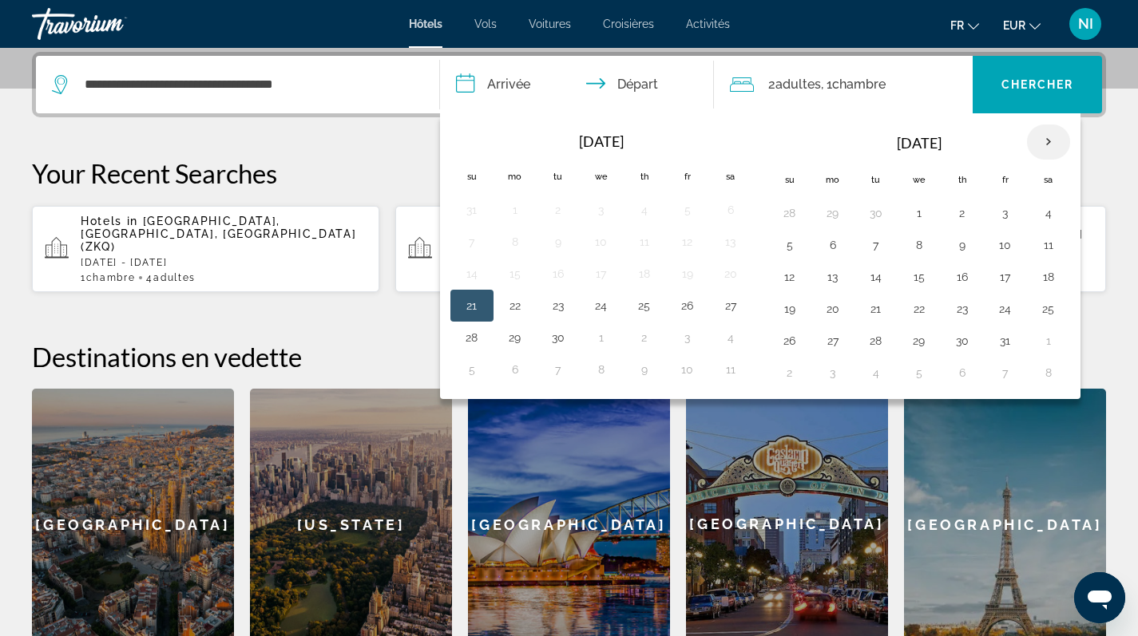
click at [1046, 140] on th "Next month" at bounding box center [1048, 142] width 43 height 35
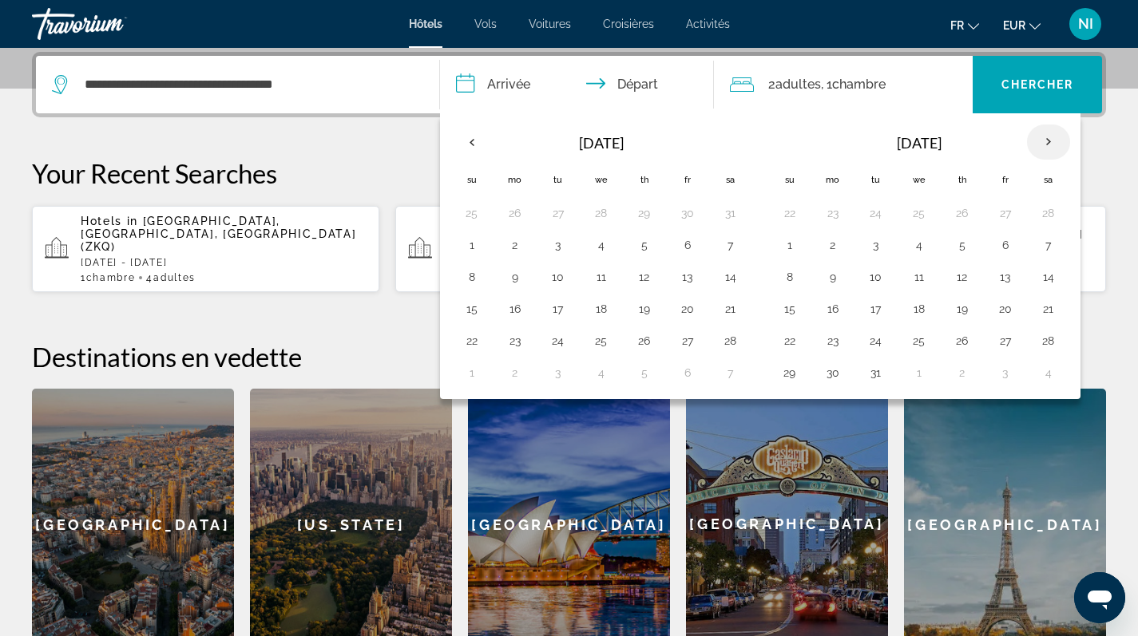
click at [1046, 140] on th "Next month" at bounding box center [1048, 142] width 43 height 35
click at [918, 309] on button "22" at bounding box center [919, 309] width 26 height 22
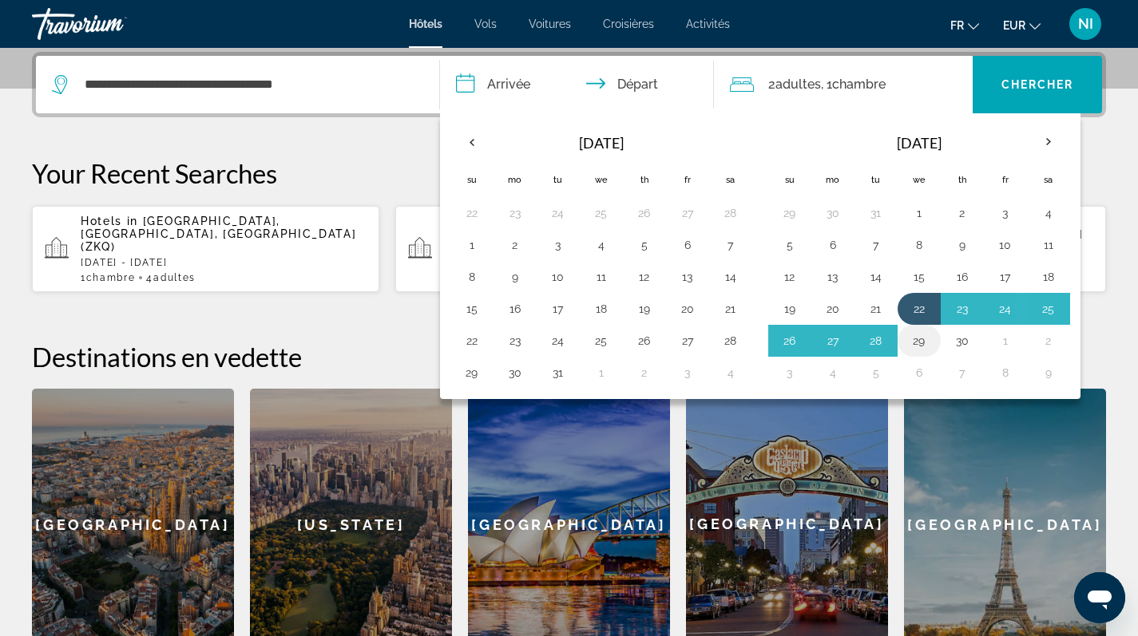
click at [917, 340] on button "29" at bounding box center [919, 341] width 26 height 22
type input "**********"
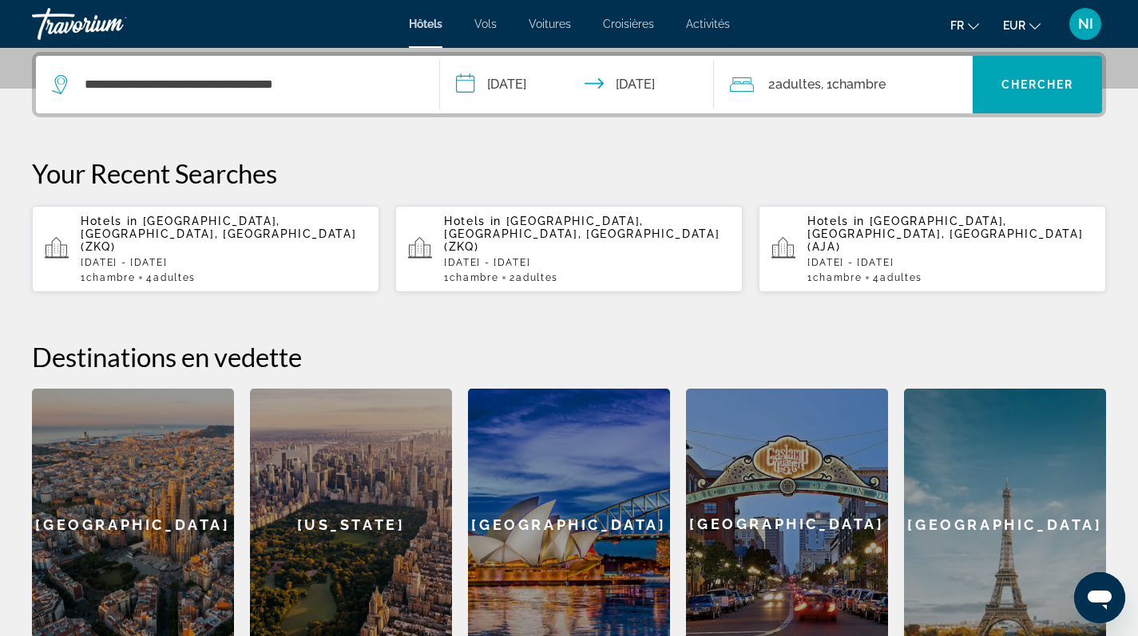
click at [886, 91] on span "Chambre" at bounding box center [859, 84] width 54 height 15
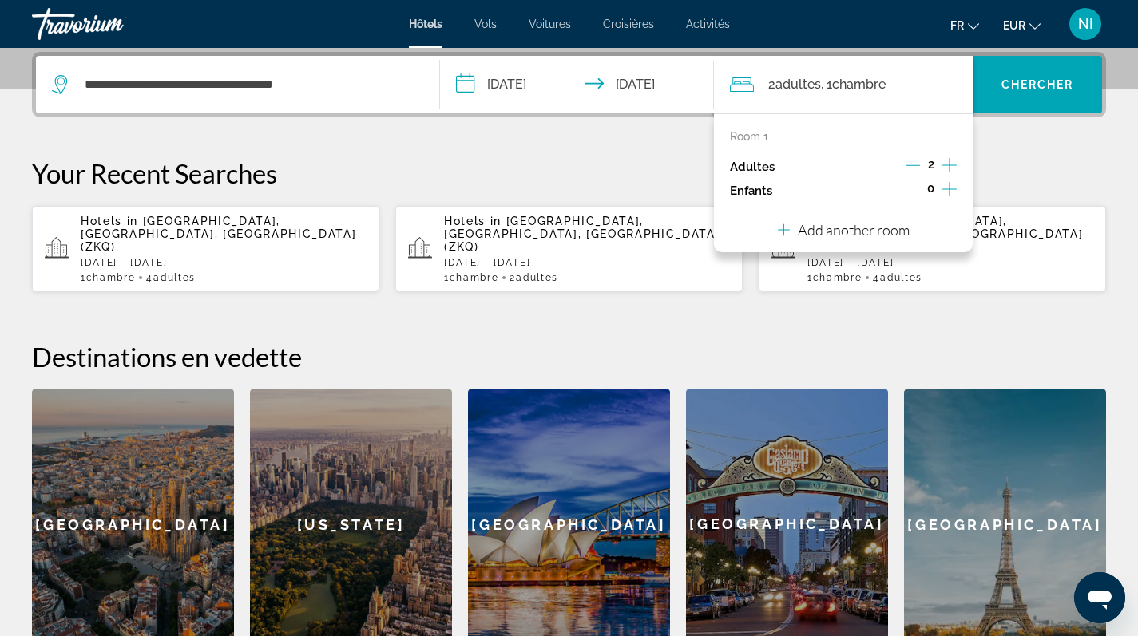
click at [949, 166] on icon "Increment adults" at bounding box center [949, 165] width 14 height 14
click at [1002, 101] on span "Search widget" at bounding box center [1037, 84] width 129 height 38
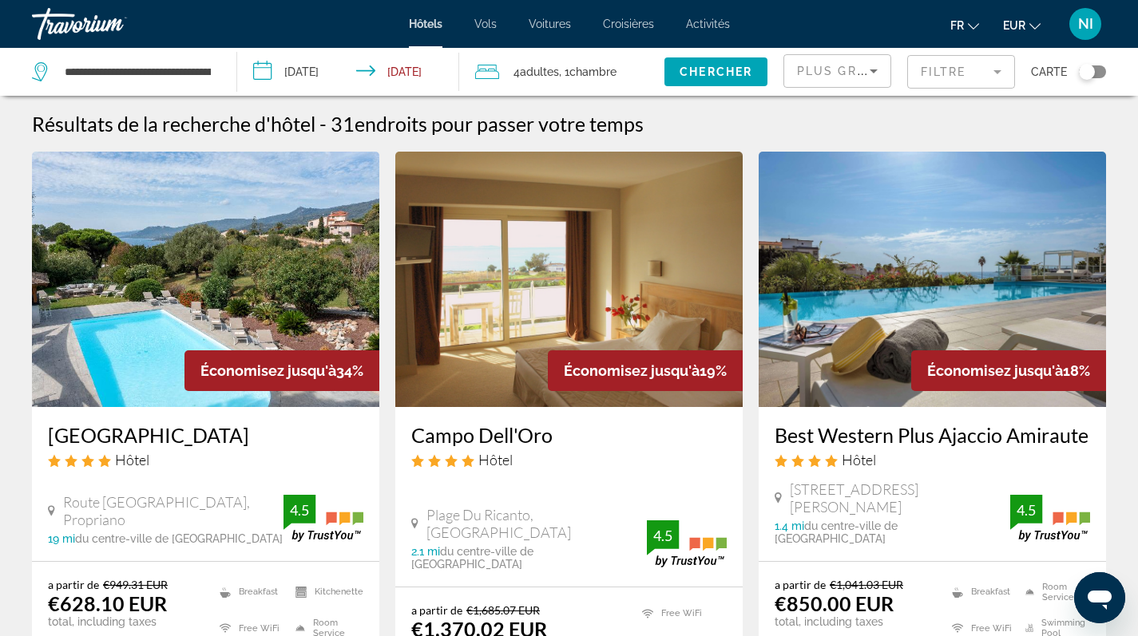
click at [1088, 72] on div "Toggle map" at bounding box center [1087, 72] width 16 height 16
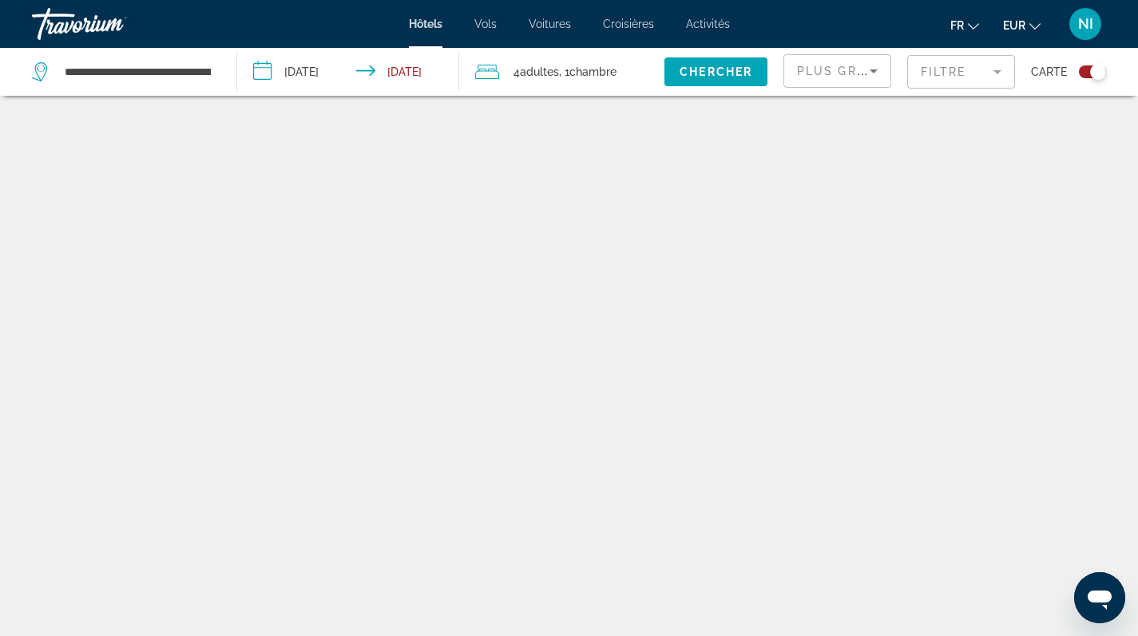
scroll to position [96, 0]
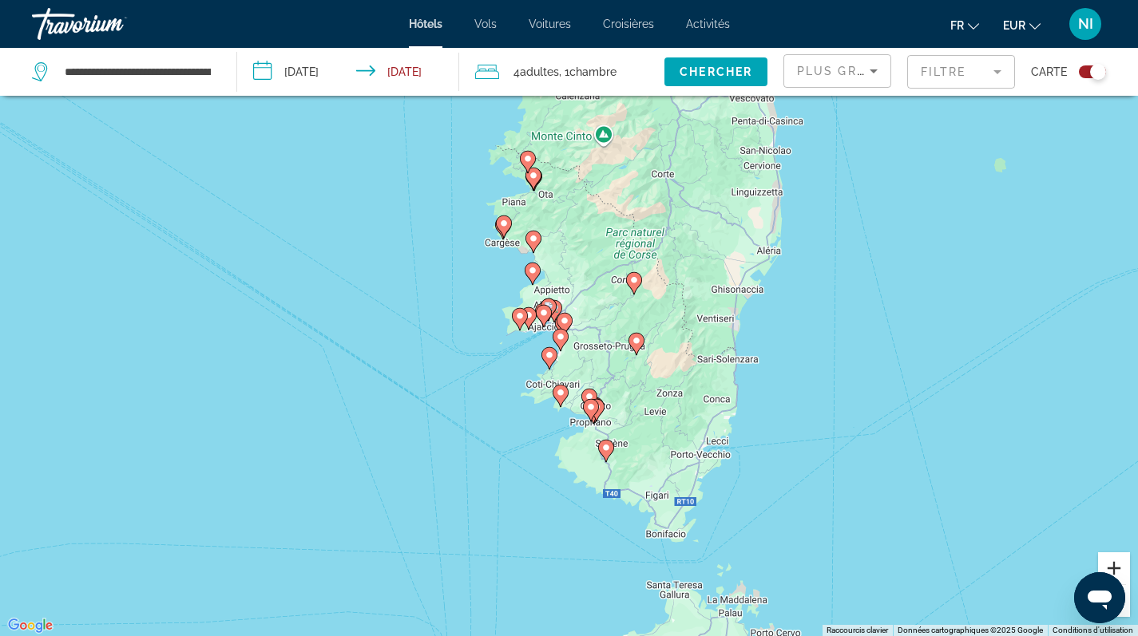
click at [1116, 562] on button "Zoom avant" at bounding box center [1114, 569] width 32 height 32
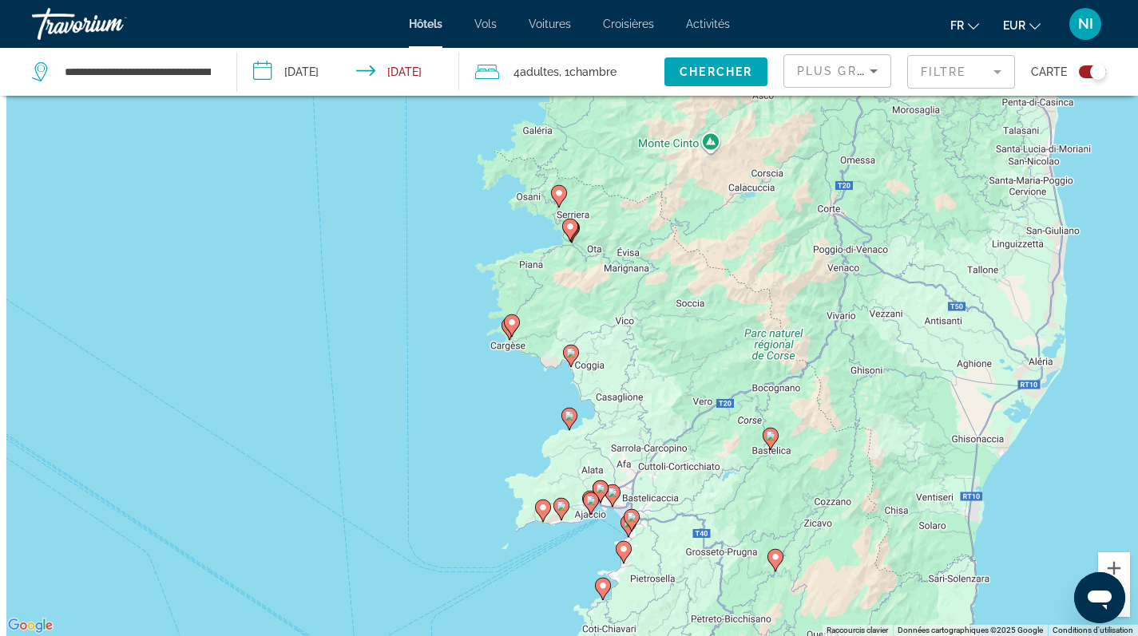
drag, startPoint x: 803, startPoint y: 209, endPoint x: 882, endPoint y: 399, distance: 205.5
click at [881, 399] on div "Pour activer le glissement avec le clavier, appuyez sur Alt+Entrée. Une fois ce…" at bounding box center [569, 318] width 1138 height 636
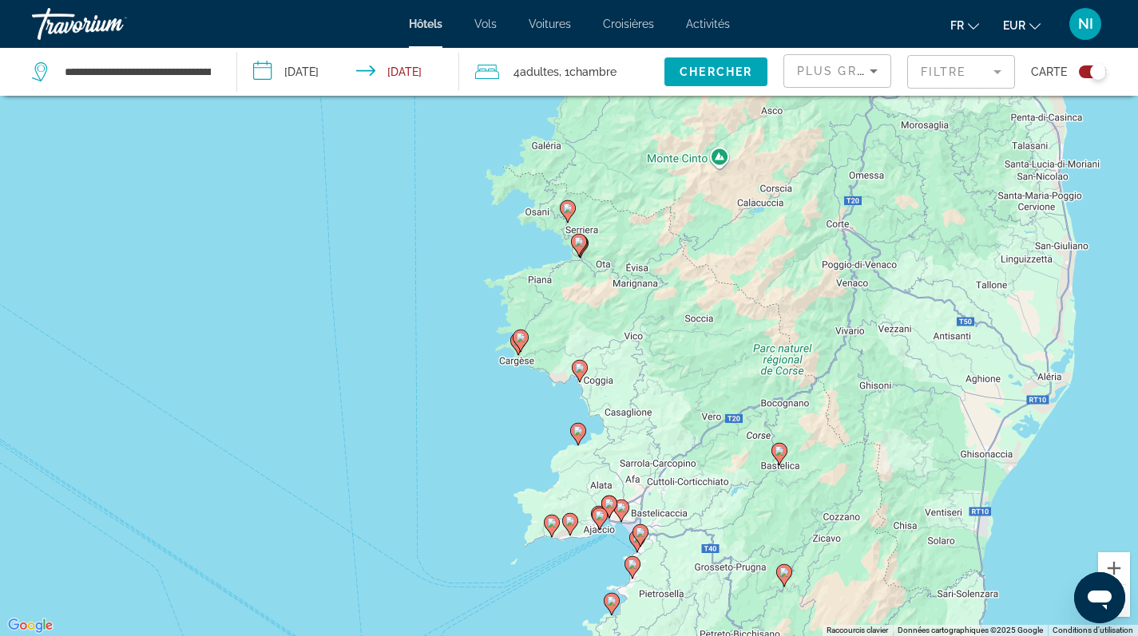
click at [569, 214] on icon "Main content" at bounding box center [567, 210] width 14 height 21
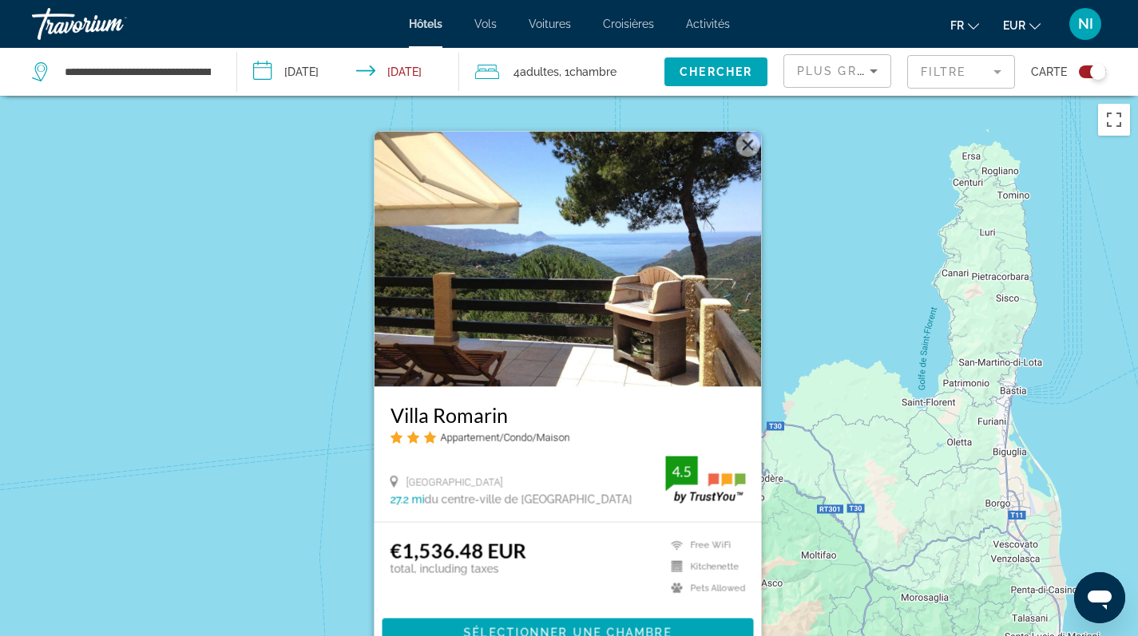
click at [261, 393] on div "Pour activer le glissement avec le clavier, appuyez sur Alt+Entrée. Une fois ce…" at bounding box center [569, 414] width 1138 height 636
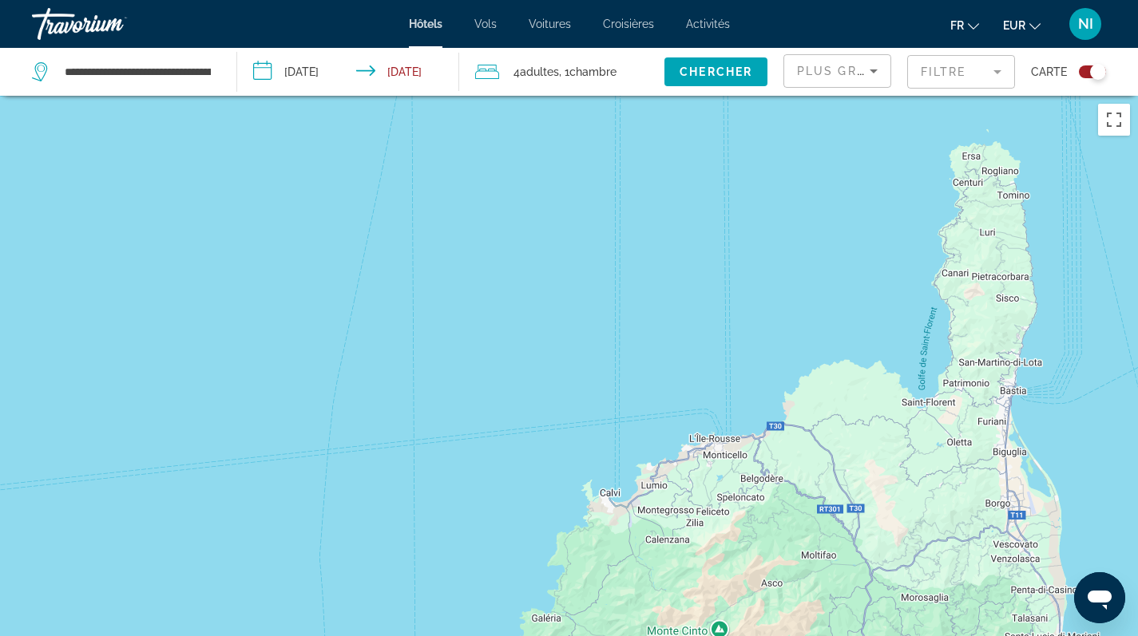
click at [1096, 71] on div "Toggle map" at bounding box center [1098, 72] width 16 height 16
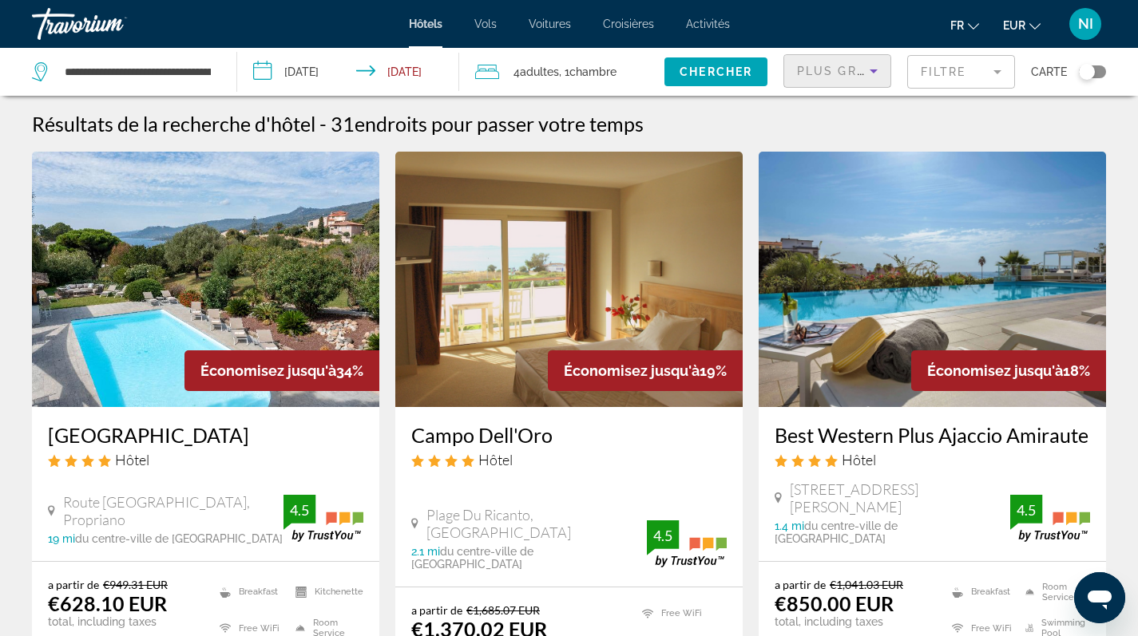
click at [874, 69] on icon "Sort by" at bounding box center [873, 70] width 19 height 19
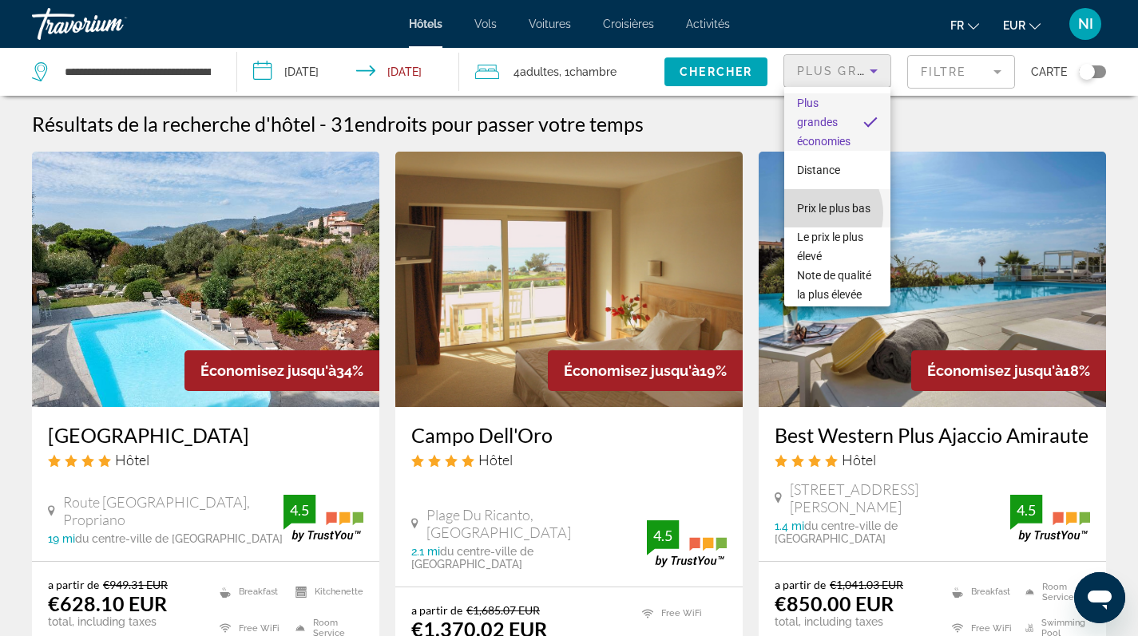
click at [819, 213] on span "Prix le plus bas" at bounding box center [833, 208] width 73 height 19
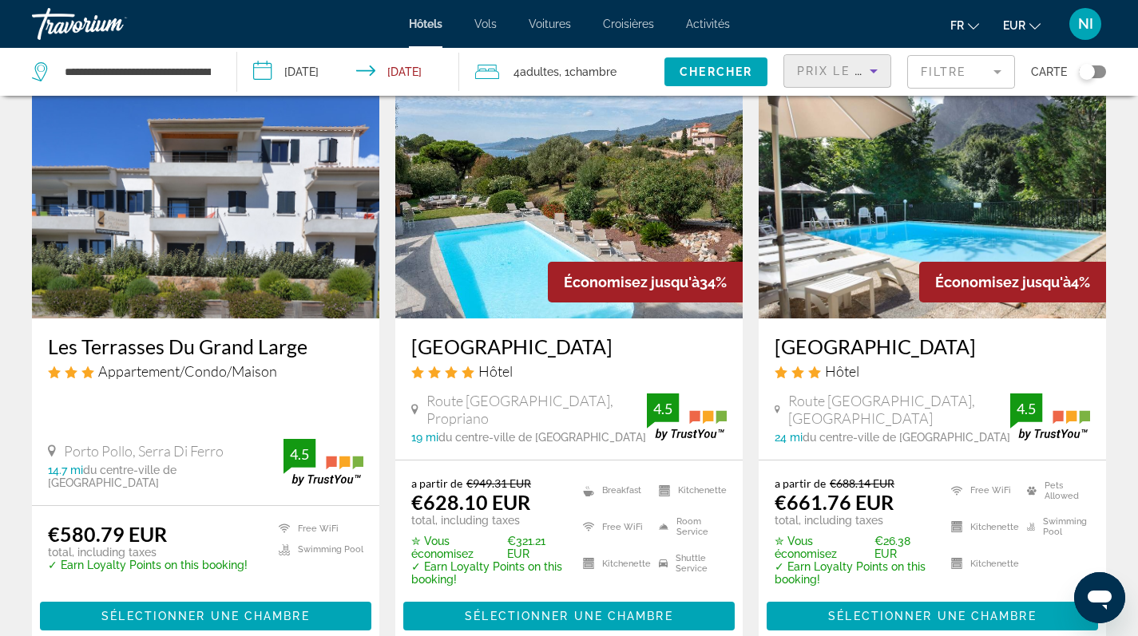
scroll to position [105, 0]
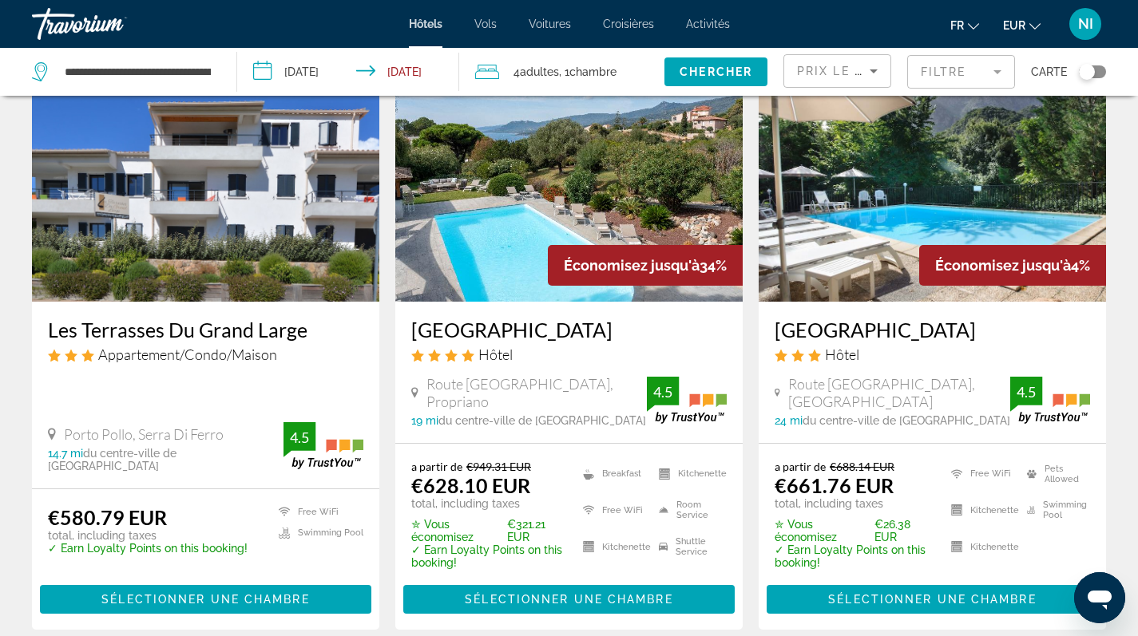
click at [280, 168] on img "Main content" at bounding box center [205, 174] width 347 height 256
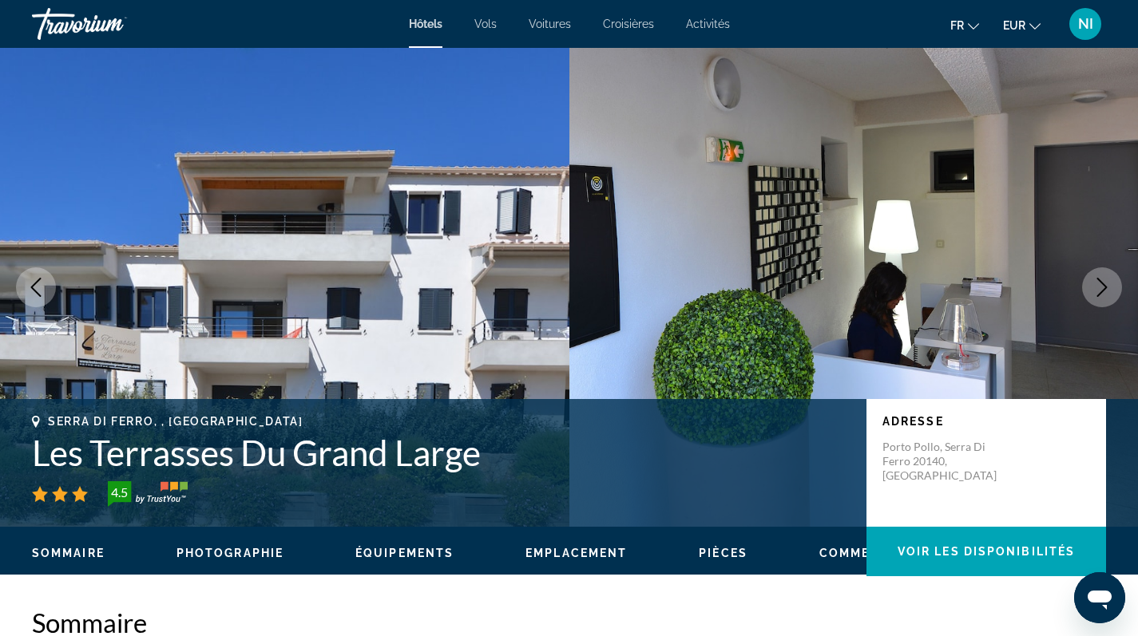
click at [228, 560] on button "Photographie" at bounding box center [229, 553] width 107 height 14
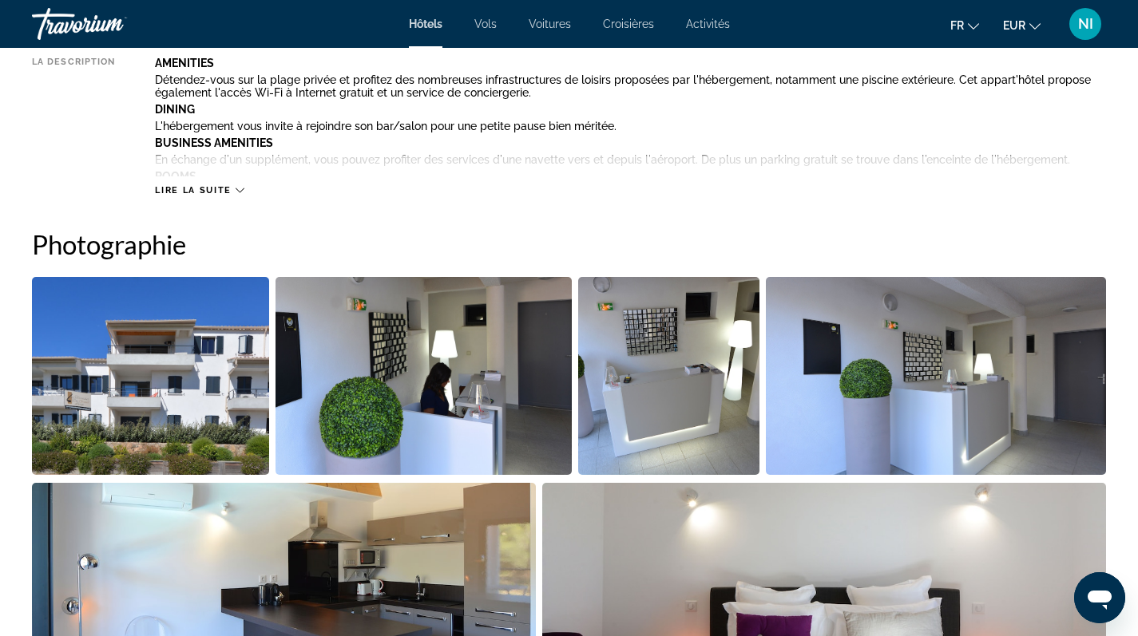
scroll to position [780, 0]
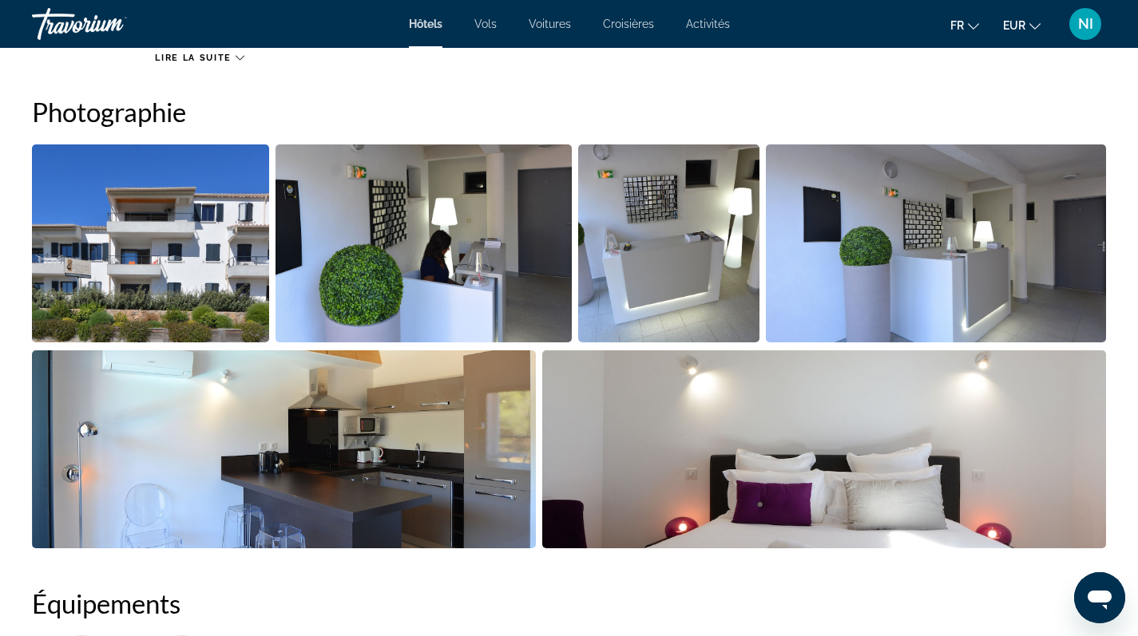
click at [183, 274] on img "Open full-screen image slider" at bounding box center [150, 244] width 237 height 198
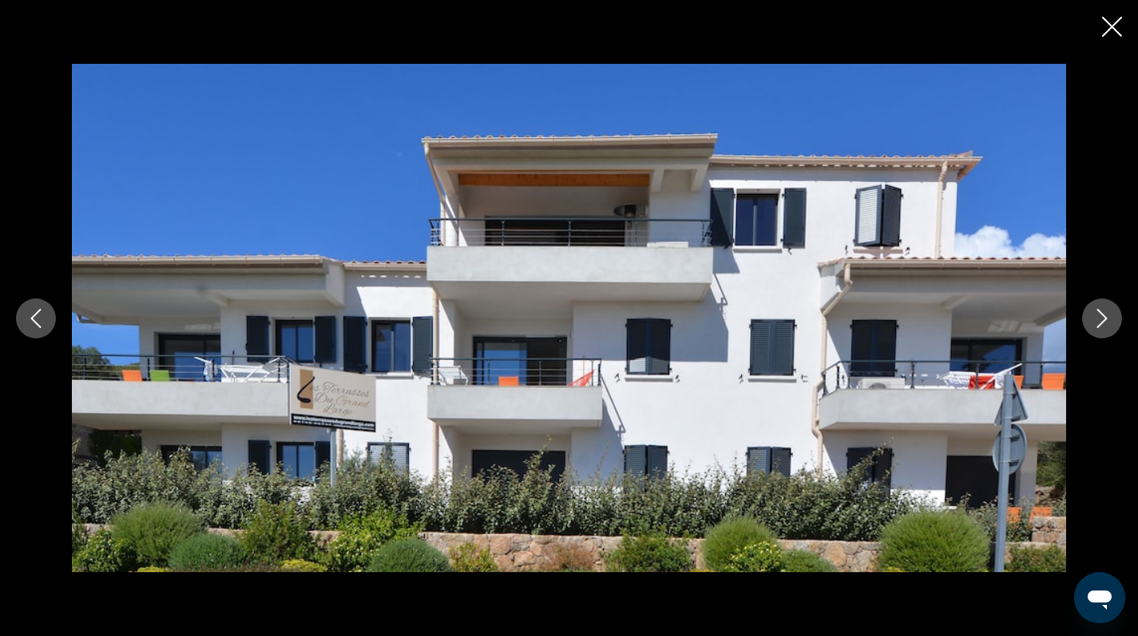
click at [1105, 319] on icon "Next image" at bounding box center [1102, 318] width 10 height 19
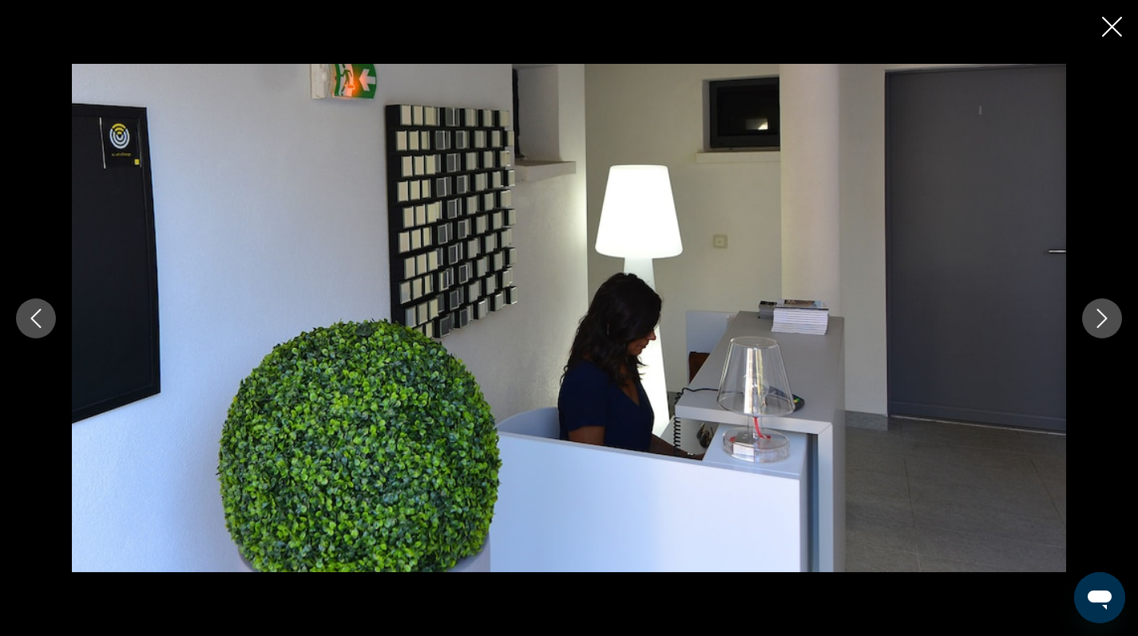
click at [1105, 319] on icon "Next image" at bounding box center [1102, 318] width 10 height 19
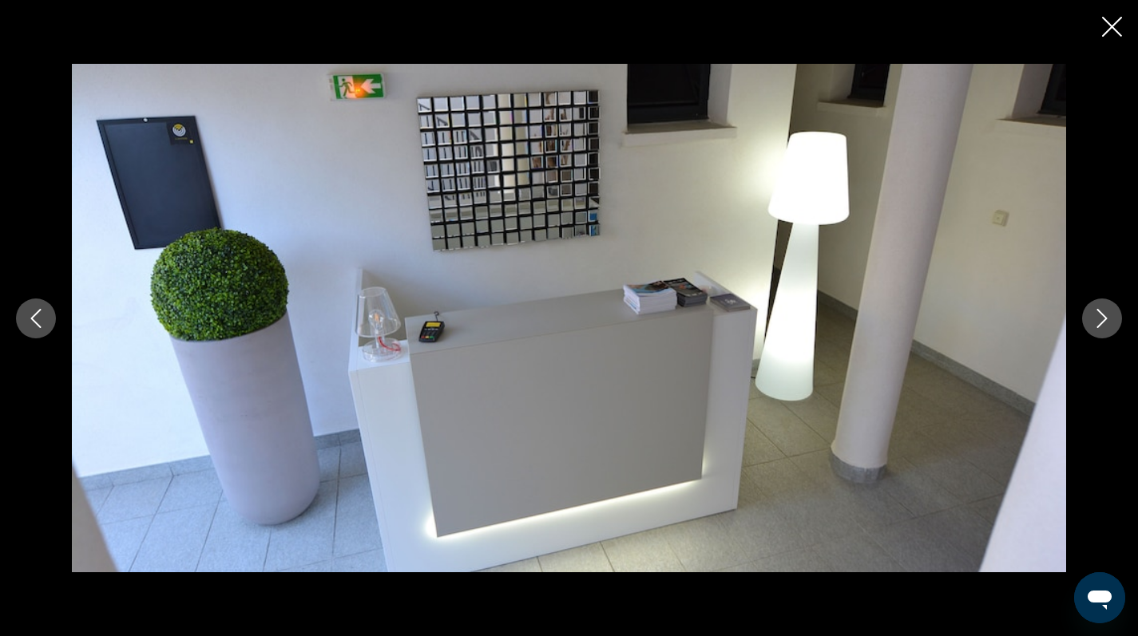
click at [1105, 319] on icon "Next image" at bounding box center [1102, 318] width 10 height 19
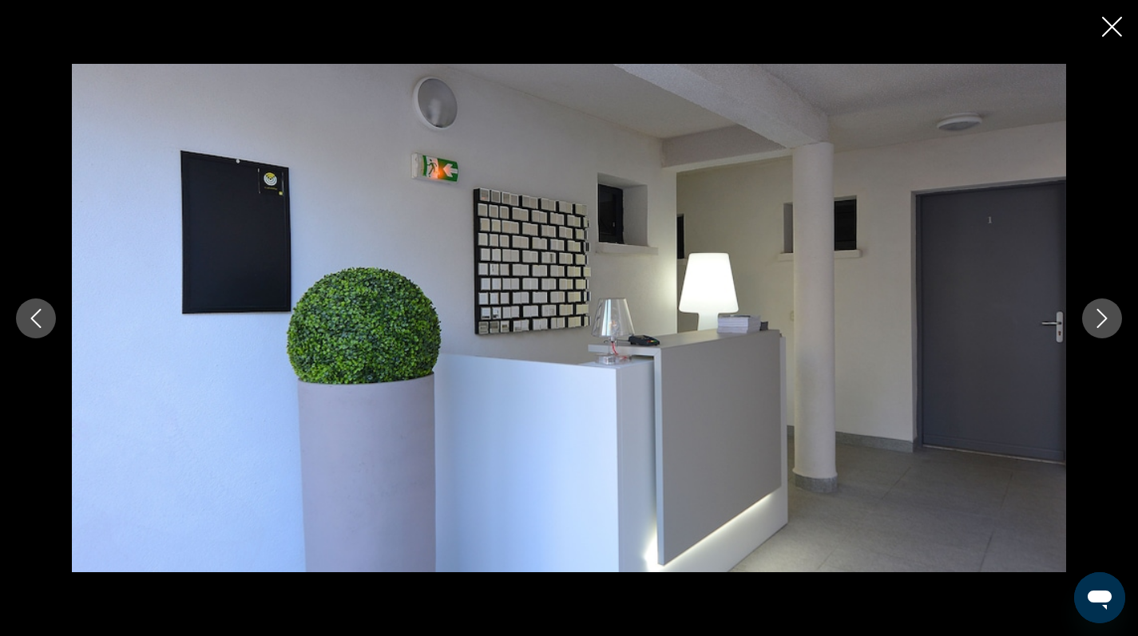
click at [1105, 319] on icon "Next image" at bounding box center [1102, 318] width 10 height 19
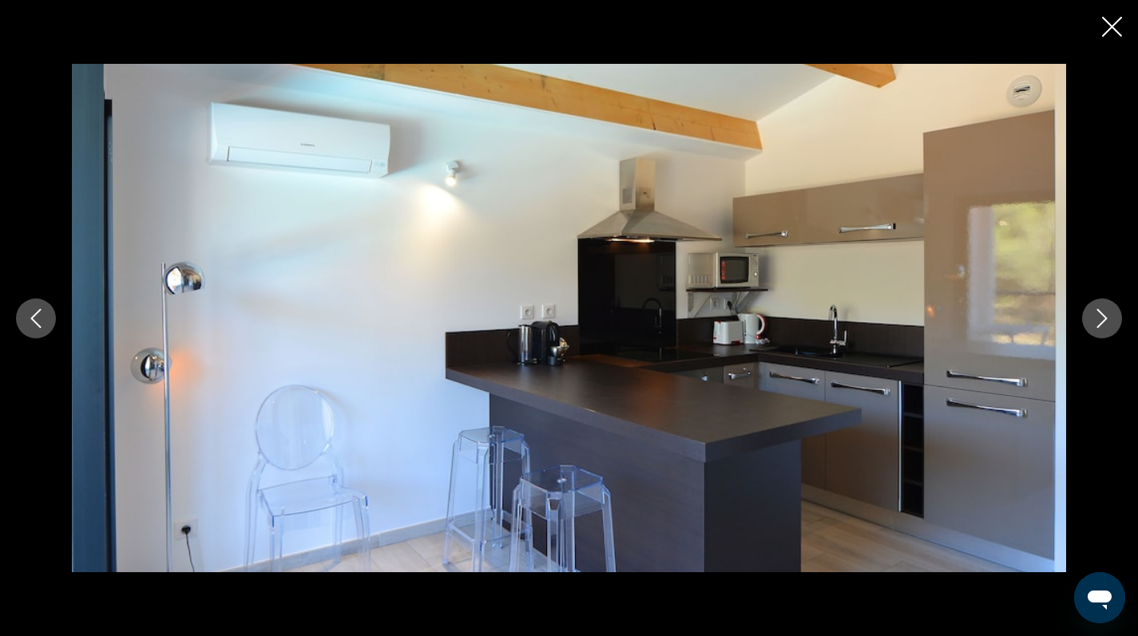
click at [1105, 319] on icon "Next image" at bounding box center [1102, 318] width 10 height 19
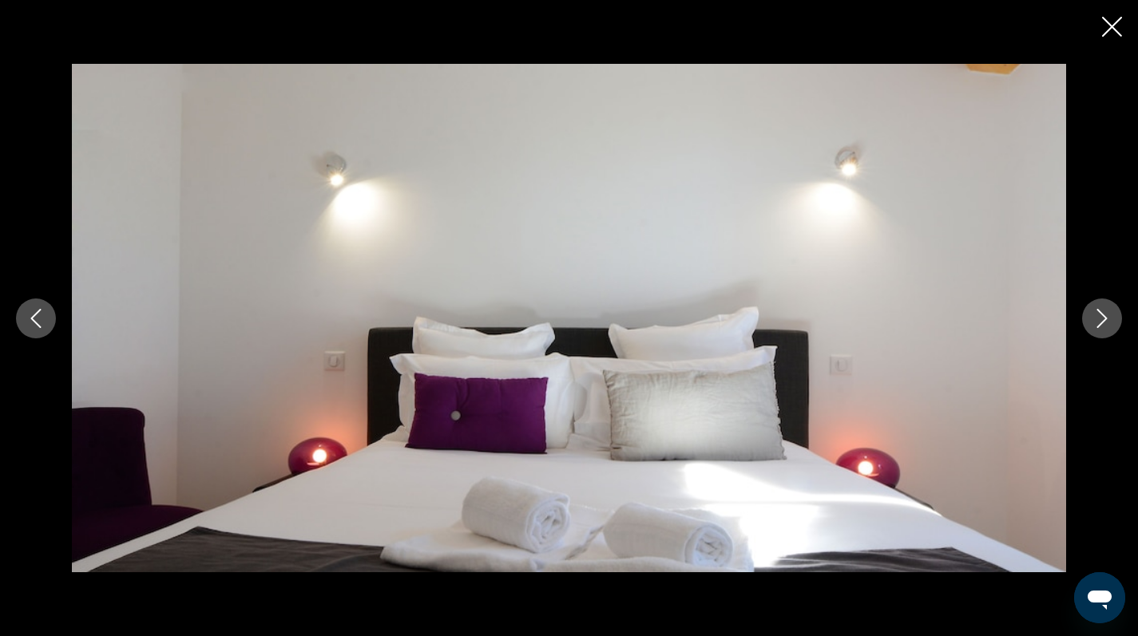
click at [1105, 319] on icon "Next image" at bounding box center [1102, 318] width 10 height 19
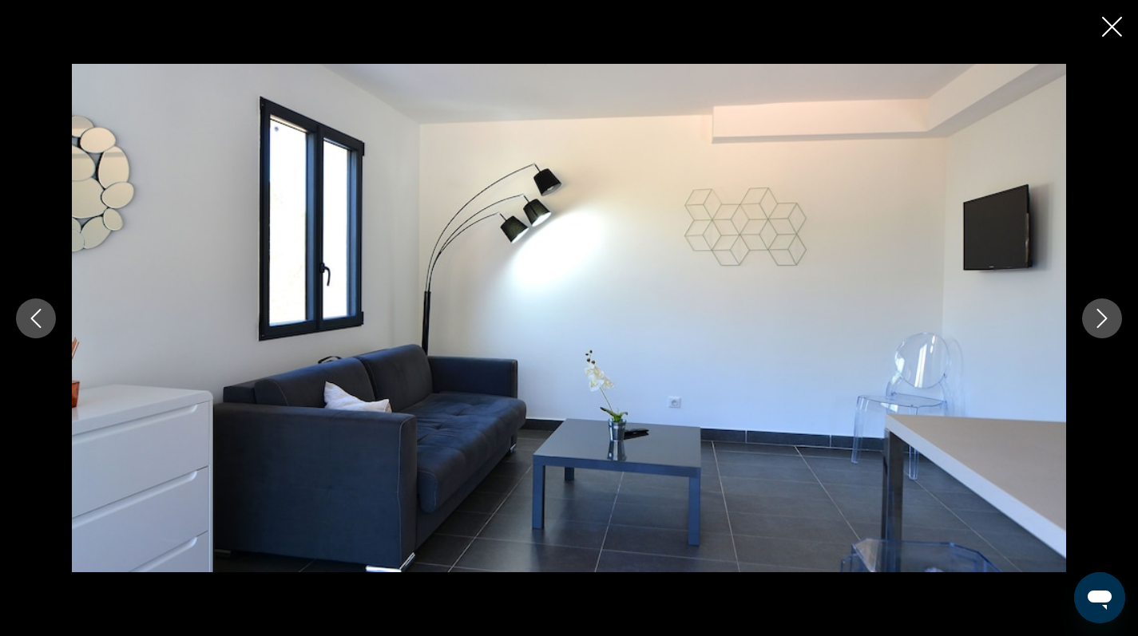
click at [1105, 319] on icon "Next image" at bounding box center [1102, 318] width 10 height 19
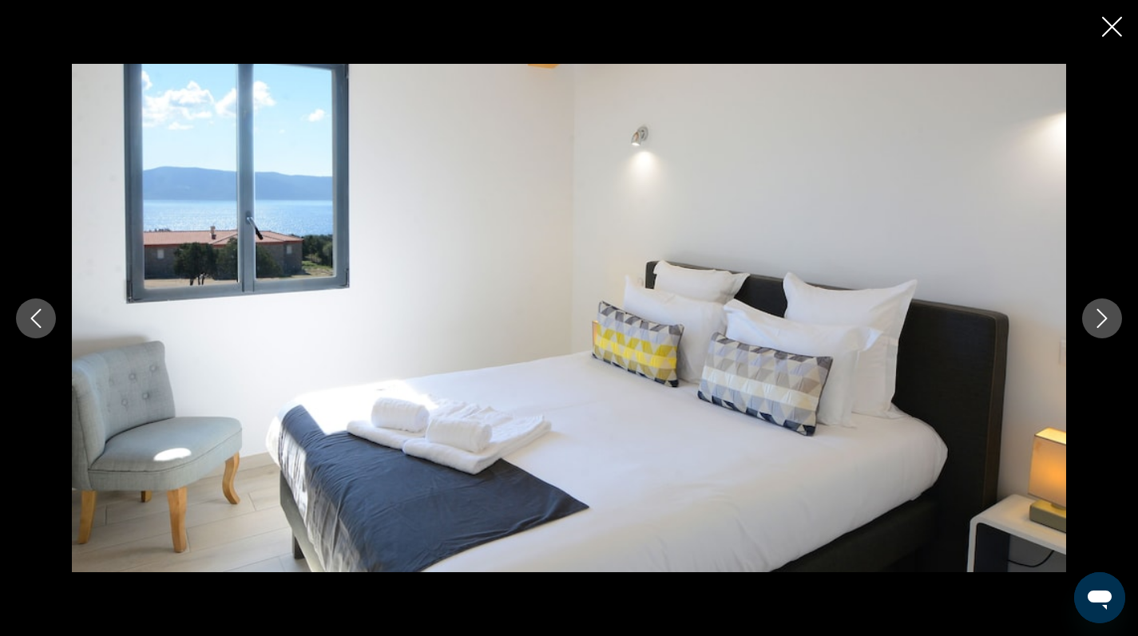
click at [1105, 319] on icon "Next image" at bounding box center [1102, 318] width 10 height 19
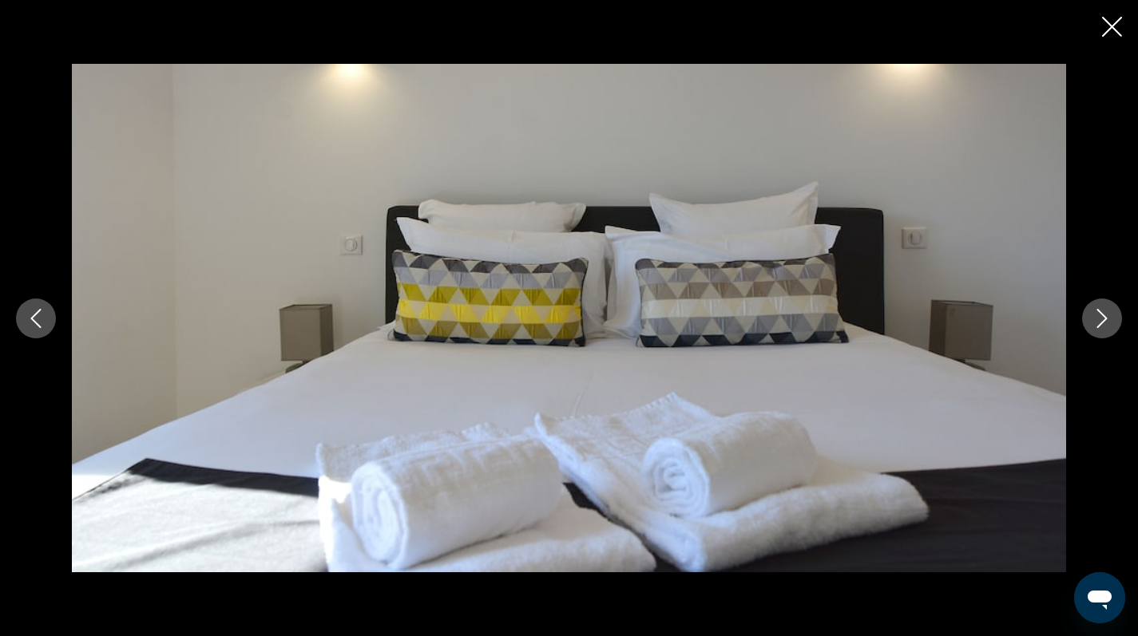
click at [1105, 319] on icon "Next image" at bounding box center [1102, 318] width 10 height 19
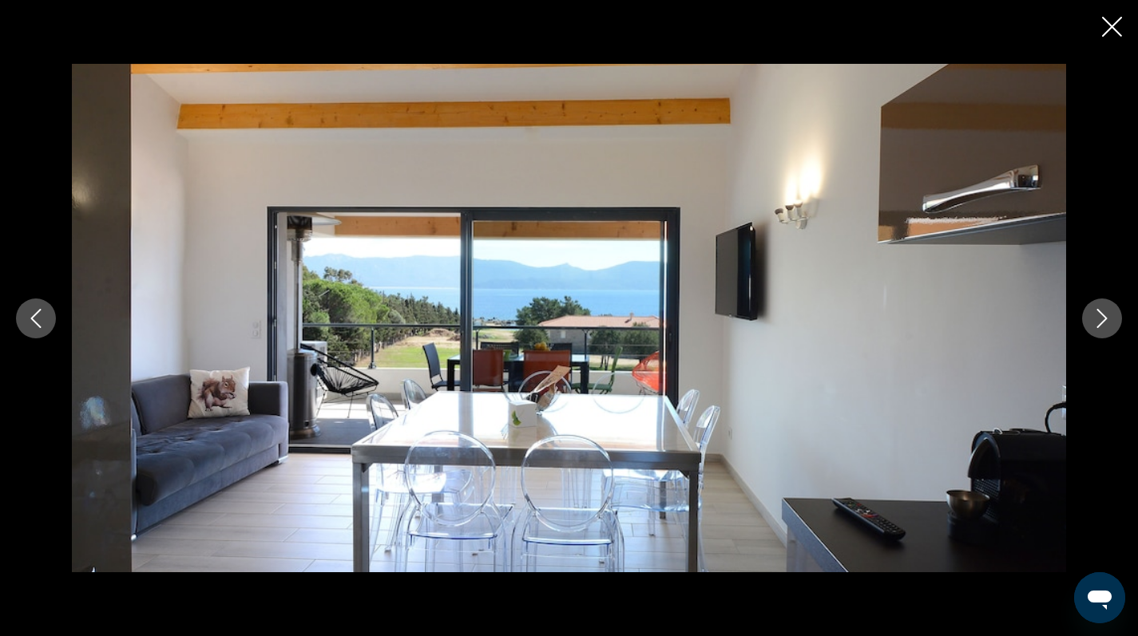
click at [1105, 319] on icon "Next image" at bounding box center [1102, 318] width 10 height 19
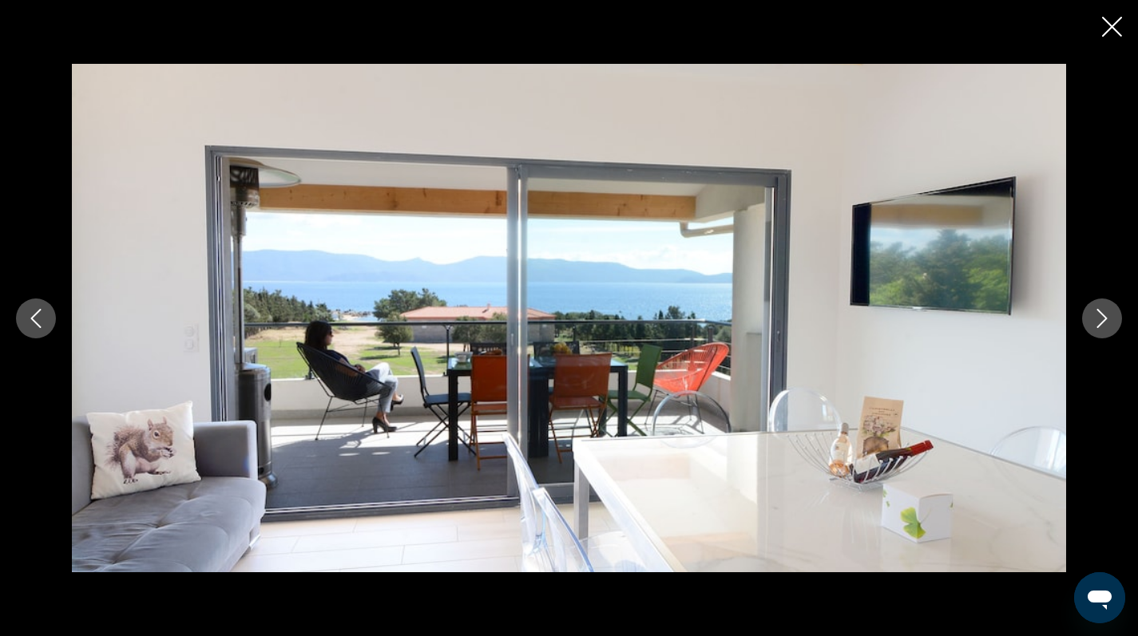
click at [1105, 319] on icon "Next image" at bounding box center [1102, 318] width 10 height 19
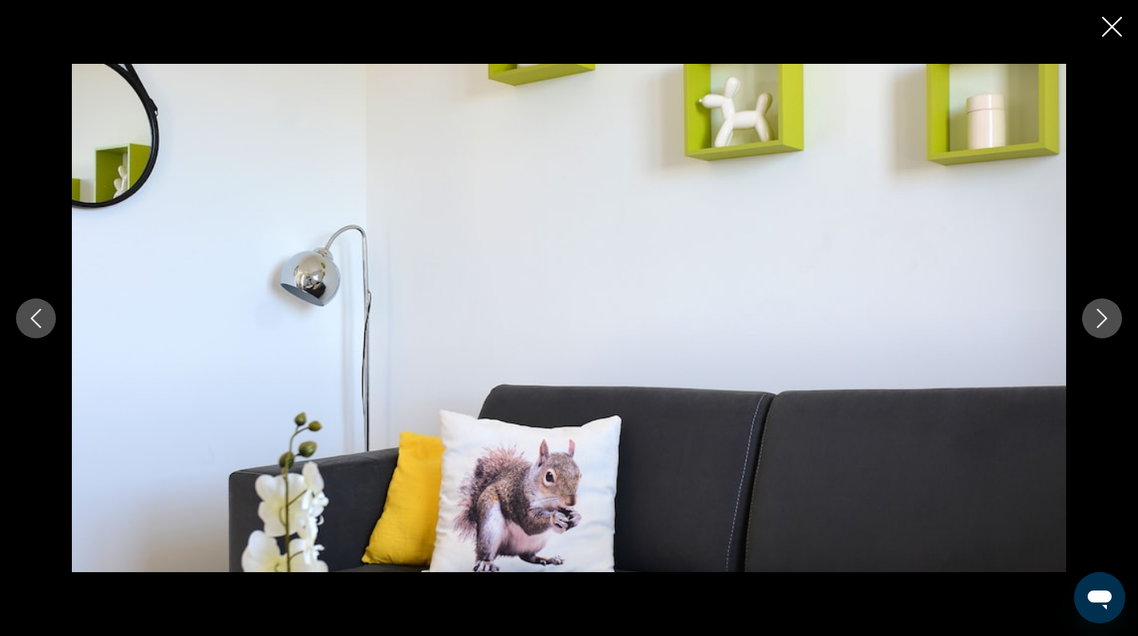
click at [1105, 319] on icon "Next image" at bounding box center [1102, 318] width 10 height 19
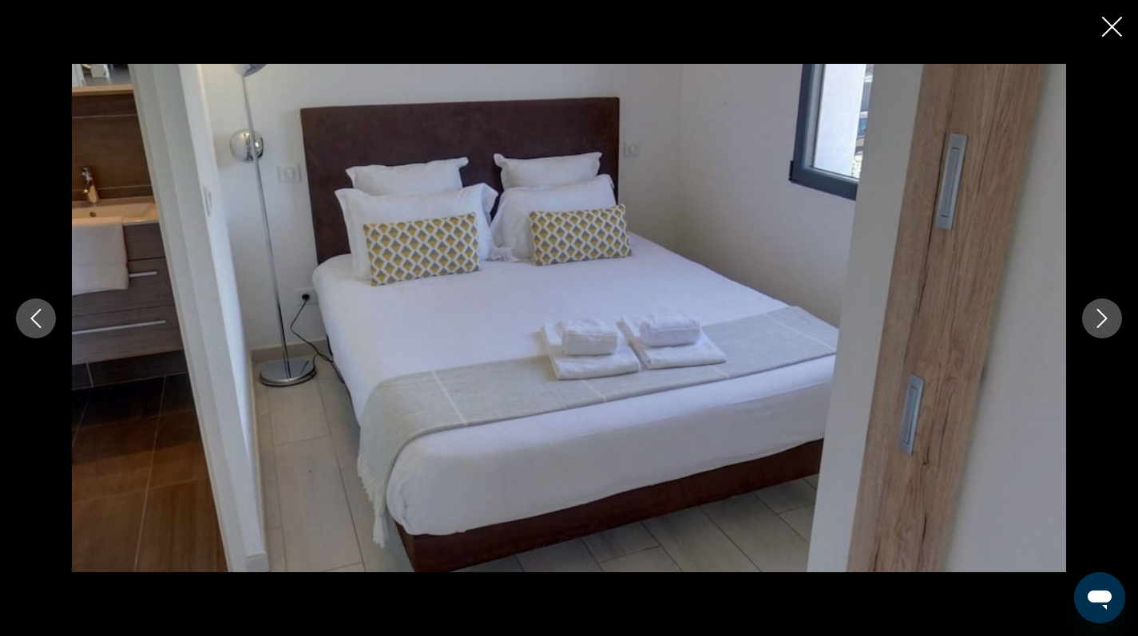
click at [1105, 319] on icon "Next image" at bounding box center [1102, 318] width 10 height 19
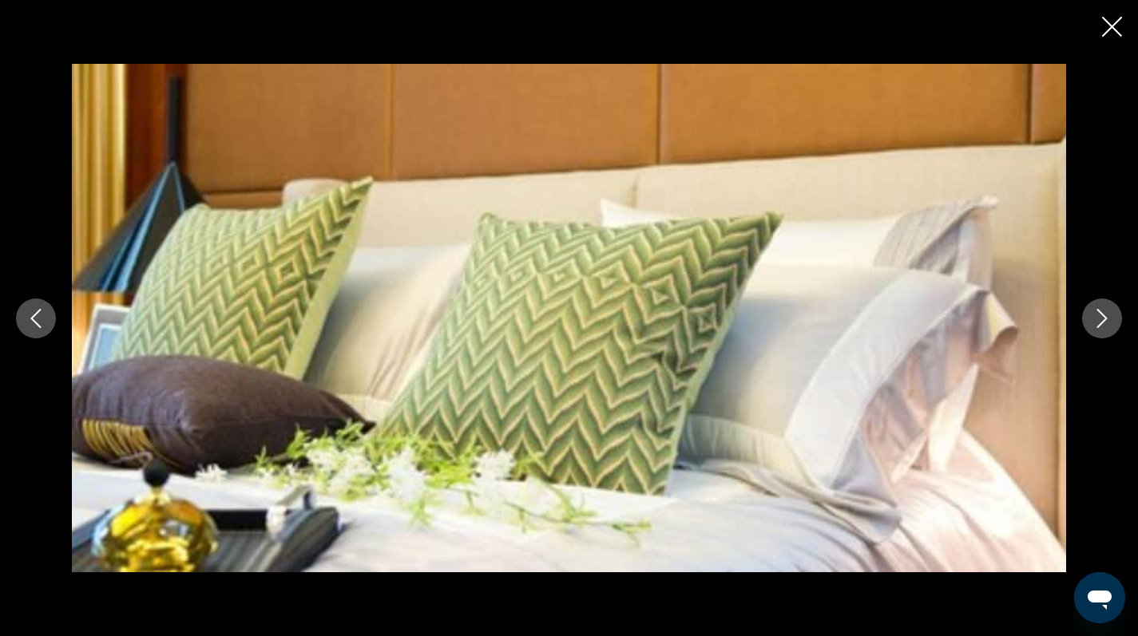
click at [1105, 319] on icon "Next image" at bounding box center [1102, 318] width 10 height 19
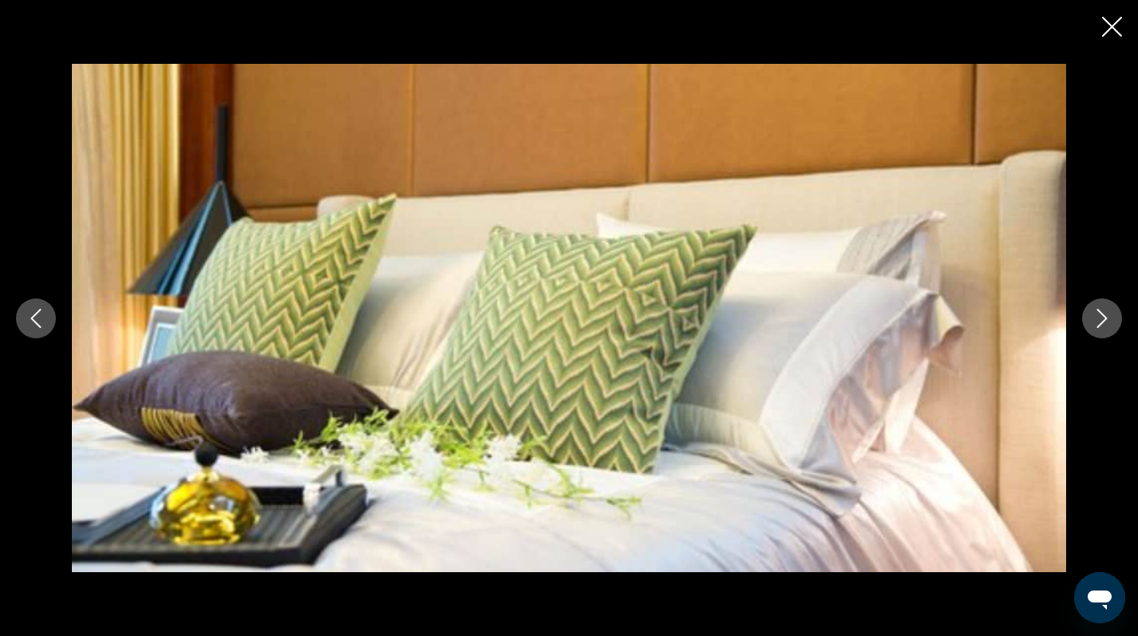
click at [1105, 319] on icon "Next image" at bounding box center [1102, 318] width 10 height 19
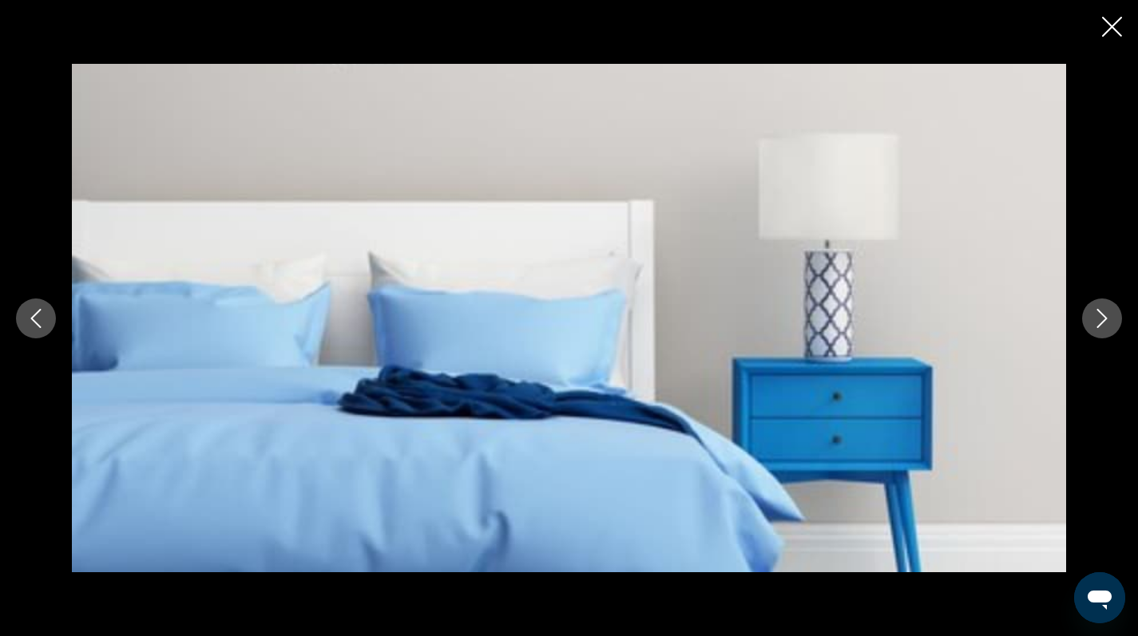
click at [1105, 319] on icon "Next image" at bounding box center [1102, 318] width 10 height 19
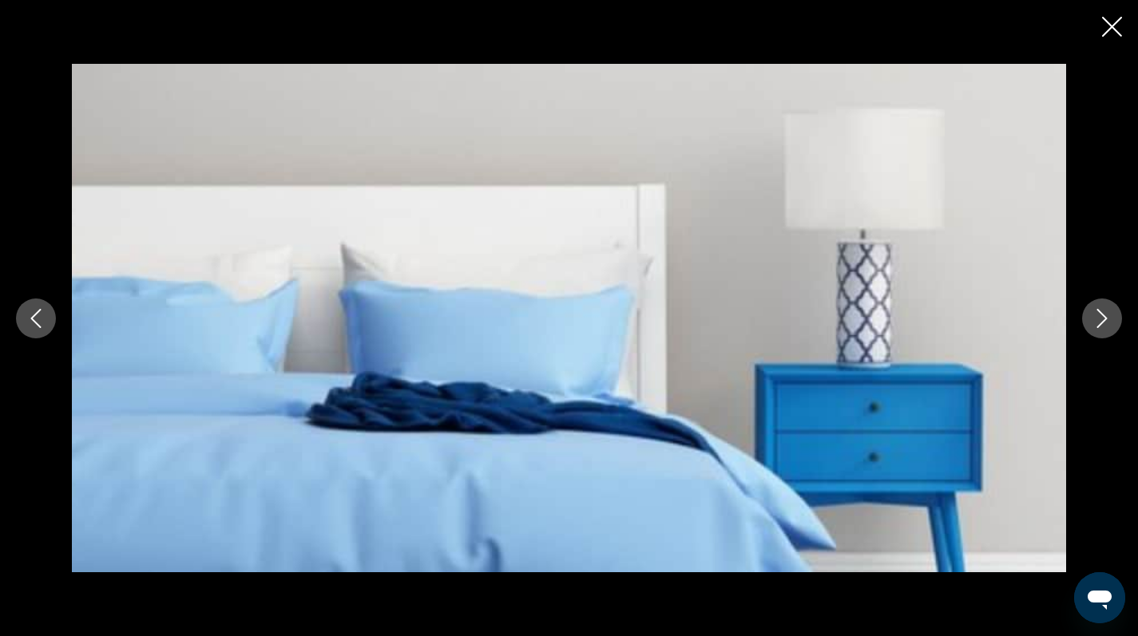
click at [1105, 319] on icon "Next image" at bounding box center [1102, 318] width 10 height 19
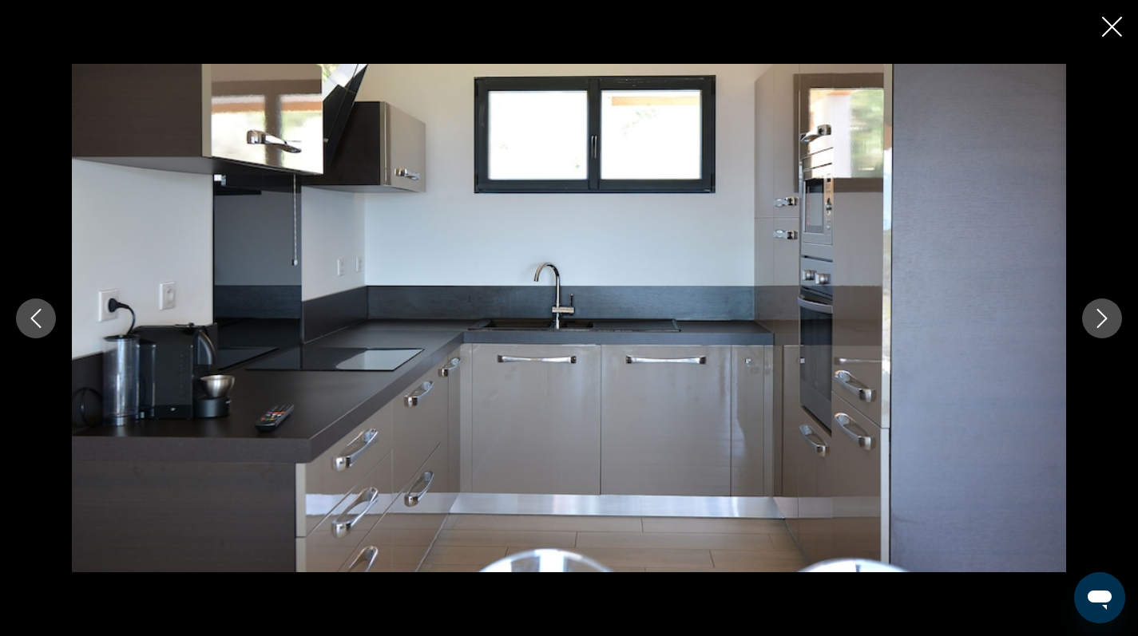
click at [1105, 319] on icon "Next image" at bounding box center [1102, 318] width 10 height 19
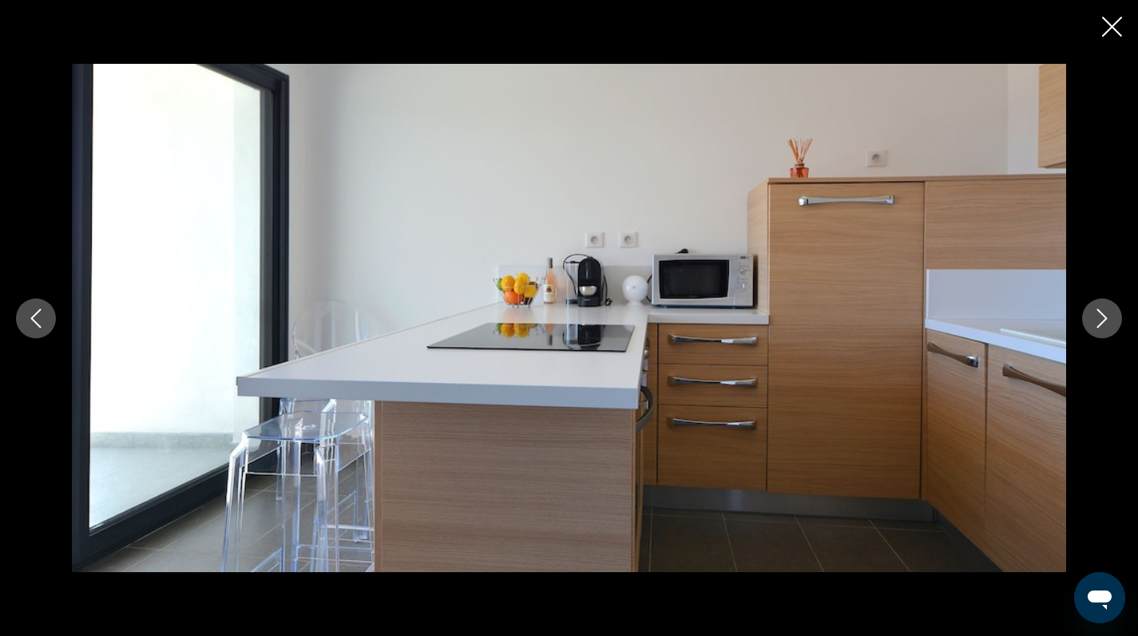
click at [1105, 319] on icon "Next image" at bounding box center [1102, 318] width 10 height 19
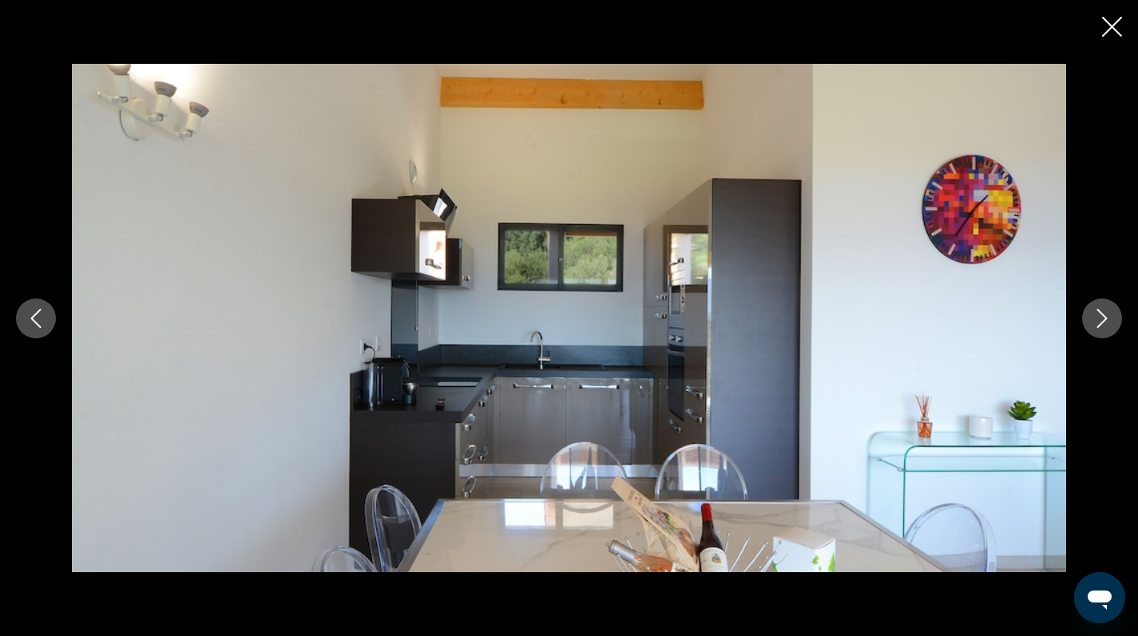
click at [1105, 319] on icon "Next image" at bounding box center [1102, 318] width 10 height 19
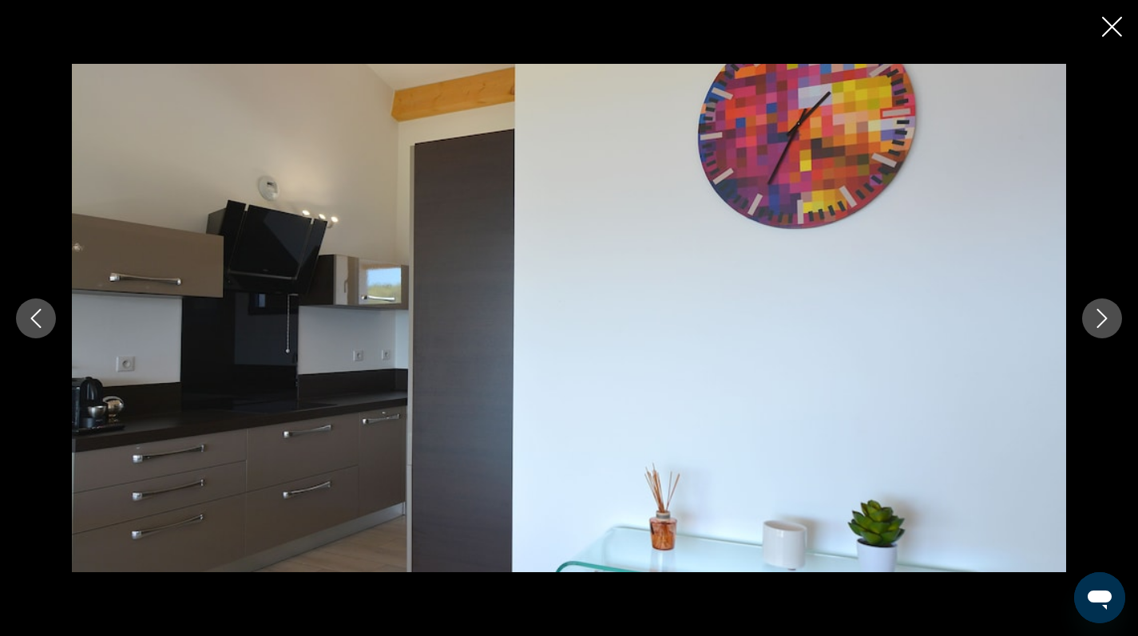
click at [1105, 319] on icon "Next image" at bounding box center [1102, 318] width 10 height 19
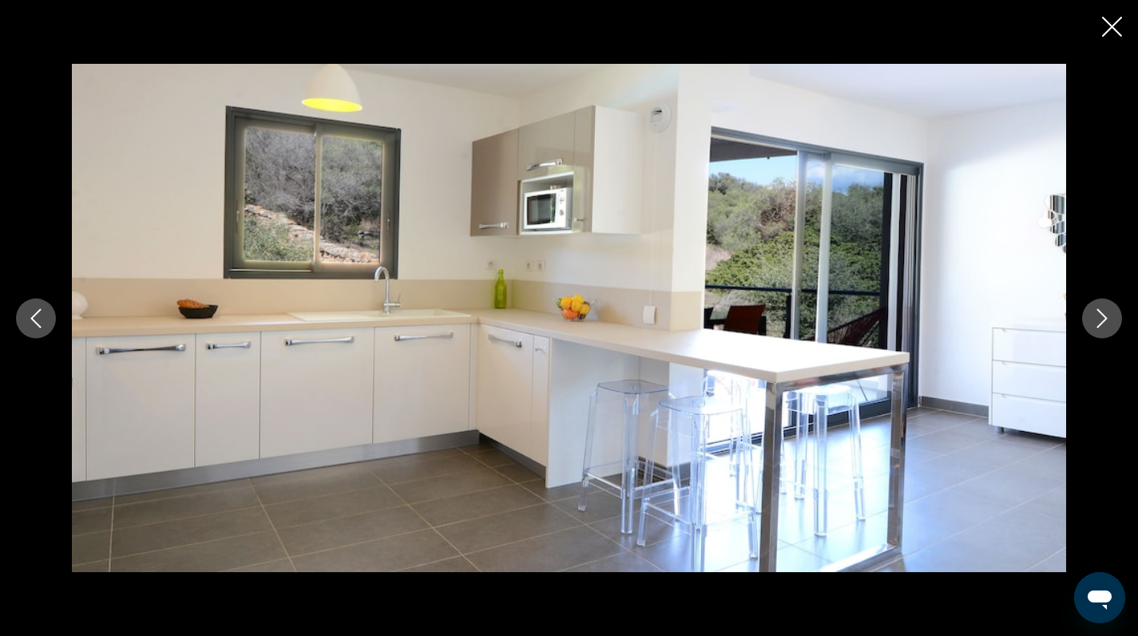
click at [1105, 319] on icon "Next image" at bounding box center [1102, 318] width 10 height 19
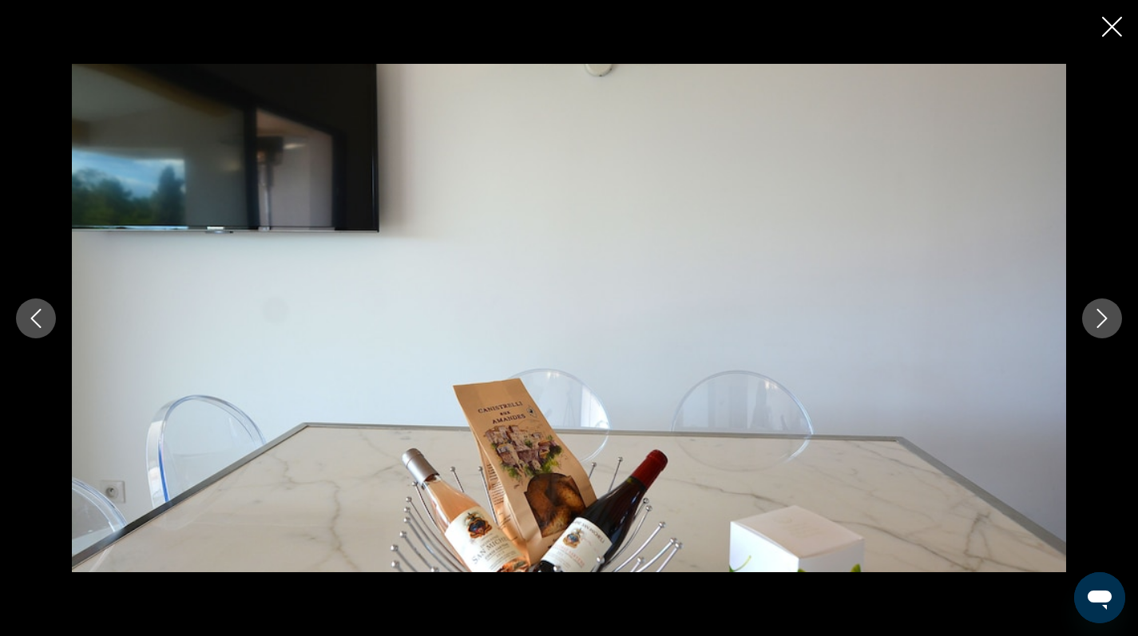
click at [1105, 319] on icon "Next image" at bounding box center [1102, 318] width 10 height 19
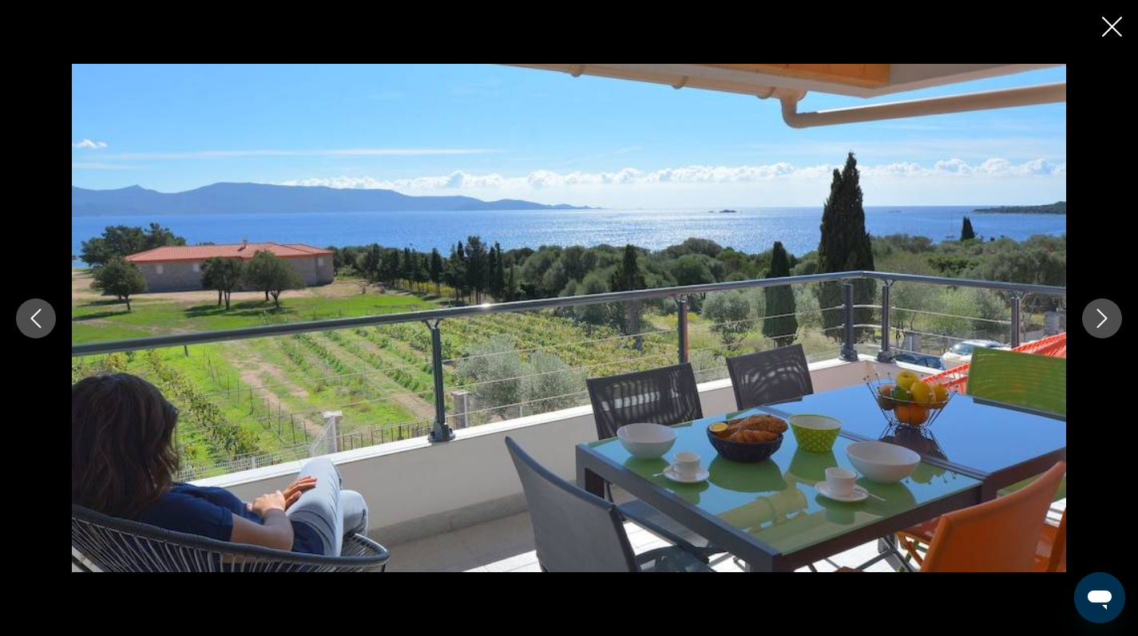
click at [1105, 319] on icon "Next image" at bounding box center [1102, 318] width 10 height 19
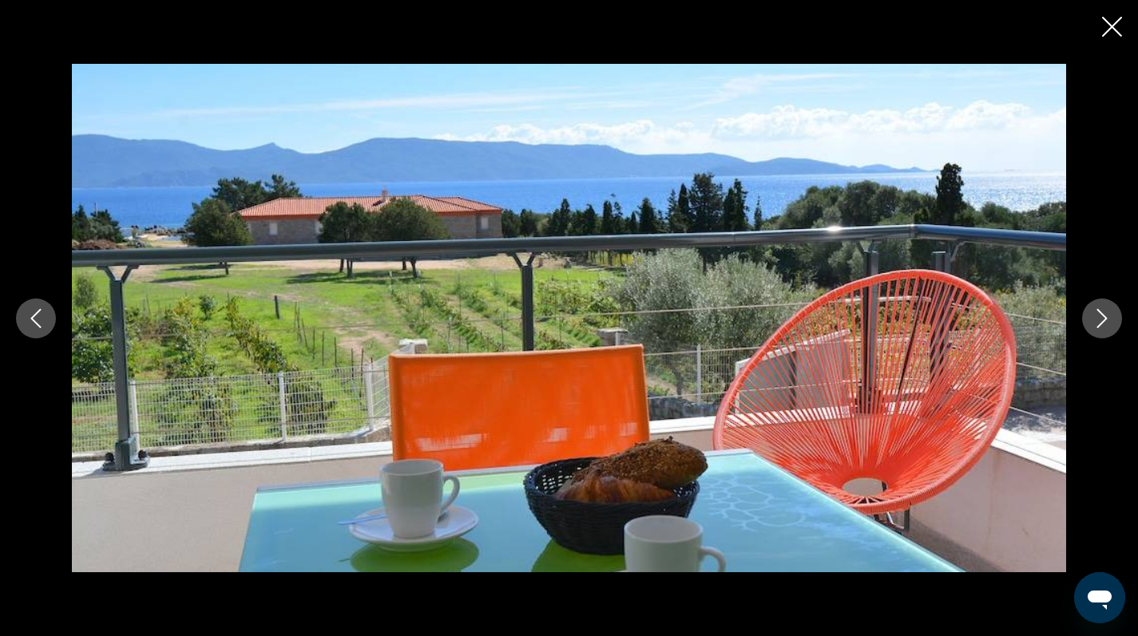
click at [1105, 319] on icon "Next image" at bounding box center [1102, 318] width 10 height 19
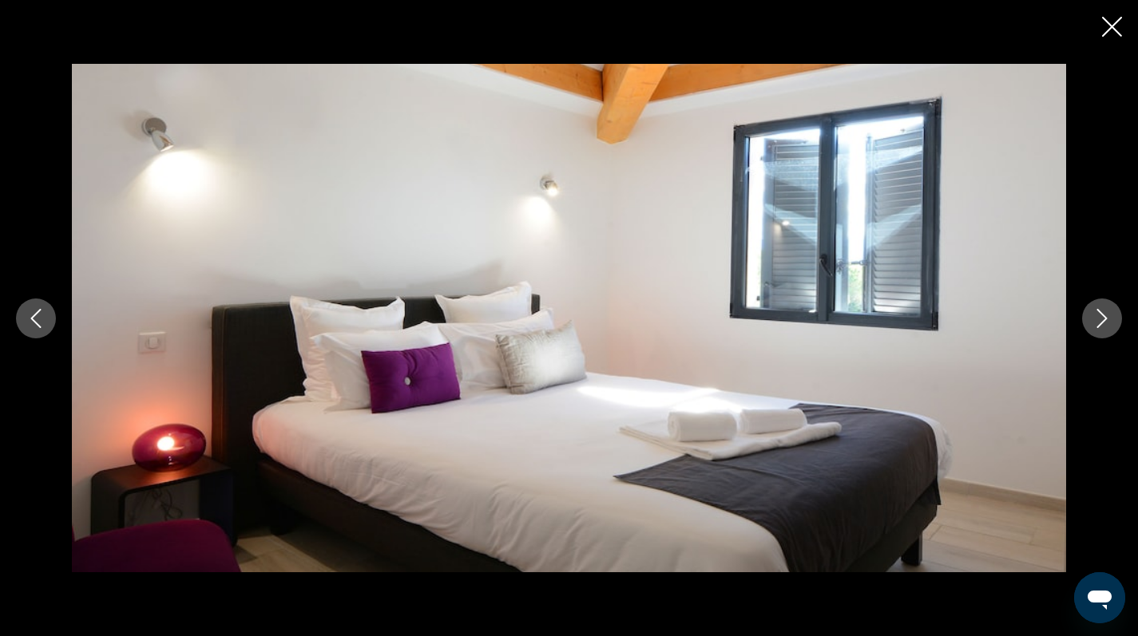
click at [1105, 319] on icon "Next image" at bounding box center [1102, 318] width 10 height 19
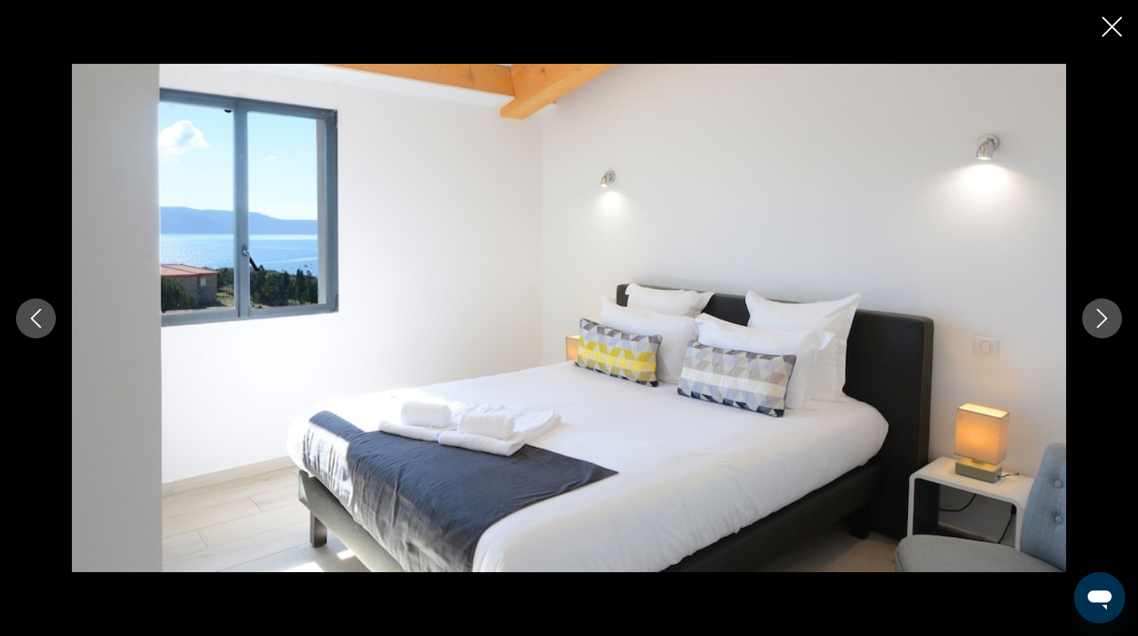
click at [1105, 319] on icon "Next image" at bounding box center [1102, 318] width 10 height 19
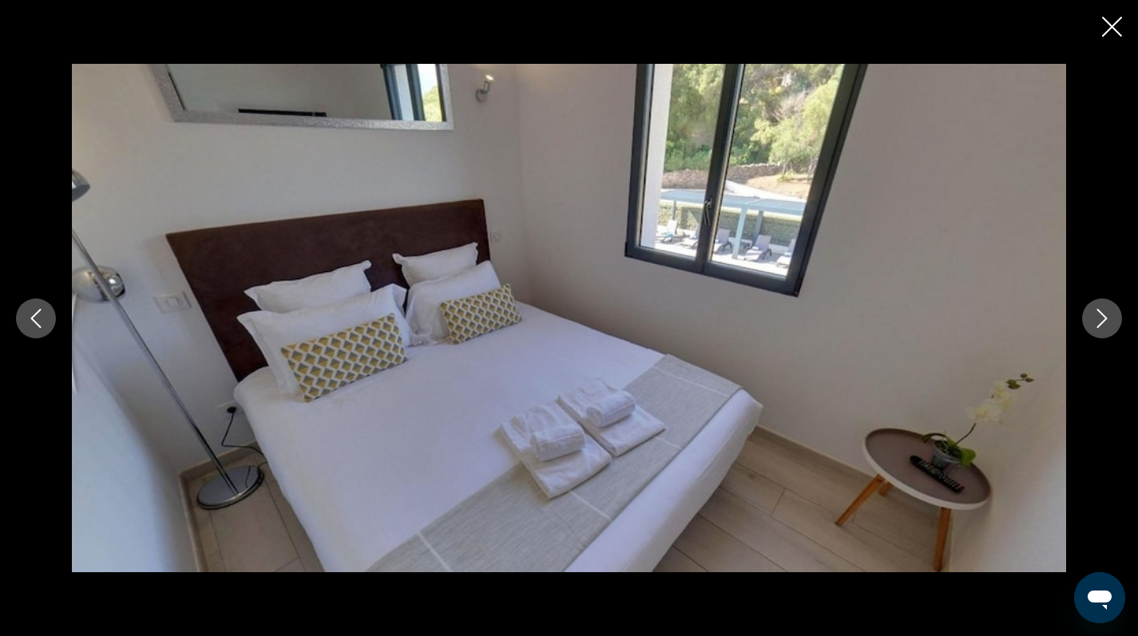
click at [1105, 319] on icon "Next image" at bounding box center [1102, 318] width 10 height 19
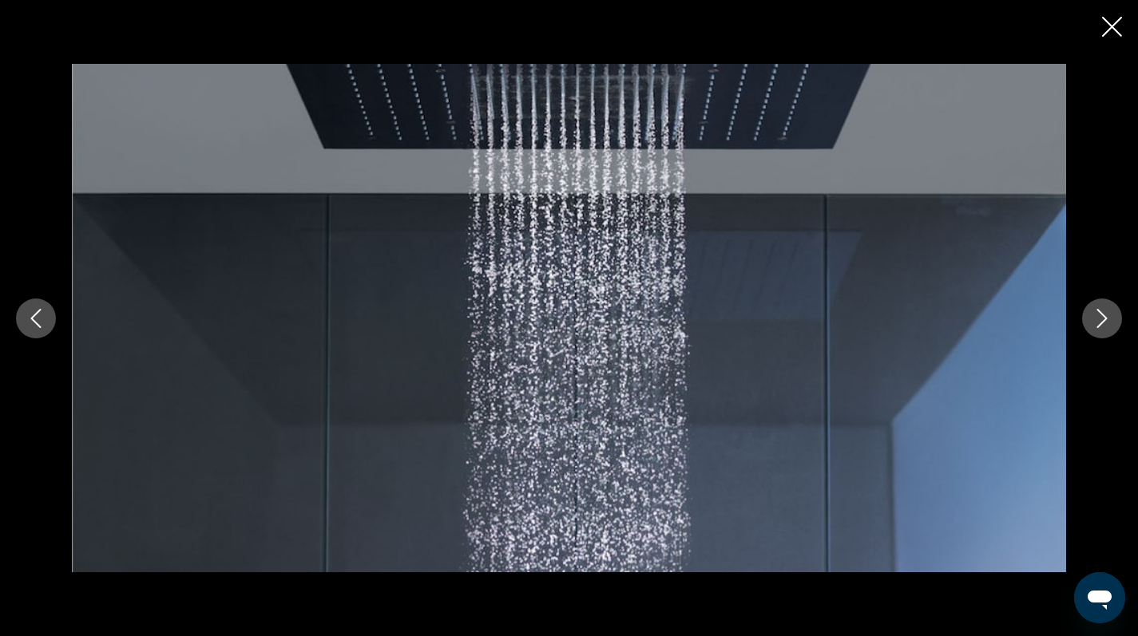
click at [1105, 319] on icon "Next image" at bounding box center [1102, 318] width 10 height 19
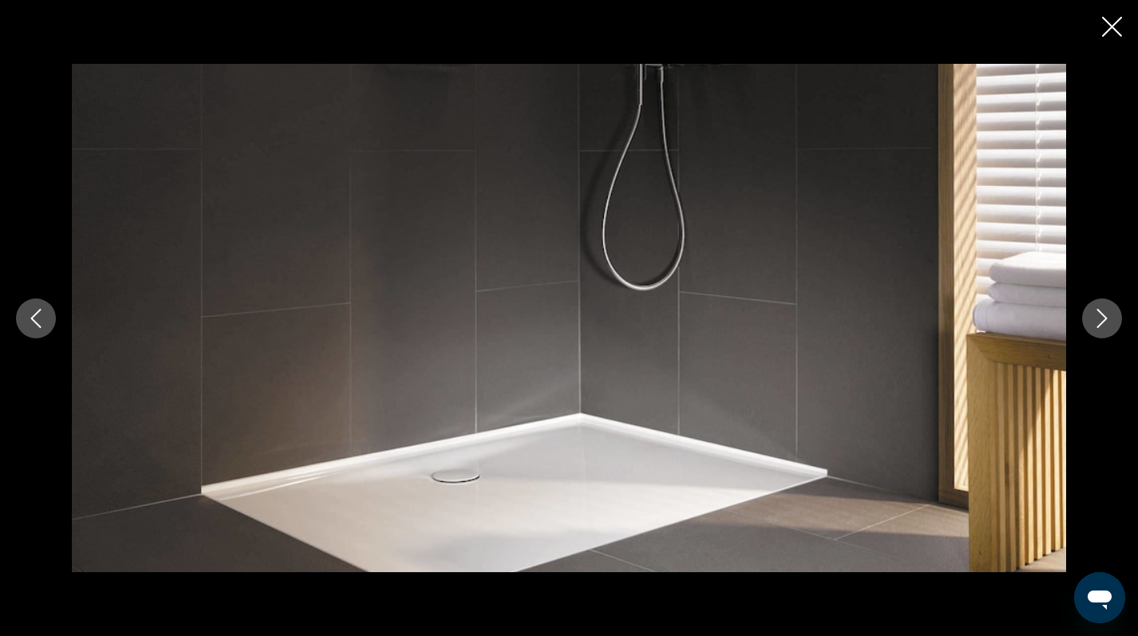
click at [1105, 319] on icon "Next image" at bounding box center [1102, 318] width 10 height 19
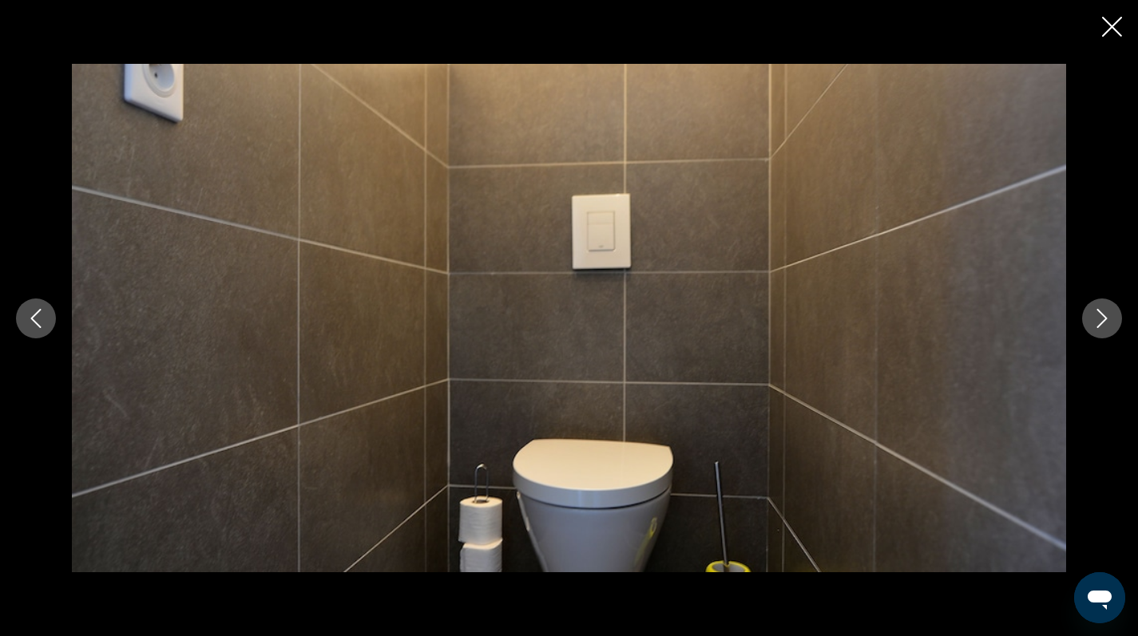
click at [1105, 319] on icon "Next image" at bounding box center [1102, 318] width 10 height 19
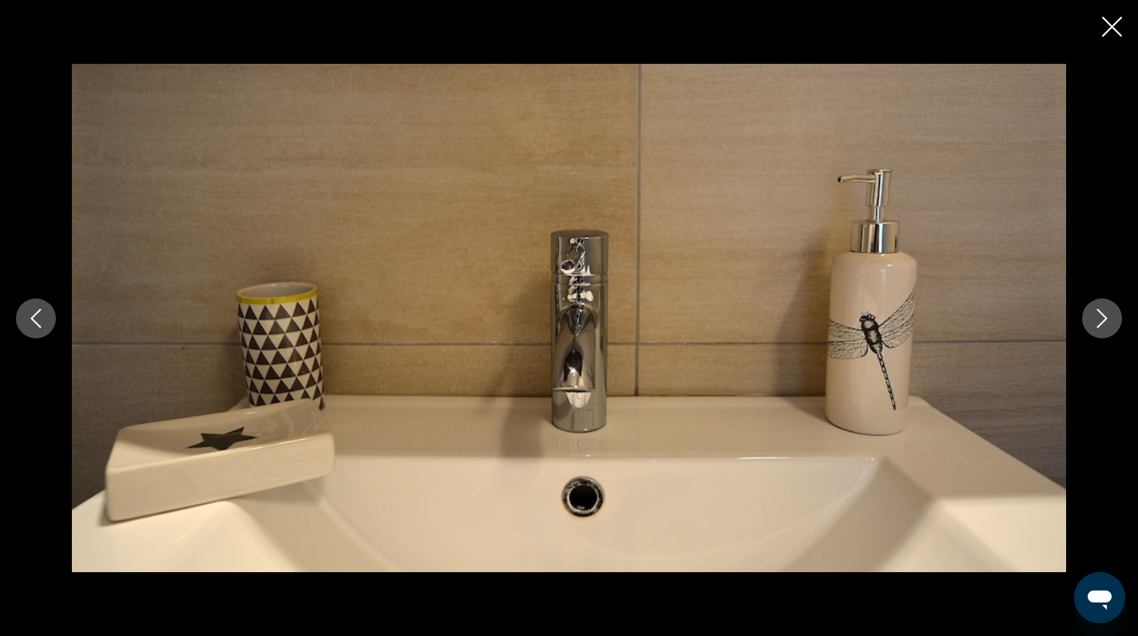
click at [1105, 319] on icon "Next image" at bounding box center [1102, 318] width 10 height 19
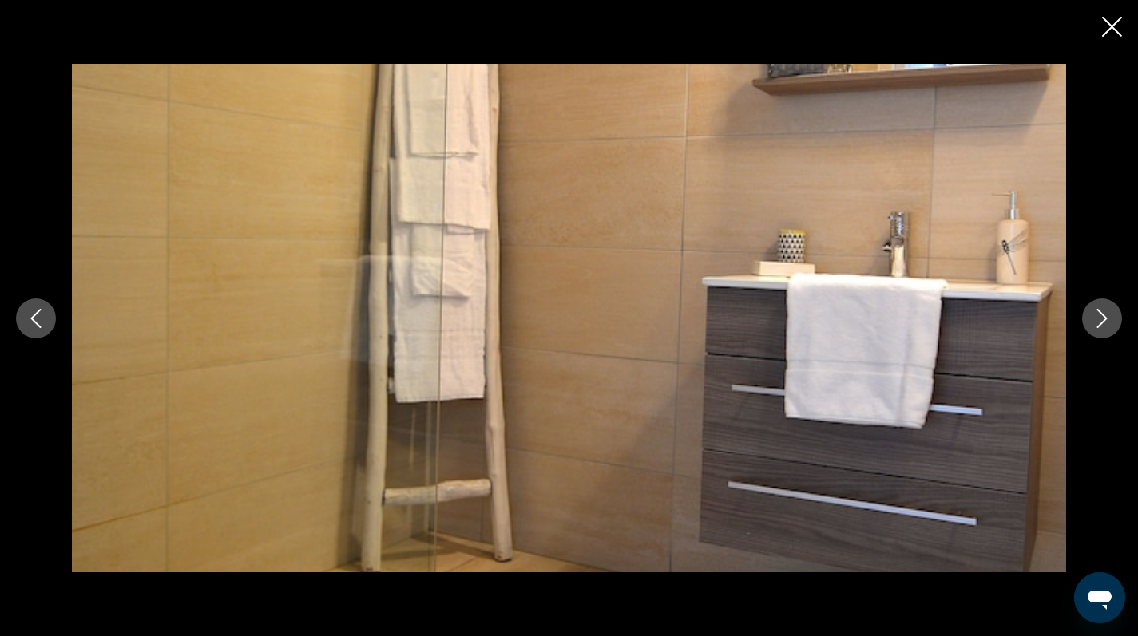
click at [1105, 319] on icon "Next image" at bounding box center [1102, 318] width 10 height 19
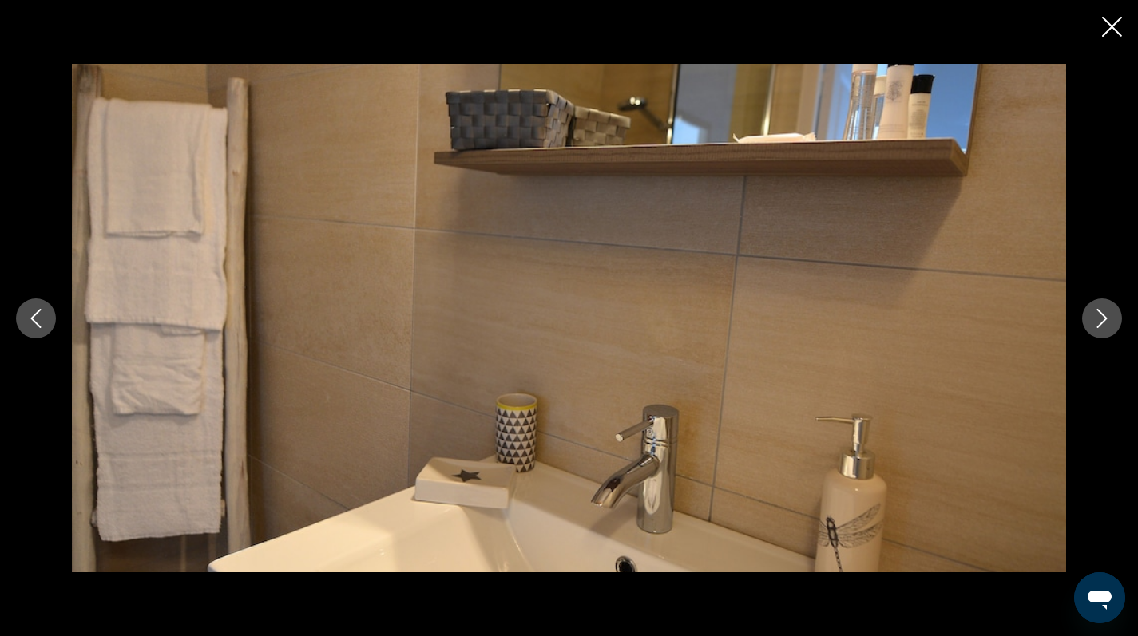
click at [1105, 319] on icon "Next image" at bounding box center [1102, 318] width 10 height 19
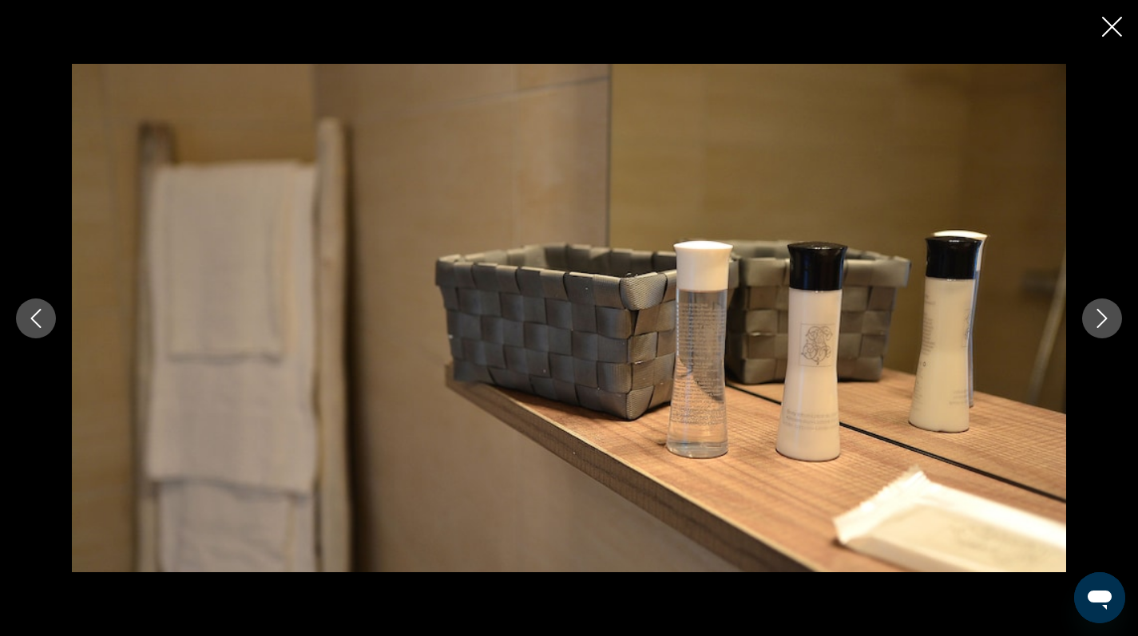
click at [1105, 319] on icon "Next image" at bounding box center [1102, 318] width 10 height 19
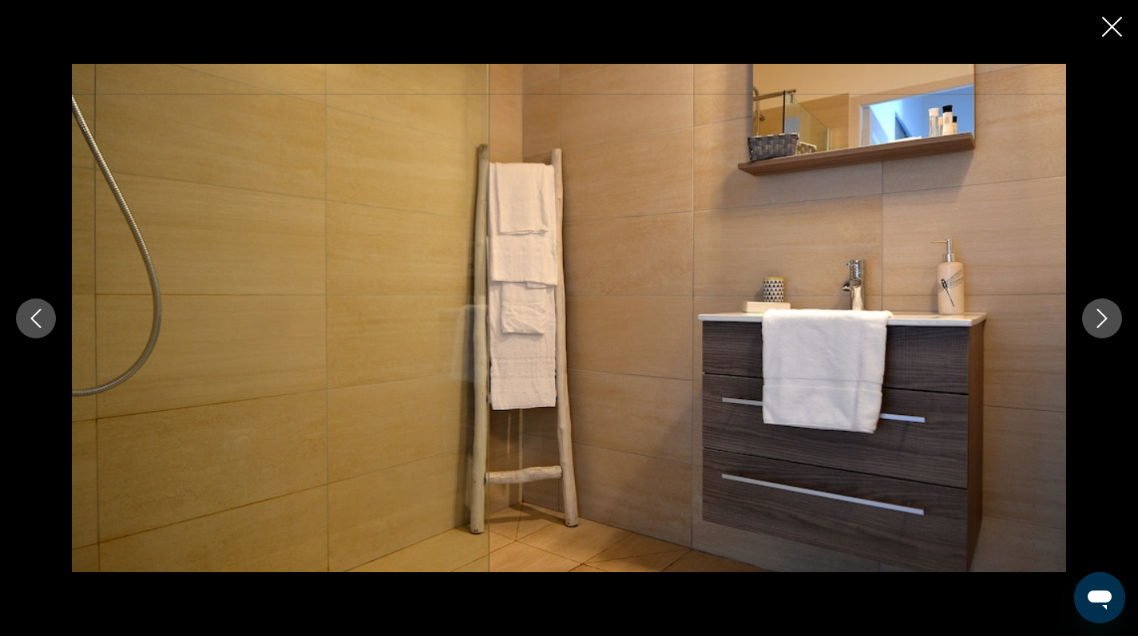
click at [1105, 319] on icon "Next image" at bounding box center [1102, 318] width 10 height 19
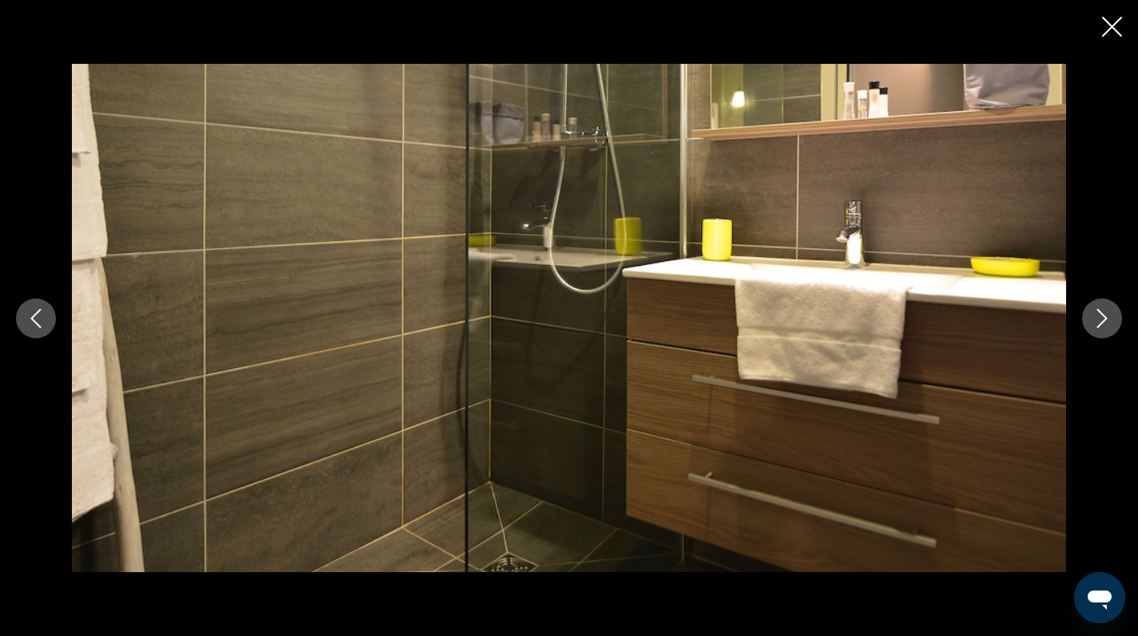
click at [1105, 319] on icon "Next image" at bounding box center [1102, 318] width 10 height 19
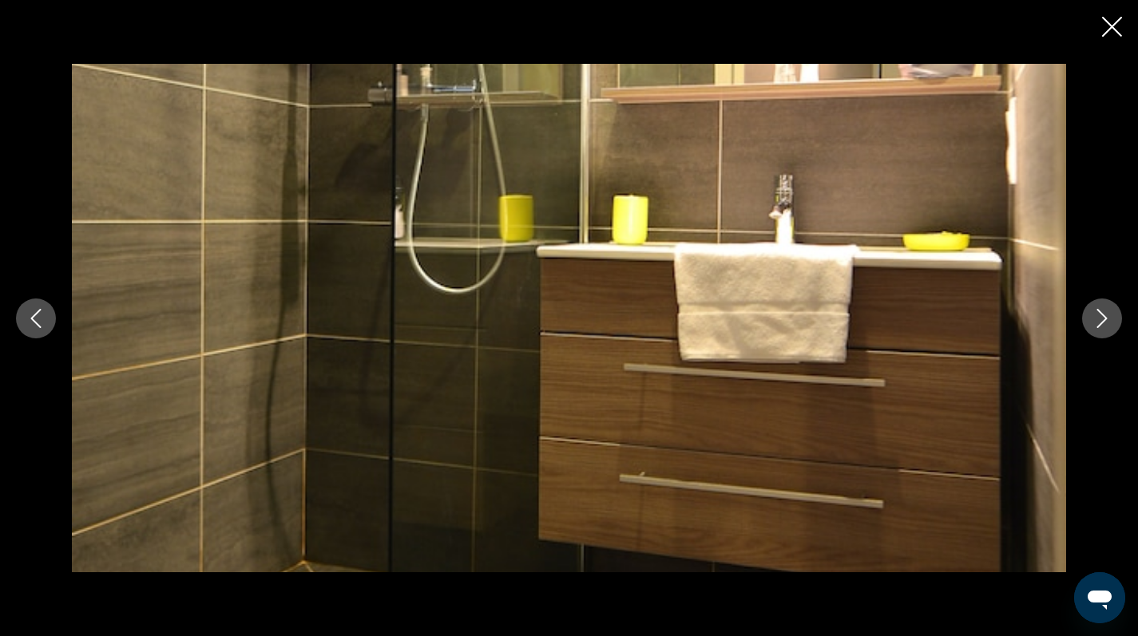
click at [1105, 319] on icon "Next image" at bounding box center [1102, 318] width 10 height 19
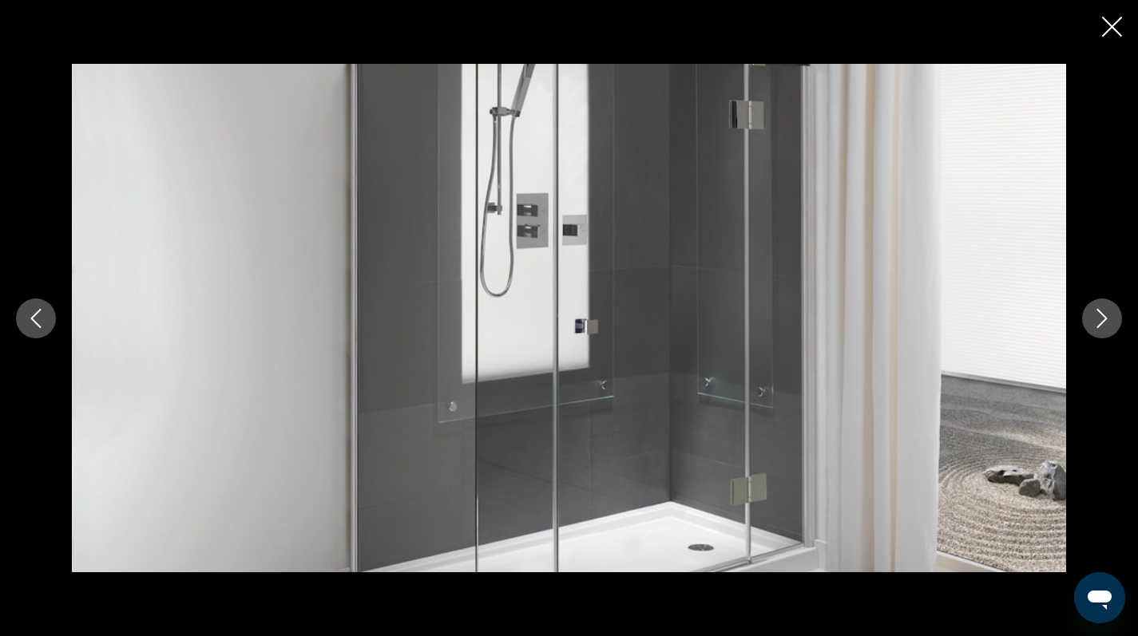
click at [1105, 319] on icon "Next image" at bounding box center [1102, 318] width 10 height 19
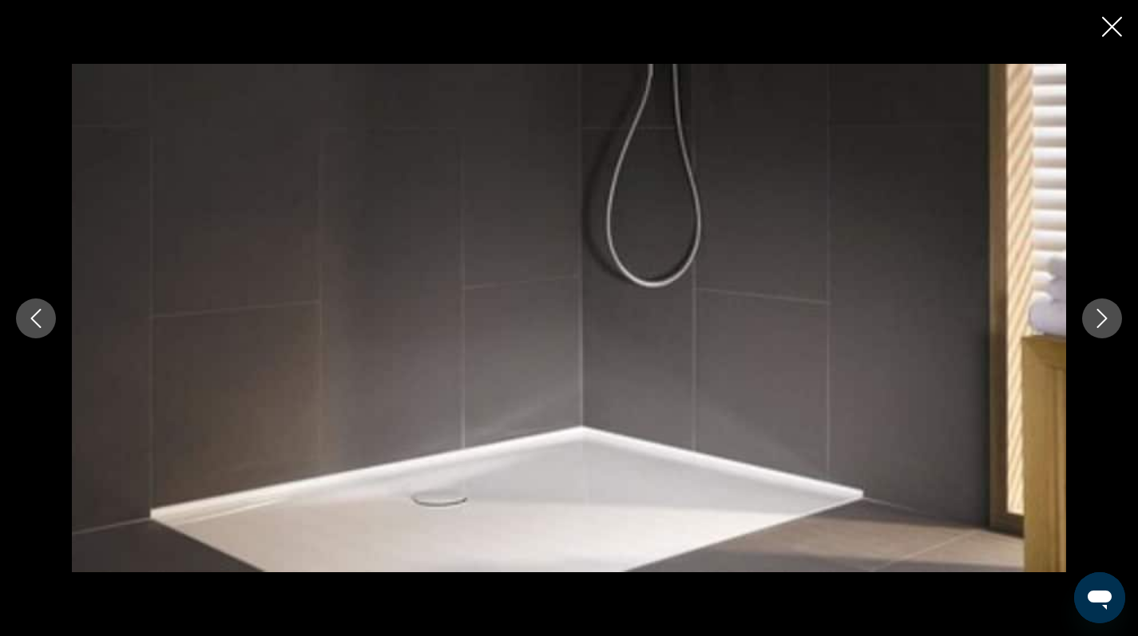
click at [1105, 319] on icon "Next image" at bounding box center [1102, 318] width 10 height 19
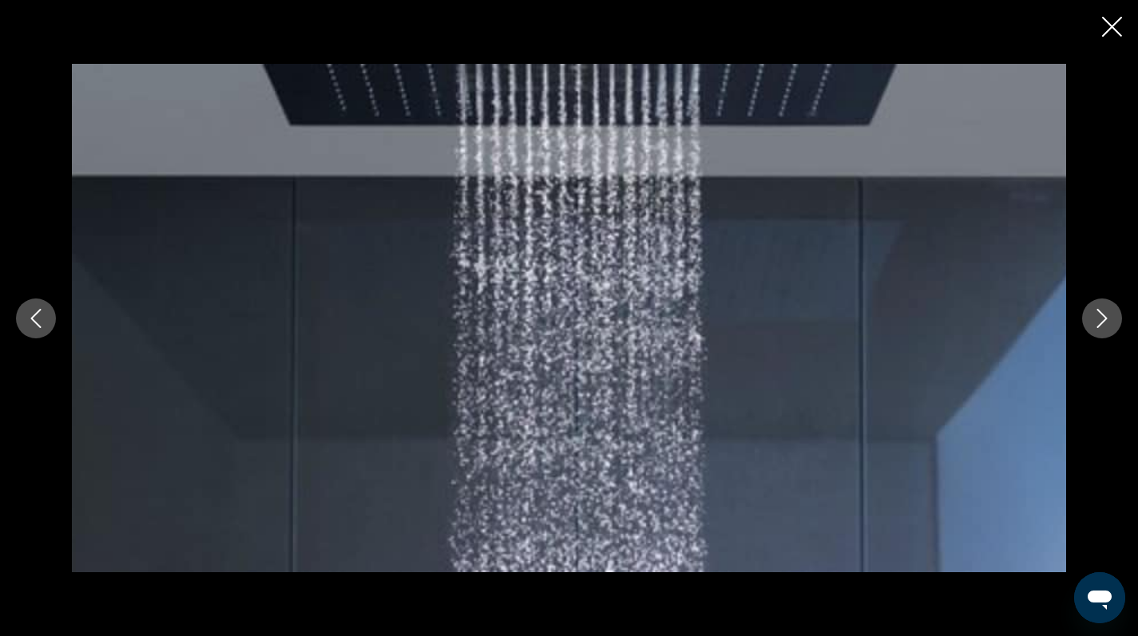
click at [1105, 319] on icon "Next image" at bounding box center [1102, 318] width 10 height 19
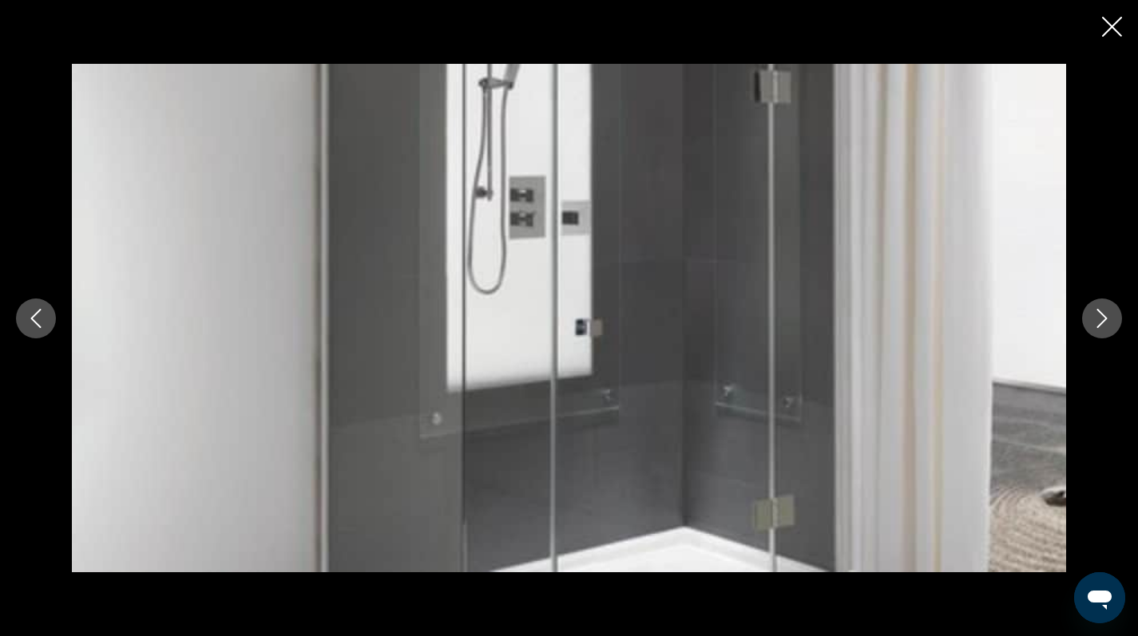
click at [1105, 319] on icon "Next image" at bounding box center [1102, 318] width 10 height 19
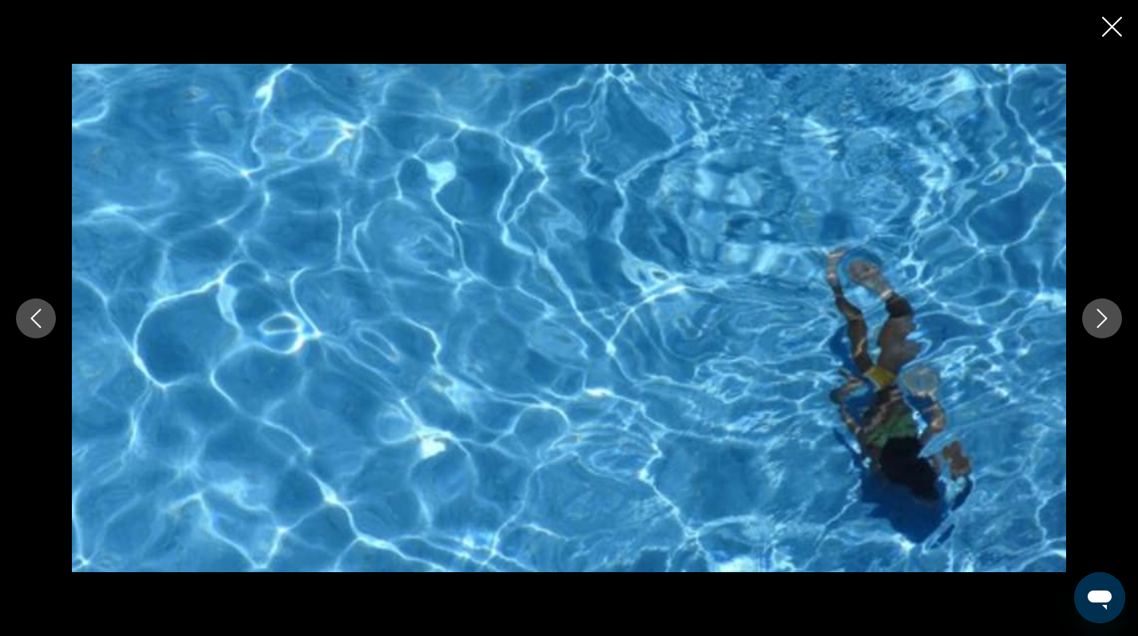
click at [1105, 319] on icon "Next image" at bounding box center [1102, 318] width 10 height 19
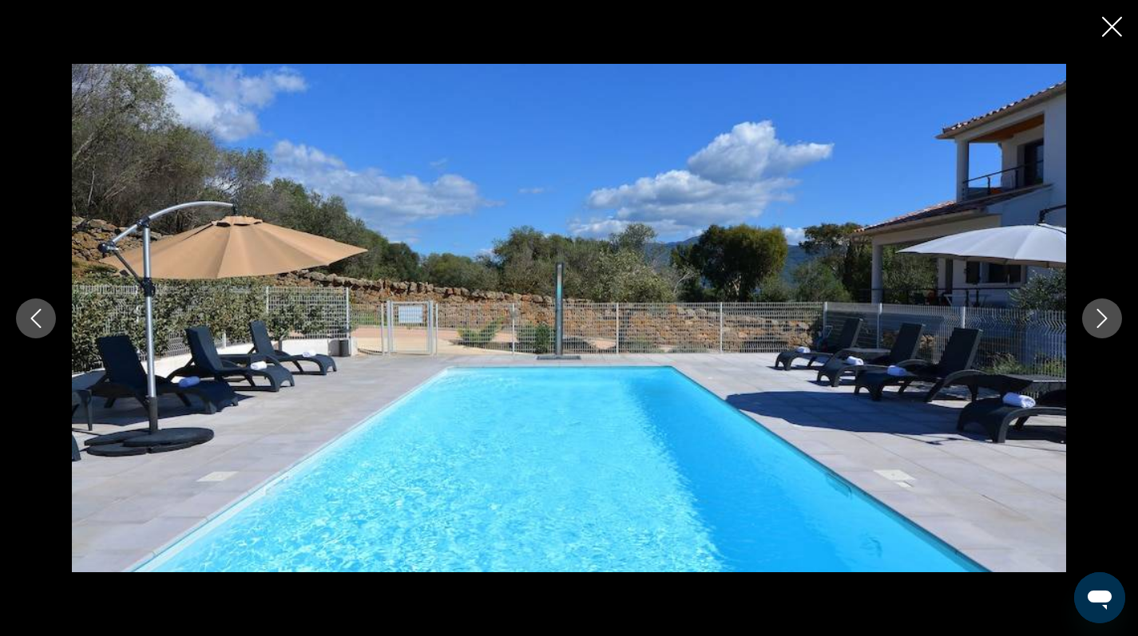
click at [1105, 319] on icon "Next image" at bounding box center [1102, 318] width 10 height 19
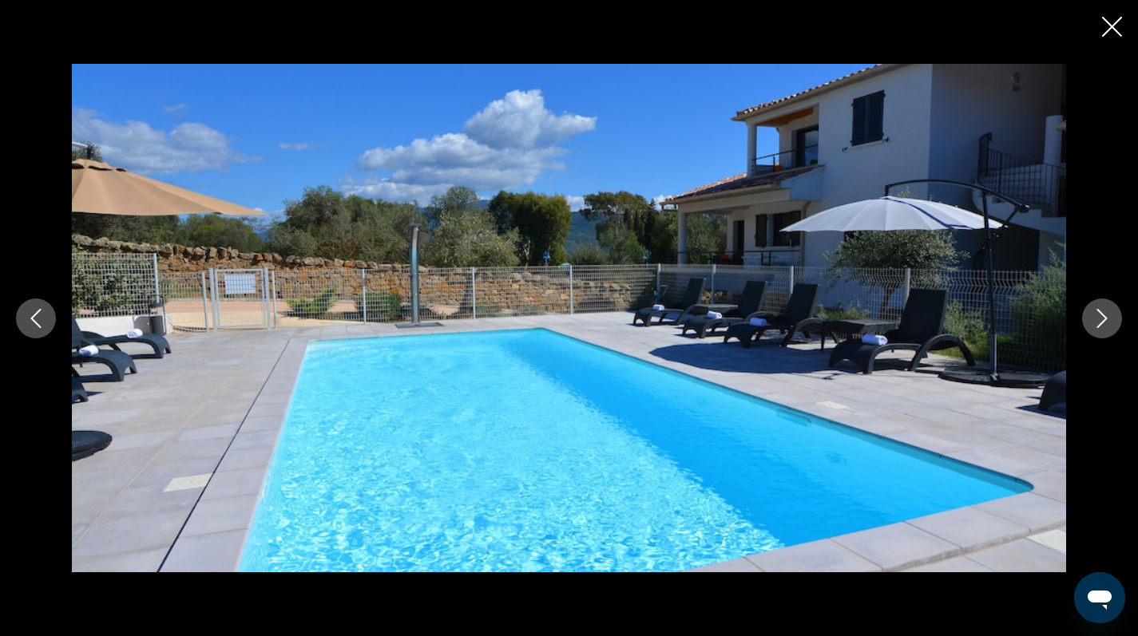
click at [1105, 319] on icon "Next image" at bounding box center [1102, 318] width 10 height 19
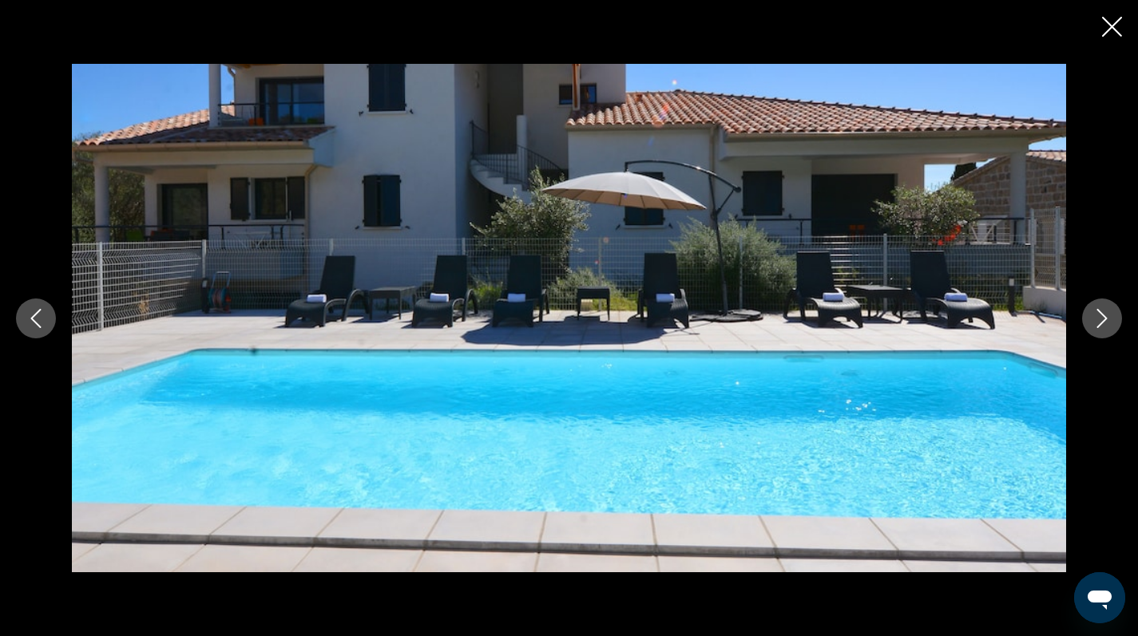
click at [1105, 319] on icon "Next image" at bounding box center [1102, 318] width 10 height 19
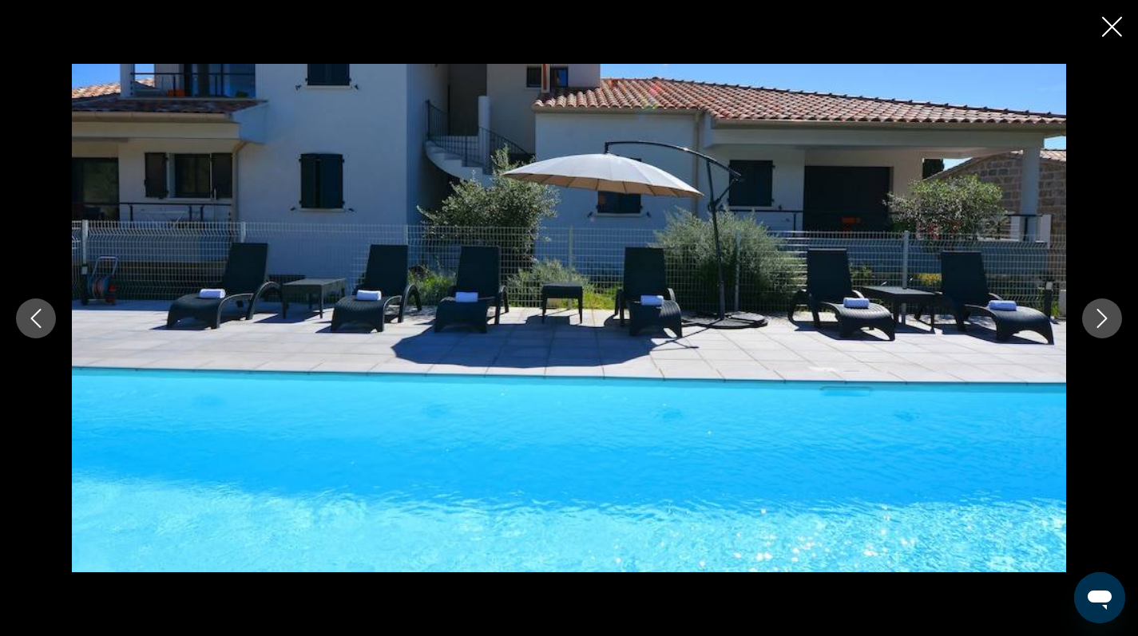
click at [1105, 319] on icon "Next image" at bounding box center [1102, 318] width 10 height 19
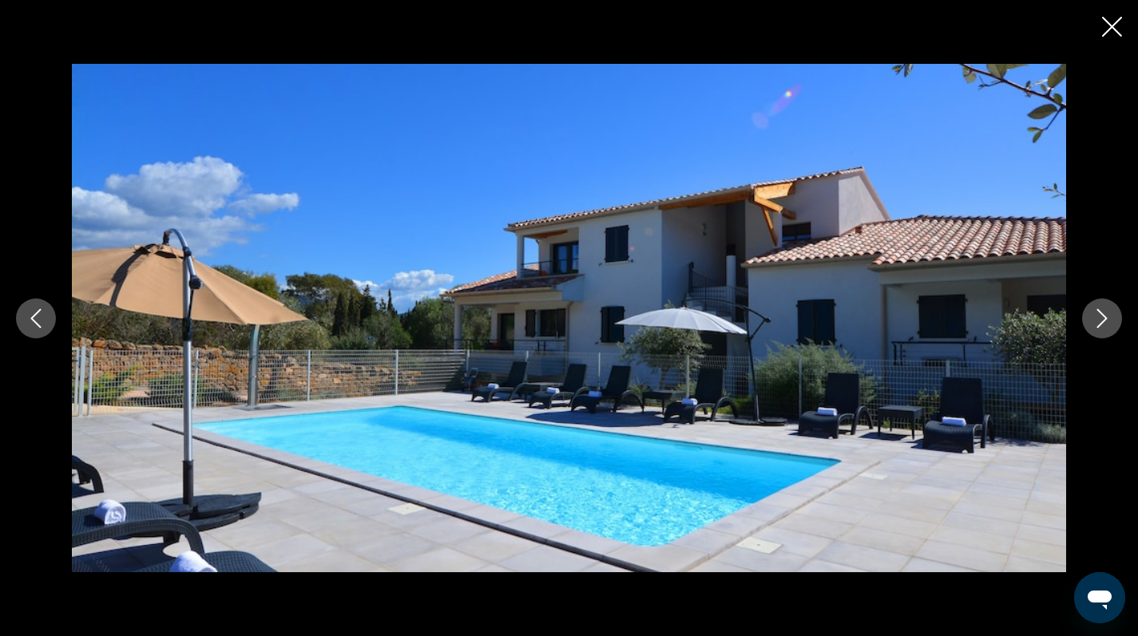
click at [1105, 319] on icon "Next image" at bounding box center [1102, 318] width 10 height 19
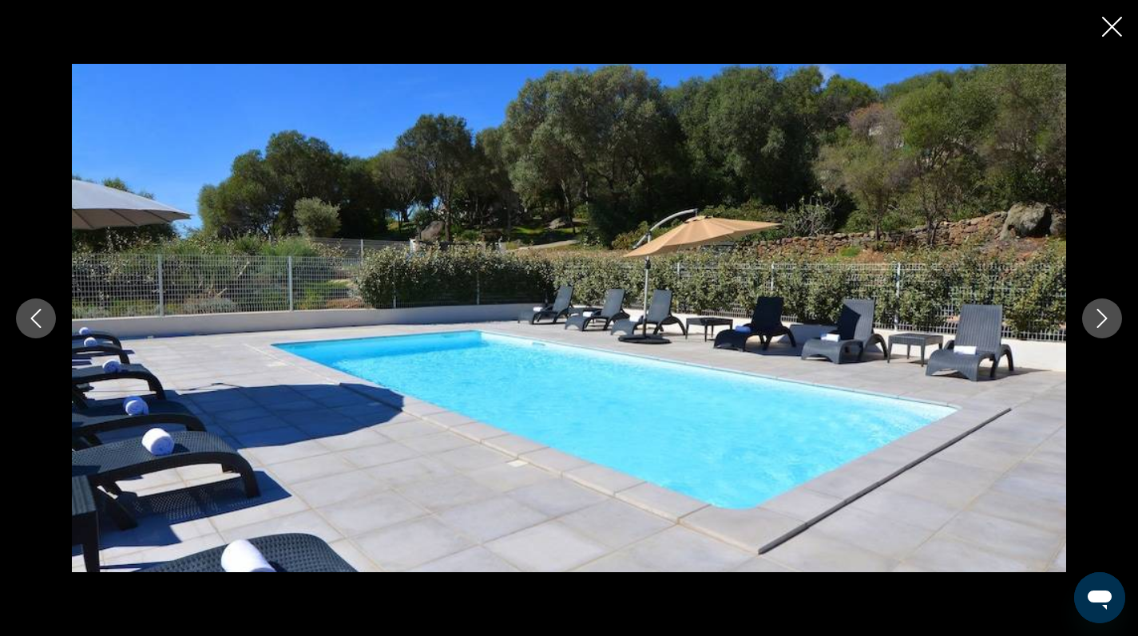
click at [1105, 319] on icon "Next image" at bounding box center [1102, 318] width 10 height 19
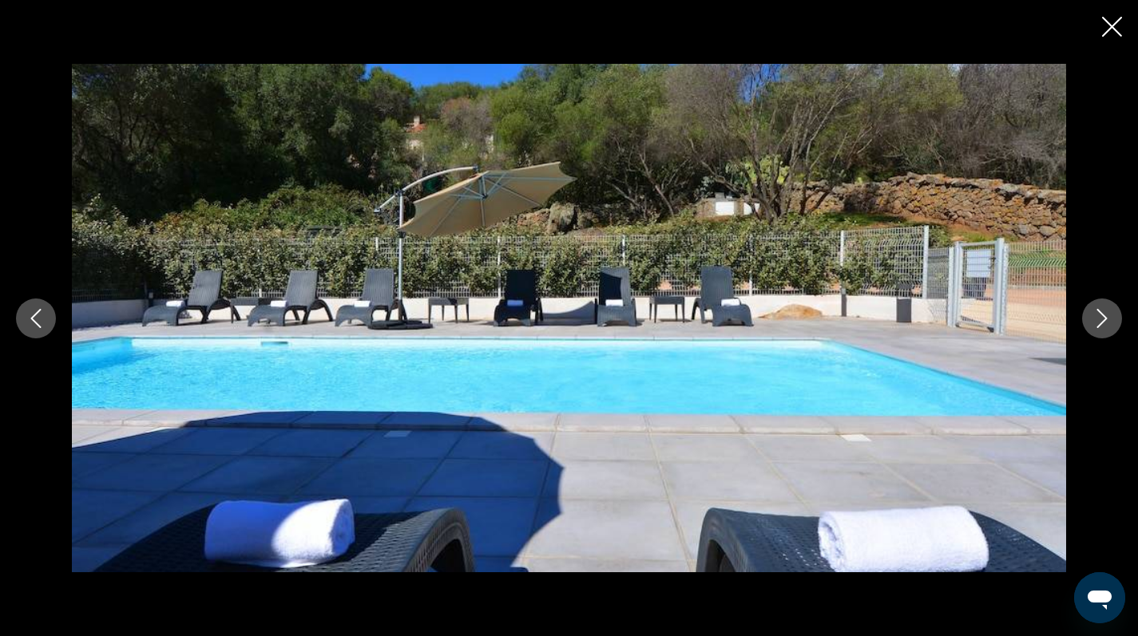
click at [1105, 319] on icon "Next image" at bounding box center [1102, 318] width 10 height 19
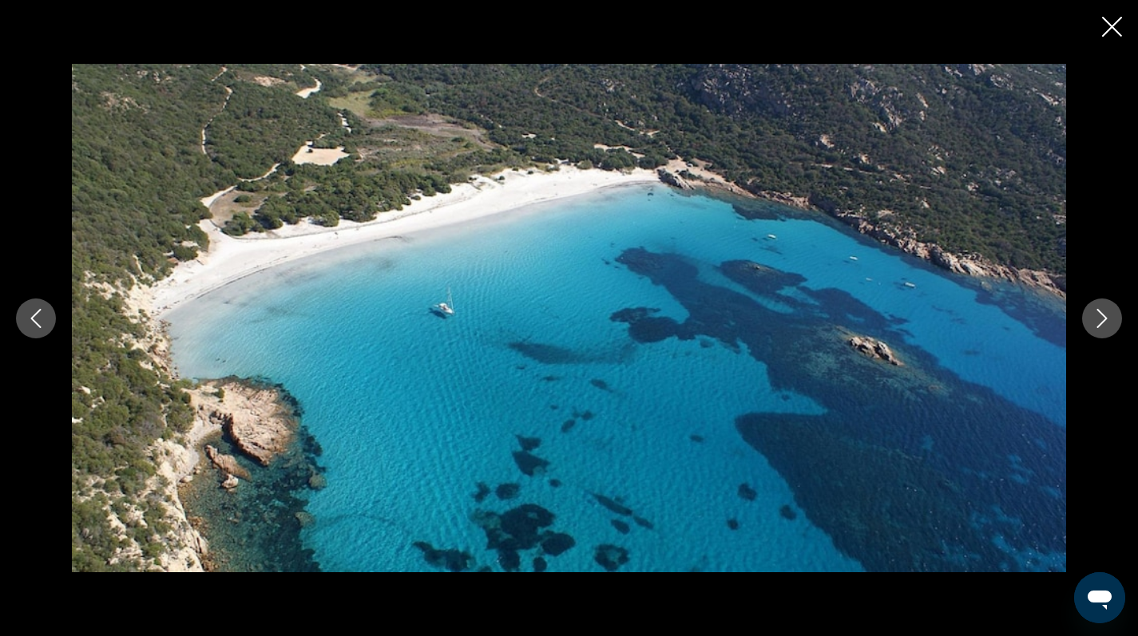
click at [1105, 319] on icon "Next image" at bounding box center [1102, 318] width 10 height 19
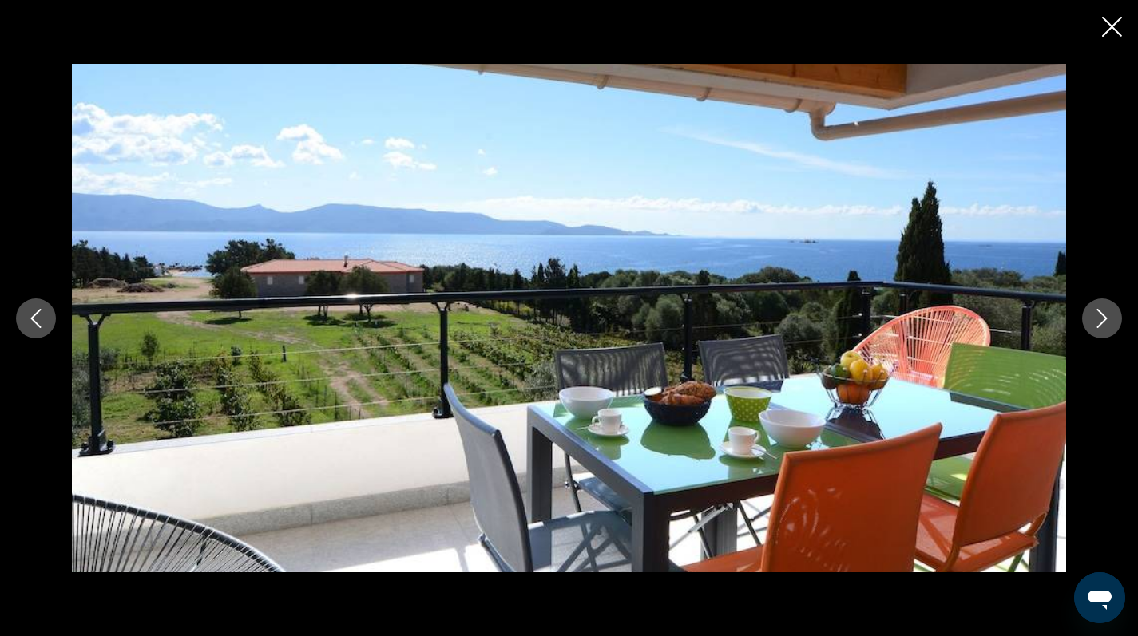
click at [1105, 319] on icon "Next image" at bounding box center [1102, 318] width 10 height 19
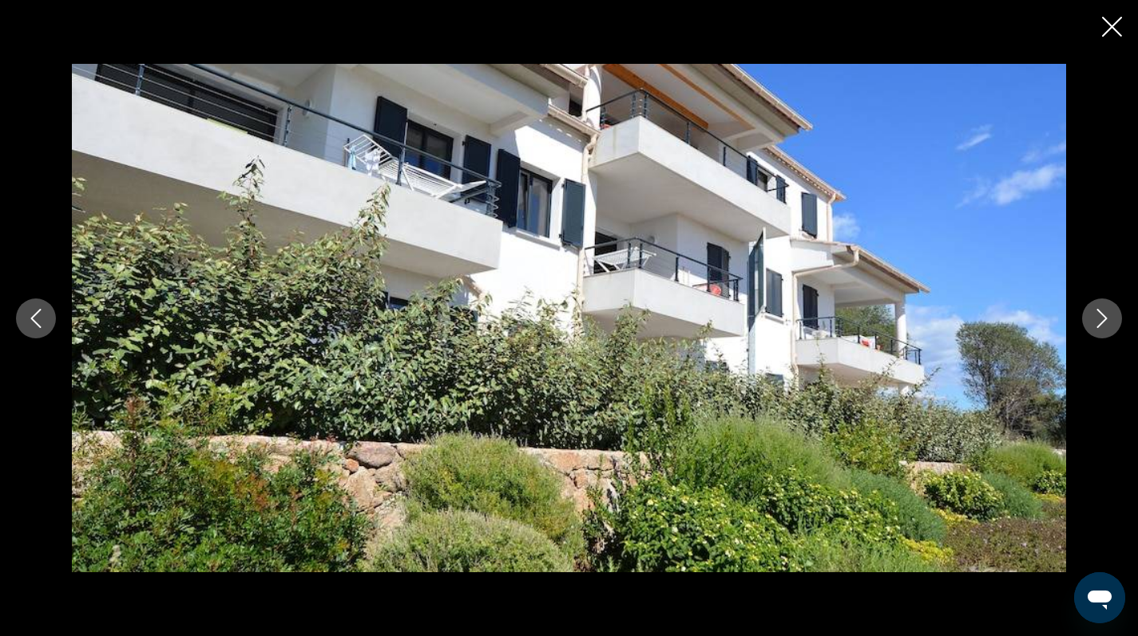
click at [1105, 319] on icon "Next image" at bounding box center [1102, 318] width 10 height 19
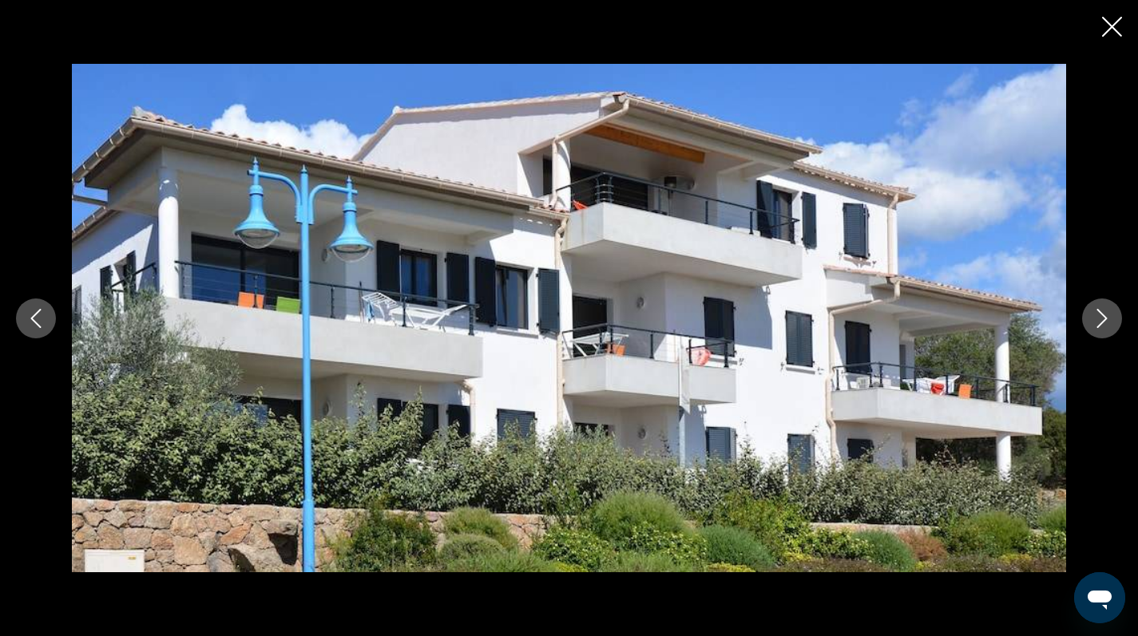
click at [1105, 319] on icon "Next image" at bounding box center [1102, 318] width 10 height 19
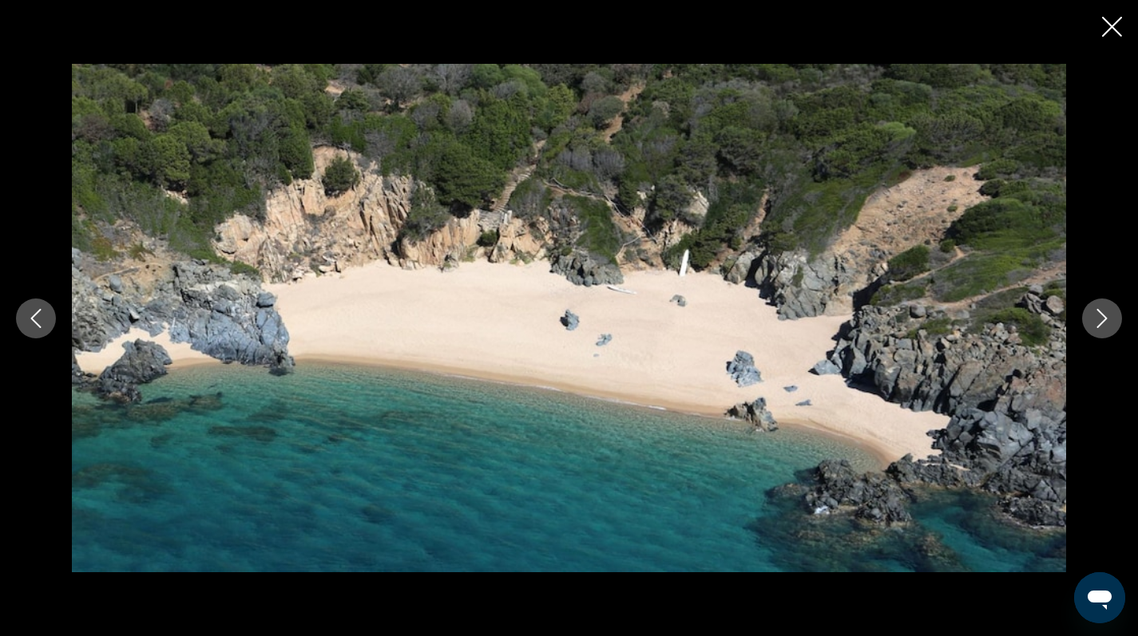
click at [1105, 319] on icon "Next image" at bounding box center [1102, 318] width 10 height 19
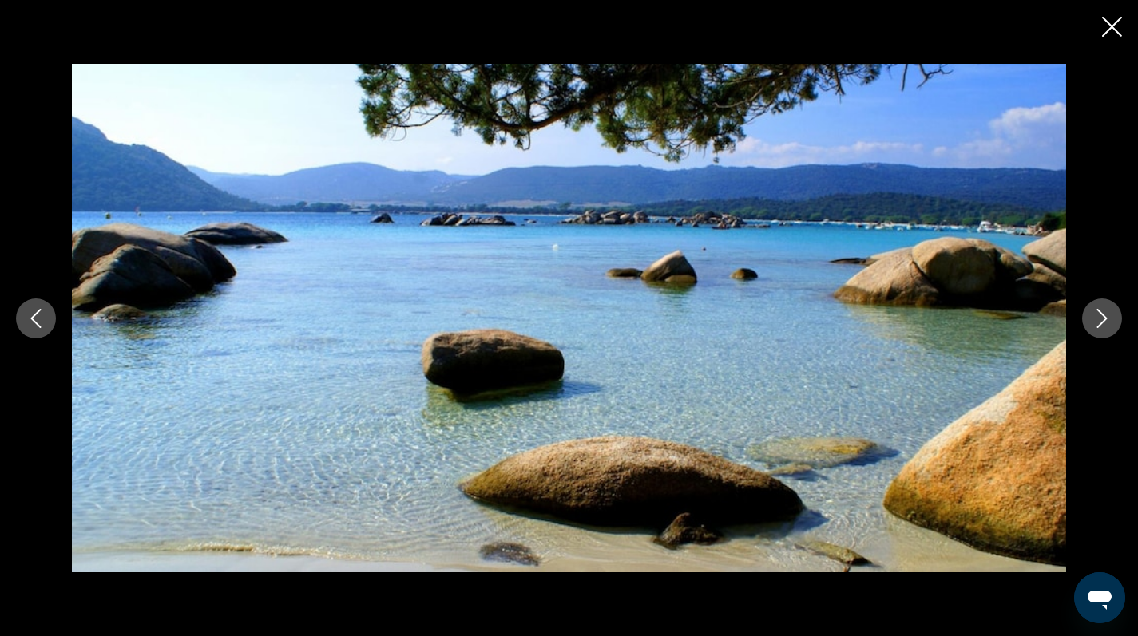
click at [1105, 319] on icon "Next image" at bounding box center [1102, 318] width 10 height 19
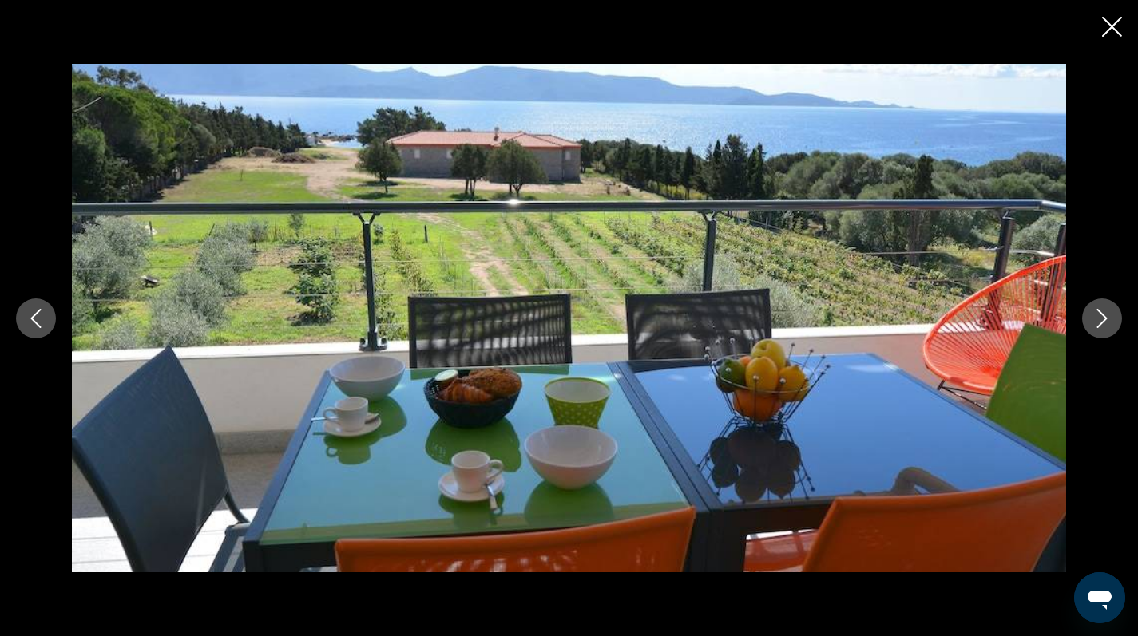
click at [1105, 319] on icon "Next image" at bounding box center [1102, 318] width 10 height 19
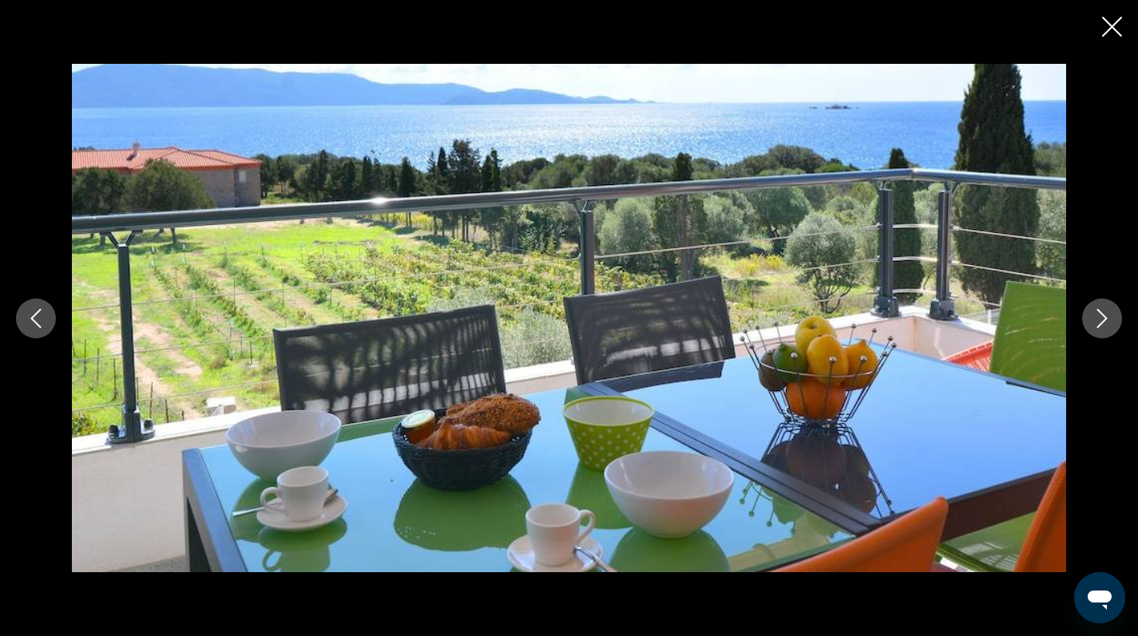
click at [1105, 319] on icon "Next image" at bounding box center [1102, 318] width 10 height 19
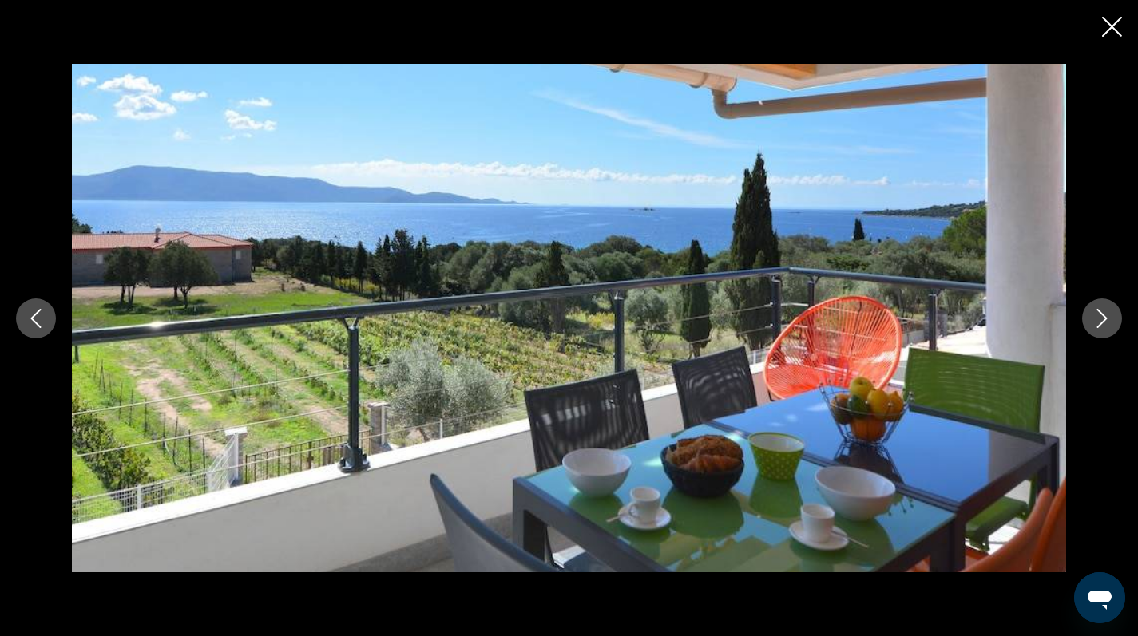
click at [1113, 26] on icon "Close slideshow" at bounding box center [1112, 27] width 20 height 20
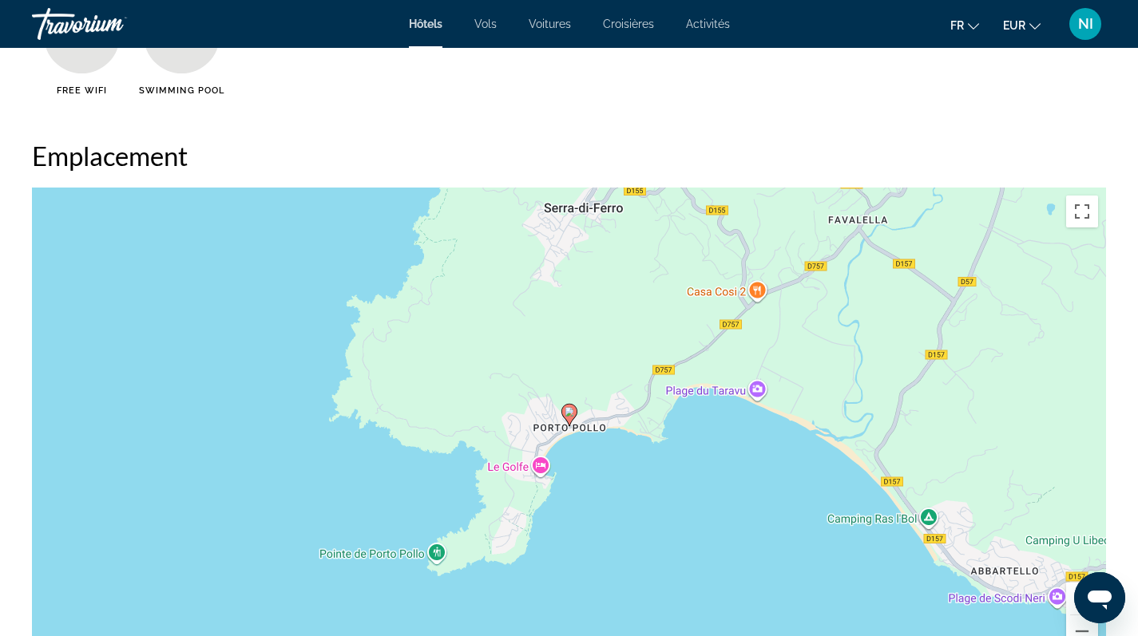
scroll to position [1526, 0]
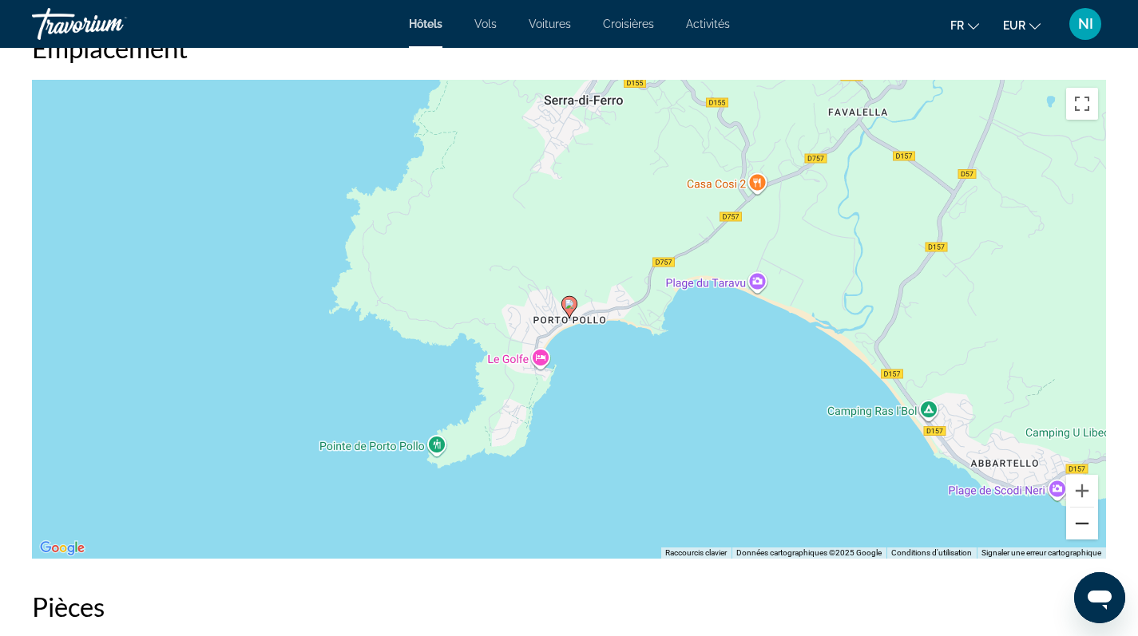
click at [1081, 527] on button "Zoom arrière" at bounding box center [1082, 524] width 32 height 32
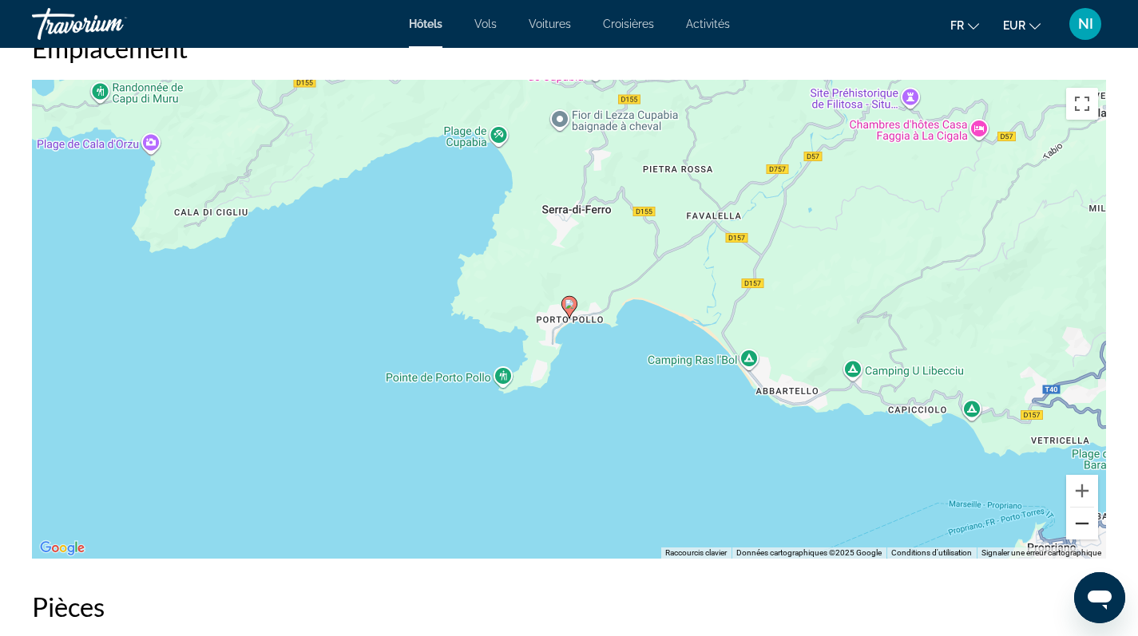
click at [1081, 527] on button "Zoom arrière" at bounding box center [1082, 524] width 32 height 32
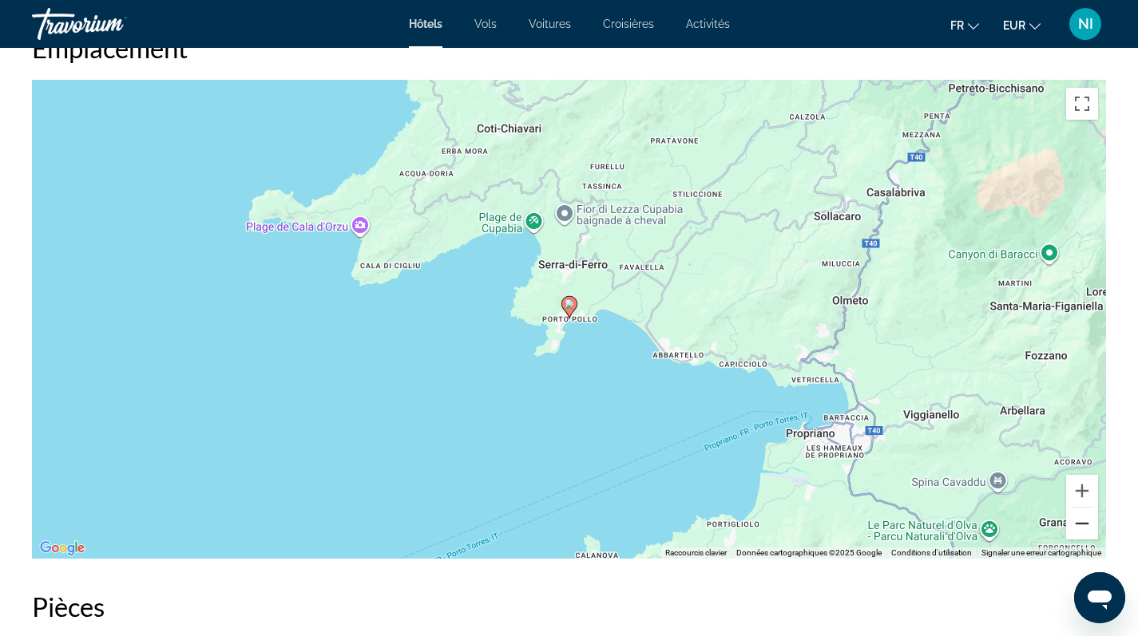
click at [1081, 527] on button "Zoom arrière" at bounding box center [1082, 524] width 32 height 32
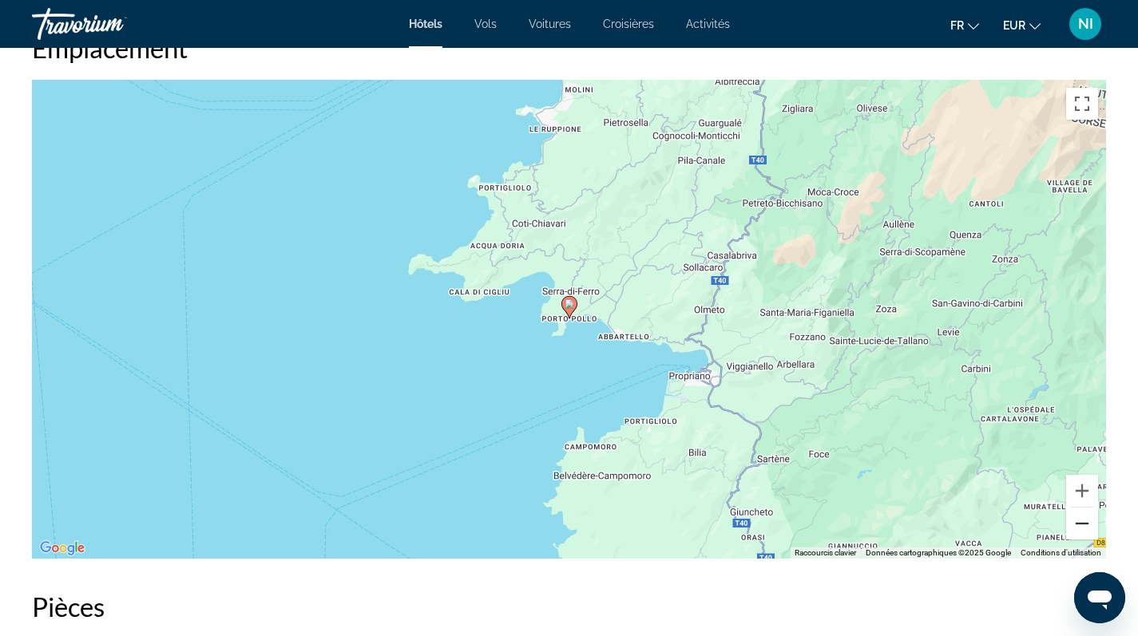
click at [1081, 527] on button "Zoom arrière" at bounding box center [1082, 524] width 32 height 32
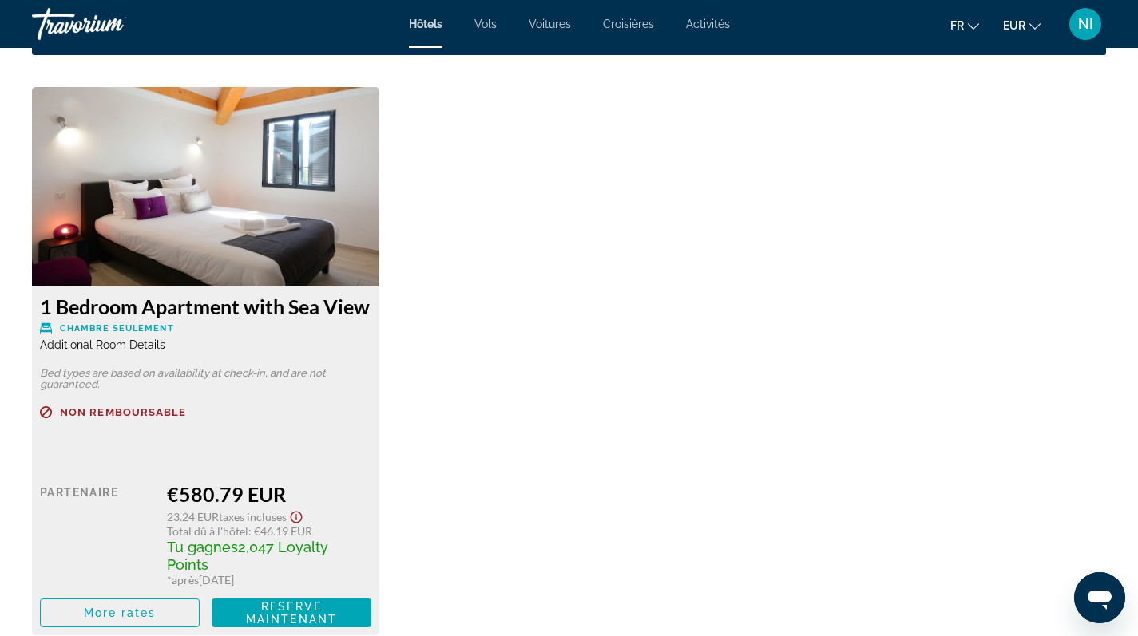
scroll to position [2294, 0]
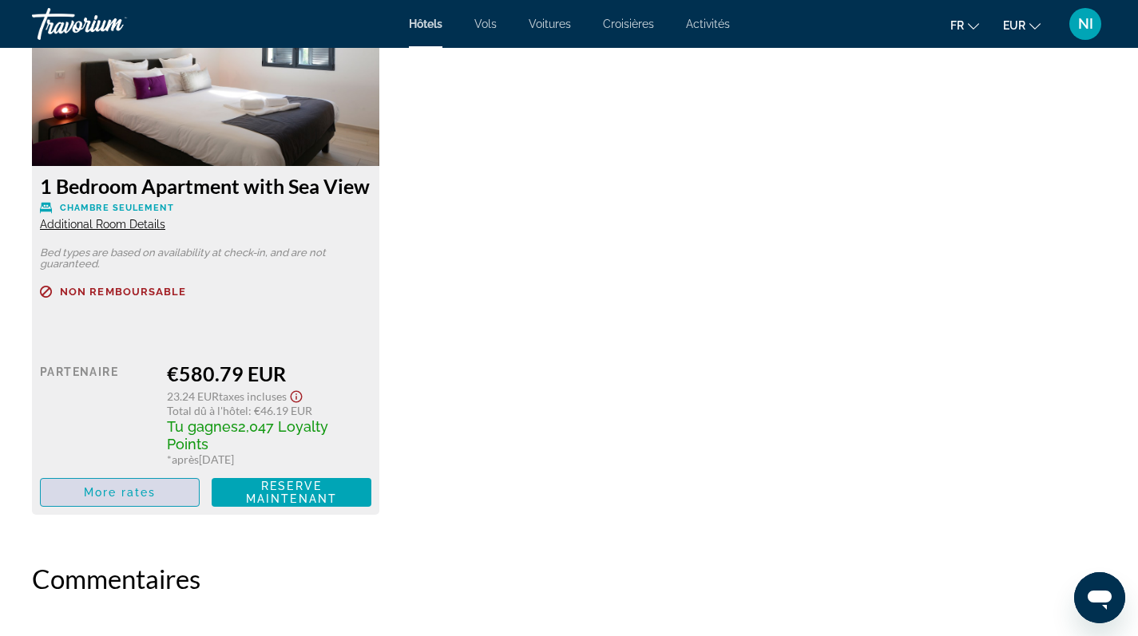
click at [133, 498] on span "More rates" at bounding box center [120, 492] width 73 height 13
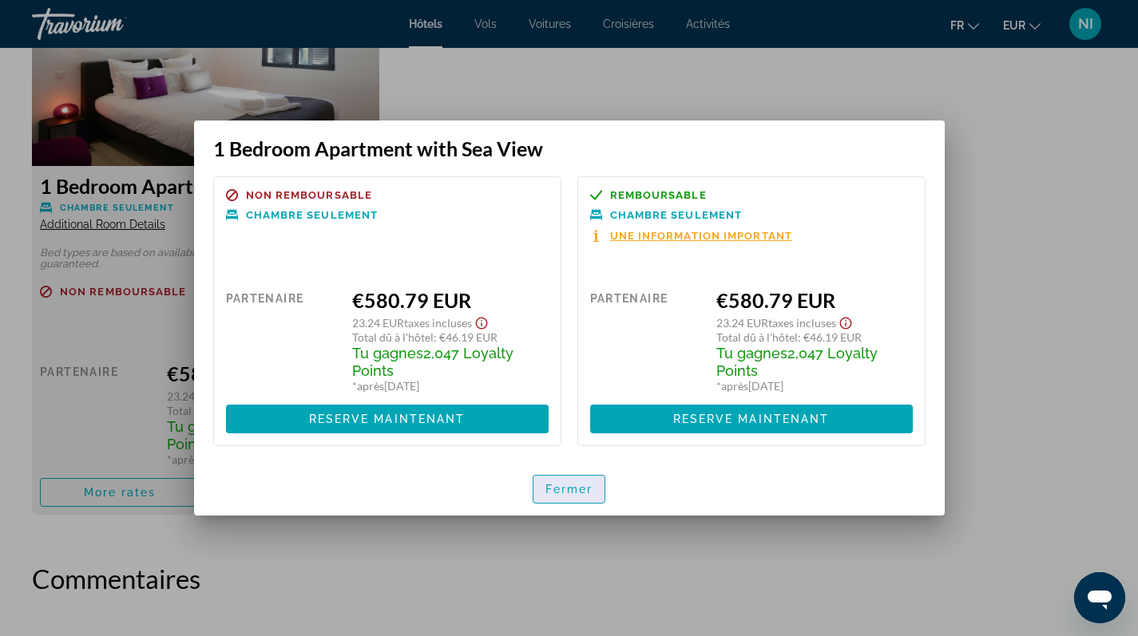
click at [549, 489] on span "Fermer" at bounding box center [569, 489] width 48 height 13
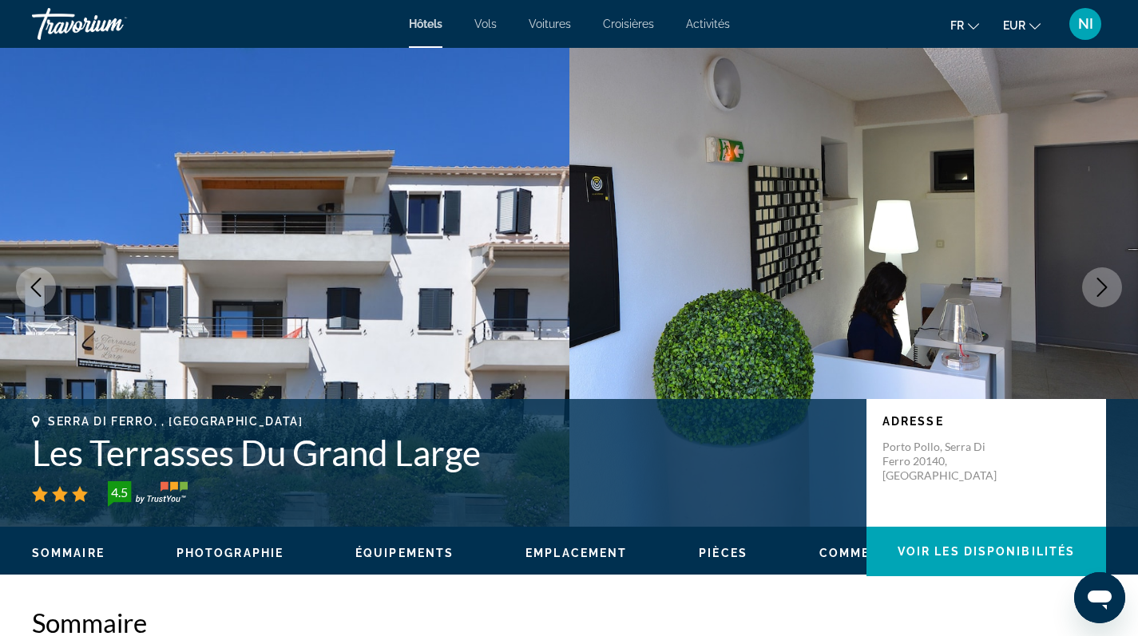
scroll to position [2294, 0]
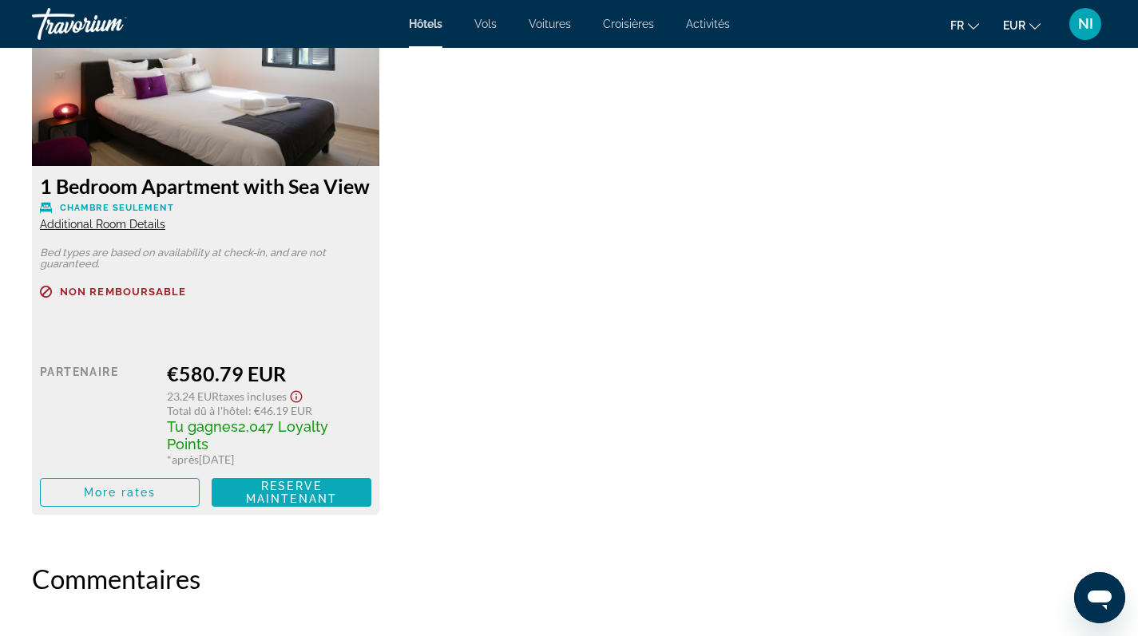
click at [257, 495] on span "Reserve maintenant" at bounding box center [291, 493] width 91 height 26
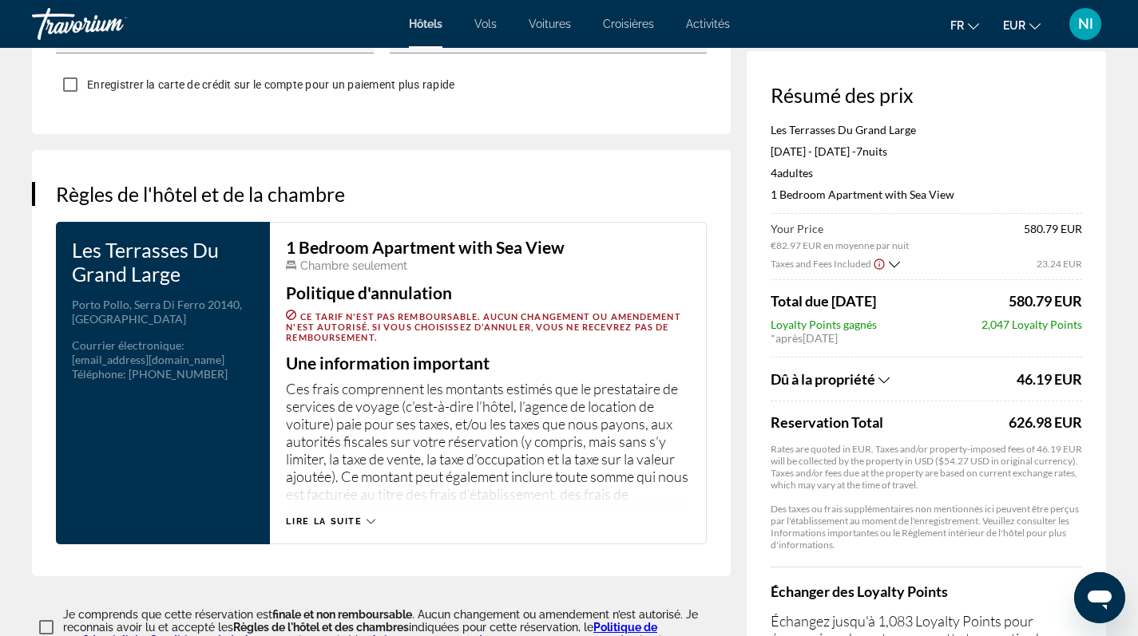
scroll to position [2229, 0]
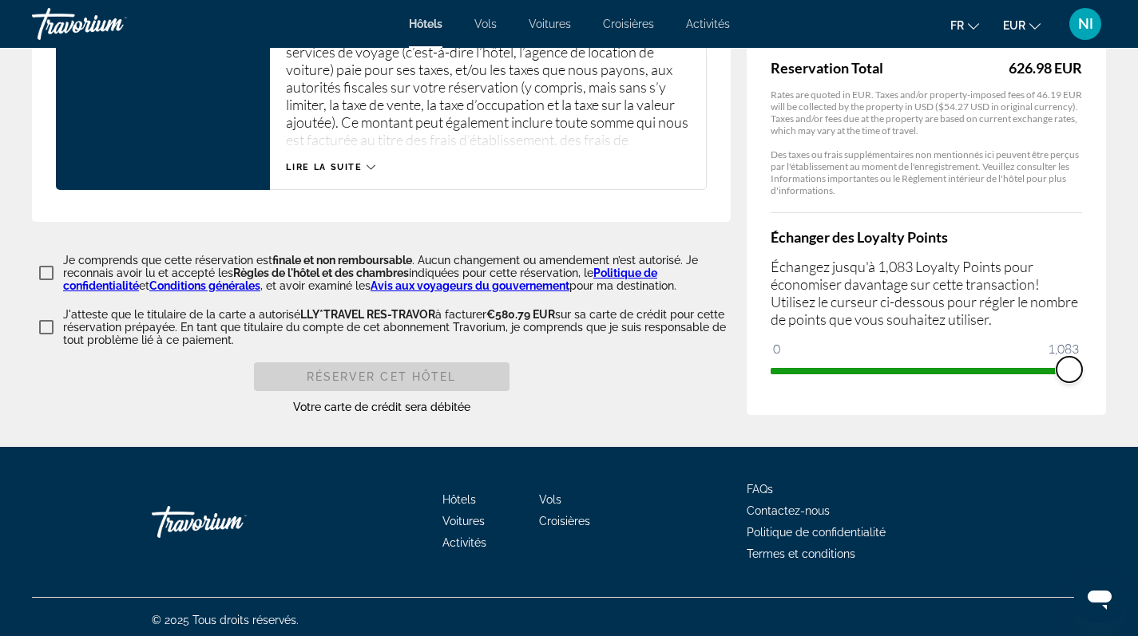
drag, startPoint x: 785, startPoint y: 365, endPoint x: 1121, endPoint y: 374, distance: 336.3
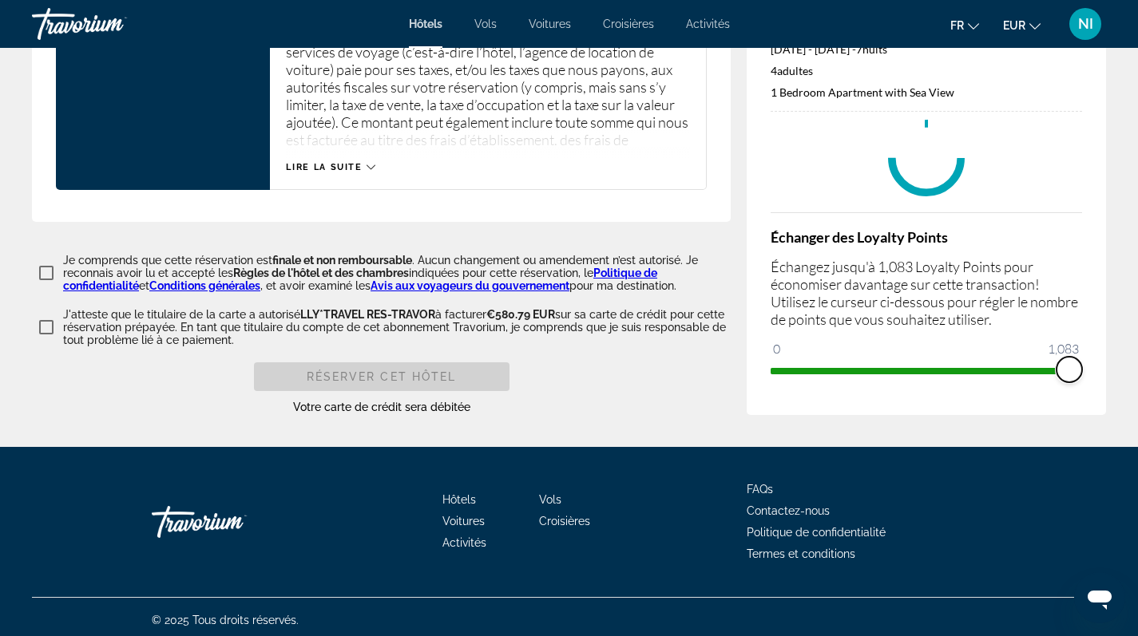
scroll to position [2203, 0]
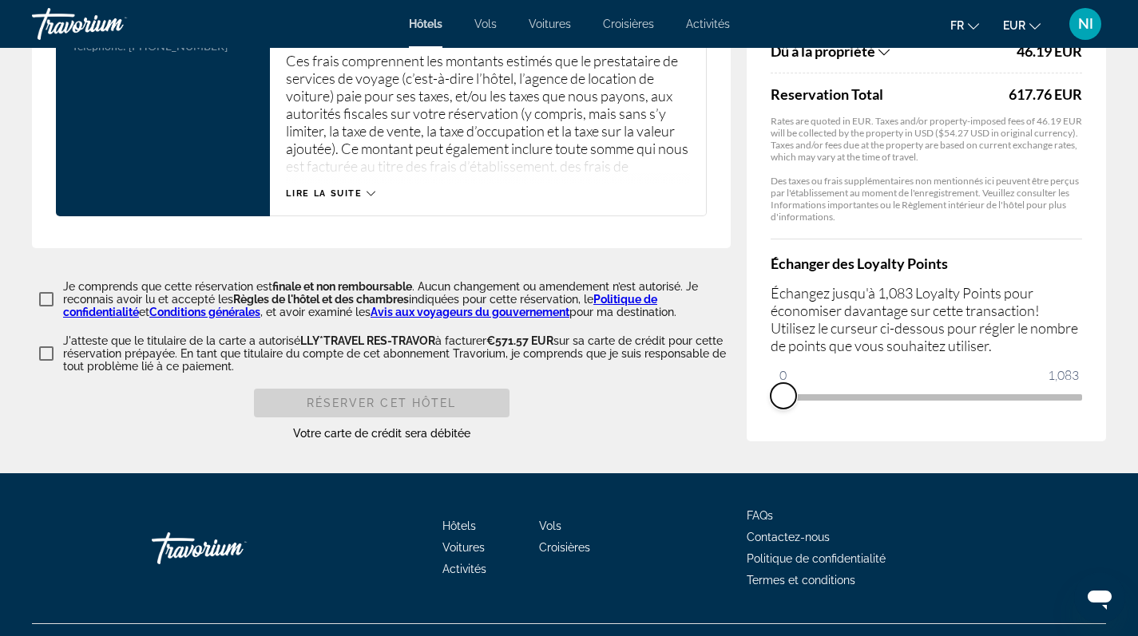
drag, startPoint x: 1073, startPoint y: 391, endPoint x: 756, endPoint y: 399, distance: 317.1
click at [756, 399] on div "Résumé des prix Les Terrasses Du Grand Large Apr 22, 2026 - Apr 29, 2026 - 7 nu…" at bounding box center [926, 82] width 359 height 719
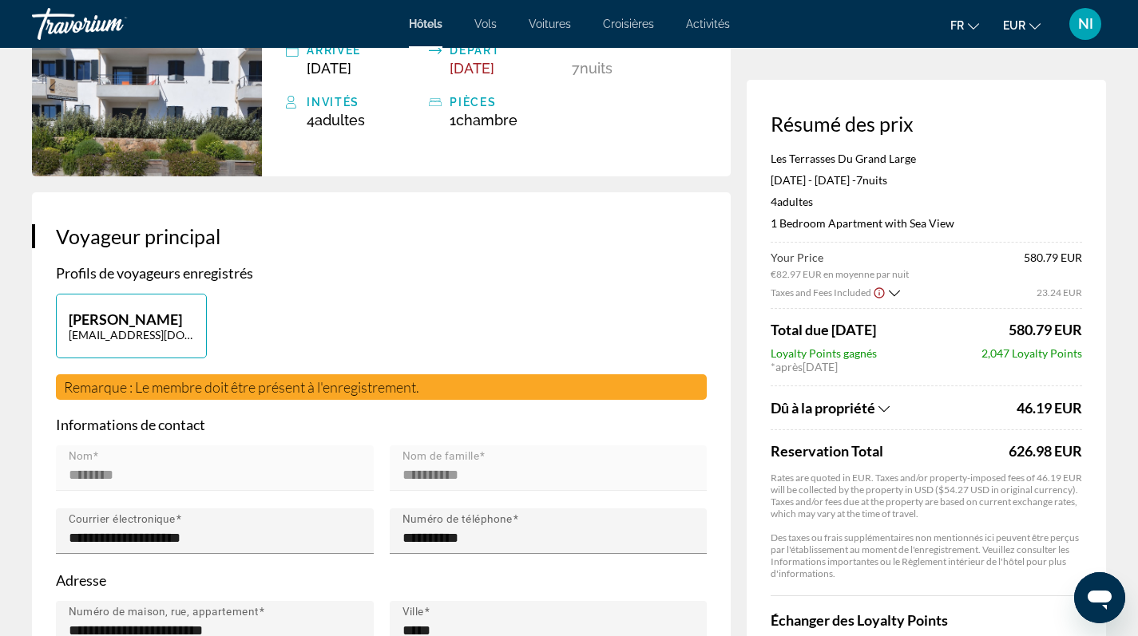
scroll to position [0, 0]
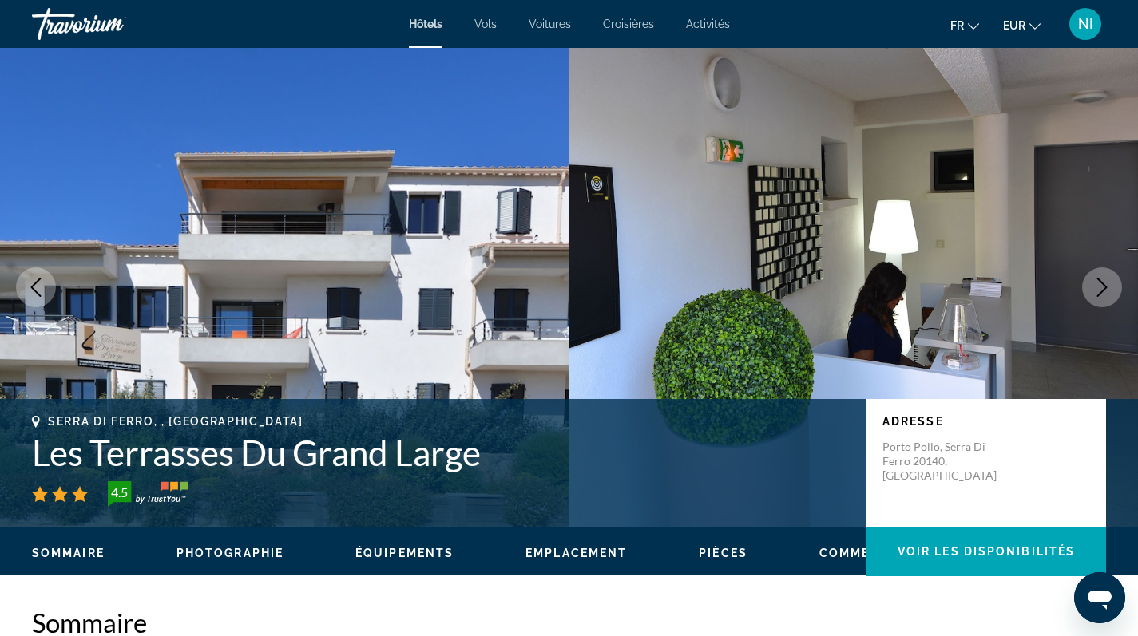
click at [207, 557] on span "Photographie" at bounding box center [229, 553] width 107 height 13
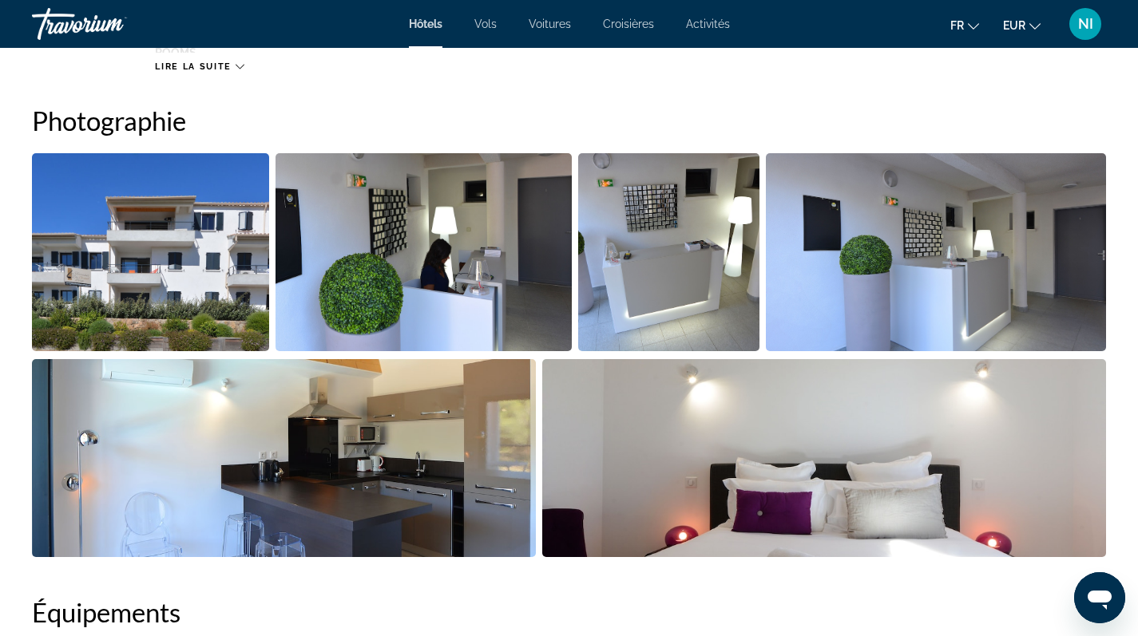
scroll to position [780, 0]
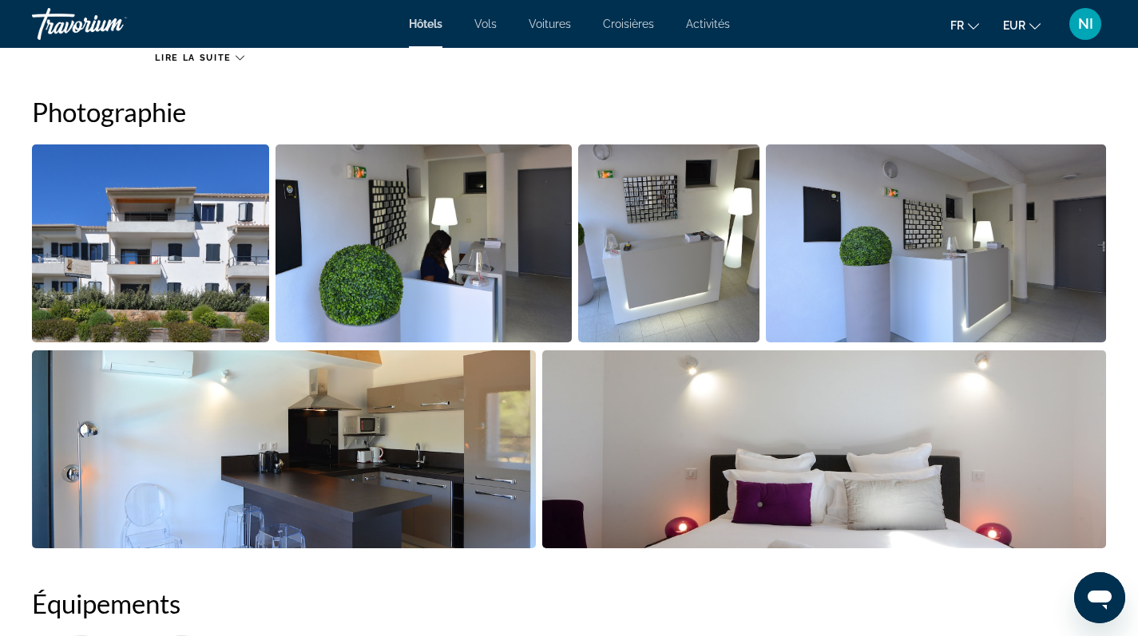
click at [163, 244] on img "Open full-screen image slider" at bounding box center [150, 244] width 237 height 198
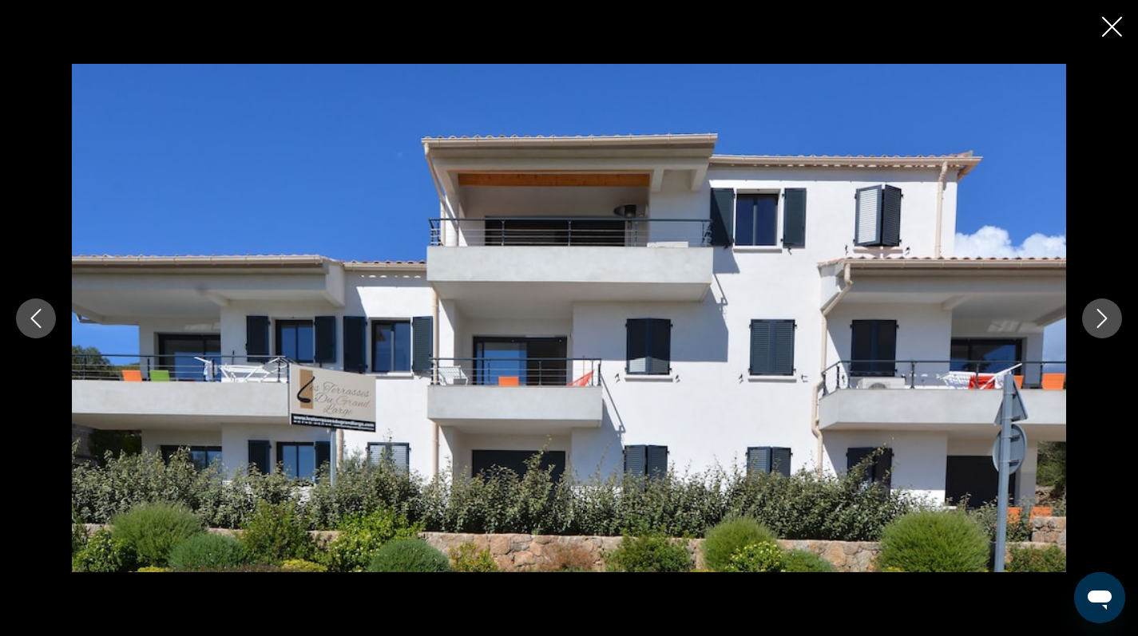
click at [1110, 323] on icon "Next image" at bounding box center [1101, 318] width 19 height 19
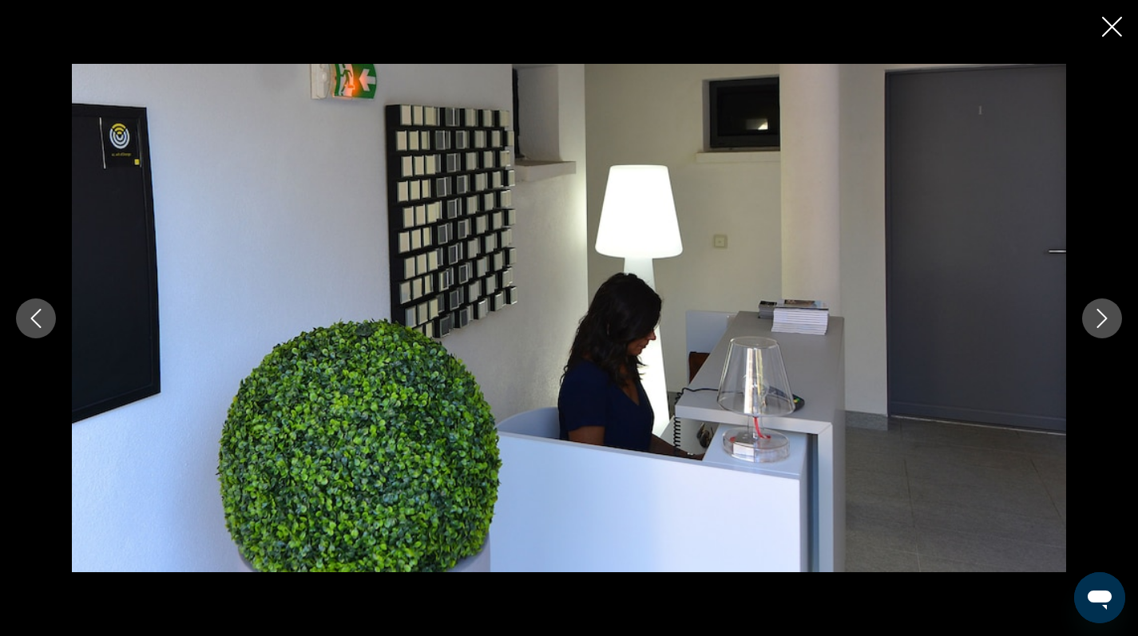
click at [1110, 323] on icon "Next image" at bounding box center [1101, 318] width 19 height 19
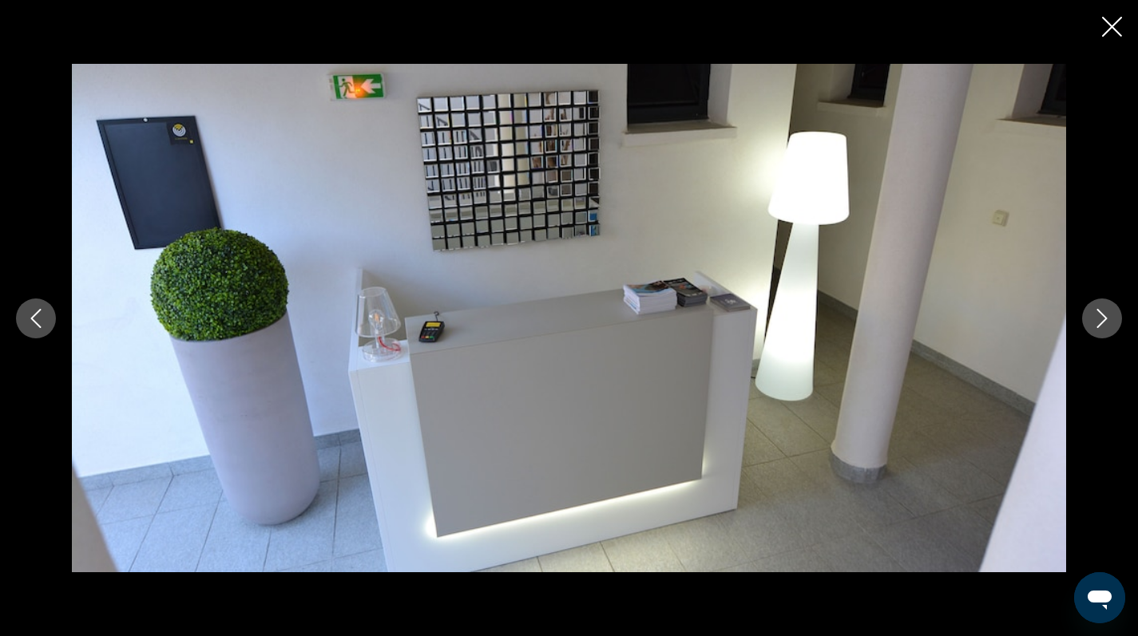
click at [1110, 323] on icon "Next image" at bounding box center [1101, 318] width 19 height 19
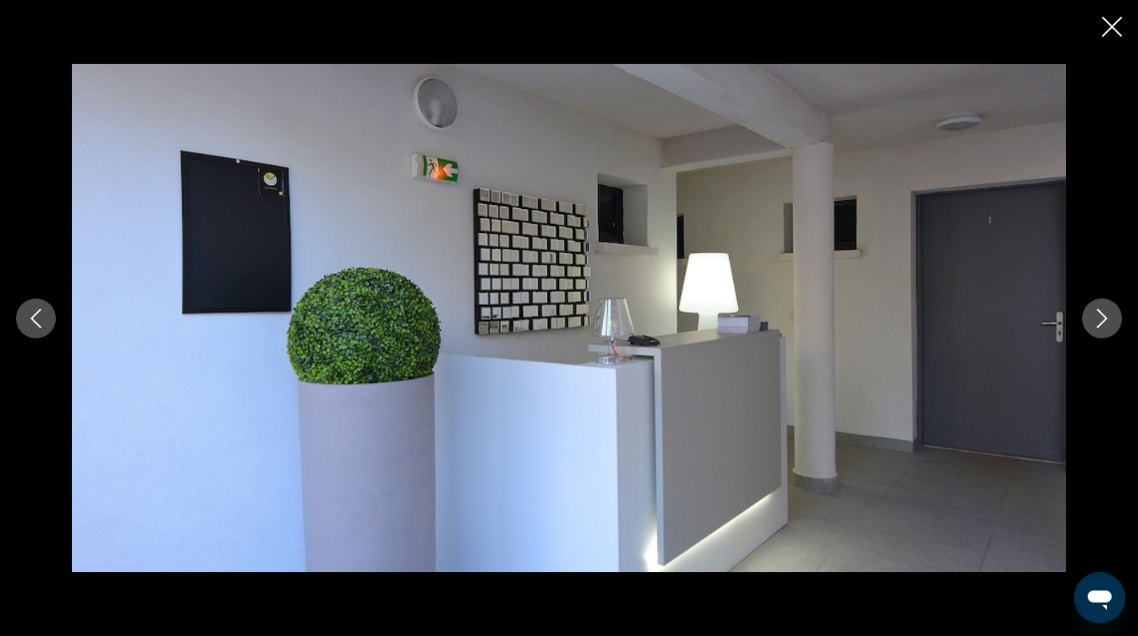
click at [1110, 323] on icon "Next image" at bounding box center [1101, 318] width 19 height 19
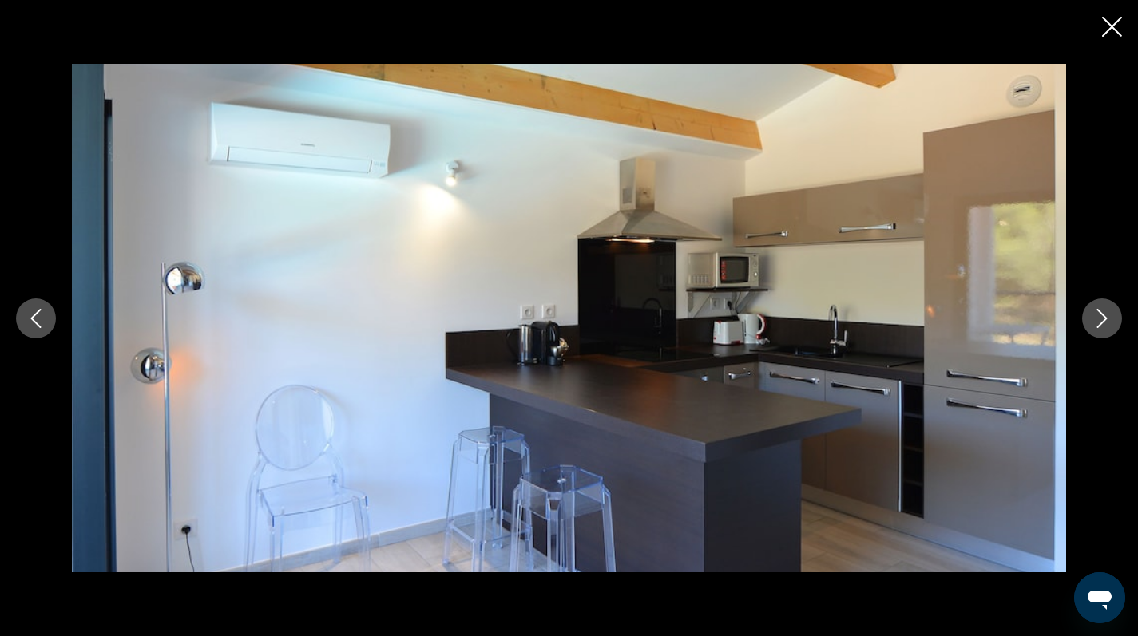
click at [1110, 323] on icon "Next image" at bounding box center [1101, 318] width 19 height 19
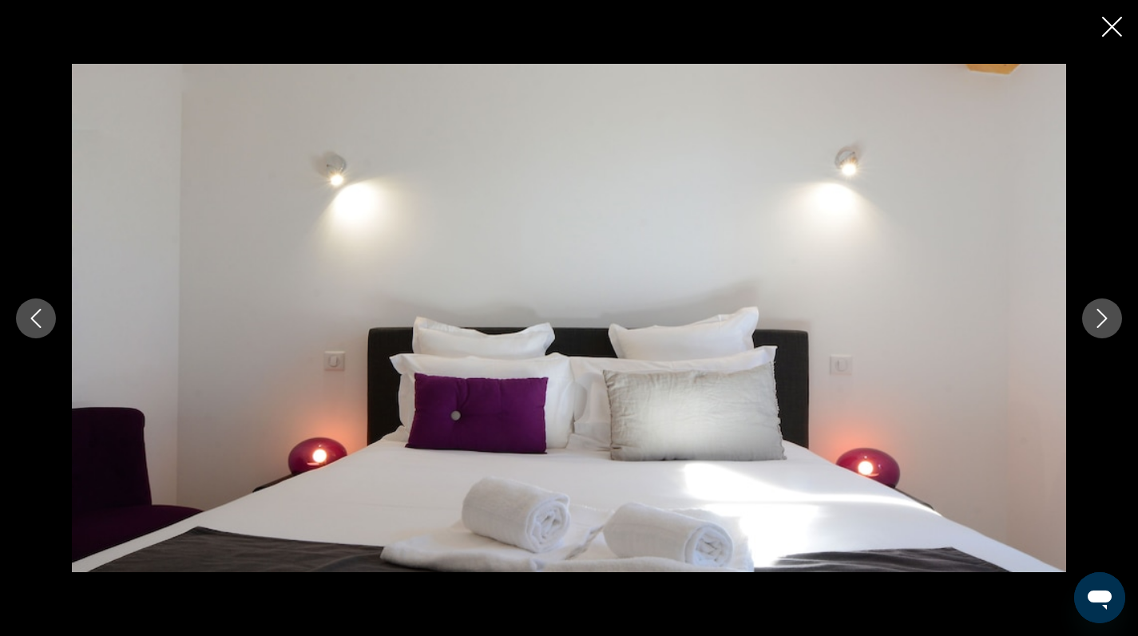
click at [1110, 323] on icon "Next image" at bounding box center [1101, 318] width 19 height 19
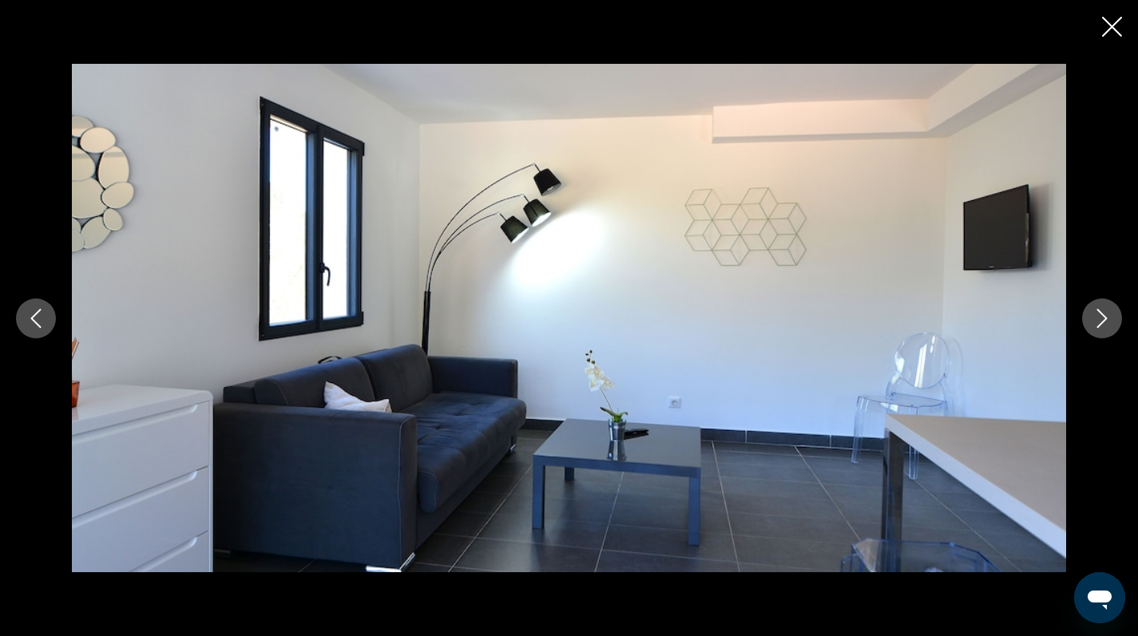
click at [1110, 323] on icon "Next image" at bounding box center [1101, 318] width 19 height 19
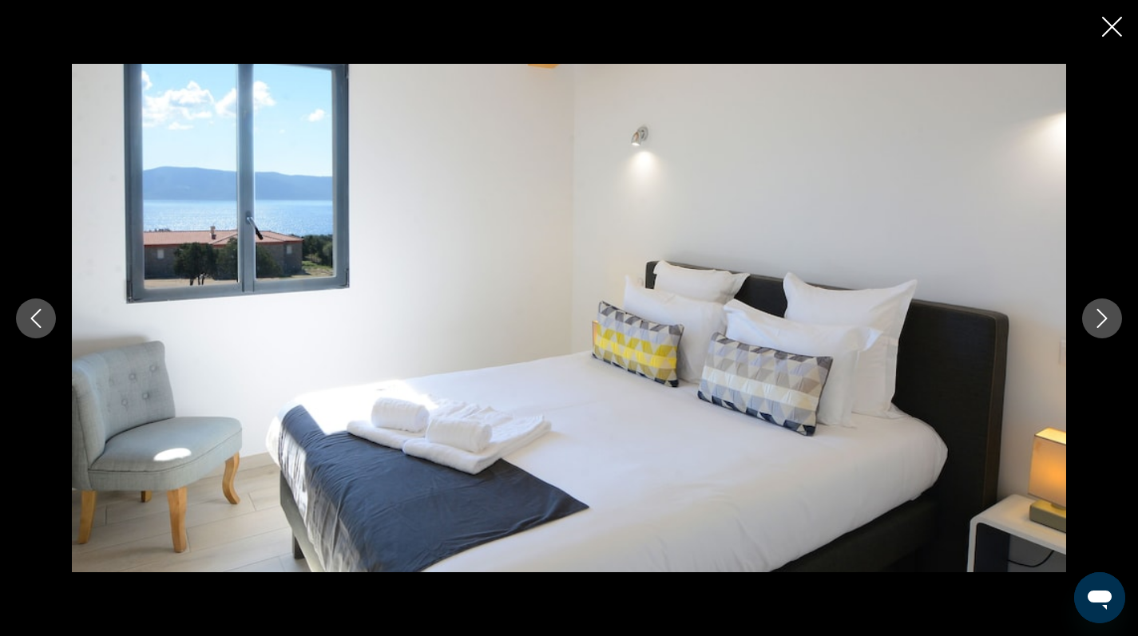
click at [1110, 323] on icon "Next image" at bounding box center [1101, 318] width 19 height 19
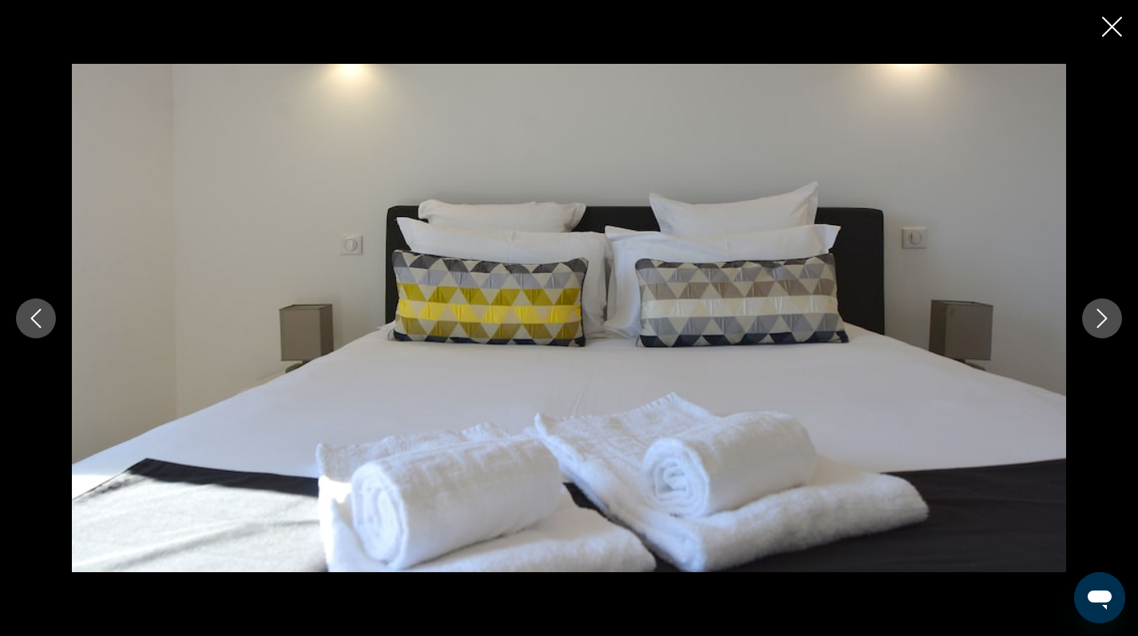
click at [1110, 323] on icon "Next image" at bounding box center [1101, 318] width 19 height 19
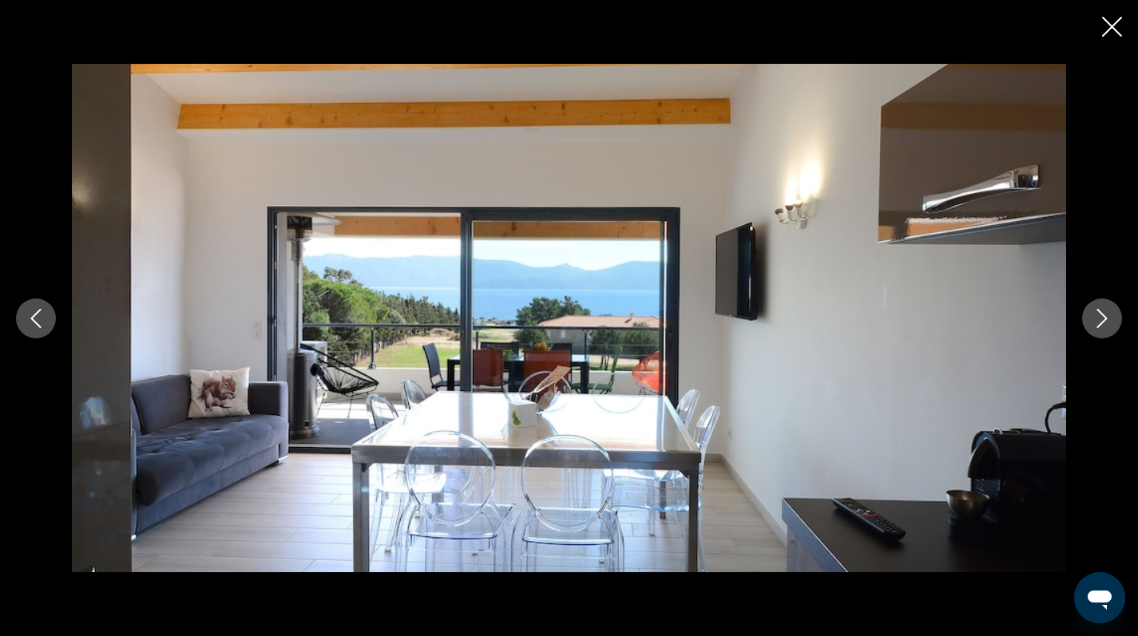
click at [1100, 327] on icon "Next image" at bounding box center [1101, 318] width 19 height 19
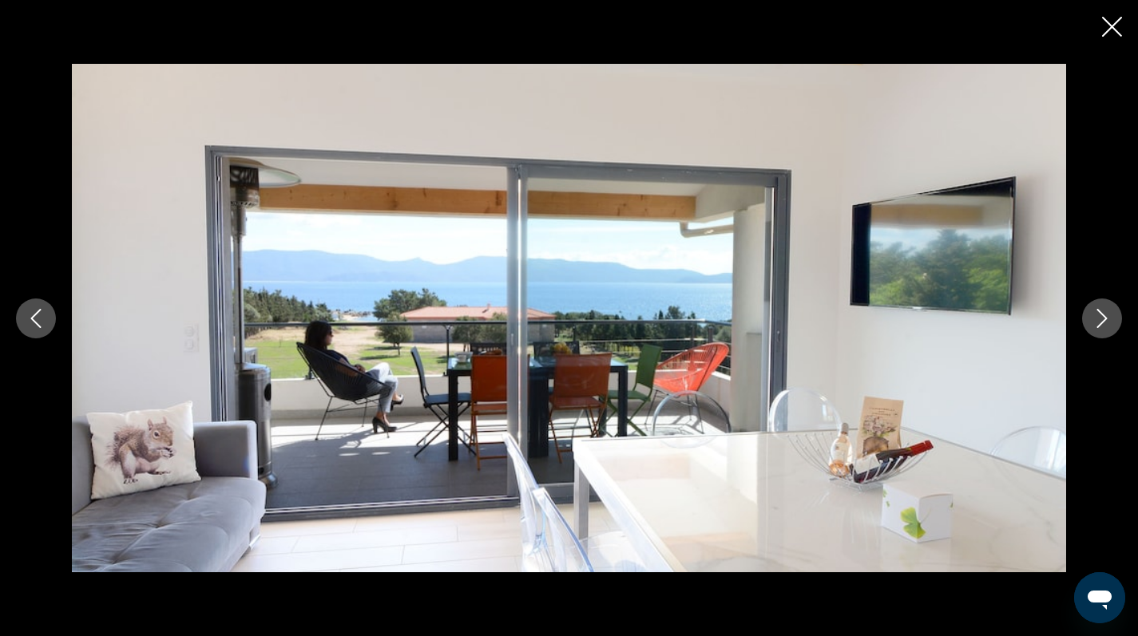
click at [1100, 327] on icon "Next image" at bounding box center [1101, 318] width 19 height 19
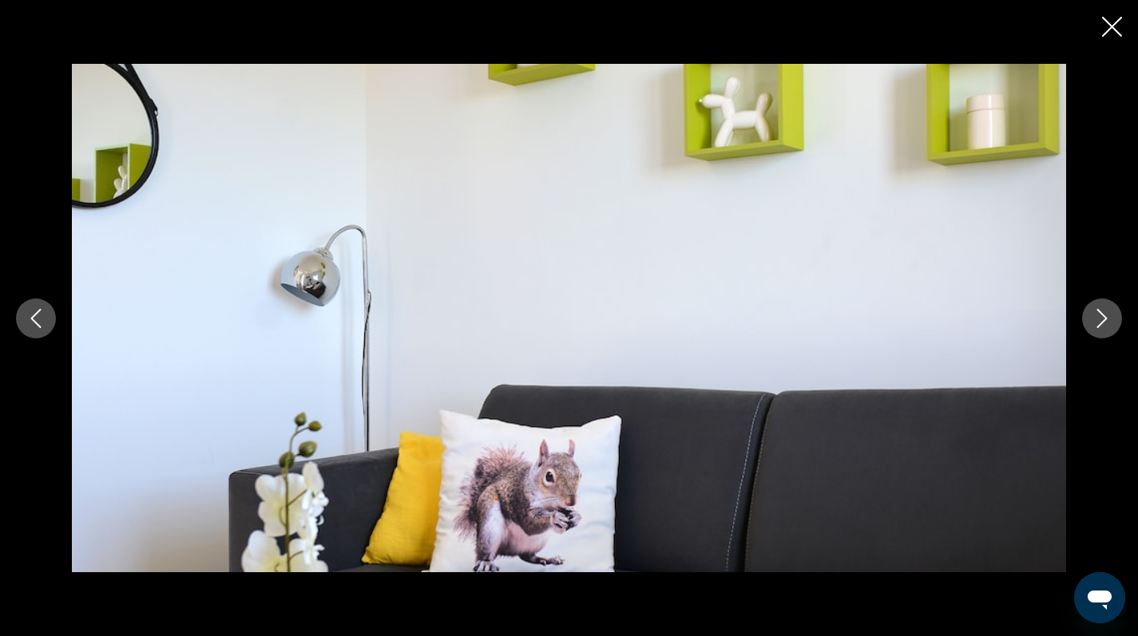
click at [1100, 327] on icon "Next image" at bounding box center [1101, 318] width 19 height 19
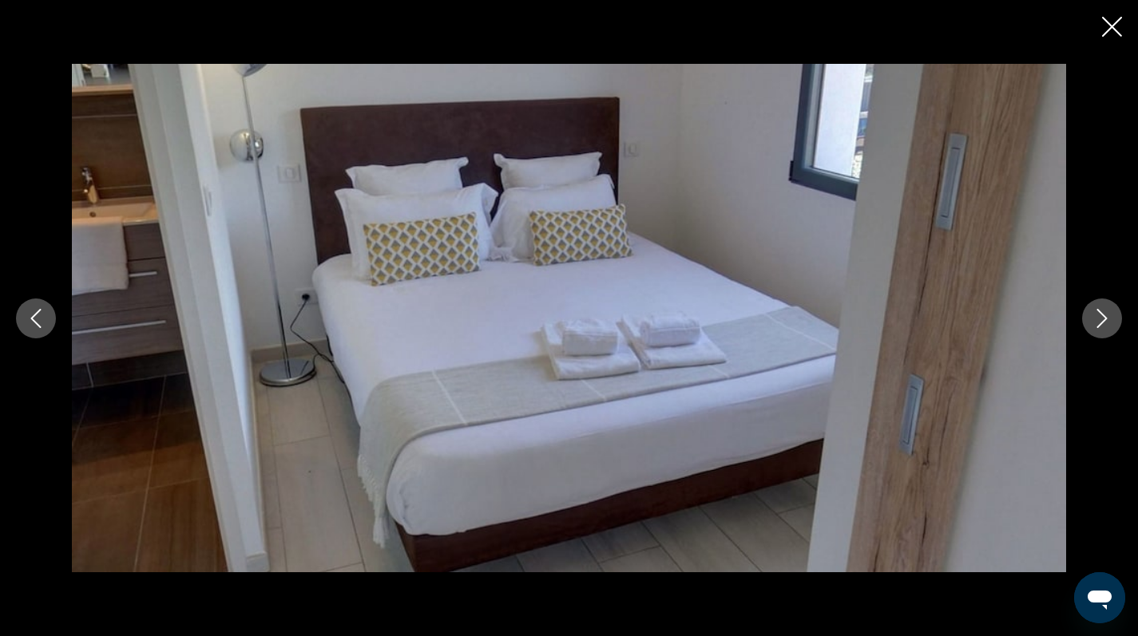
click at [1100, 327] on icon "Next image" at bounding box center [1101, 318] width 19 height 19
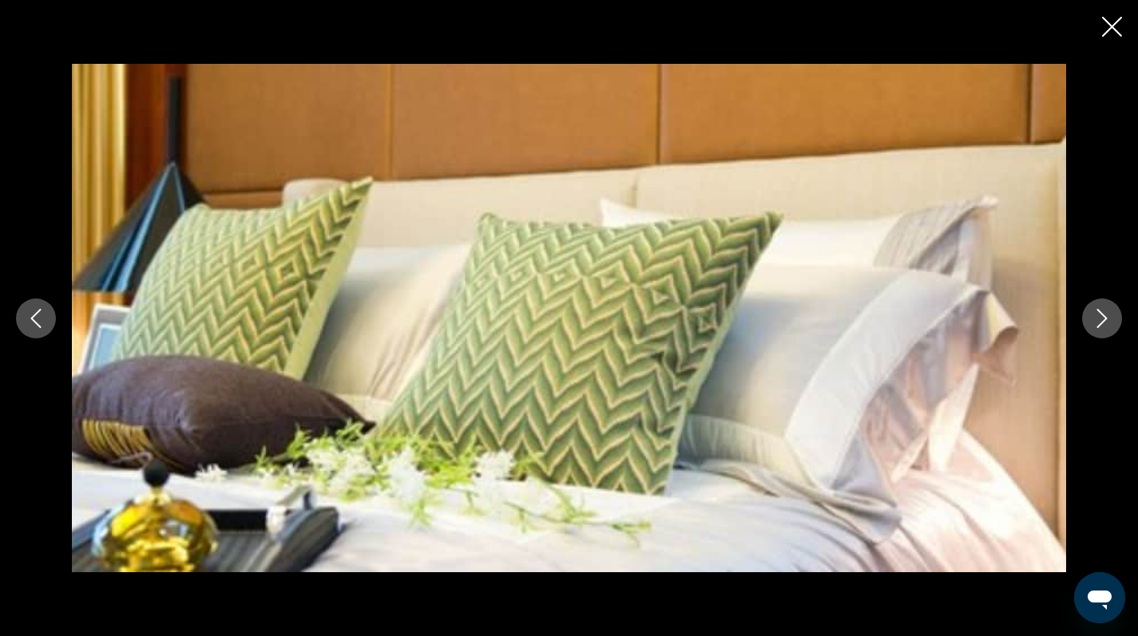
click at [1100, 327] on icon "Next image" at bounding box center [1101, 318] width 19 height 19
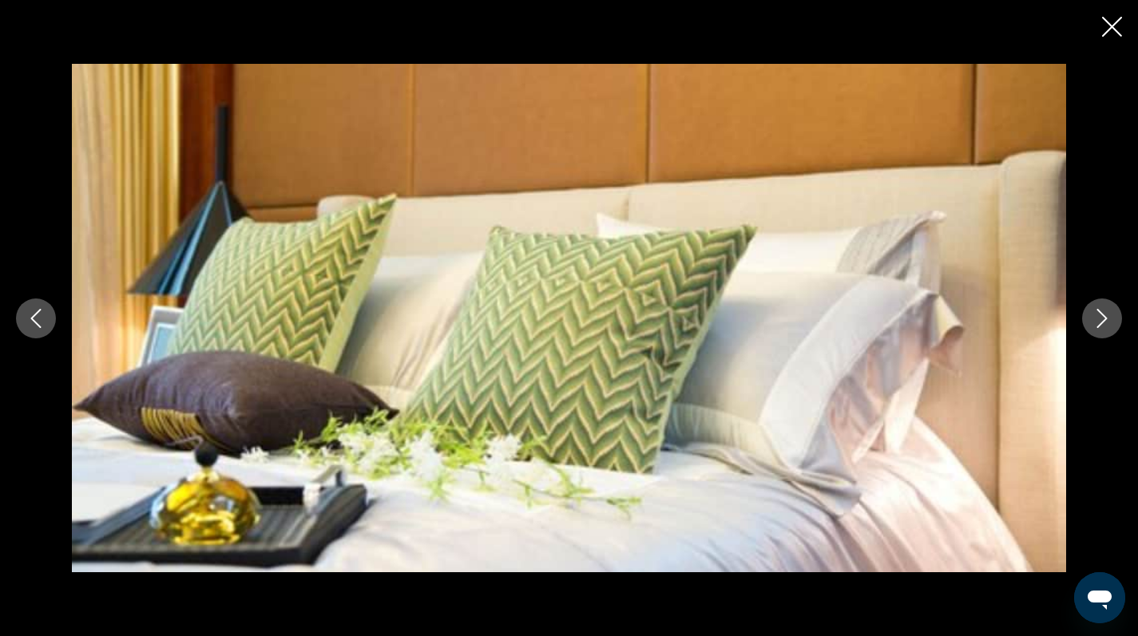
click at [1100, 327] on icon "Next image" at bounding box center [1101, 318] width 19 height 19
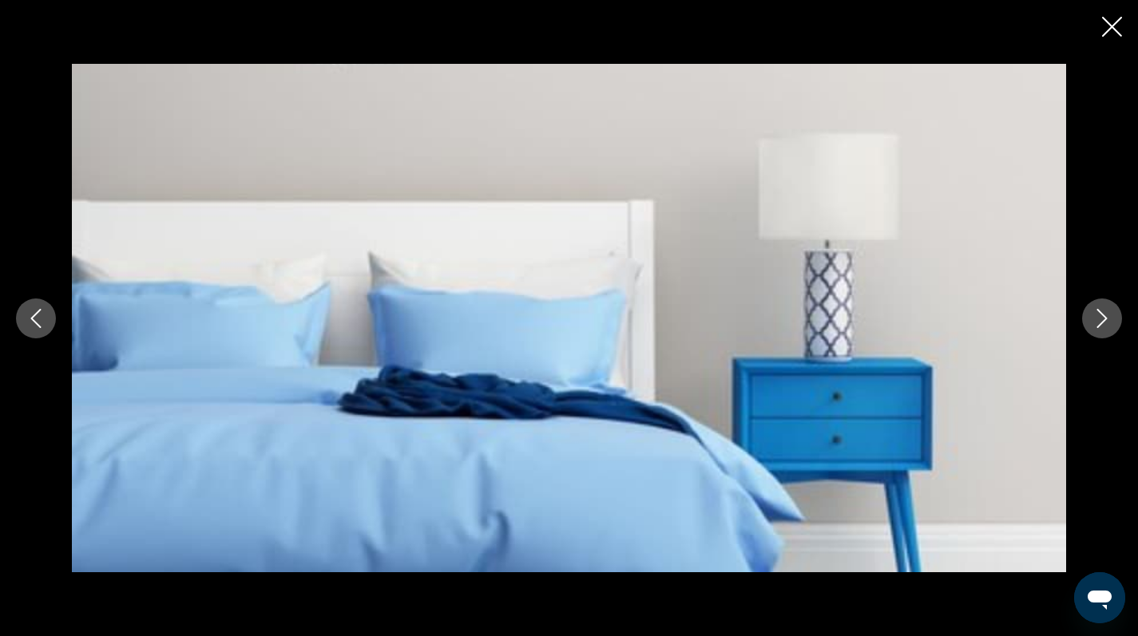
click at [1100, 327] on icon "Next image" at bounding box center [1101, 318] width 19 height 19
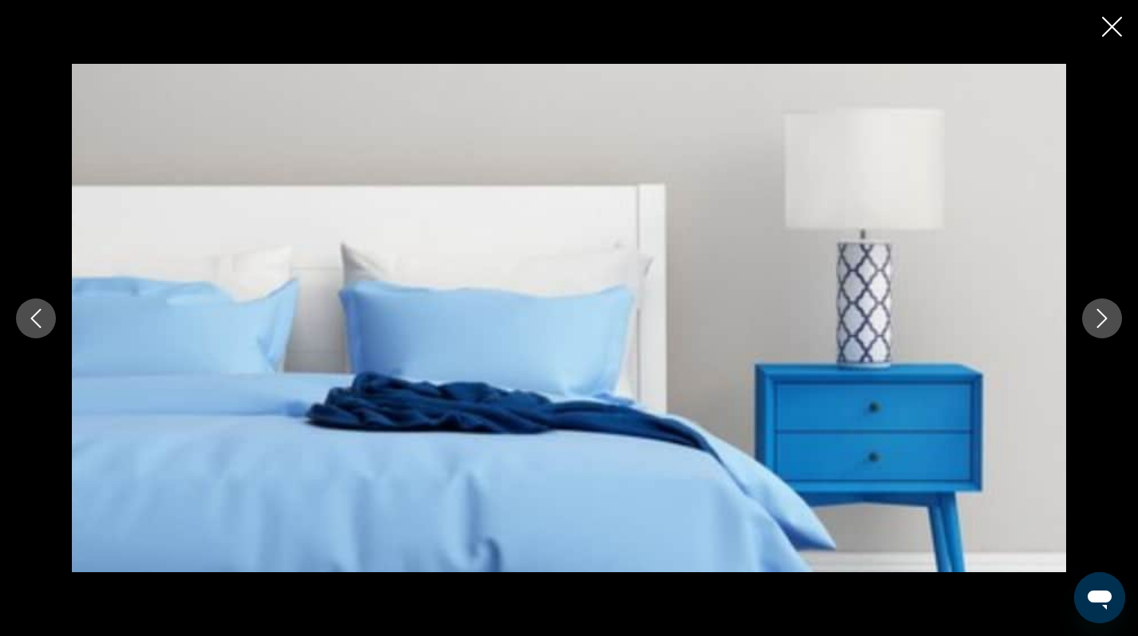
click at [1100, 327] on icon "Next image" at bounding box center [1101, 318] width 19 height 19
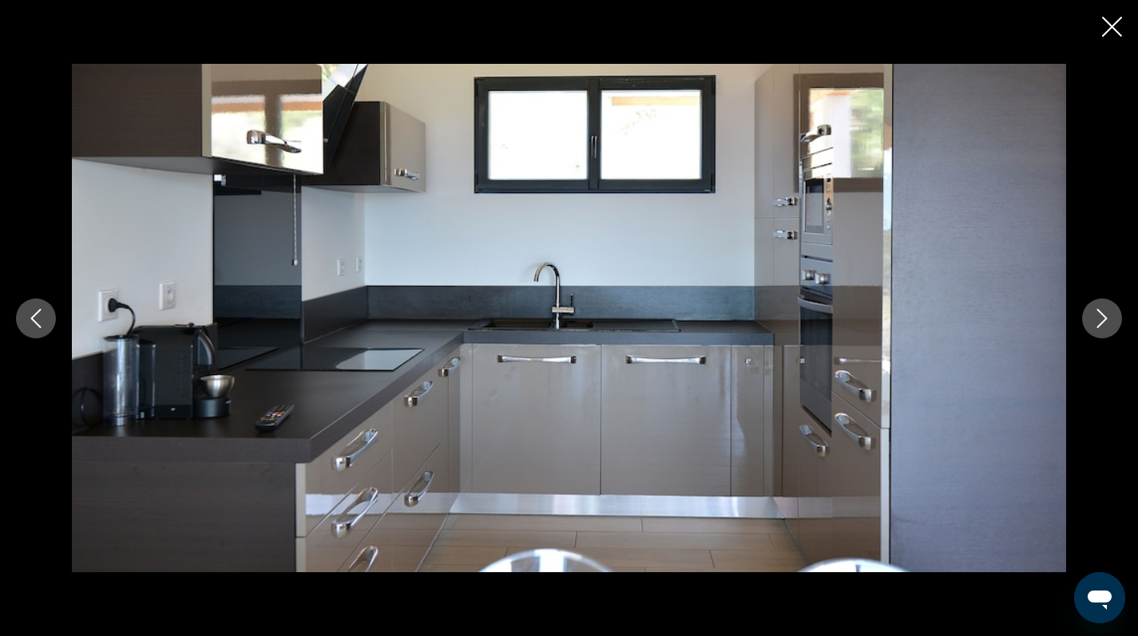
click at [1100, 327] on icon "Next image" at bounding box center [1101, 318] width 19 height 19
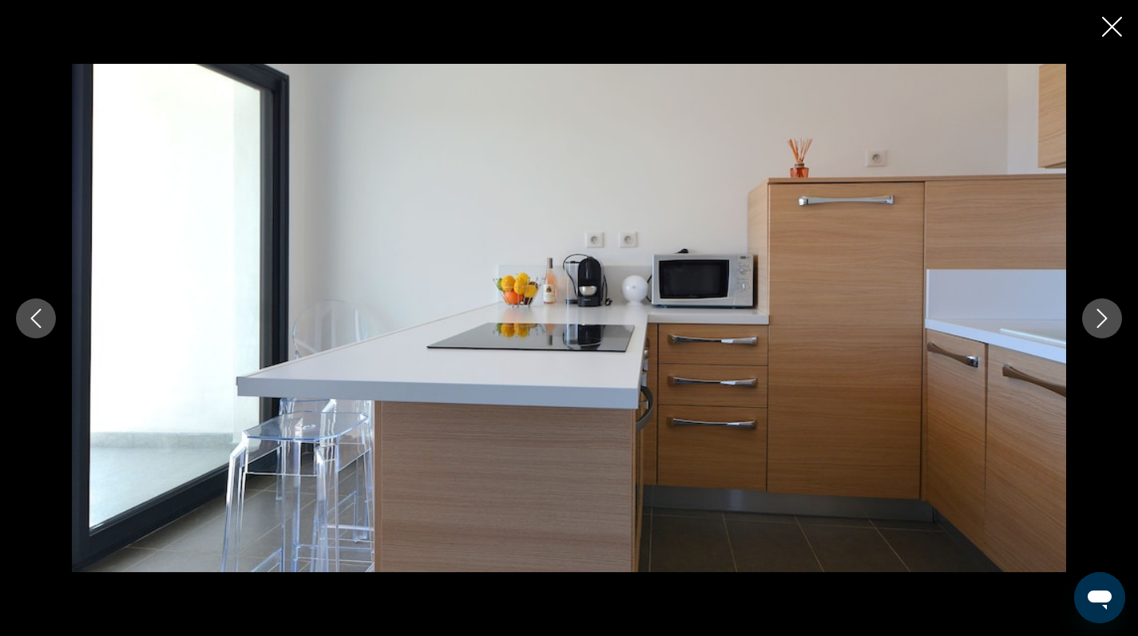
click at [1100, 327] on icon "Next image" at bounding box center [1101, 318] width 19 height 19
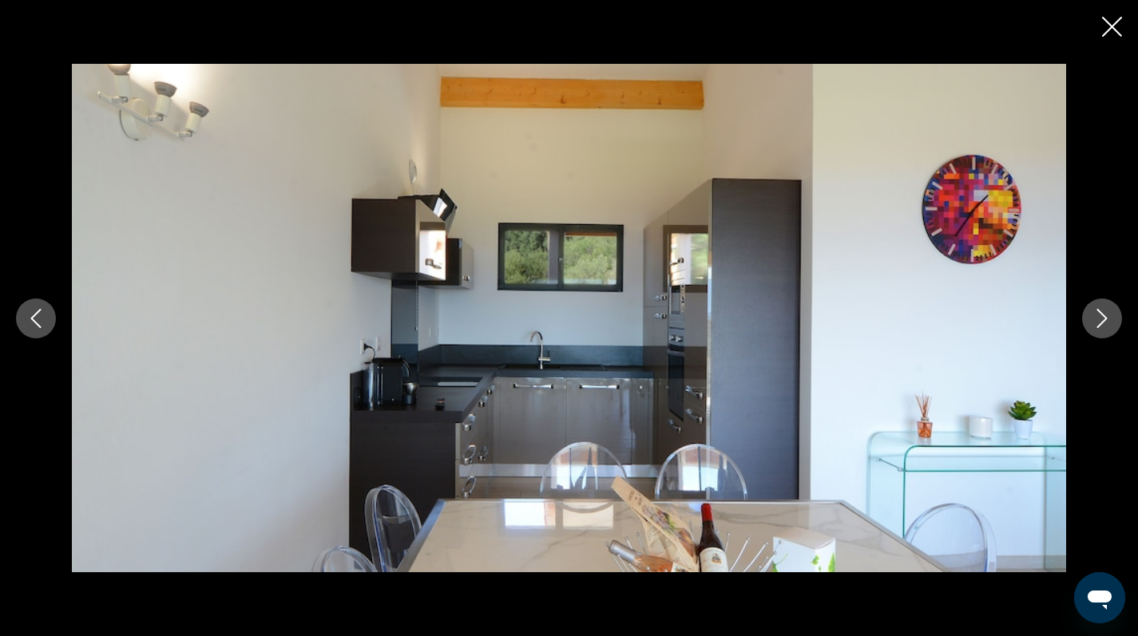
click at [1100, 327] on icon "Next image" at bounding box center [1101, 318] width 19 height 19
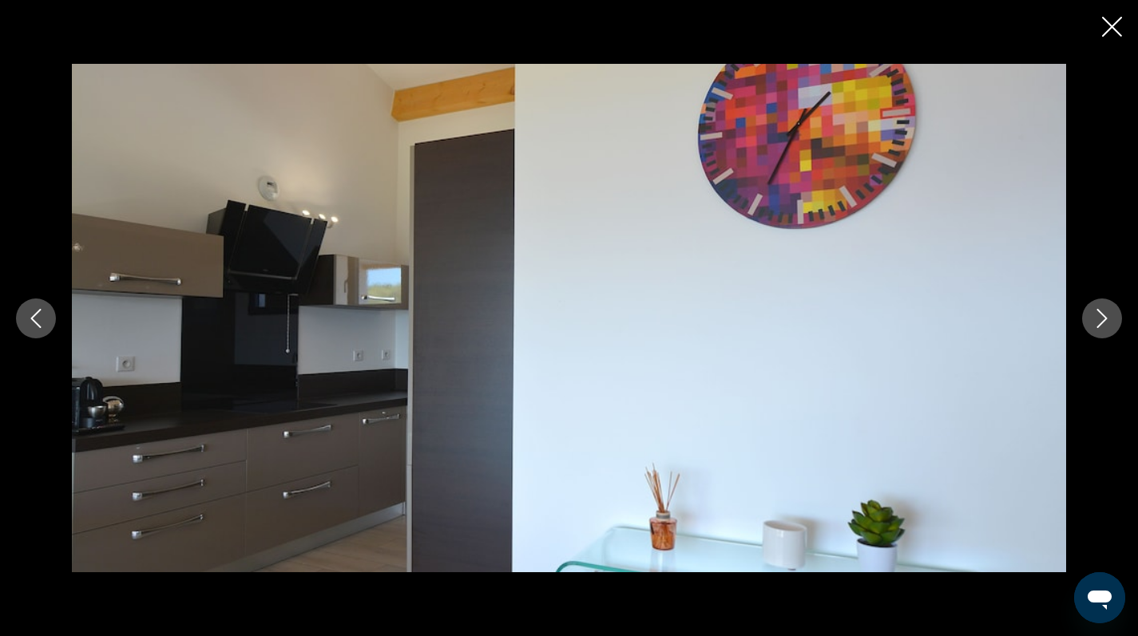
click at [1100, 327] on icon "Next image" at bounding box center [1101, 318] width 19 height 19
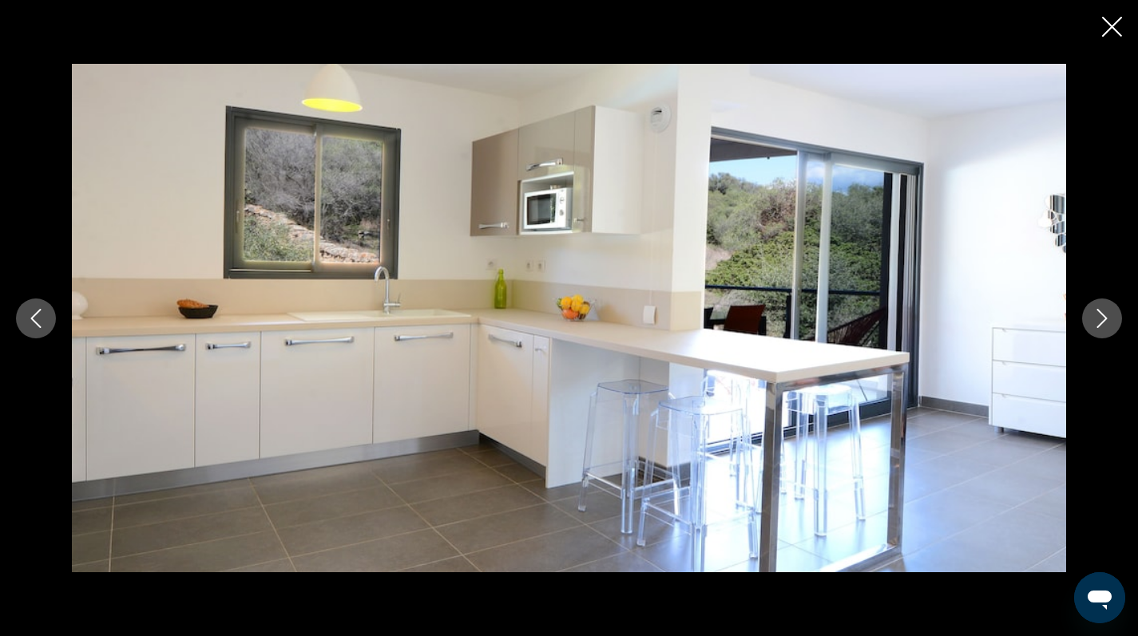
click at [1100, 327] on icon "Next image" at bounding box center [1101, 318] width 19 height 19
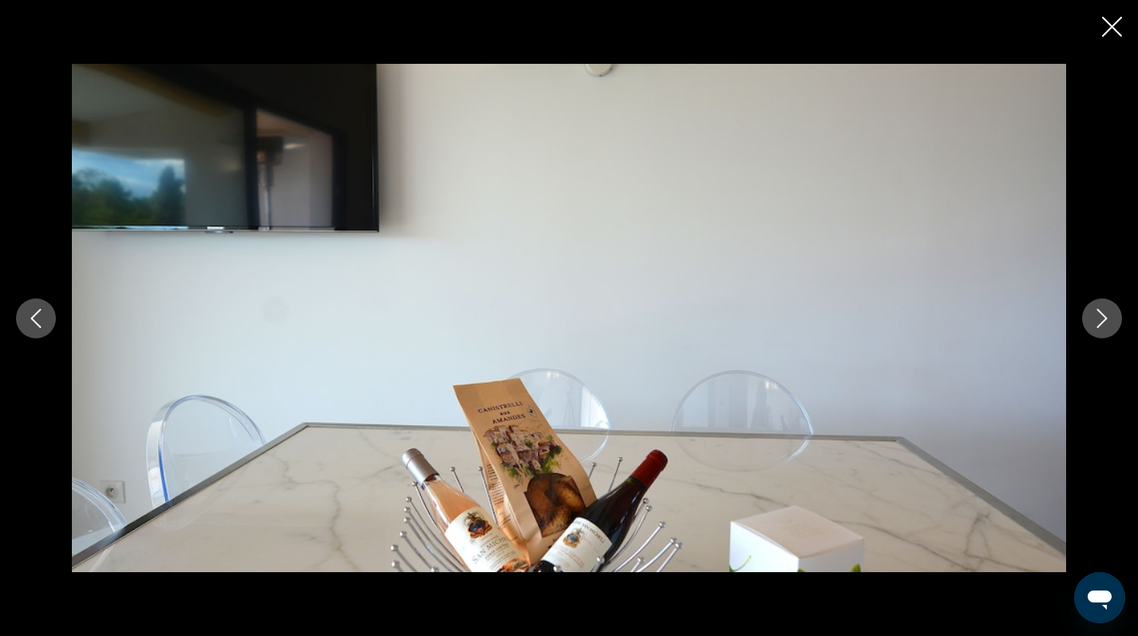
click at [1100, 327] on icon "Next image" at bounding box center [1101, 318] width 19 height 19
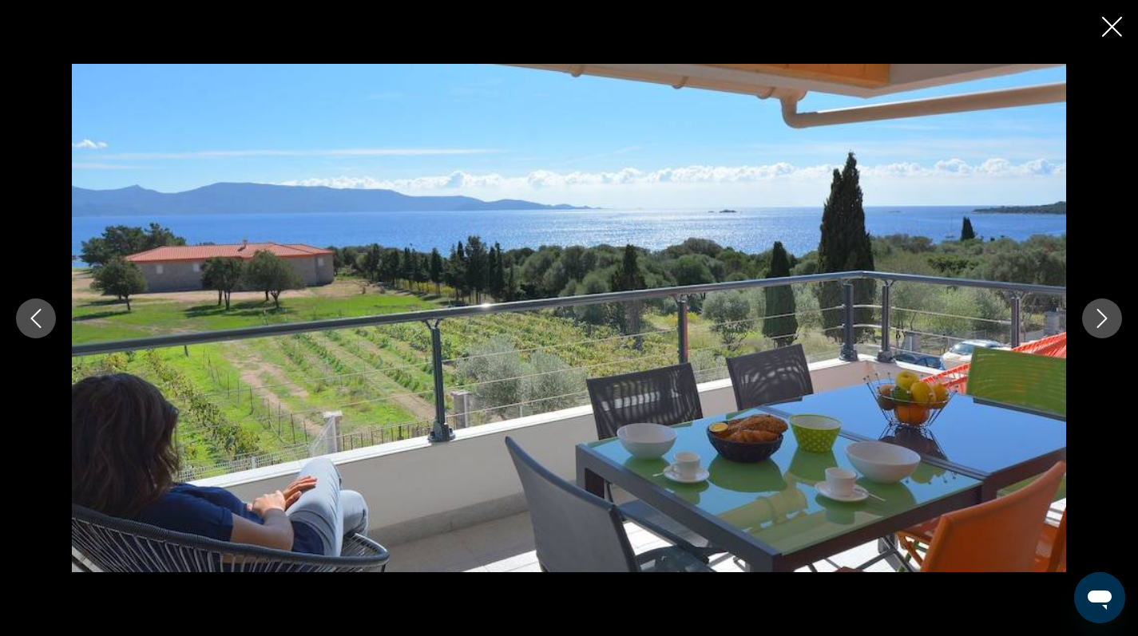
click at [1100, 327] on icon "Next image" at bounding box center [1101, 318] width 19 height 19
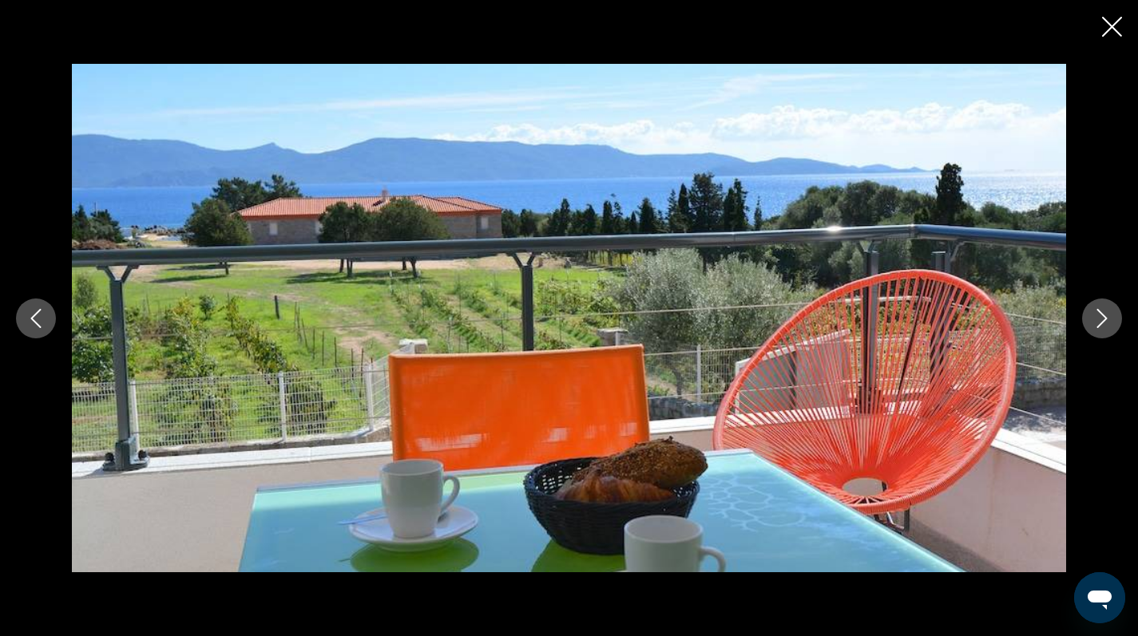
click at [1100, 327] on icon "Next image" at bounding box center [1101, 318] width 19 height 19
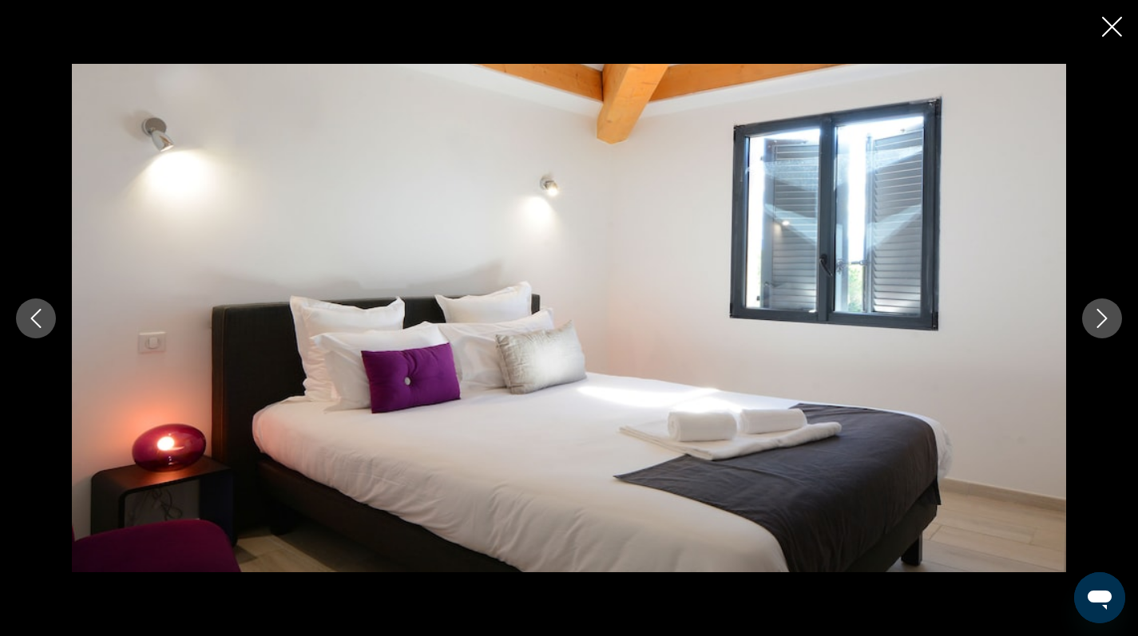
click at [1100, 327] on icon "Next image" at bounding box center [1101, 318] width 19 height 19
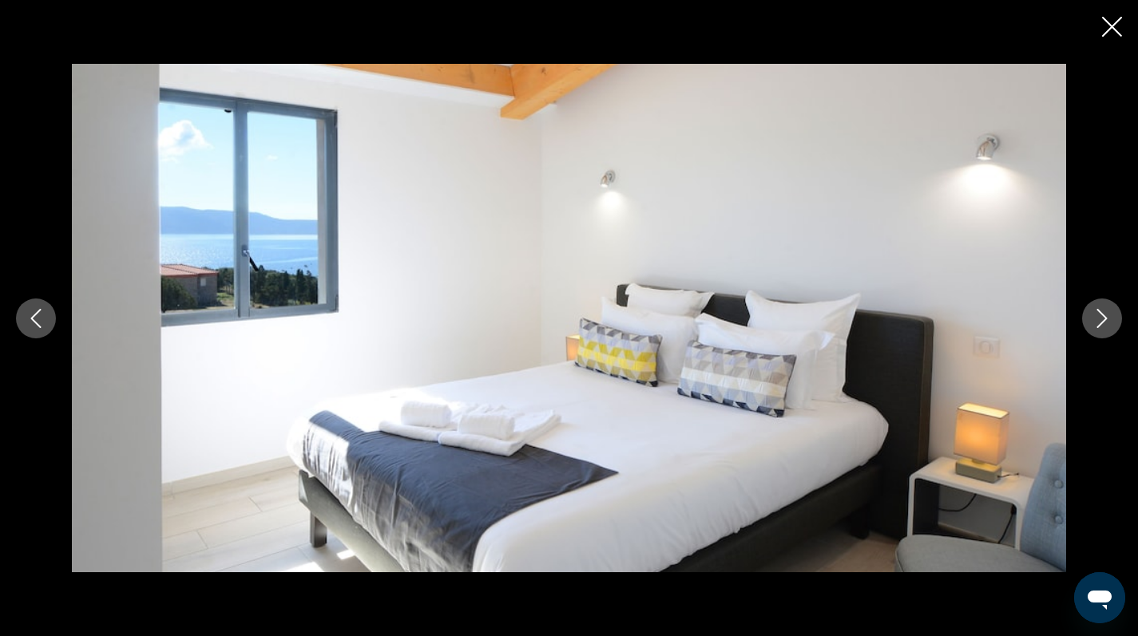
click at [1100, 327] on icon "Next image" at bounding box center [1101, 318] width 19 height 19
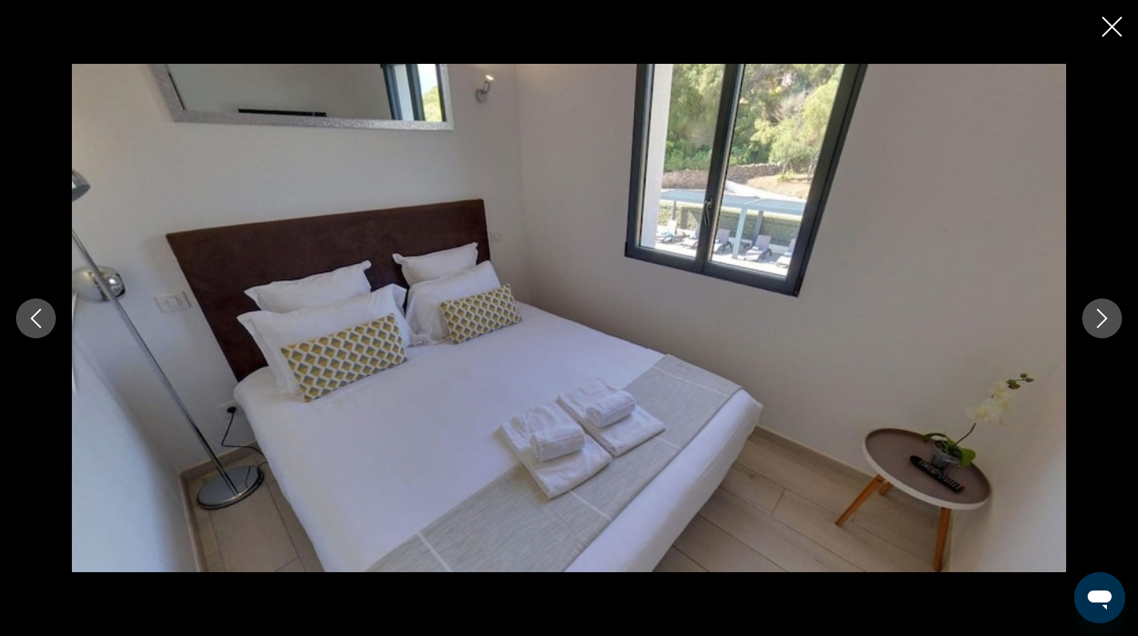
click at [1109, 27] on icon "Close slideshow" at bounding box center [1112, 27] width 20 height 20
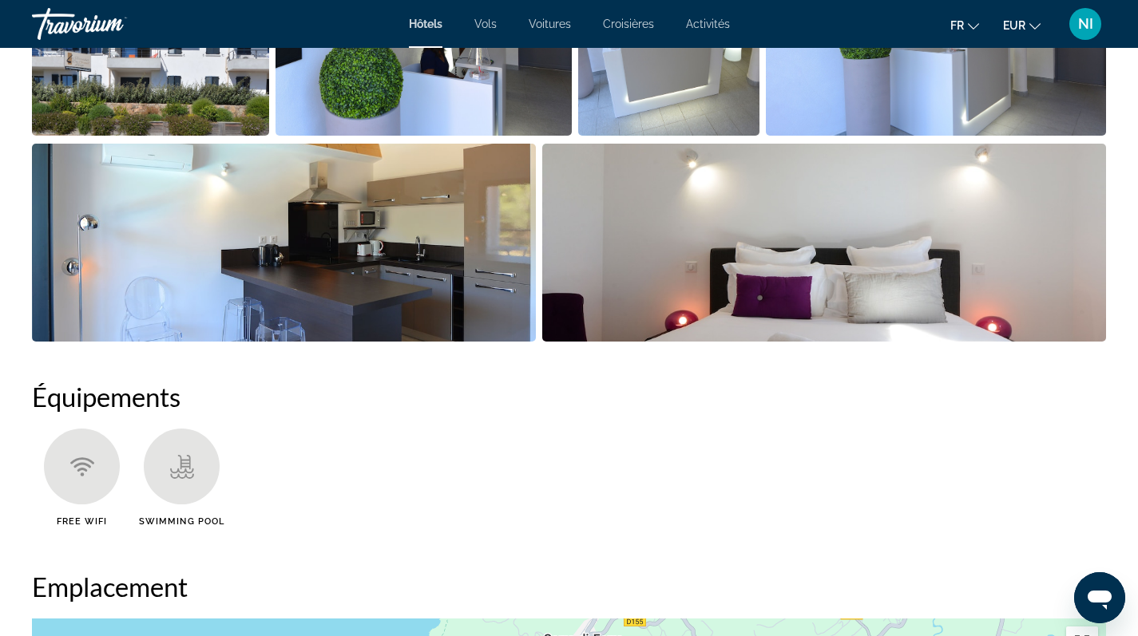
scroll to position [0, 0]
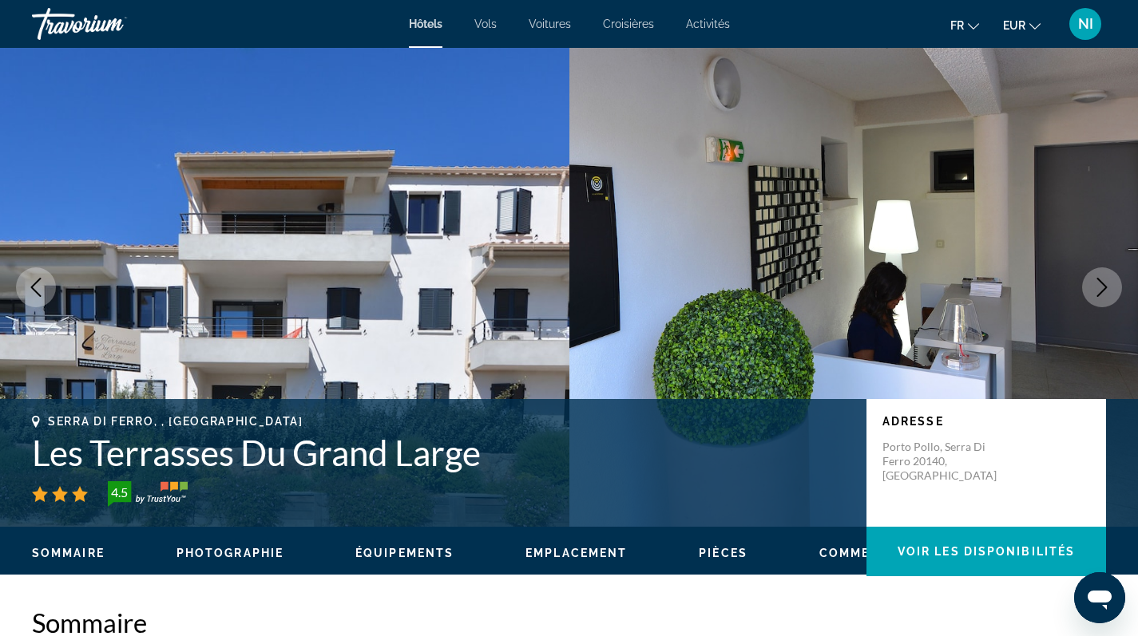
click at [836, 181] on img "Main content" at bounding box center [853, 287] width 569 height 479
